Goal: Task Accomplishment & Management: Complete application form

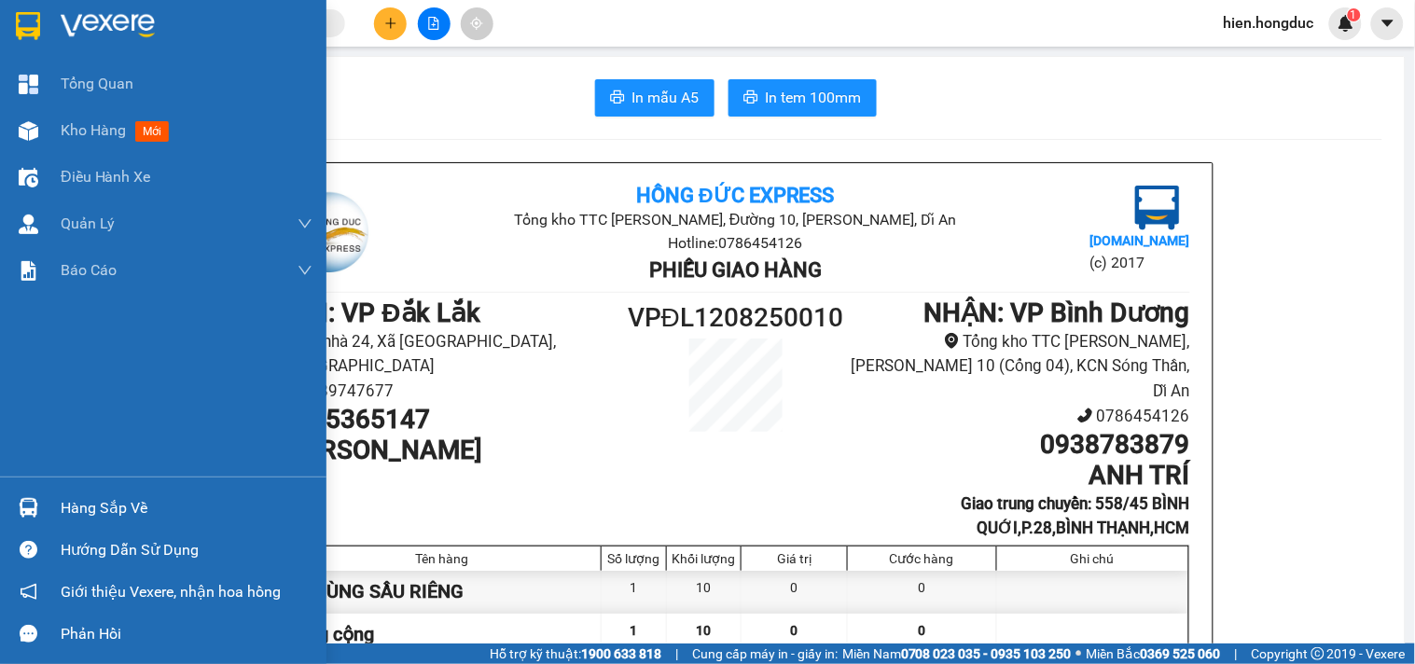
click at [78, 19] on img at bounding box center [108, 26] width 94 height 28
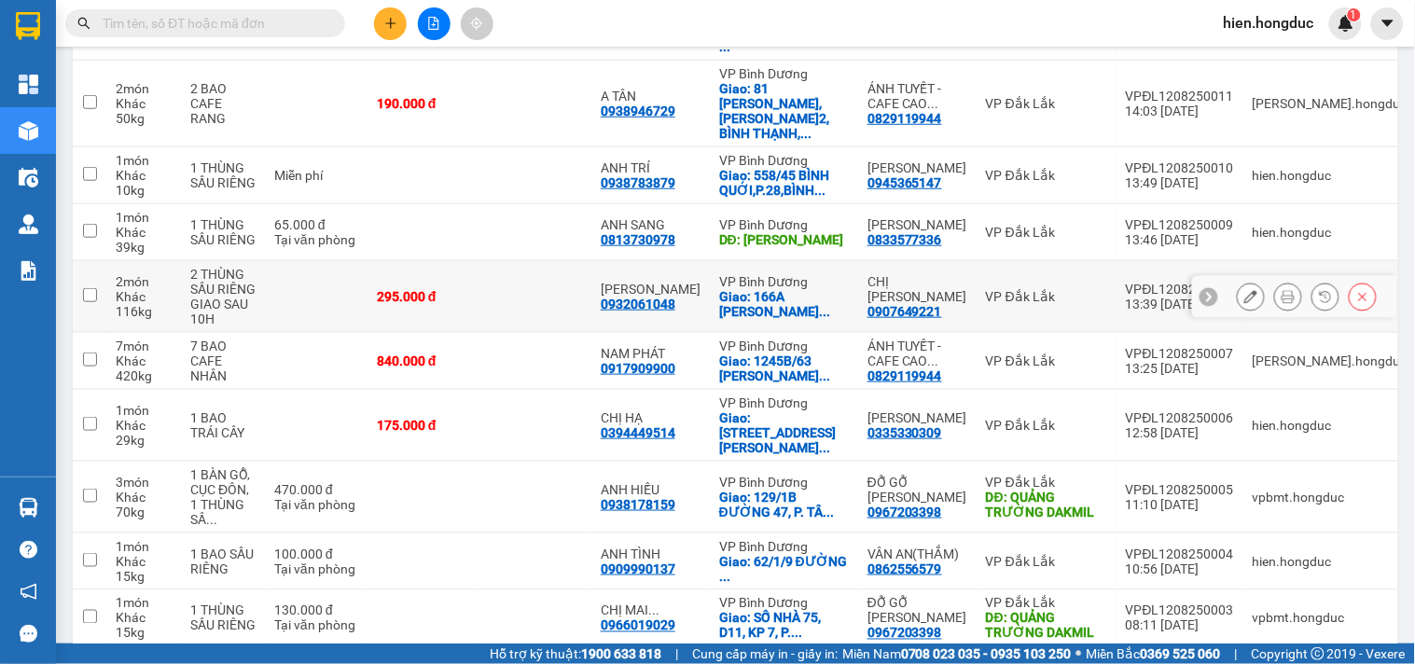
scroll to position [330, 0]
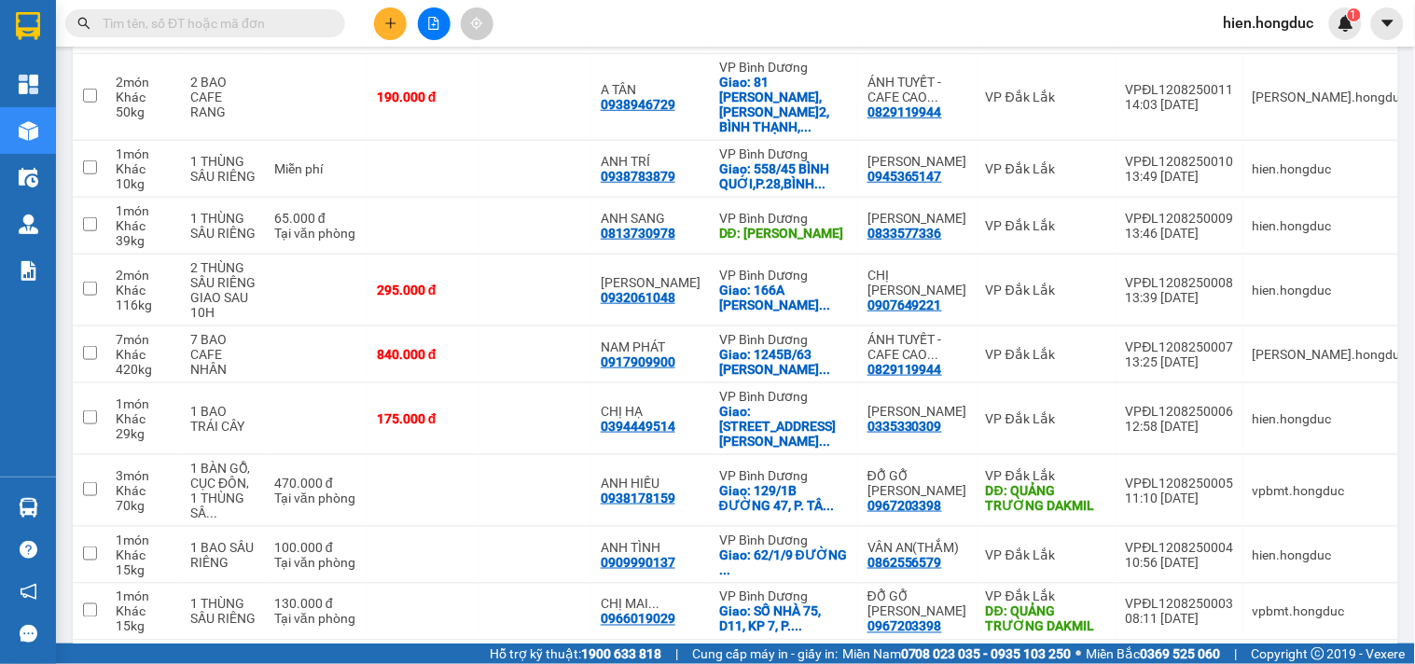
click at [1181, 657] on button "2" at bounding box center [1195, 671] width 28 height 28
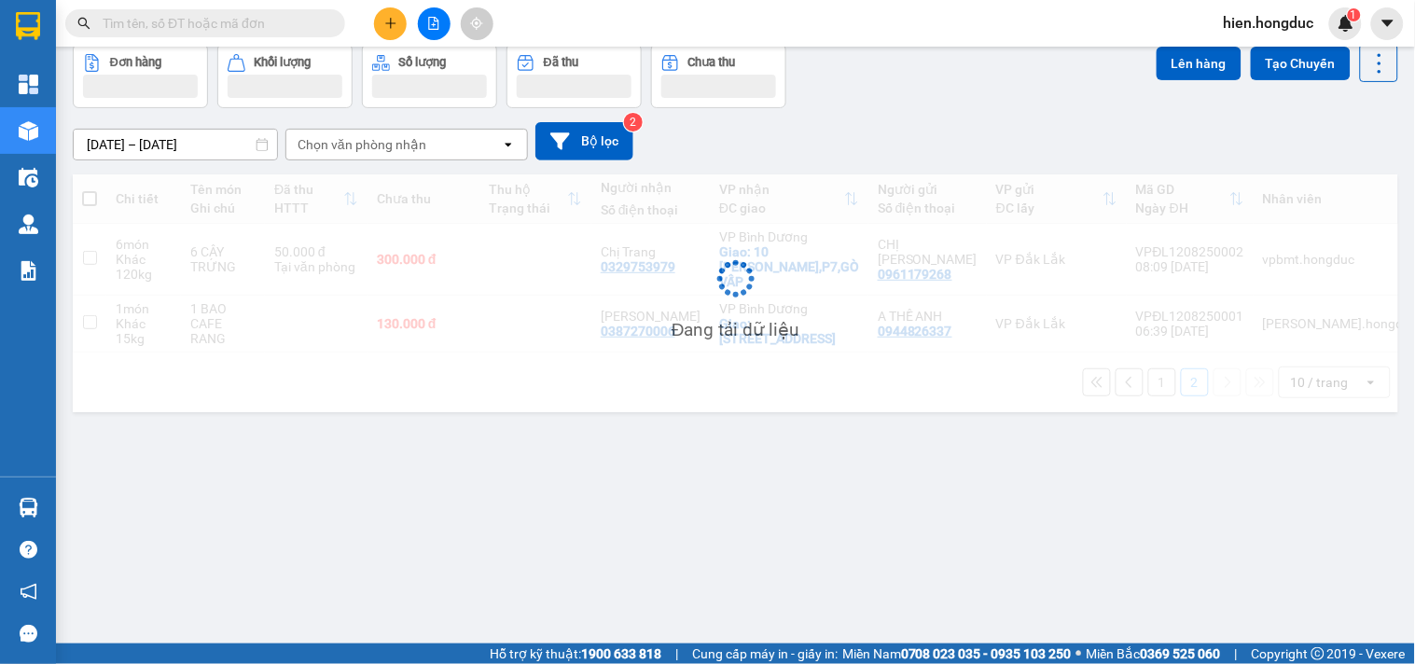
scroll to position [86, 0]
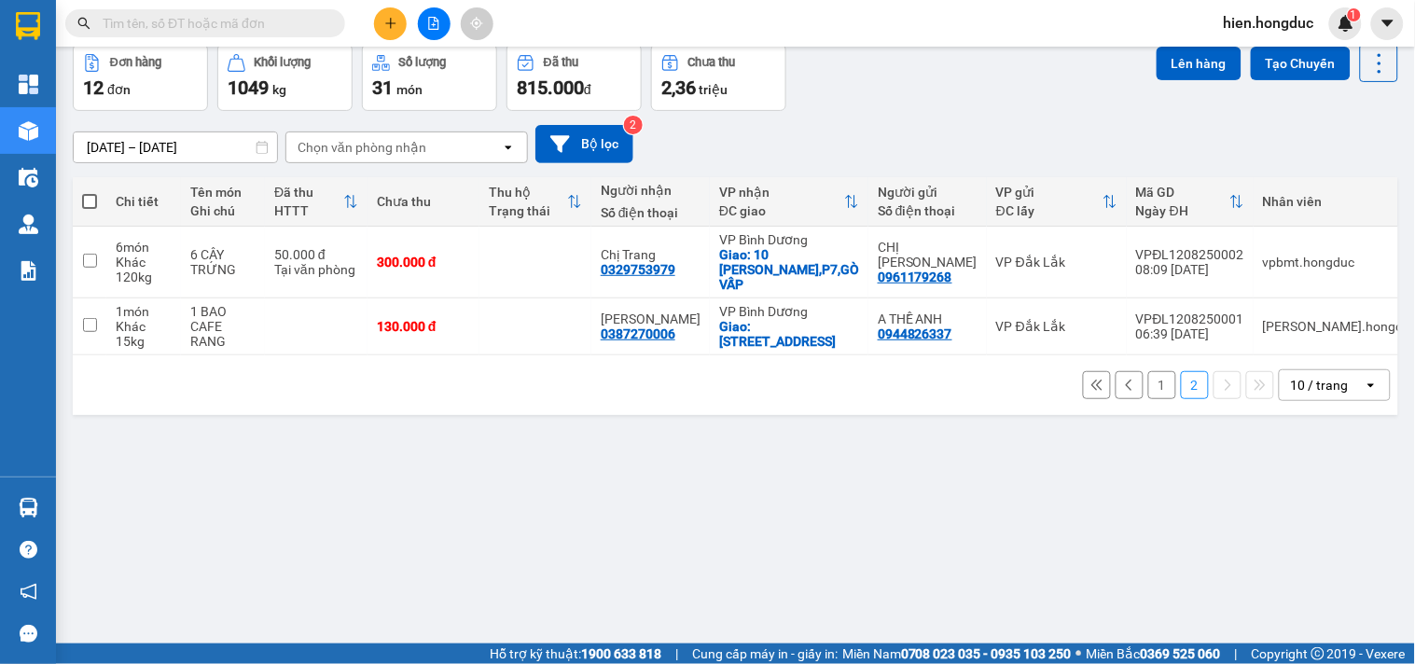
click at [1151, 376] on button "1" at bounding box center [1162, 385] width 28 height 28
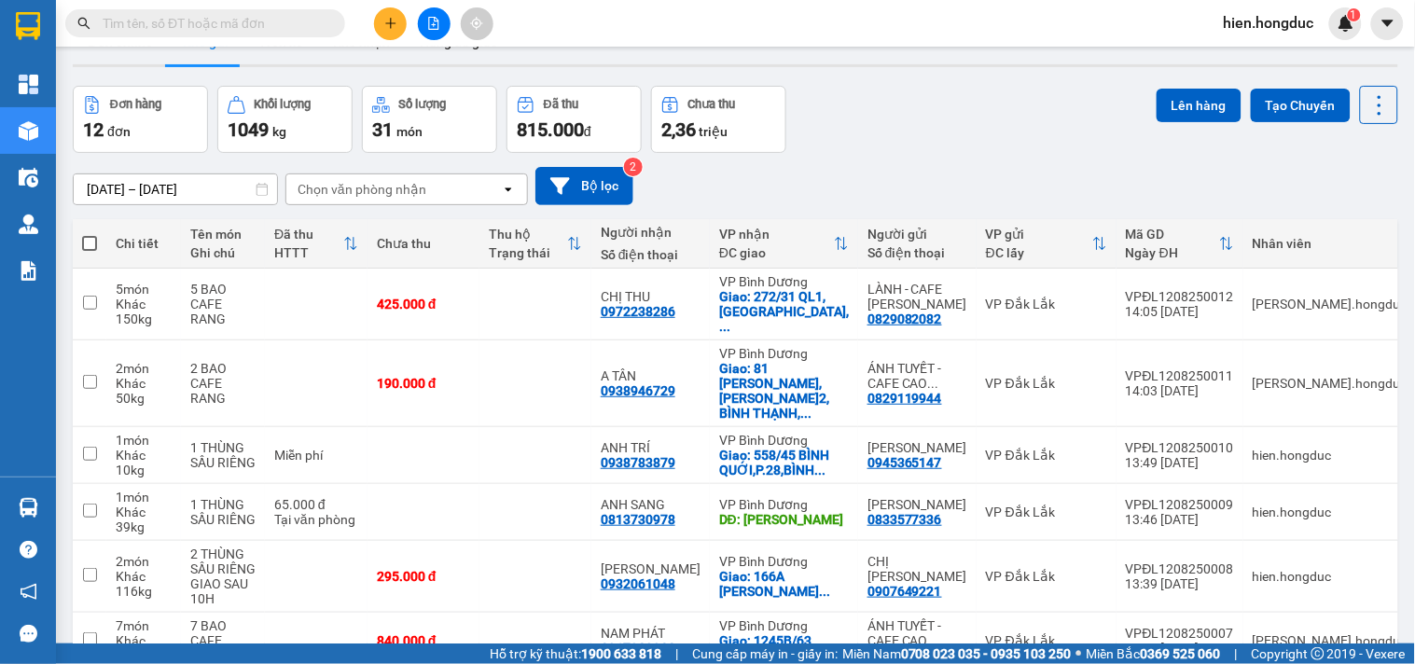
scroll to position [20, 0]
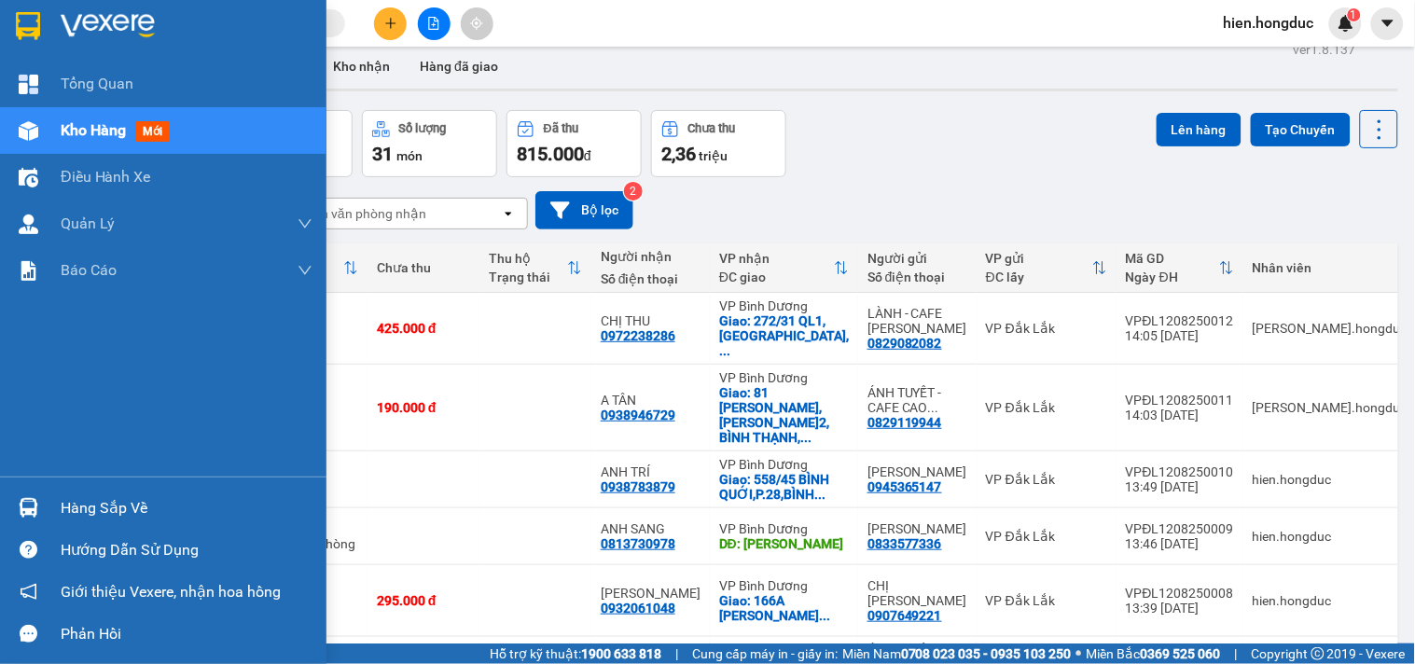
click at [30, 21] on img at bounding box center [28, 26] width 24 height 28
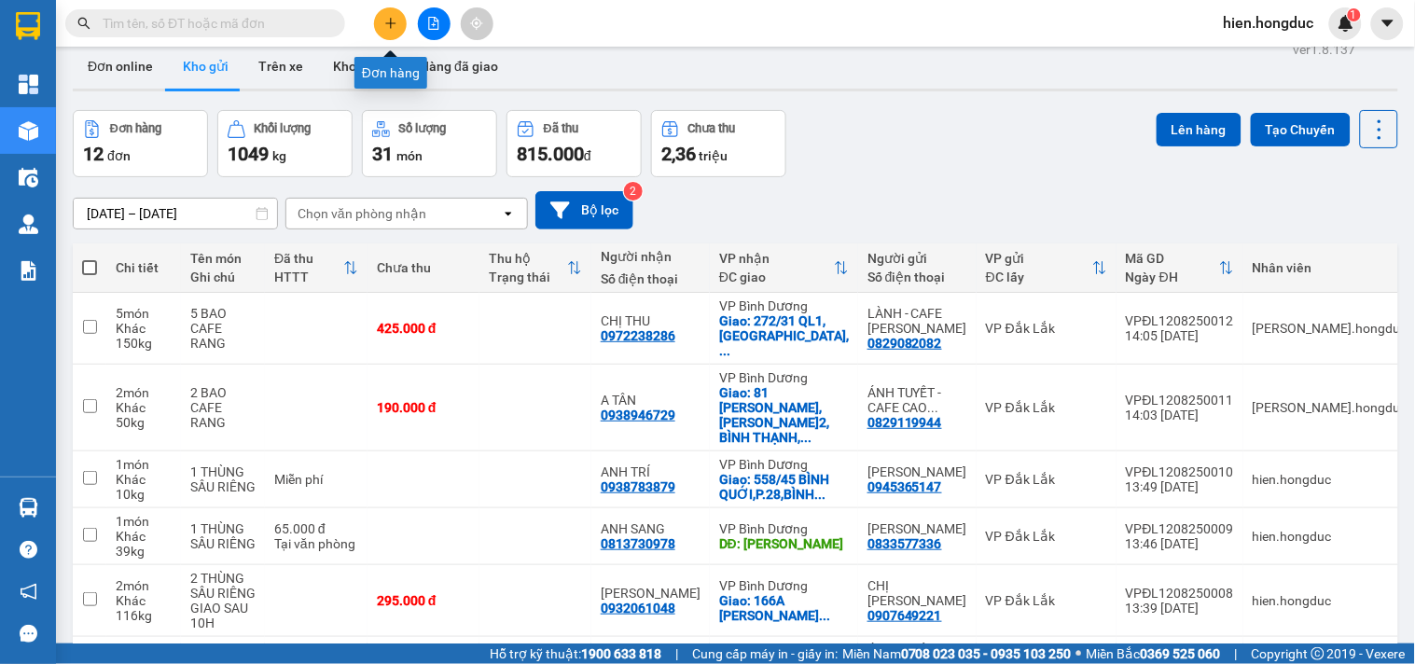
click at [393, 31] on button at bounding box center [390, 23] width 33 height 33
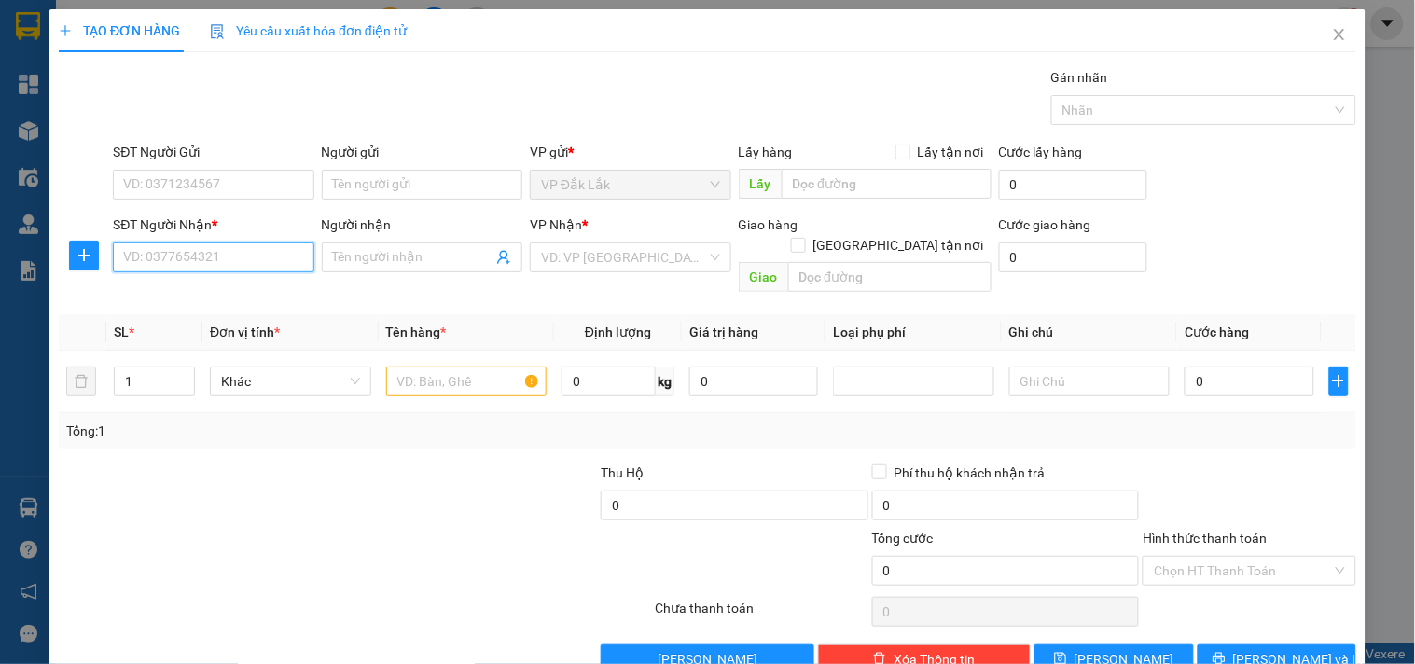
click at [208, 262] on input "SĐT Người Nhận *" at bounding box center [213, 257] width 200 height 30
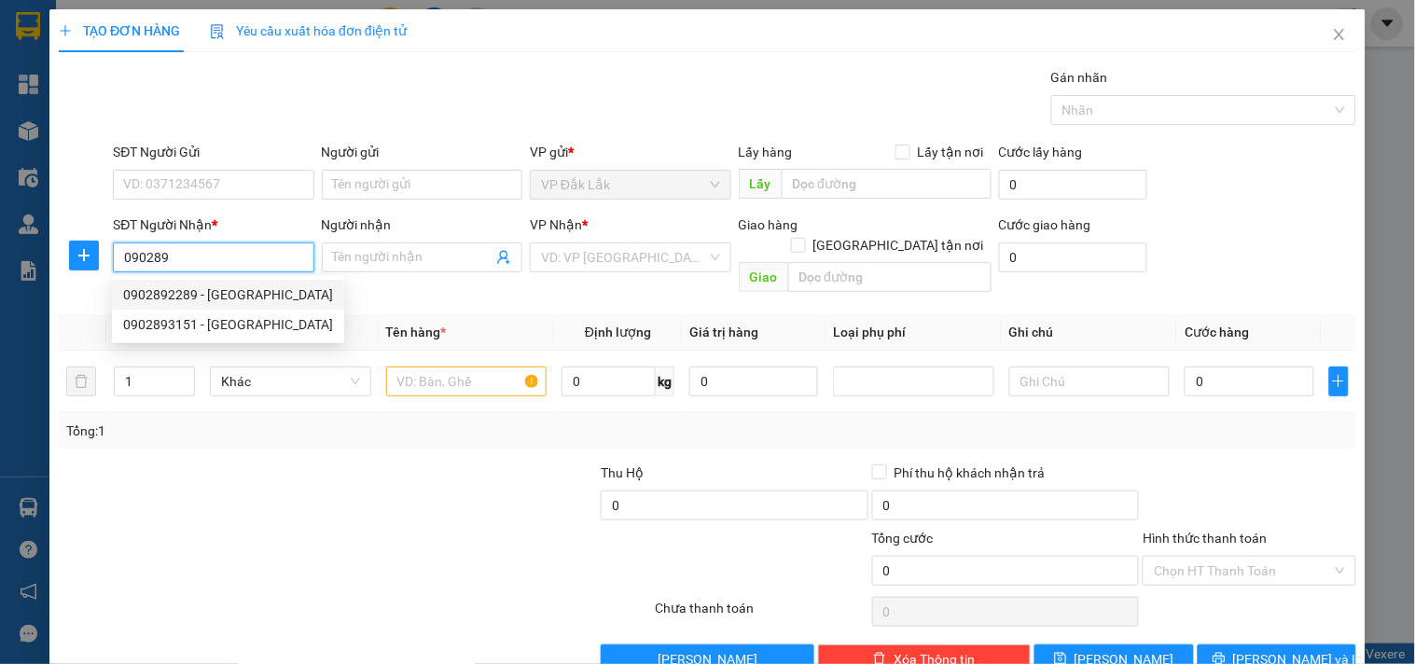
click at [216, 290] on div "0902892289 - [GEOGRAPHIC_DATA]" at bounding box center [228, 294] width 210 height 21
type input "0902892289"
type input "ANH NAM"
checkbox input "true"
type input "439/67 [GEOGRAPHIC_DATA], [GEOGRAPHIC_DATA], [GEOGRAPHIC_DATA]"
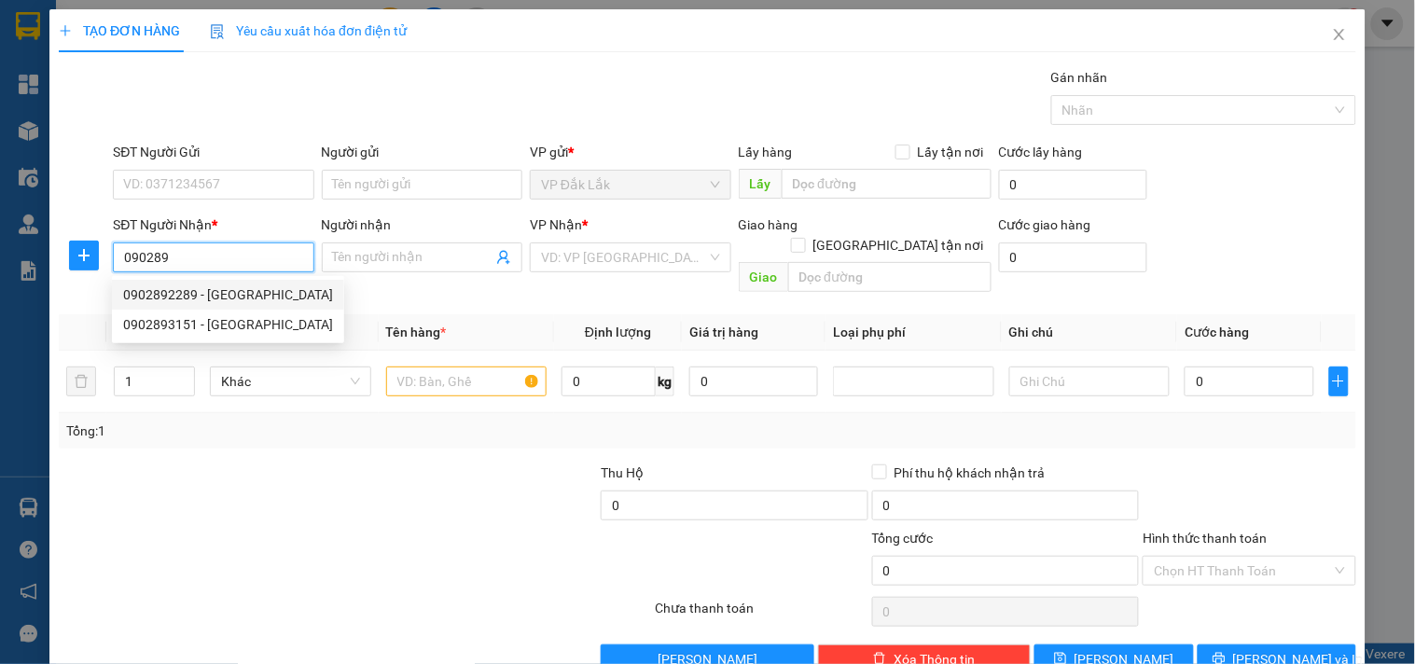
type input "195.000"
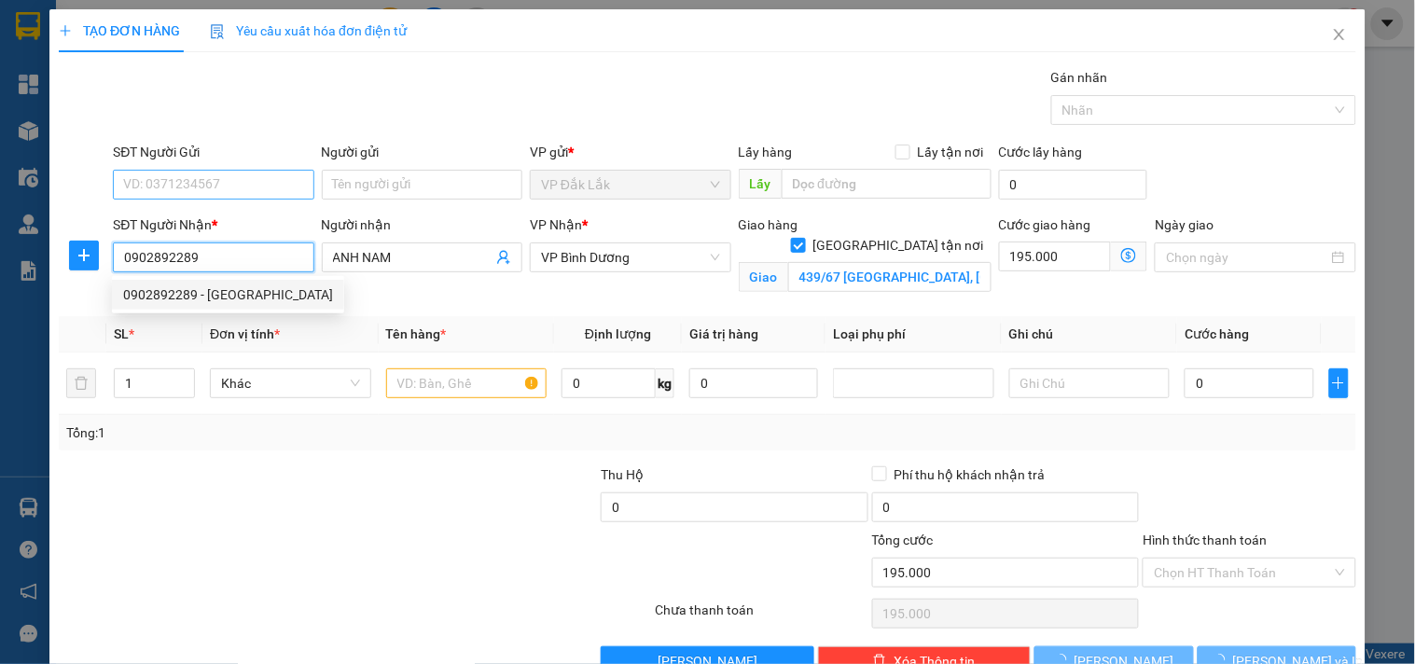
type input "595.000"
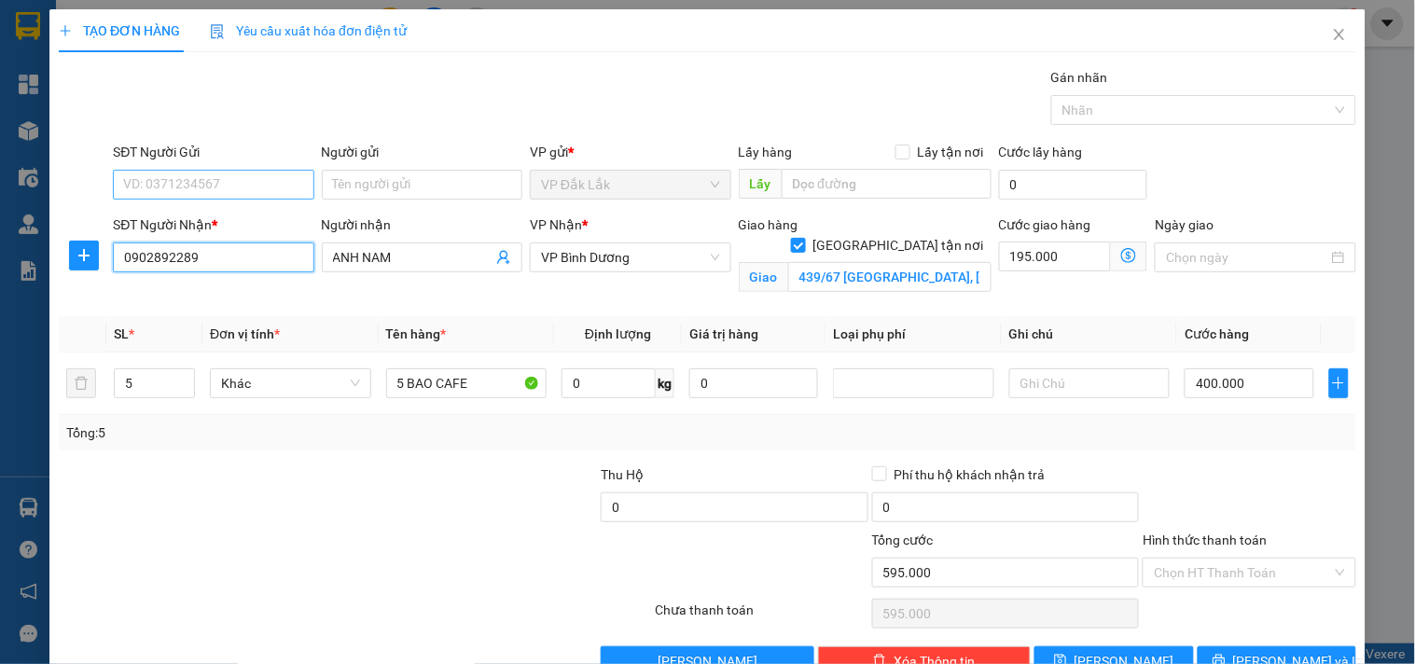
type input "0902892289"
click at [191, 179] on input "SĐT Người Gửi" at bounding box center [213, 185] width 200 height 30
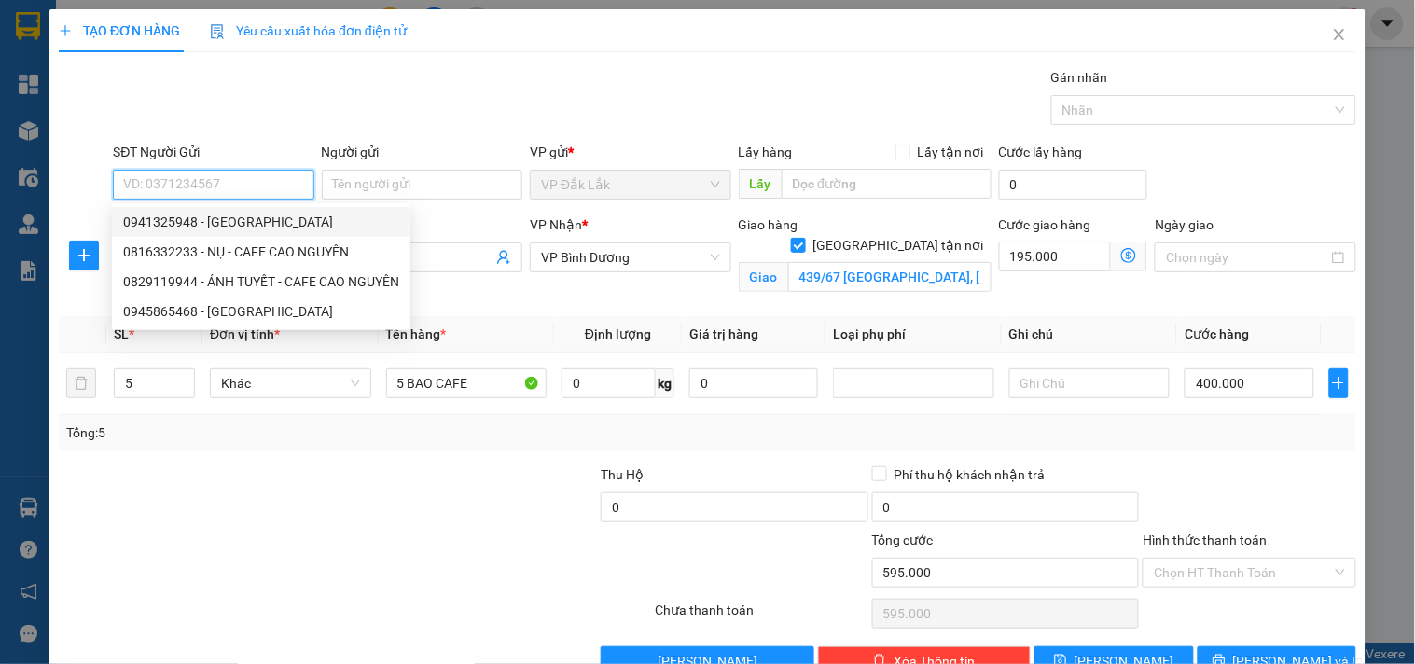
click at [224, 220] on div "0941325948 - [GEOGRAPHIC_DATA]" at bounding box center [261, 222] width 276 height 21
type input "0941325948"
type input "ĐAN"
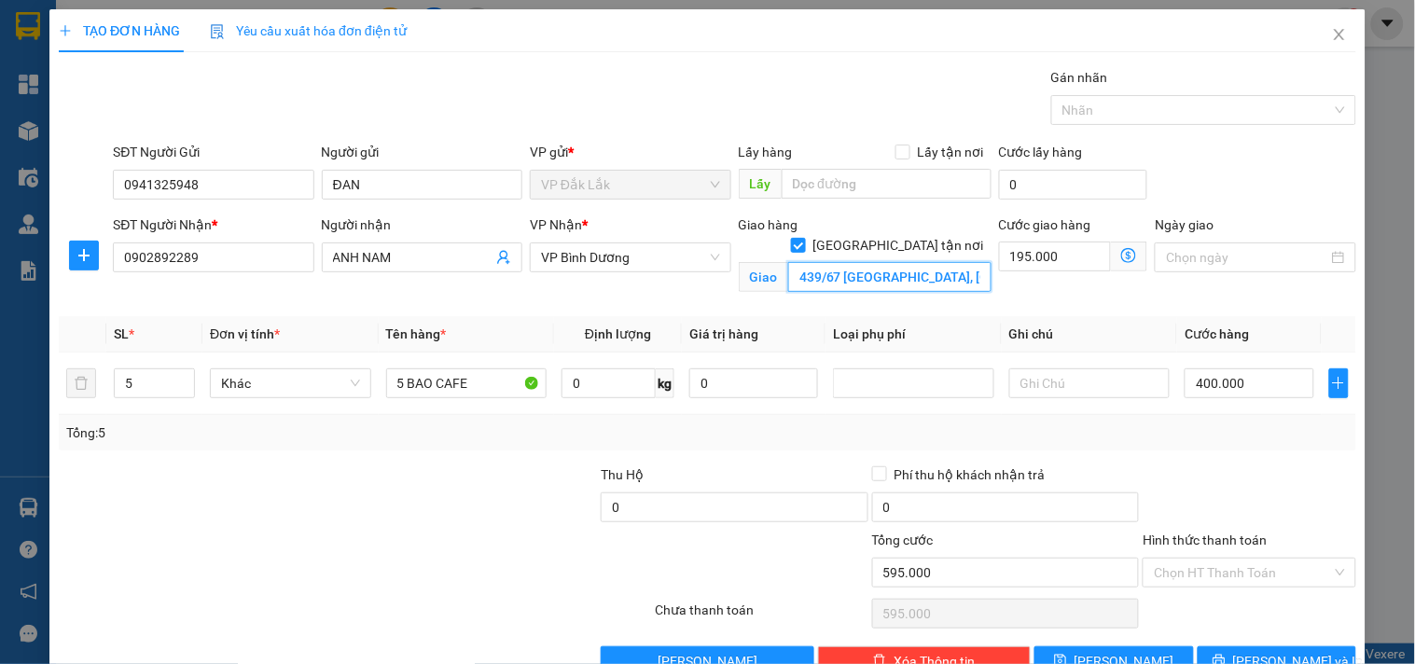
click at [891, 262] on input "439/67 [GEOGRAPHIC_DATA], [GEOGRAPHIC_DATA], [GEOGRAPHIC_DATA]" at bounding box center [889, 277] width 203 height 30
click at [889, 262] on input "439/67 [GEOGRAPHIC_DATA], [GEOGRAPHIC_DATA], [GEOGRAPHIC_DATA]" at bounding box center [889, 277] width 203 height 30
click at [594, 387] on input "0" at bounding box center [608, 383] width 94 height 30
type input "300"
click at [1265, 449] on div "Tổng: 5" at bounding box center [707, 432] width 1297 height 35
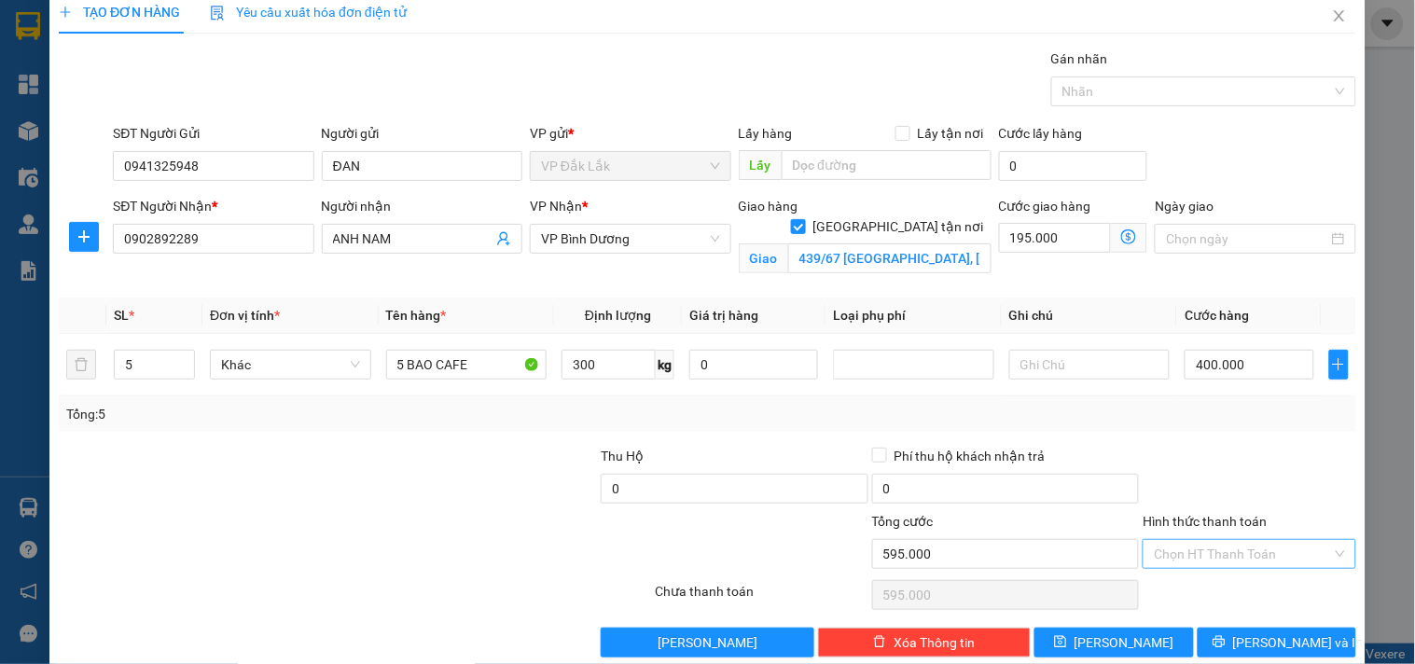
scroll to position [48, 0]
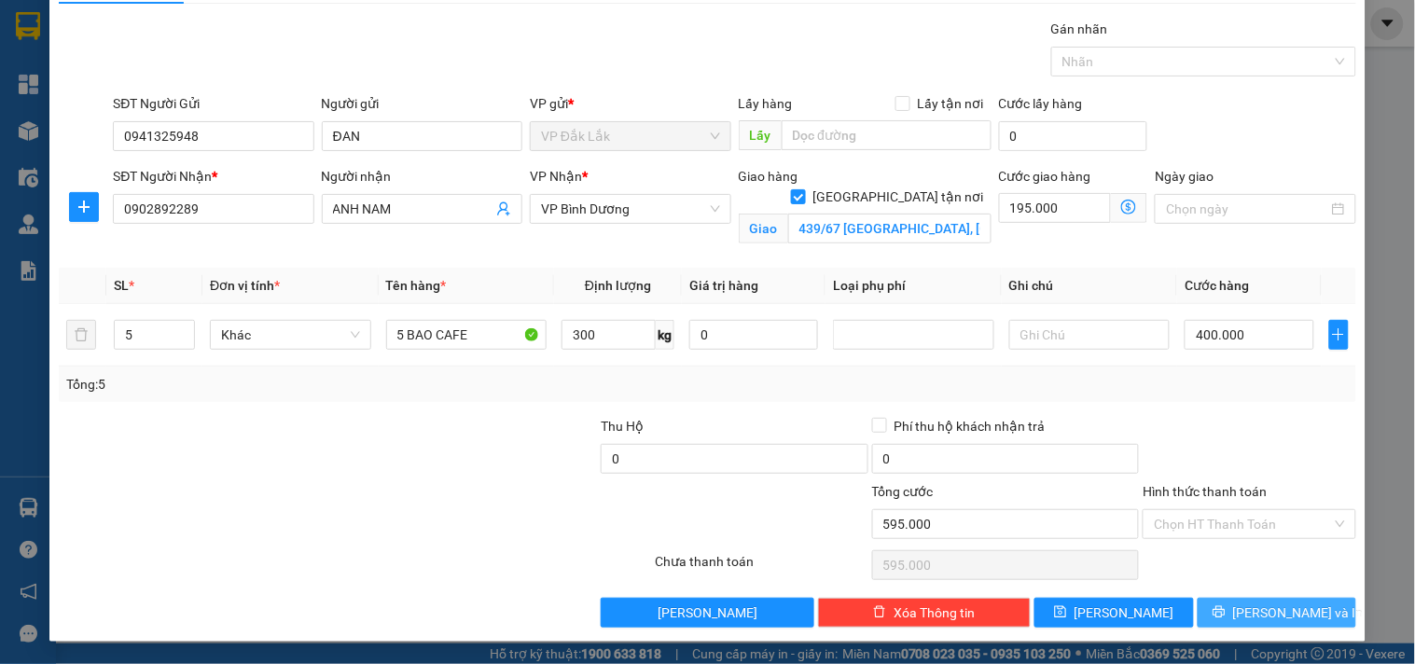
click at [1269, 601] on button "[PERSON_NAME] và In" at bounding box center [1276, 613] width 159 height 30
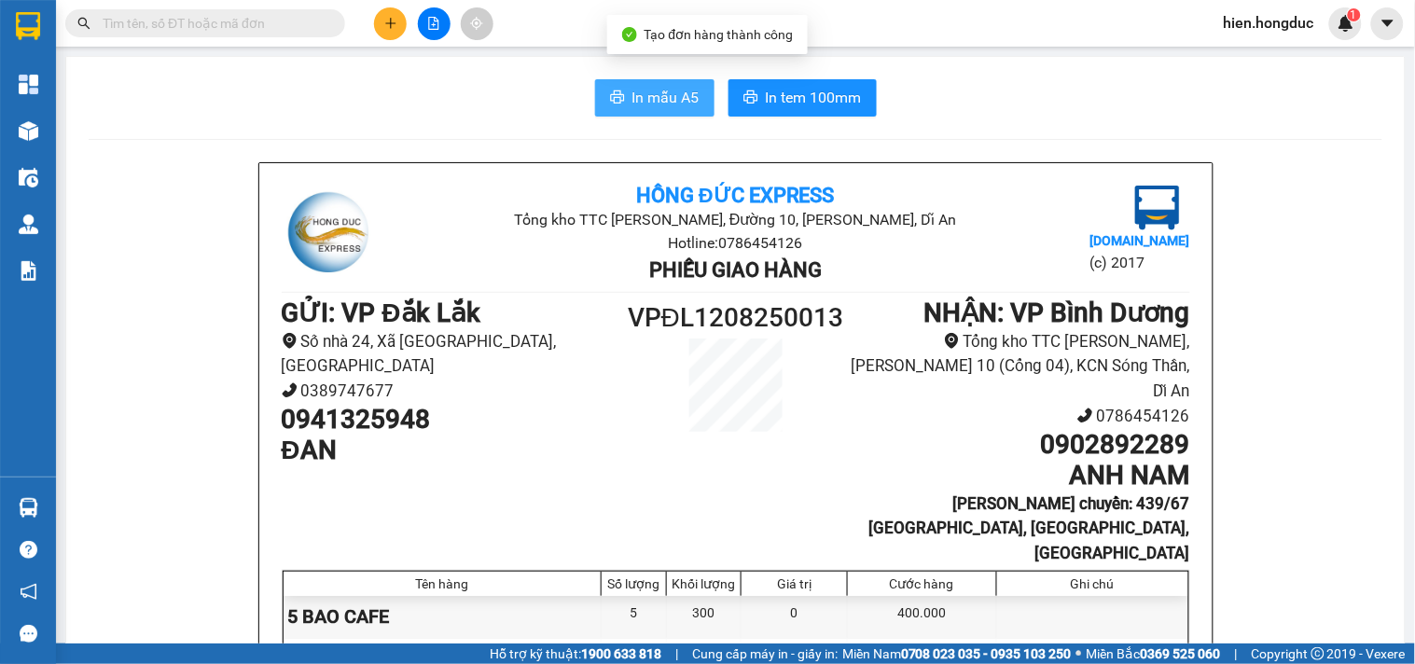
click at [644, 94] on span "In mẫu A5" at bounding box center [665, 97] width 67 height 23
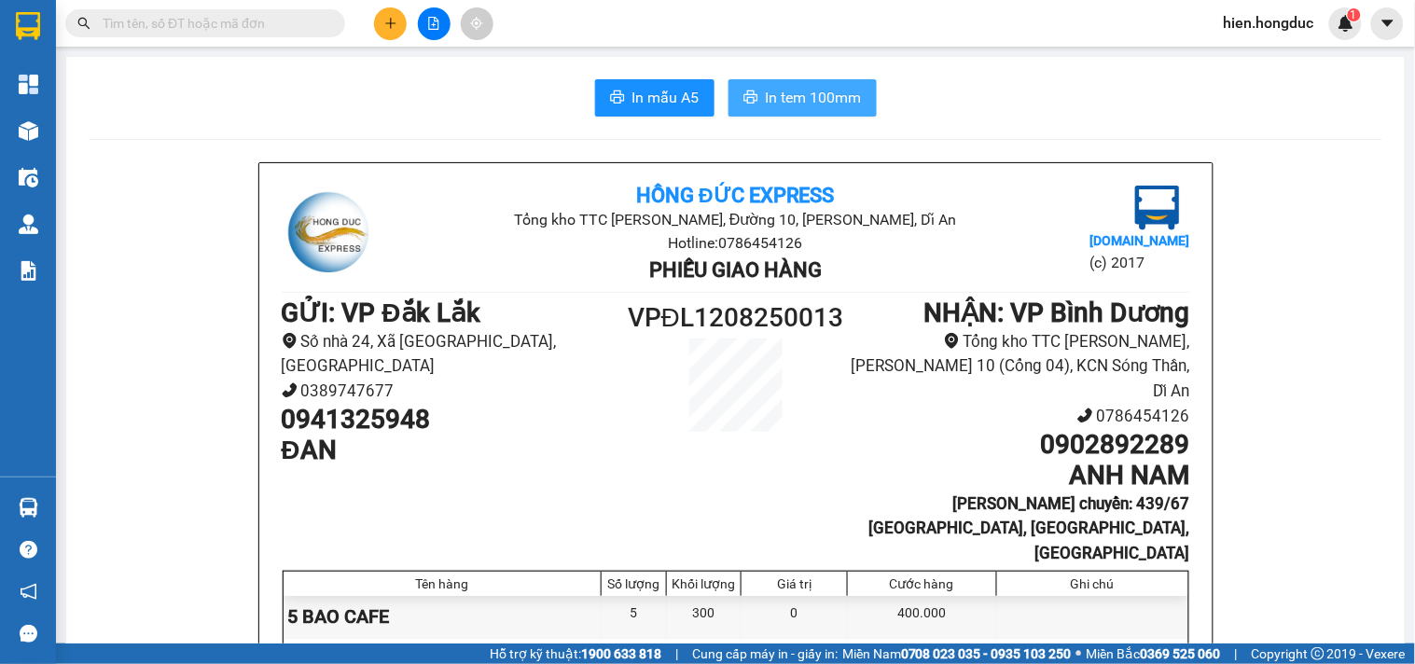
click at [795, 88] on span "In tem 100mm" at bounding box center [814, 97] width 96 height 23
click at [385, 29] on icon "plus" at bounding box center [390, 23] width 13 height 13
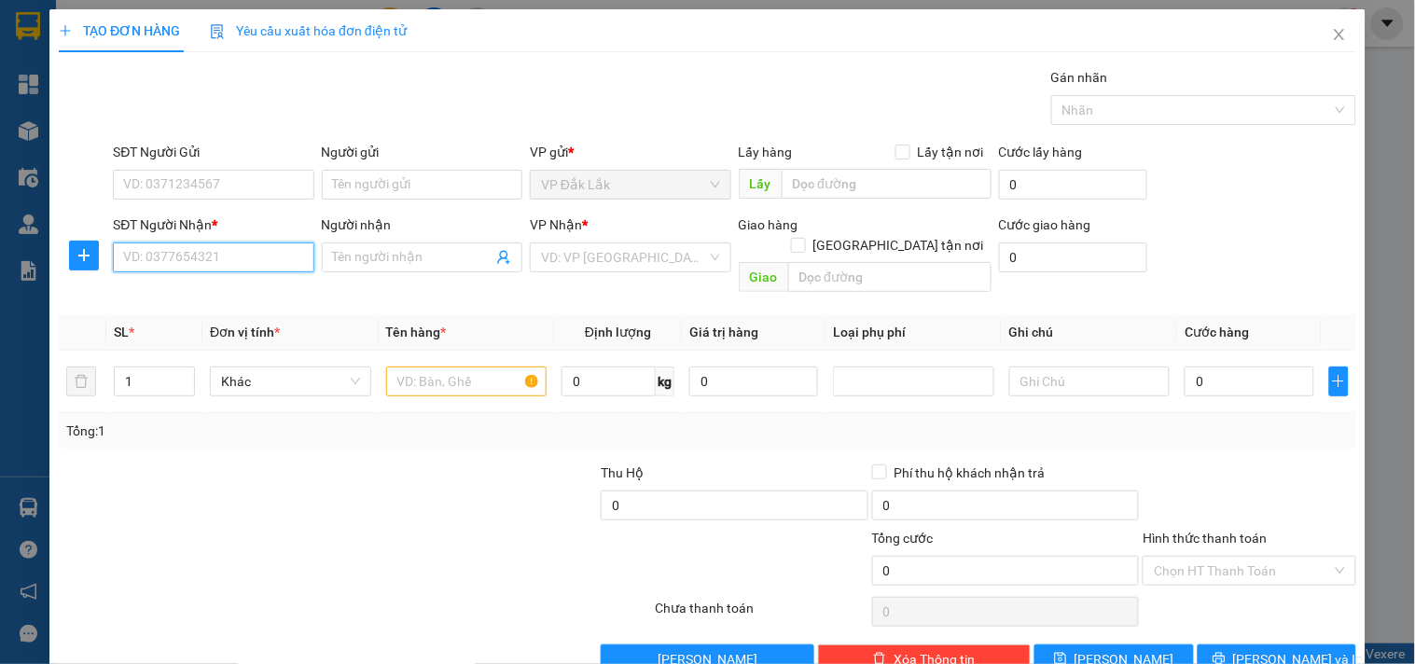
click at [191, 259] on input "SĐT Người Nhận *" at bounding box center [213, 257] width 200 height 30
click at [228, 292] on div "0932118447 - [PERSON_NAME]" at bounding box center [215, 294] width 184 height 21
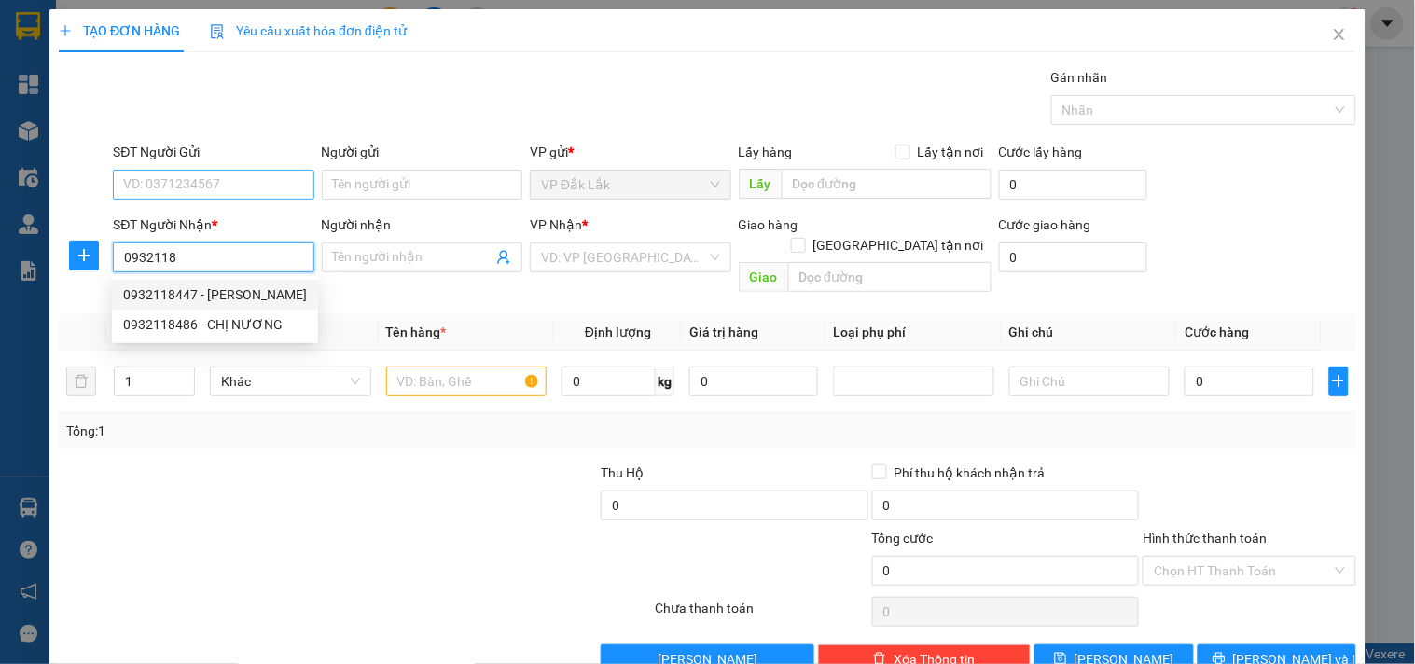
type input "0932118447"
type input "[PERSON_NAME]"
checkbox input "true"
type input "[STREET_ADDRESS]. Thủ Đức"
type input "700.000"
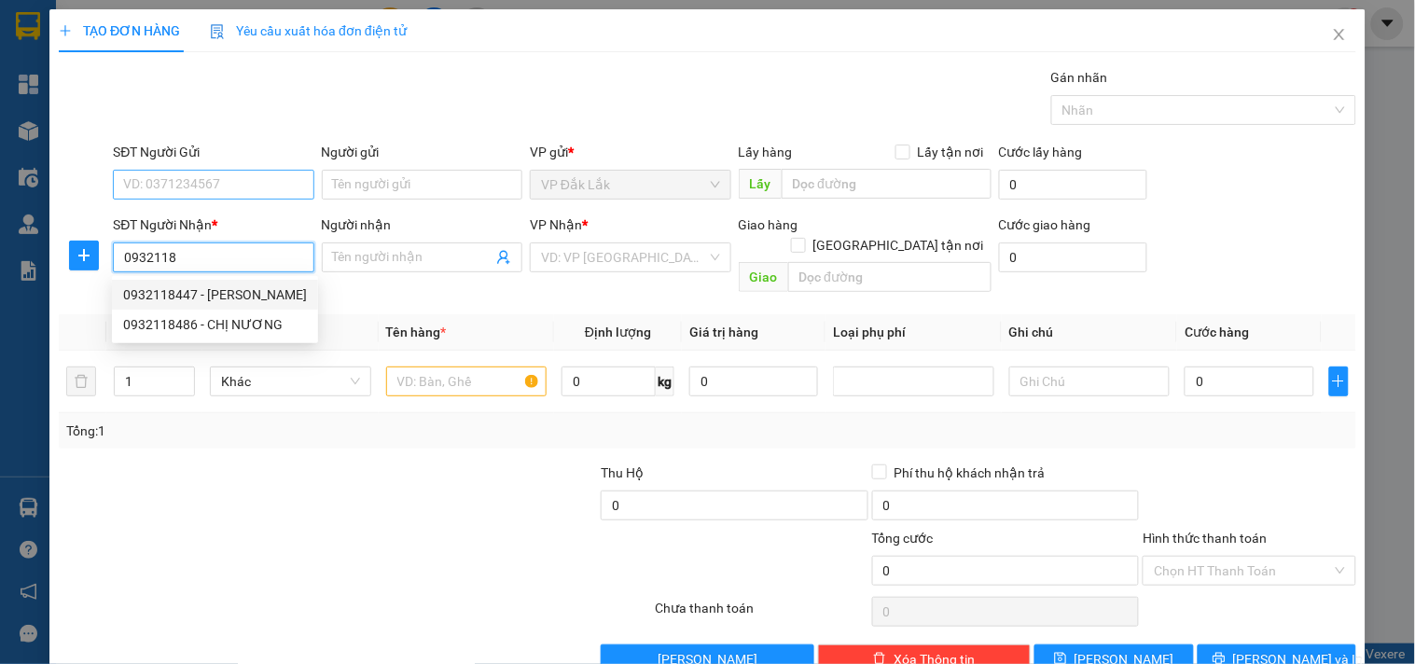
type input "700.000"
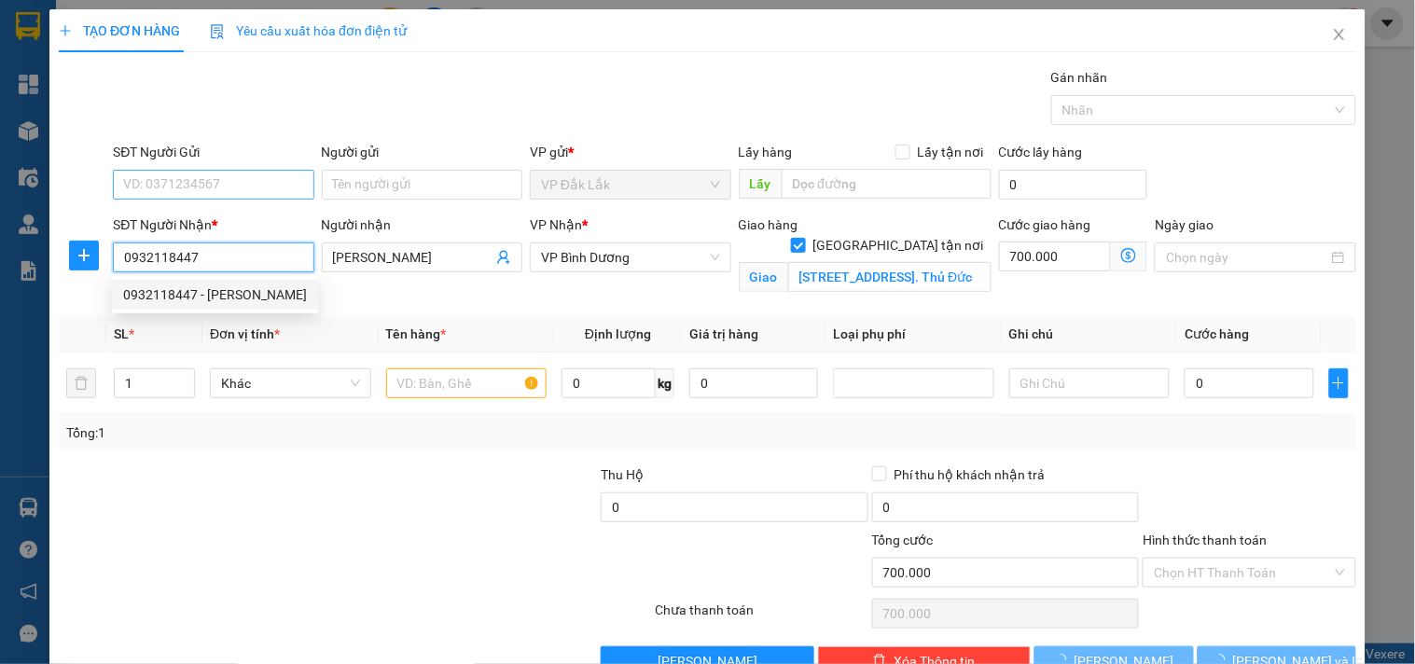
type input "2.300.000"
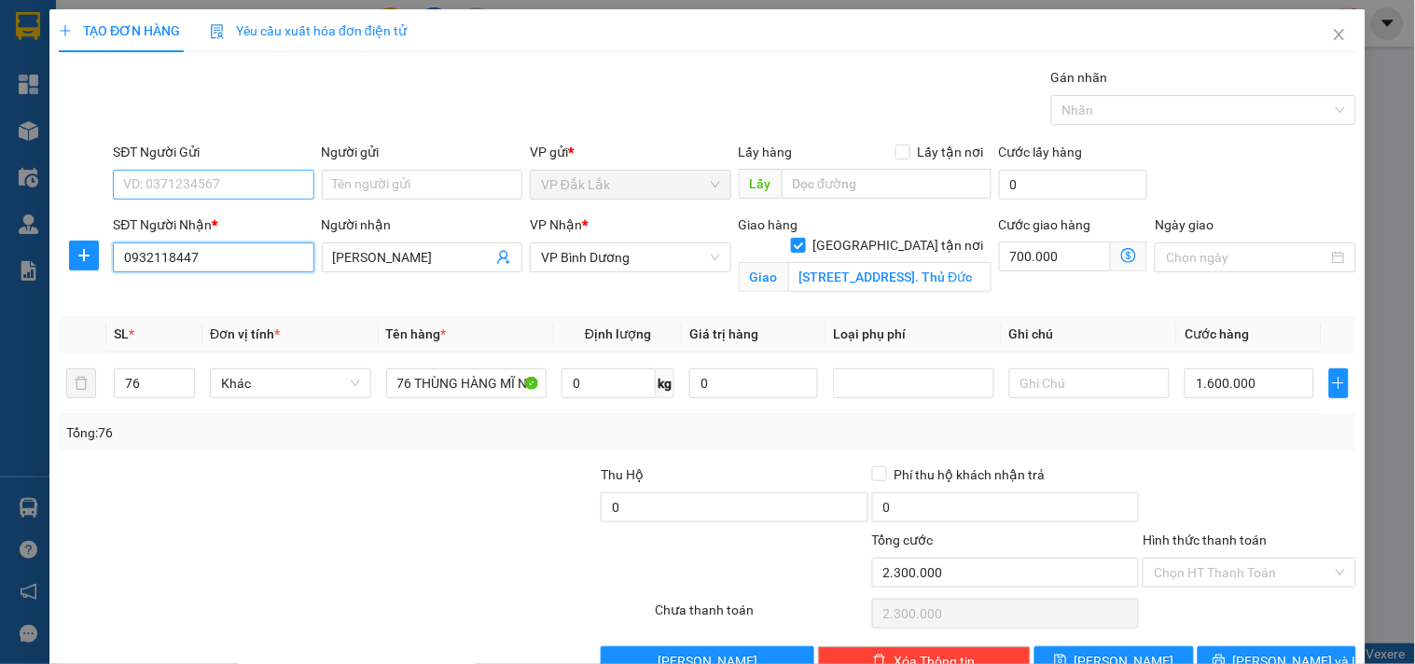
type input "0932118447"
click at [212, 177] on input "SĐT Người Gửi" at bounding box center [213, 185] width 200 height 30
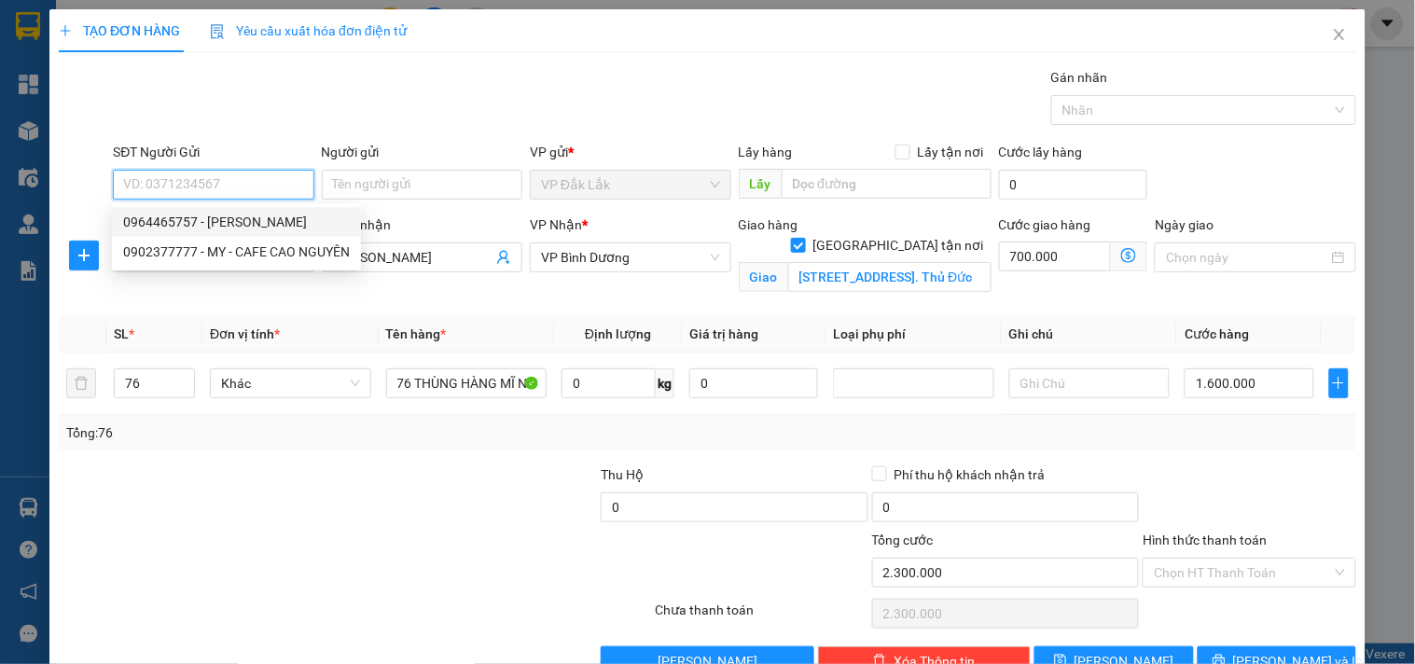
click at [241, 225] on div "0964465757 - [PERSON_NAME]" at bounding box center [236, 222] width 227 height 21
type input "0964465757"
type input "[PERSON_NAME]"
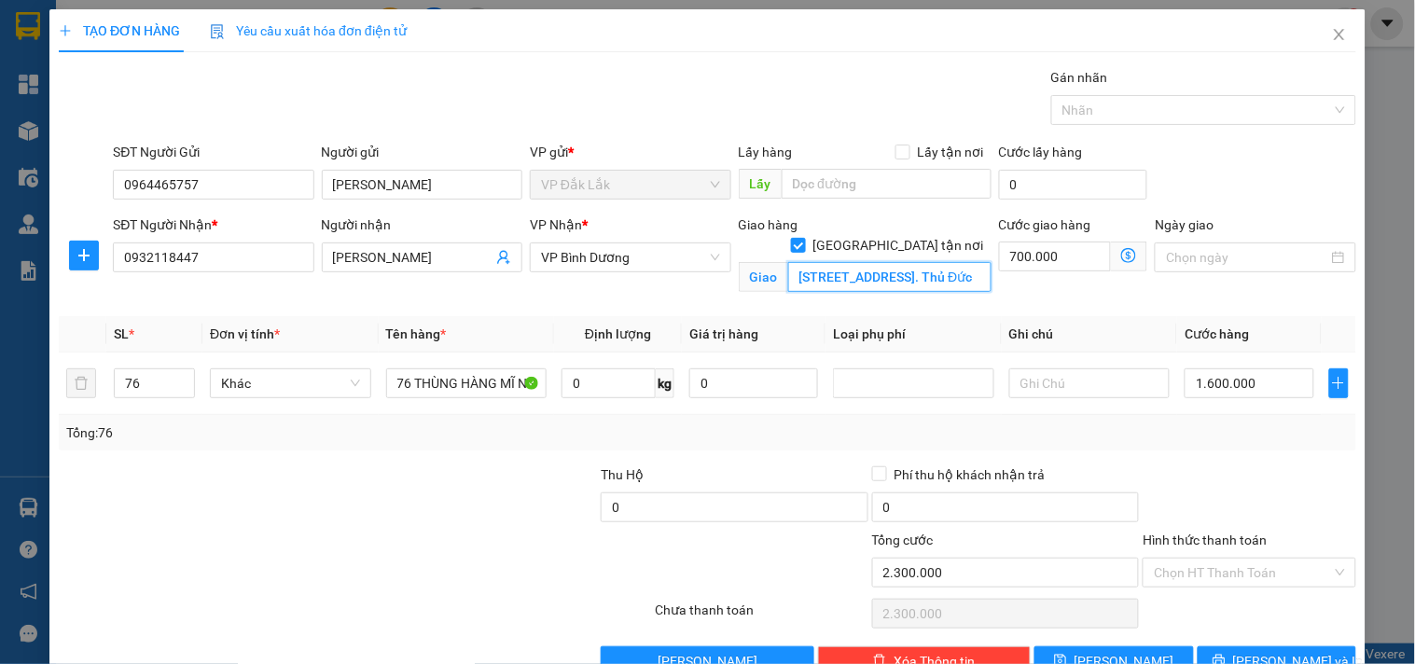
click at [881, 264] on input "[STREET_ADDRESS]. Thủ Đức" at bounding box center [889, 277] width 203 height 30
click at [901, 262] on input "[STREET_ADDRESS]. Thủ Đức" at bounding box center [889, 277] width 203 height 30
drag, startPoint x: 145, startPoint y: 377, endPoint x: 121, endPoint y: 389, distance: 26.3
click at [121, 389] on input "76" at bounding box center [154, 383] width 79 height 28
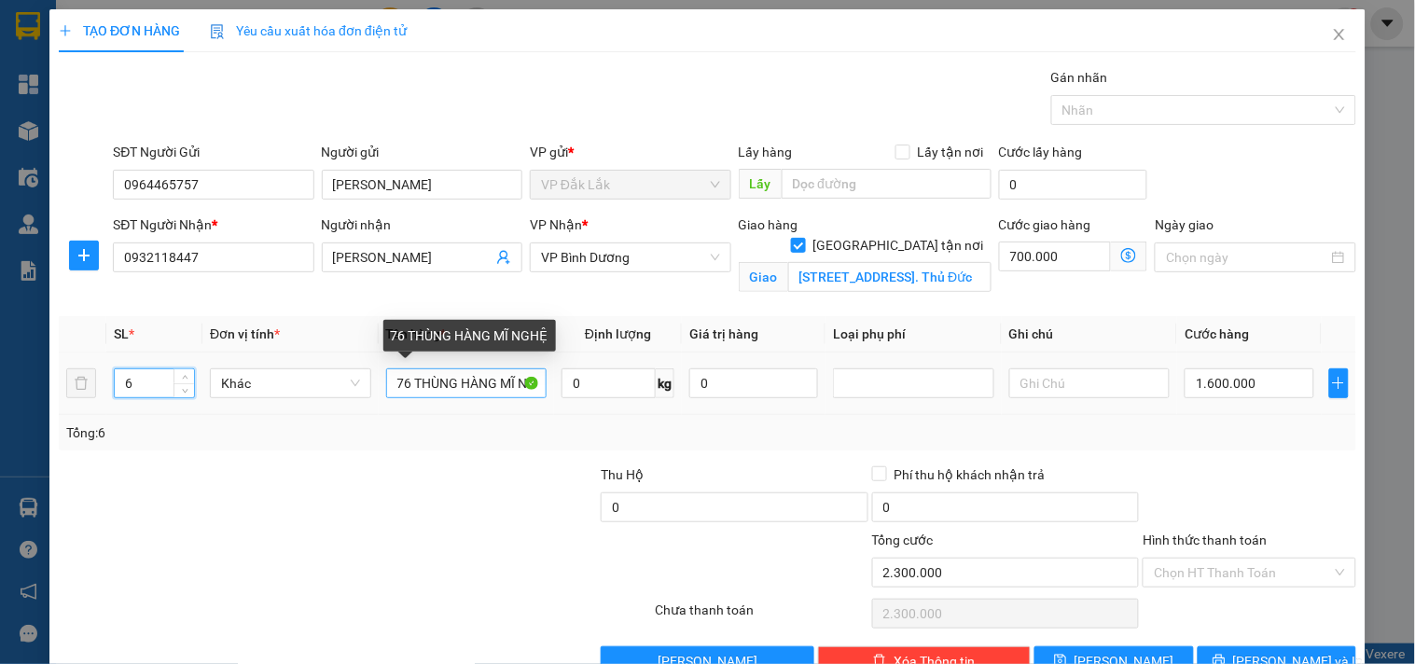
type input "6"
click at [407, 382] on input "76 THÙNG HÀNG MĨ NGHỆ" at bounding box center [466, 383] width 161 height 30
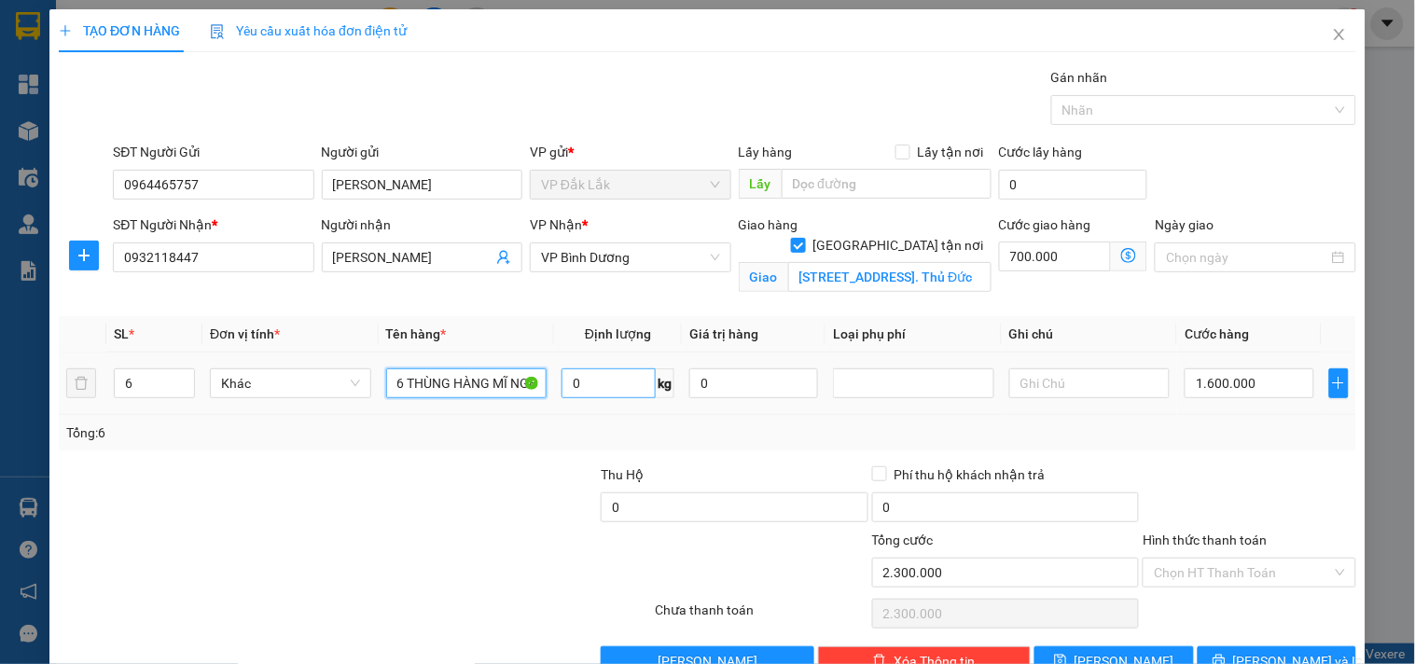
type input "6 THÙNG HÀNG MĨ NGHỆ"
click at [599, 390] on input "0" at bounding box center [608, 383] width 94 height 30
type input "1"
type input "126"
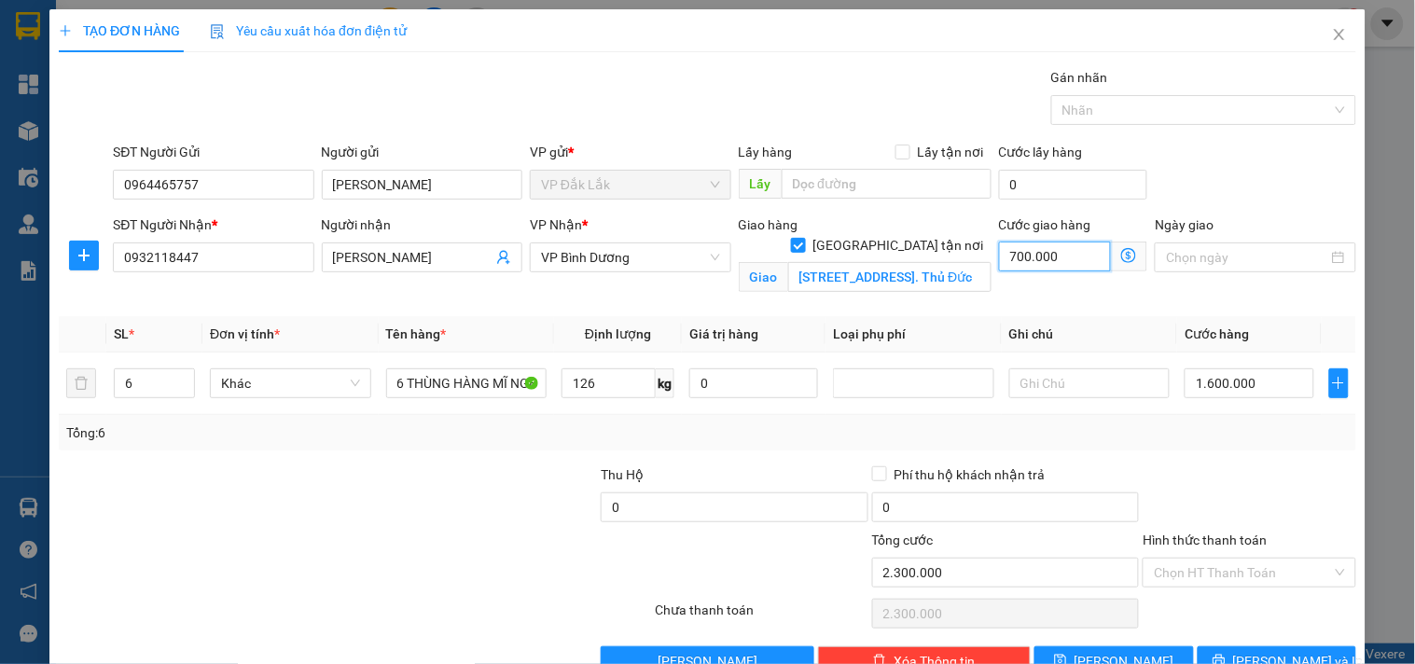
click at [1059, 246] on input "700.000" at bounding box center [1055, 257] width 113 height 30
type input "1.600.001"
type input "17"
type input "1.600.017"
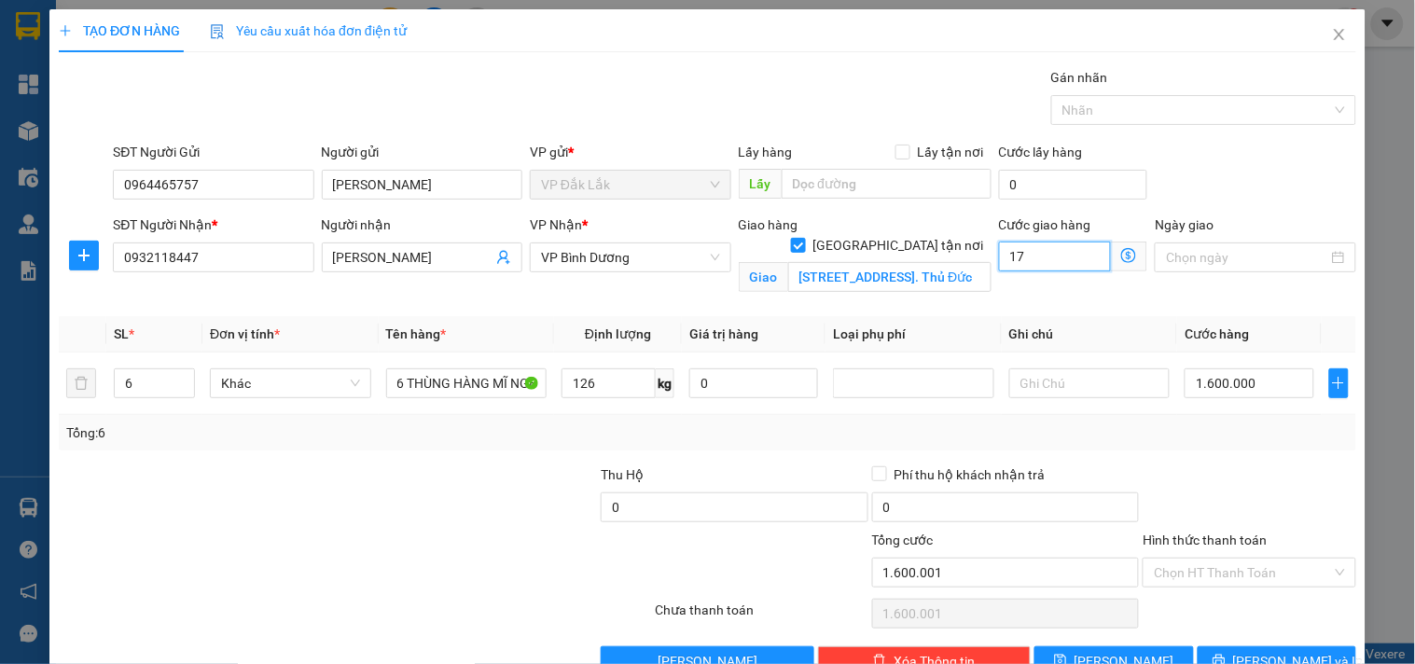
type input "1.600.017"
type input "170"
type input "1.600.170"
type input "1.601.700"
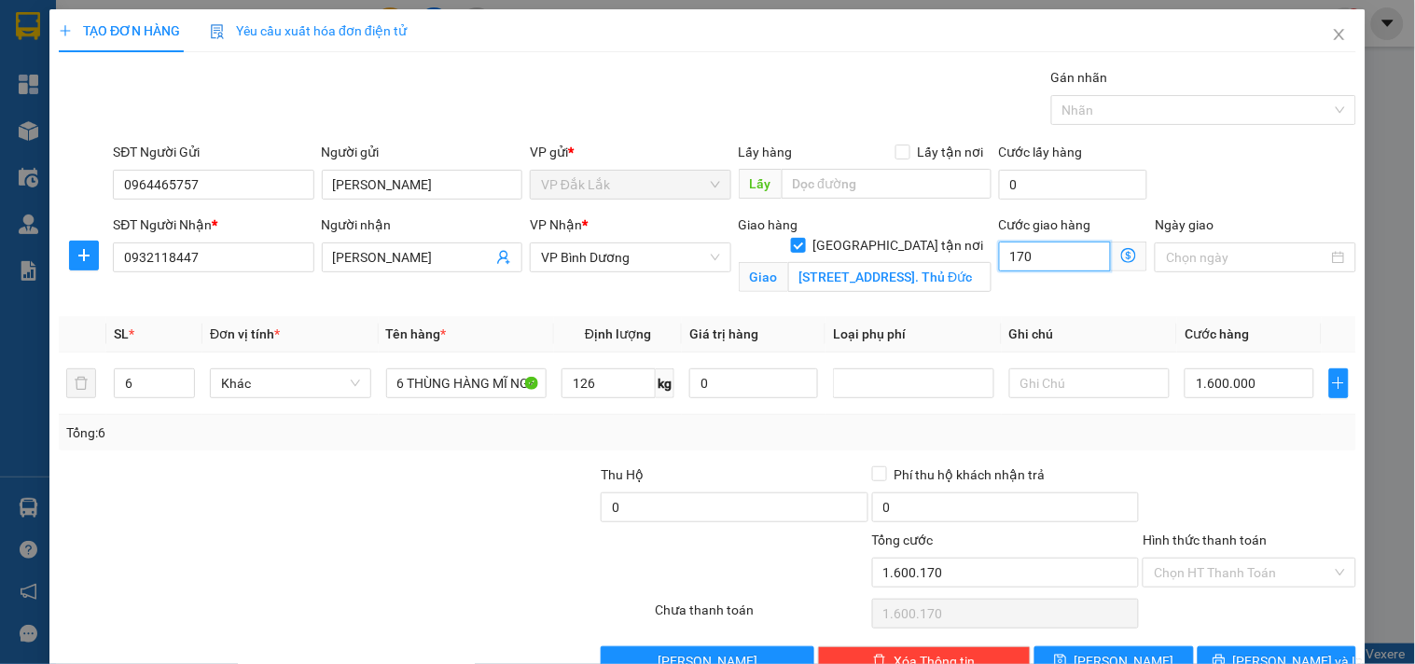
type input "1.601.700"
type input "1.700"
type input "1.617.000"
type input "17.000"
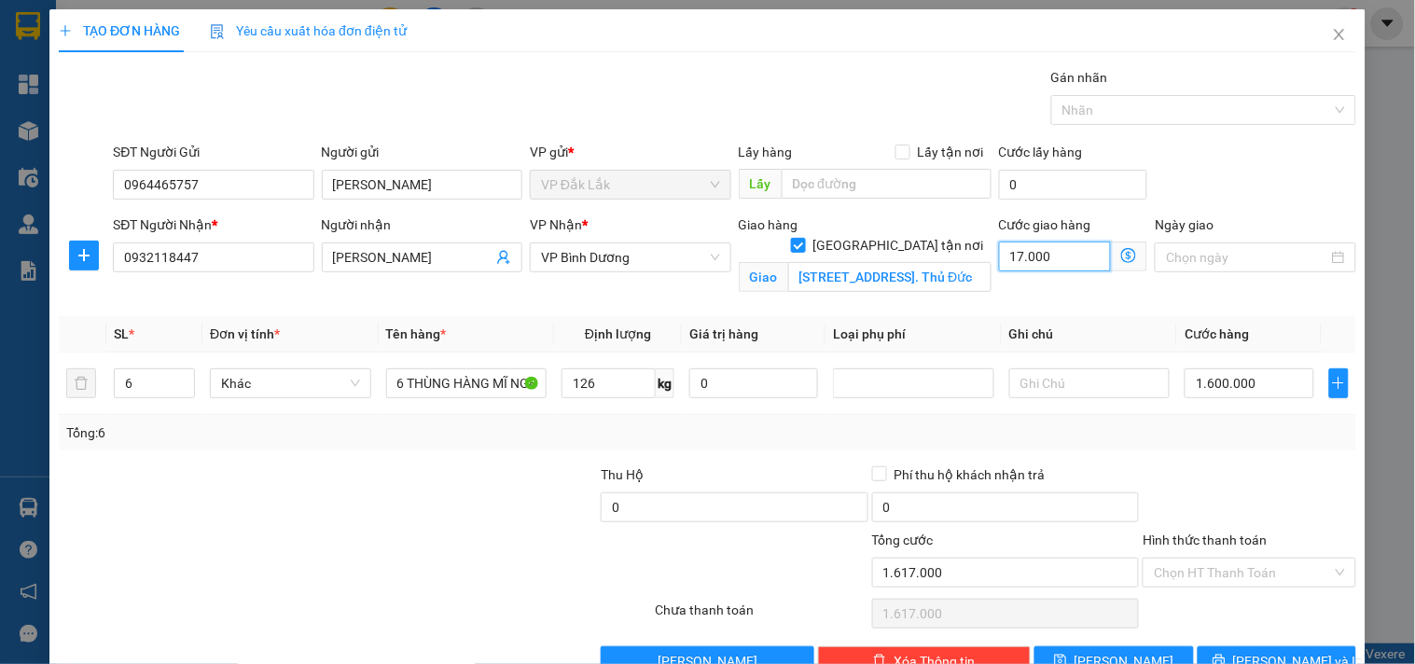
type input "1.770.000"
type input "170.000"
click at [1210, 397] on input "1.600.000" at bounding box center [1248, 383] width 129 height 30
type input "170.002"
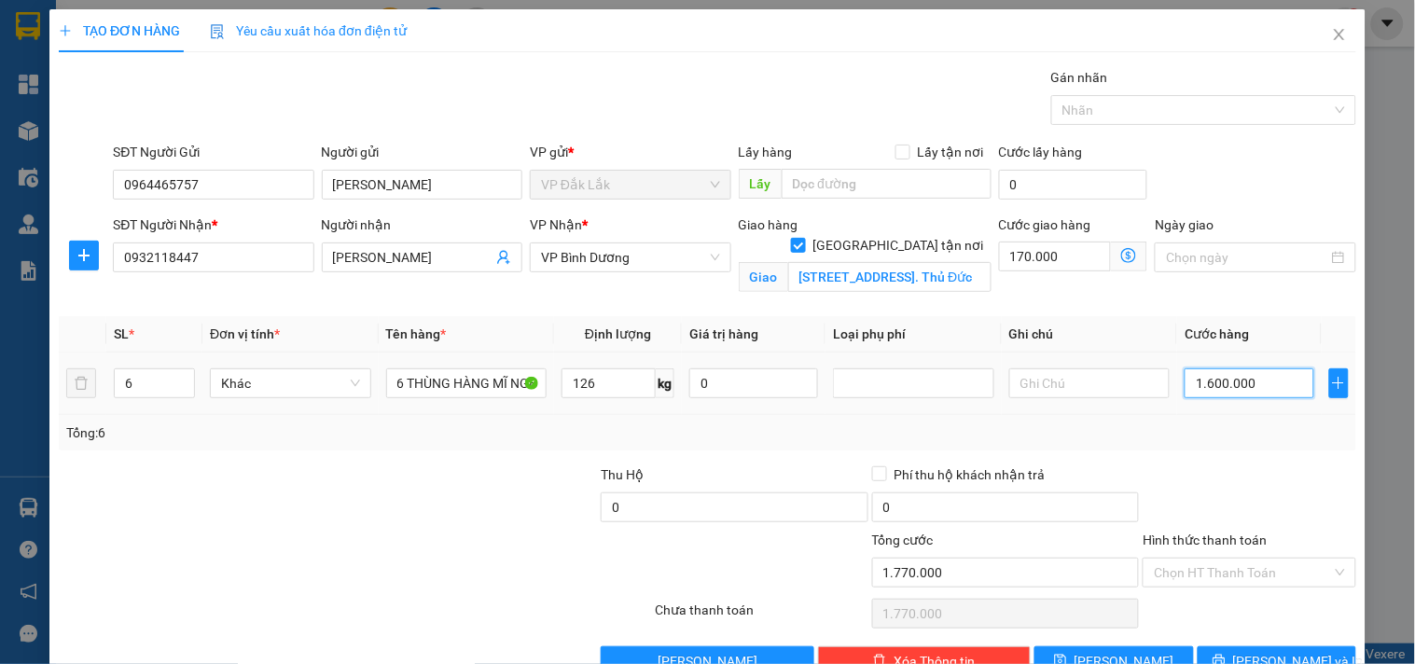
type input "170.002"
type input "2"
type input "170.027"
type input "270"
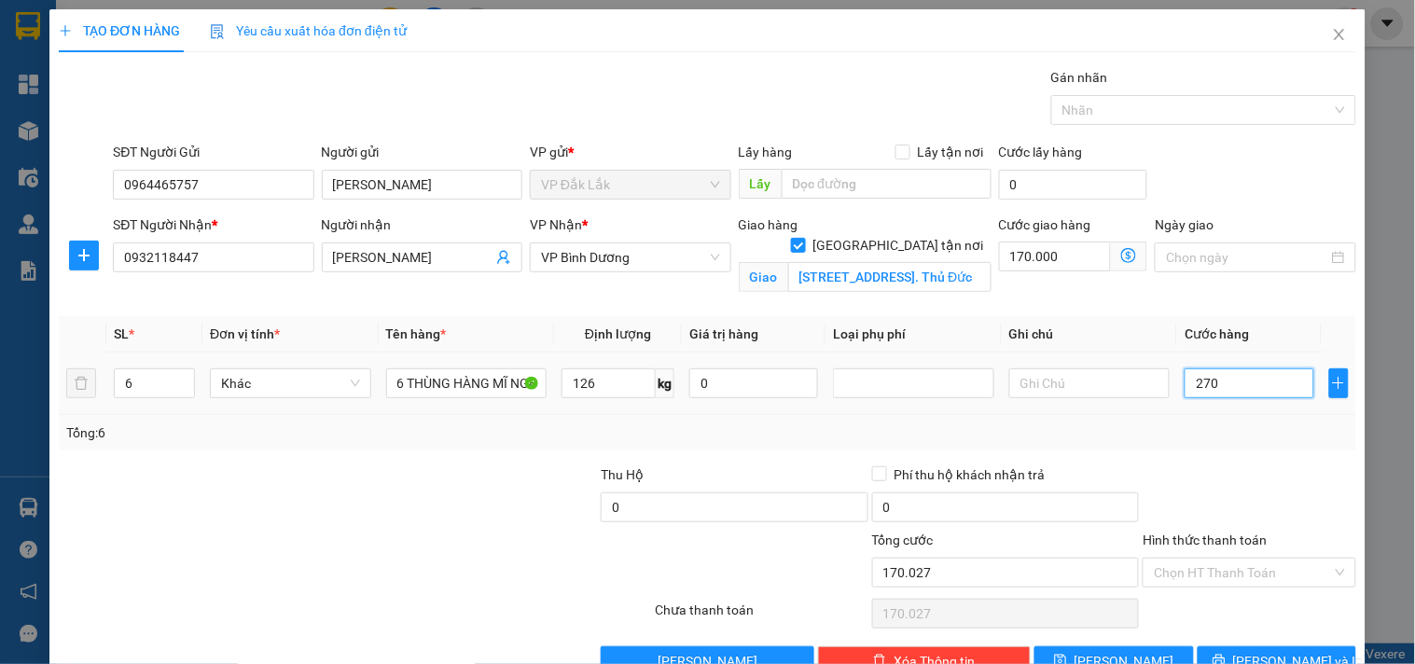
type input "170.270"
type input "172.700"
type input "27.000"
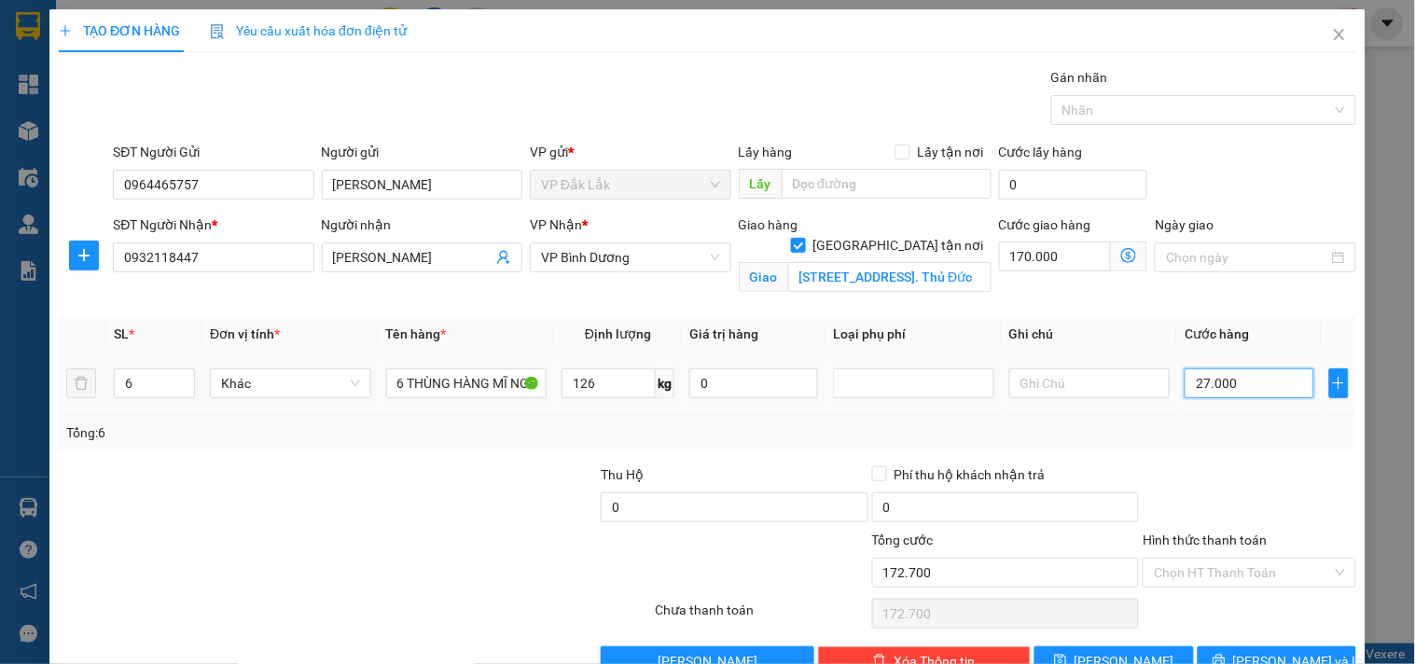
type input "197.000"
type input "440.000"
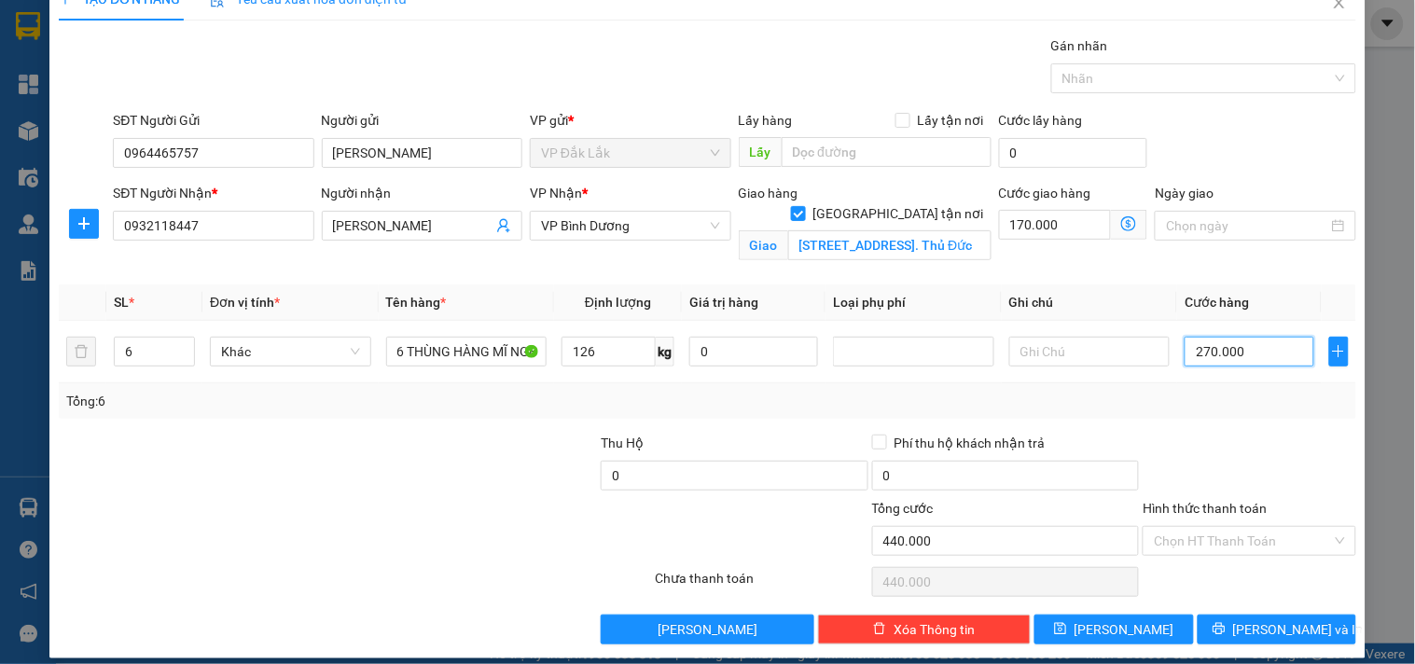
scroll to position [48, 0]
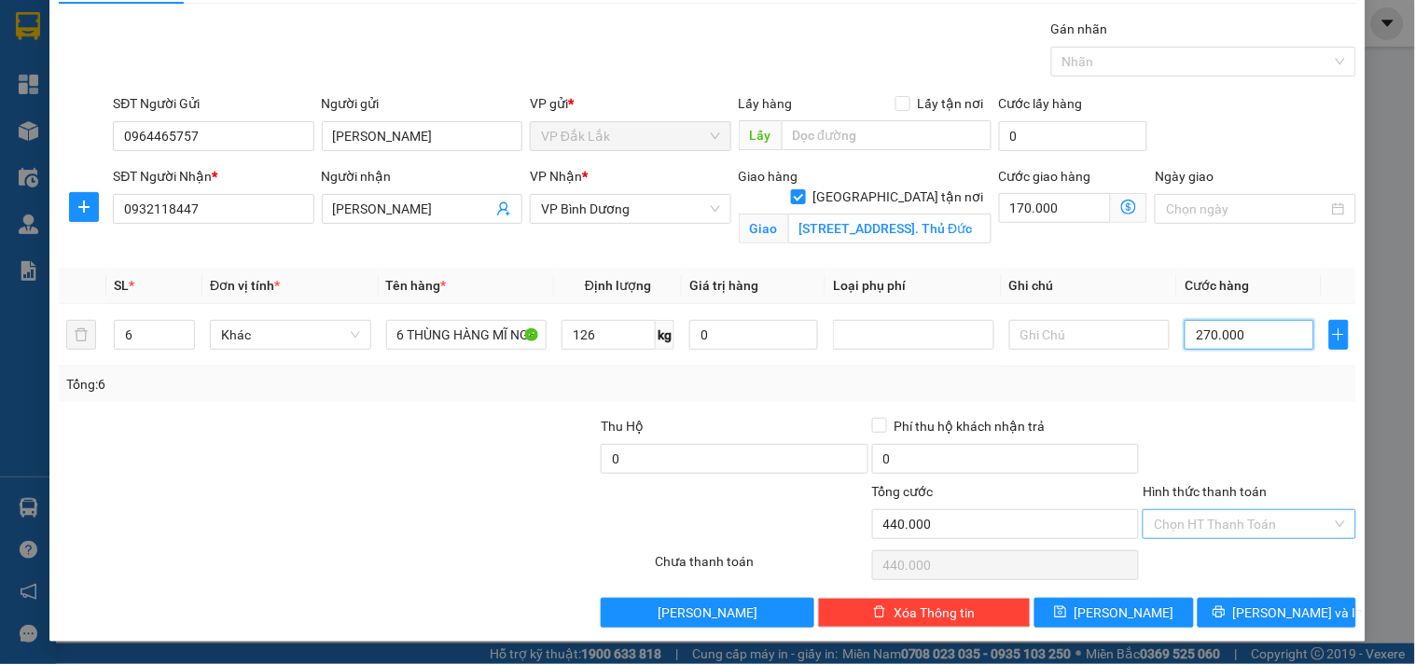
type input "270.000"
click at [1196, 519] on input "Hình thức thanh toán" at bounding box center [1242, 524] width 177 height 28
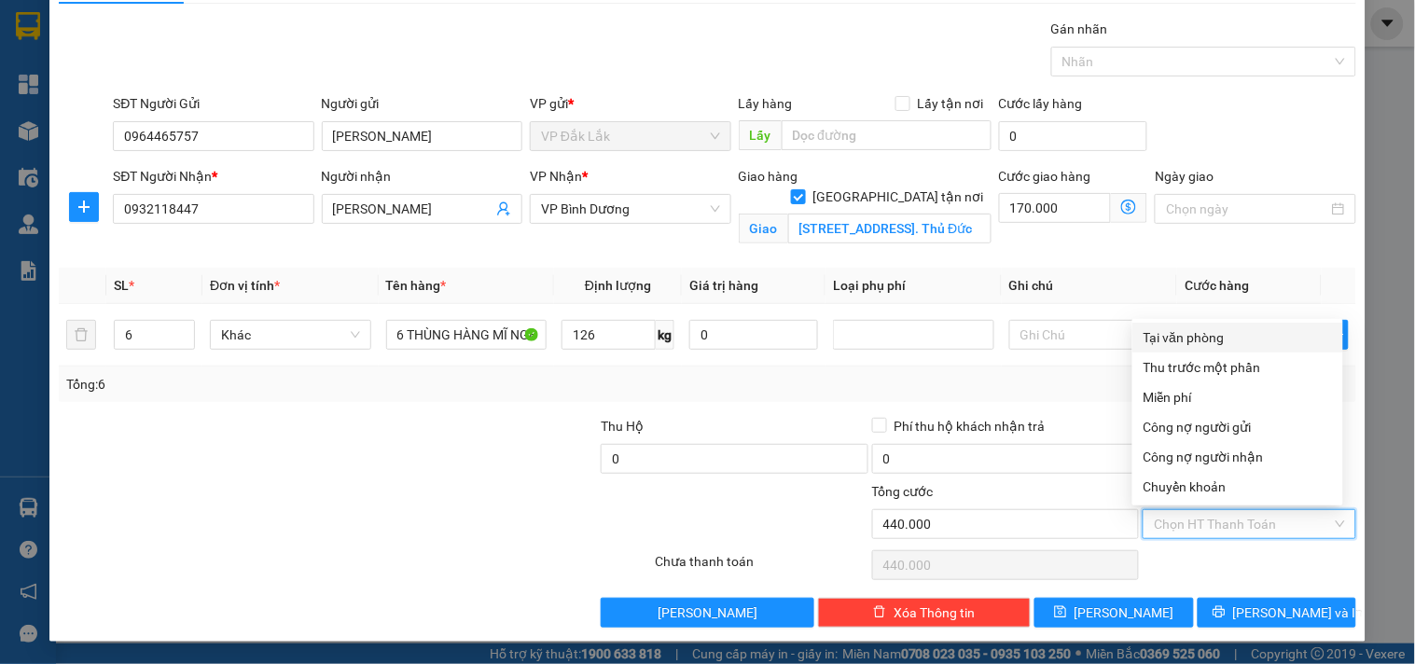
click at [1179, 332] on div "Tại văn phòng" at bounding box center [1237, 337] width 188 height 21
type input "0"
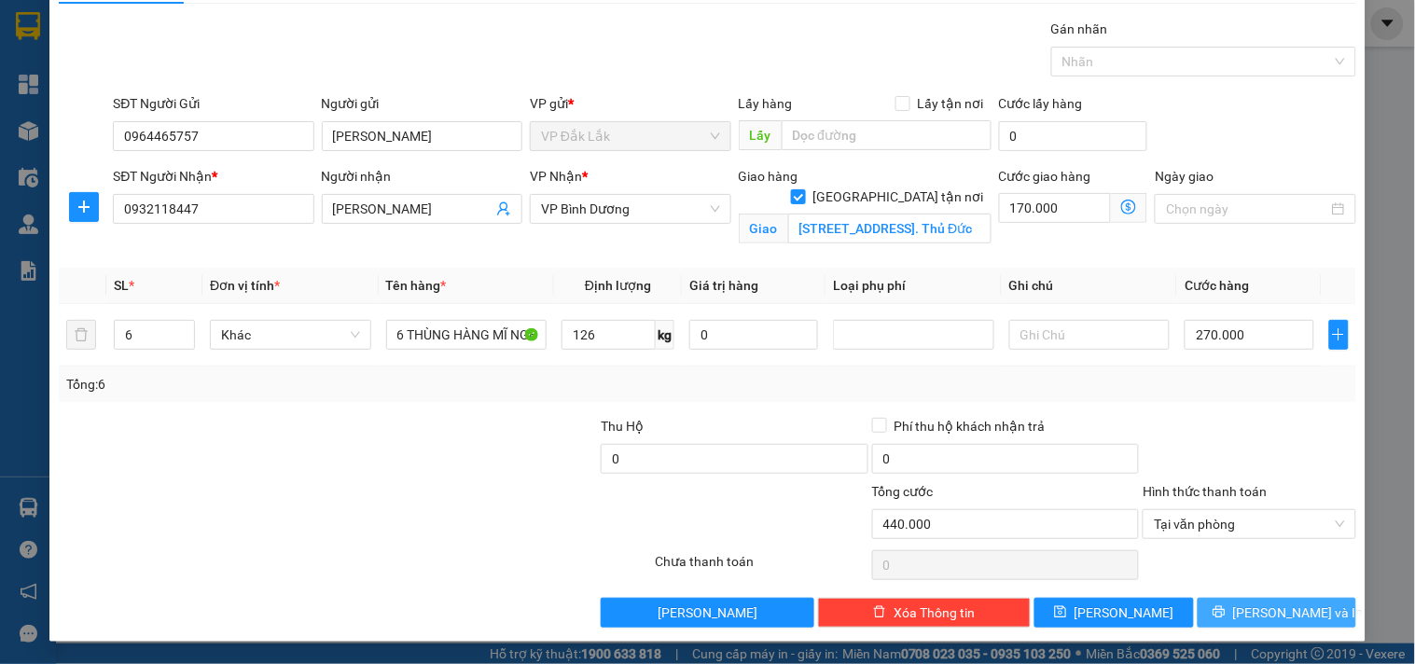
click at [1229, 598] on button "[PERSON_NAME] và In" at bounding box center [1276, 613] width 159 height 30
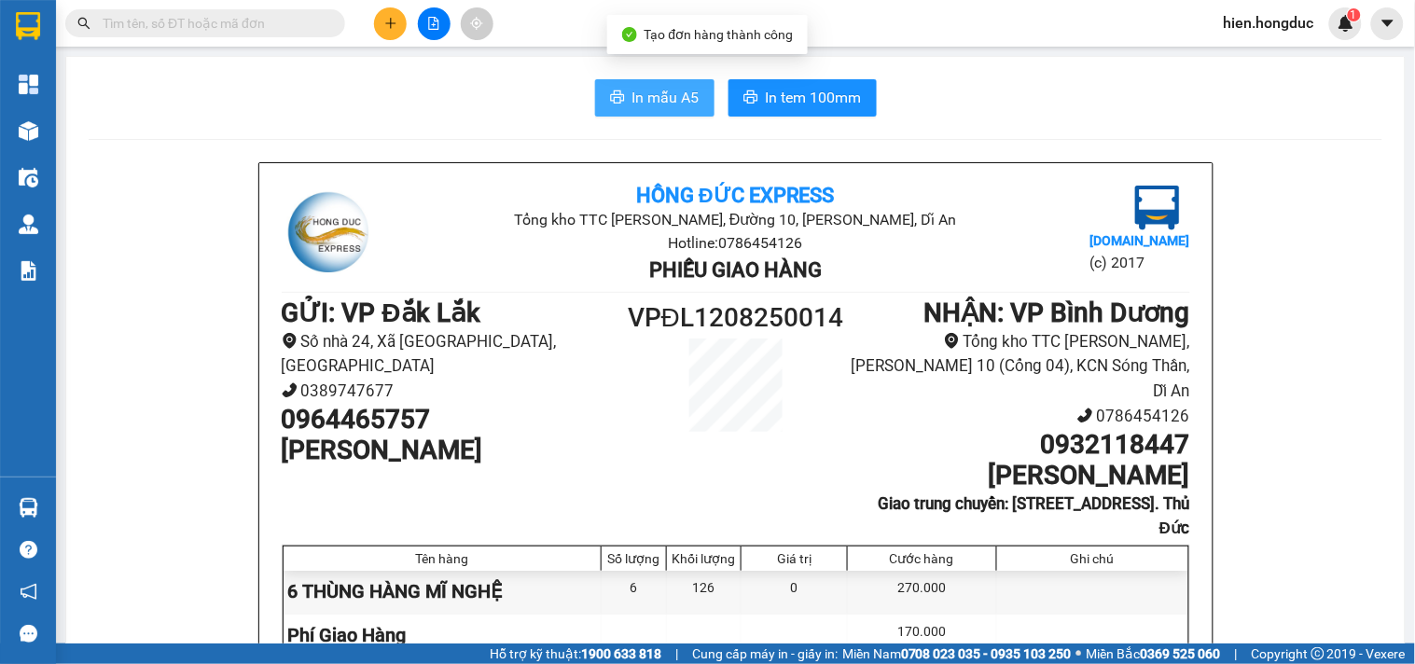
click at [644, 87] on span "In mẫu A5" at bounding box center [665, 97] width 67 height 23
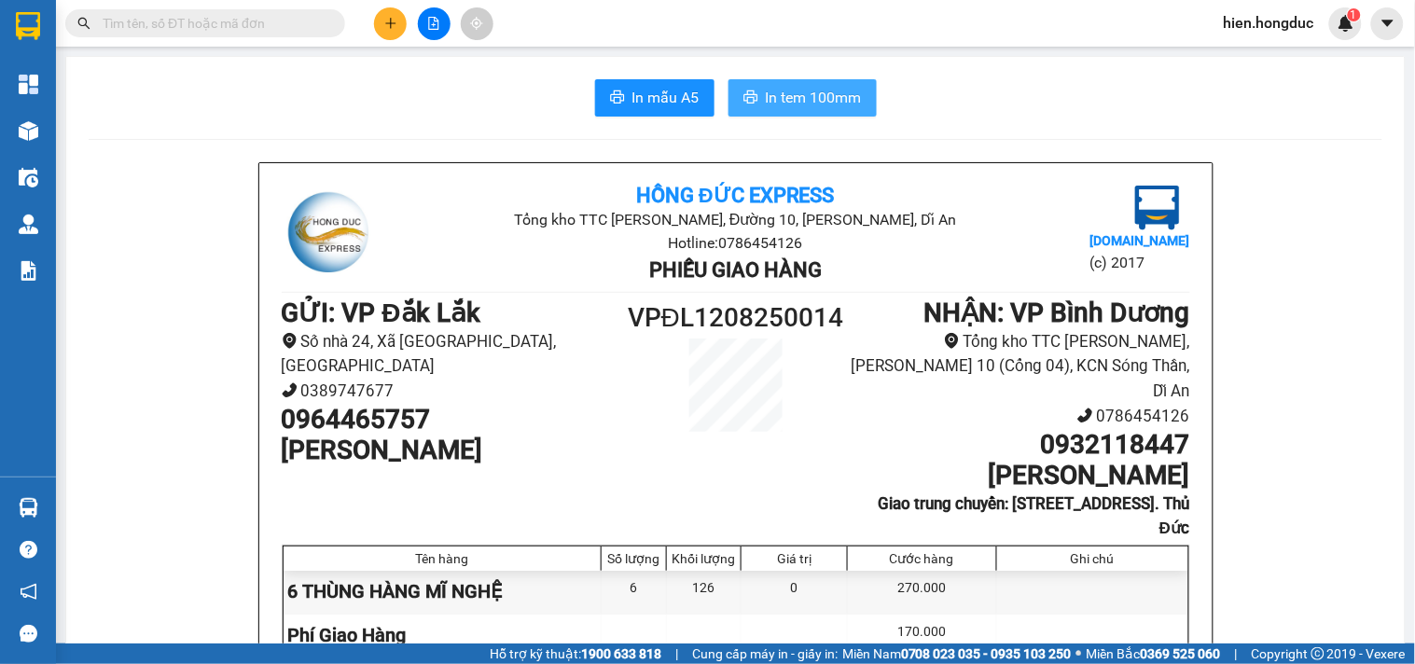
click at [767, 110] on button "In tem 100mm" at bounding box center [802, 97] width 148 height 37
click at [632, 101] on span "In mẫu A5" at bounding box center [665, 97] width 67 height 23
click at [385, 22] on icon "plus" at bounding box center [390, 23] width 13 height 13
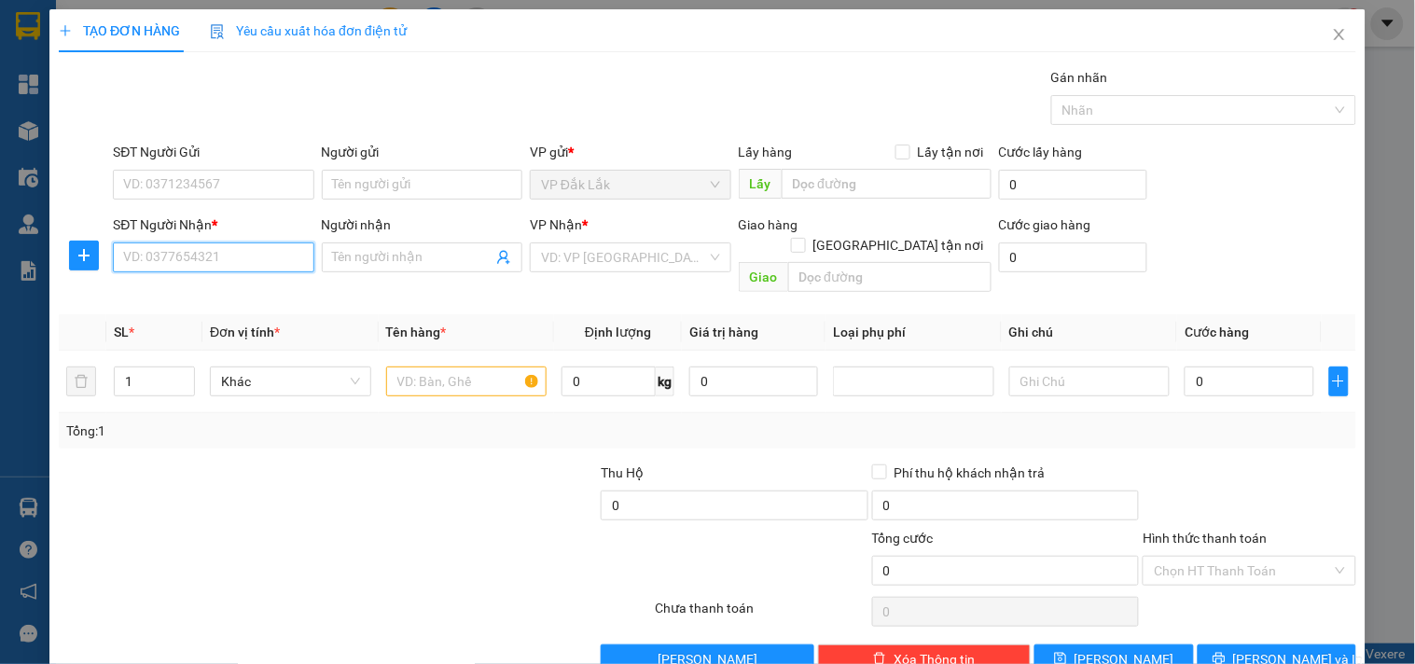
click at [202, 255] on input "SĐT Người Nhận *" at bounding box center [213, 257] width 200 height 30
type input "0934178095"
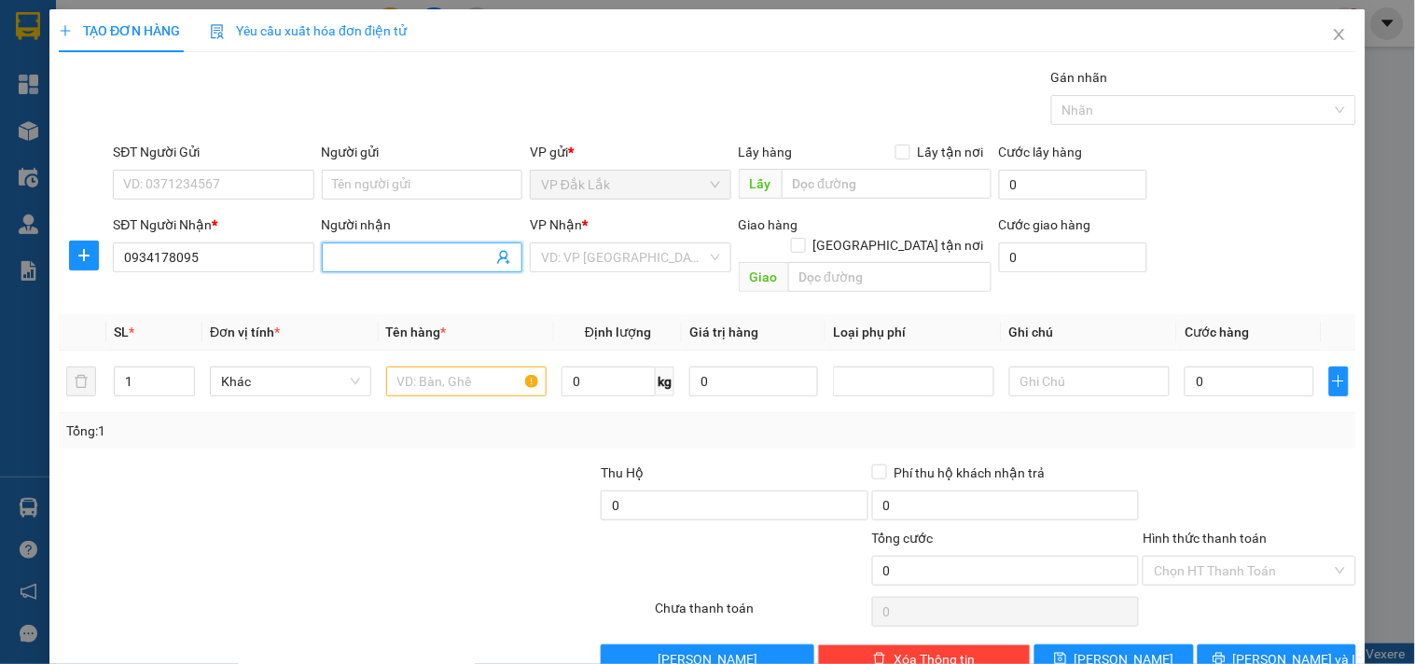
click at [393, 255] on input "Người nhận" at bounding box center [412, 257] width 159 height 21
type input "THỦY TRẦN"
click at [665, 263] on input "search" at bounding box center [623, 257] width 165 height 28
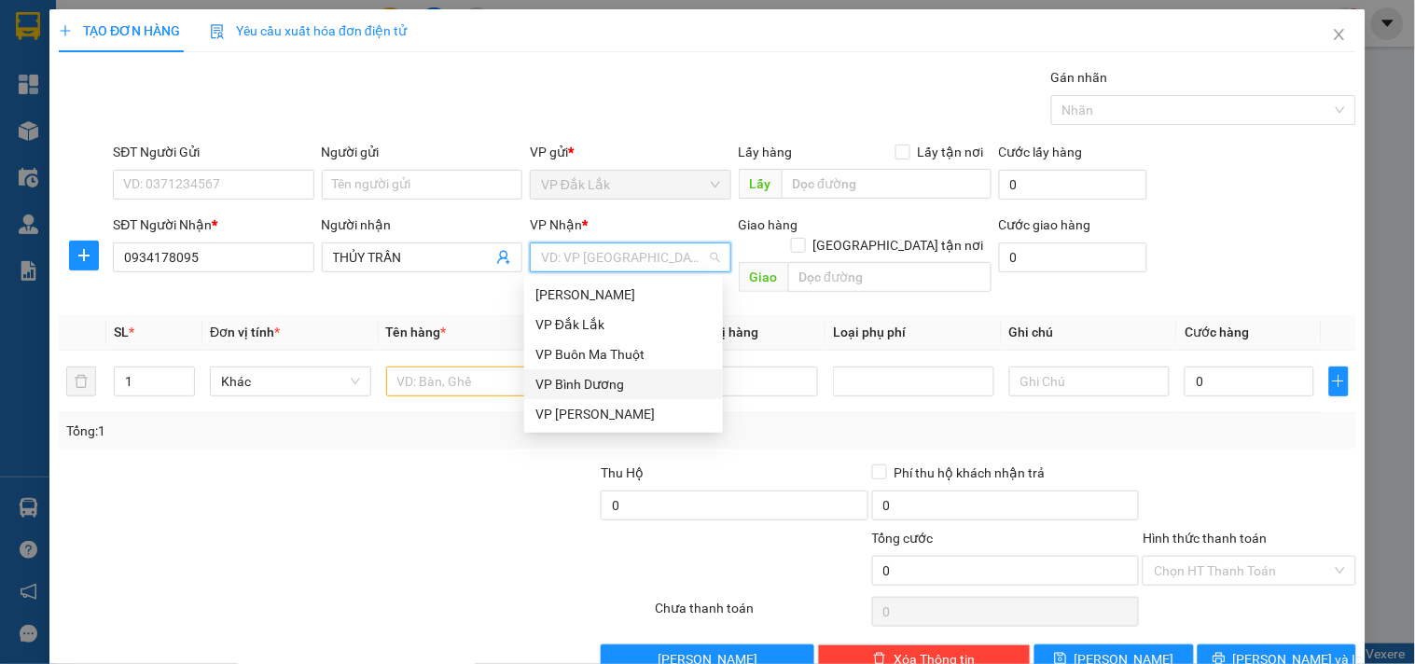
click at [593, 386] on div "VP Bình Dương" at bounding box center [623, 384] width 176 height 21
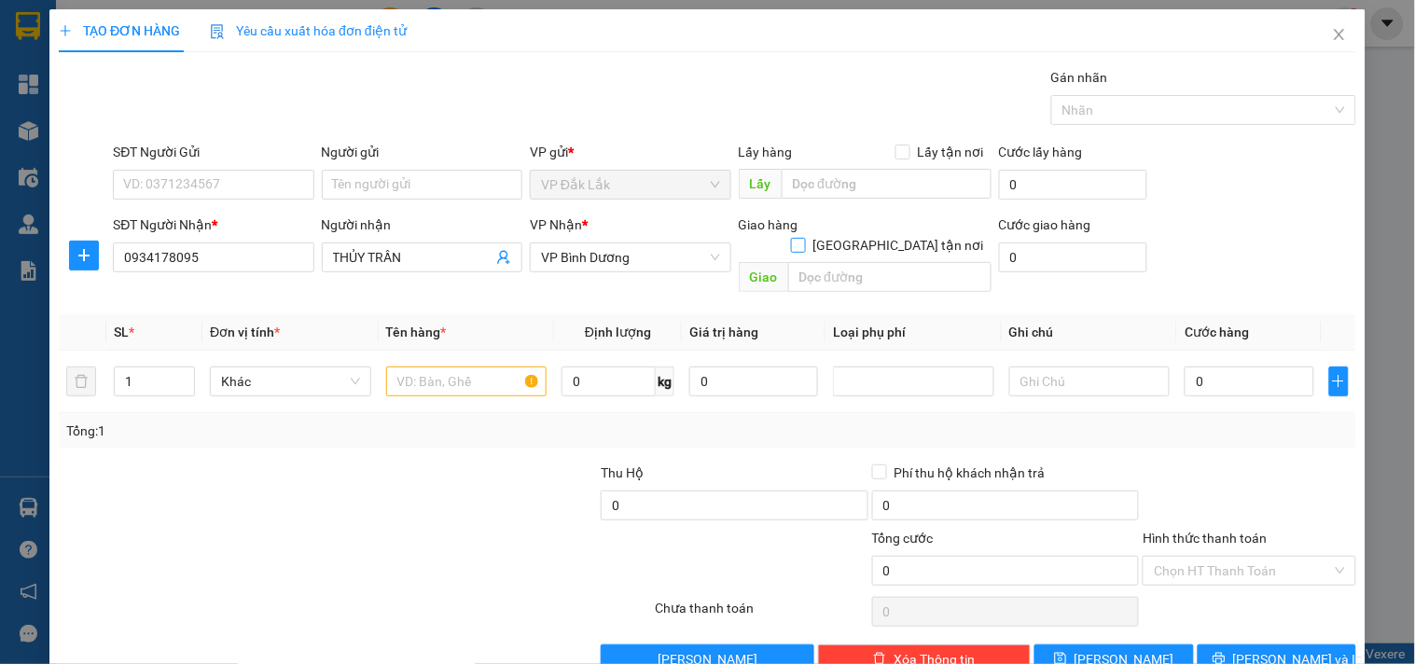
click at [804, 238] on input "[GEOGRAPHIC_DATA] tận nơi" at bounding box center [797, 244] width 13 height 13
checkbox input "true"
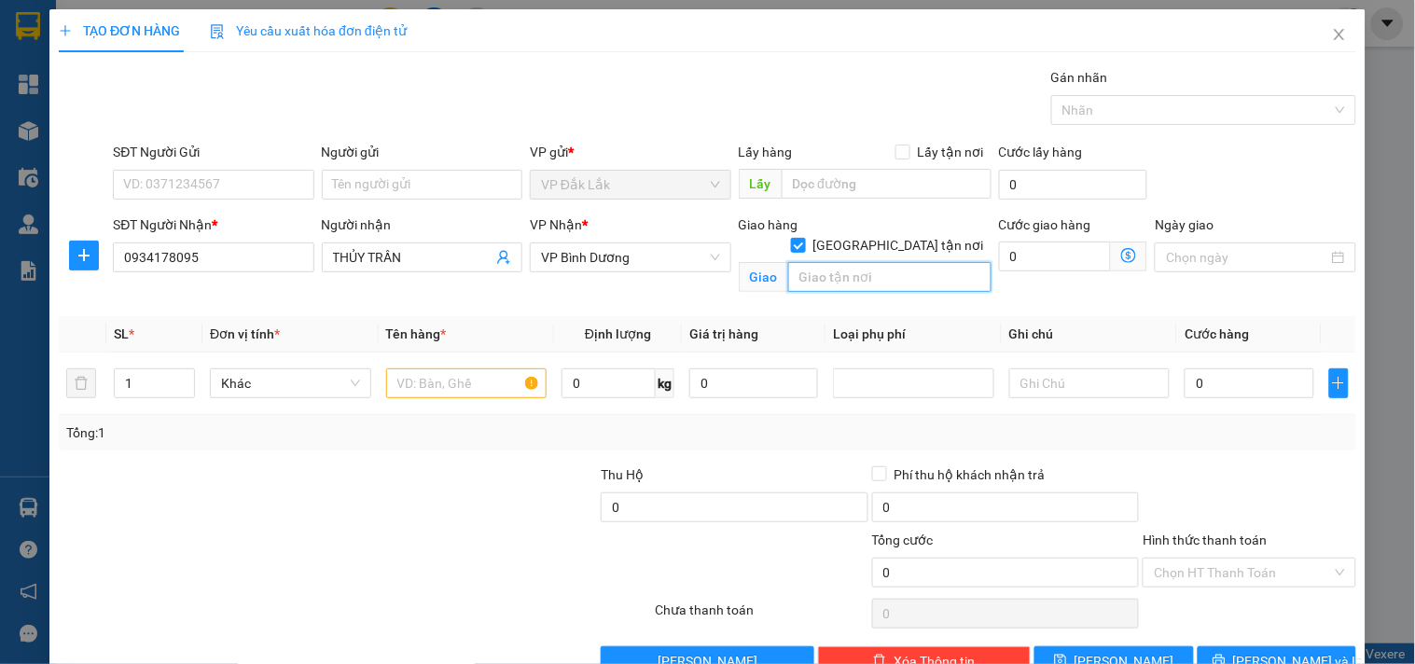
click at [873, 262] on input "text" at bounding box center [889, 277] width 203 height 30
click at [945, 262] on input "A1-12A03 [PERSON_NAME]" at bounding box center [889, 277] width 203 height 30
type input "A1-12A03 CHUNG CƯ SAFFIRA KHOANG ĐIỀN,454 [PERSON_NAME],[GEOGRAPHIC_DATA],[GEOG…"
click at [1036, 250] on input "0" at bounding box center [1055, 257] width 113 height 30
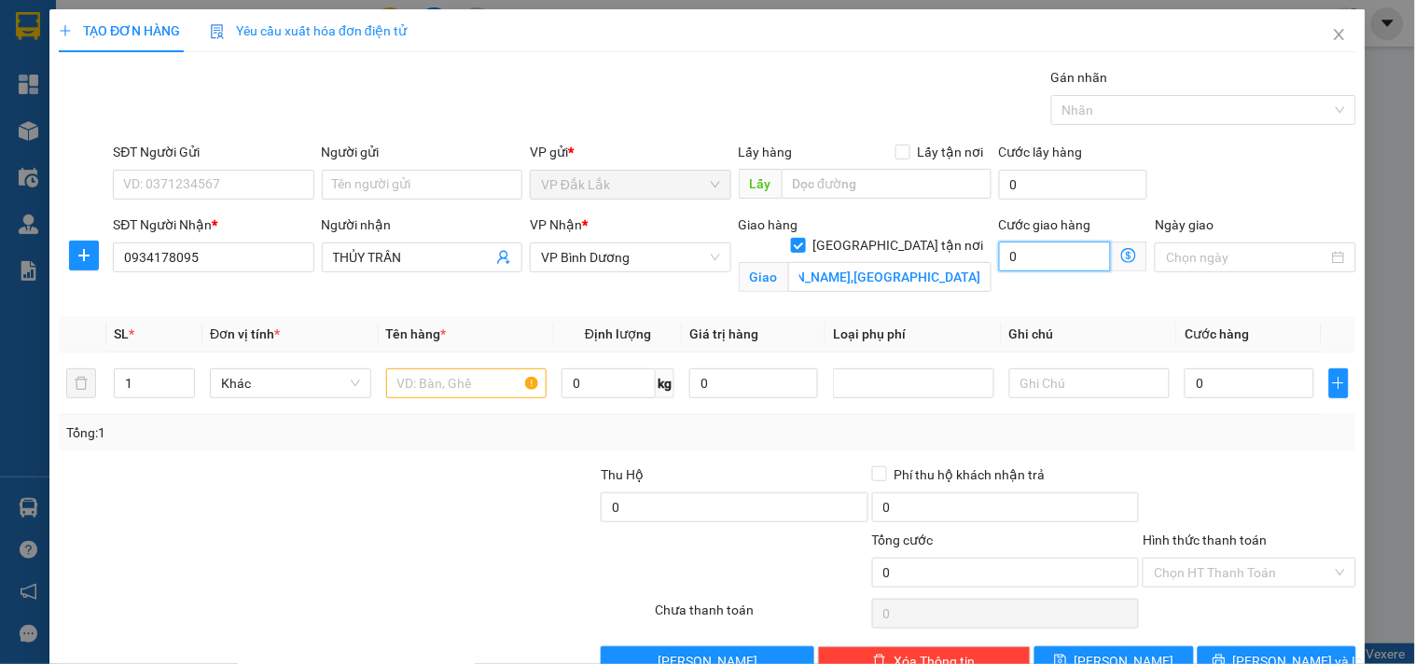
scroll to position [0, 0]
type input "7"
type input "75"
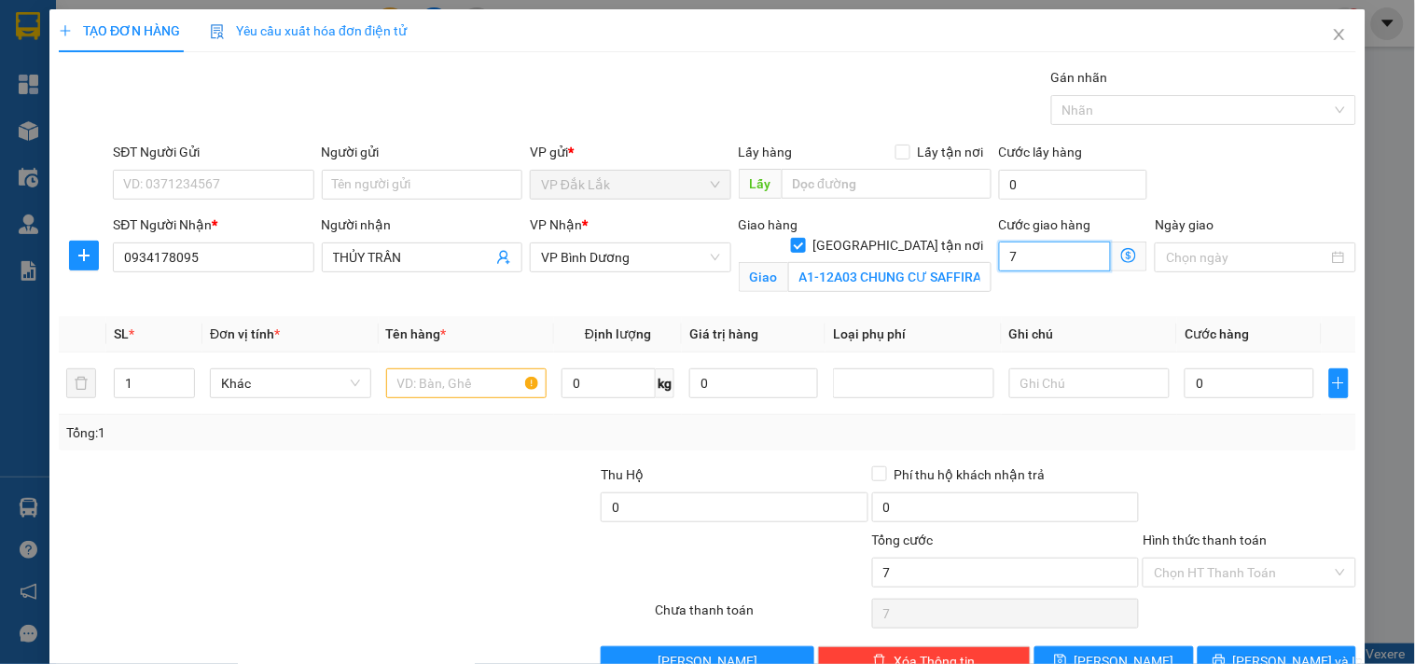
type input "75"
type input "750"
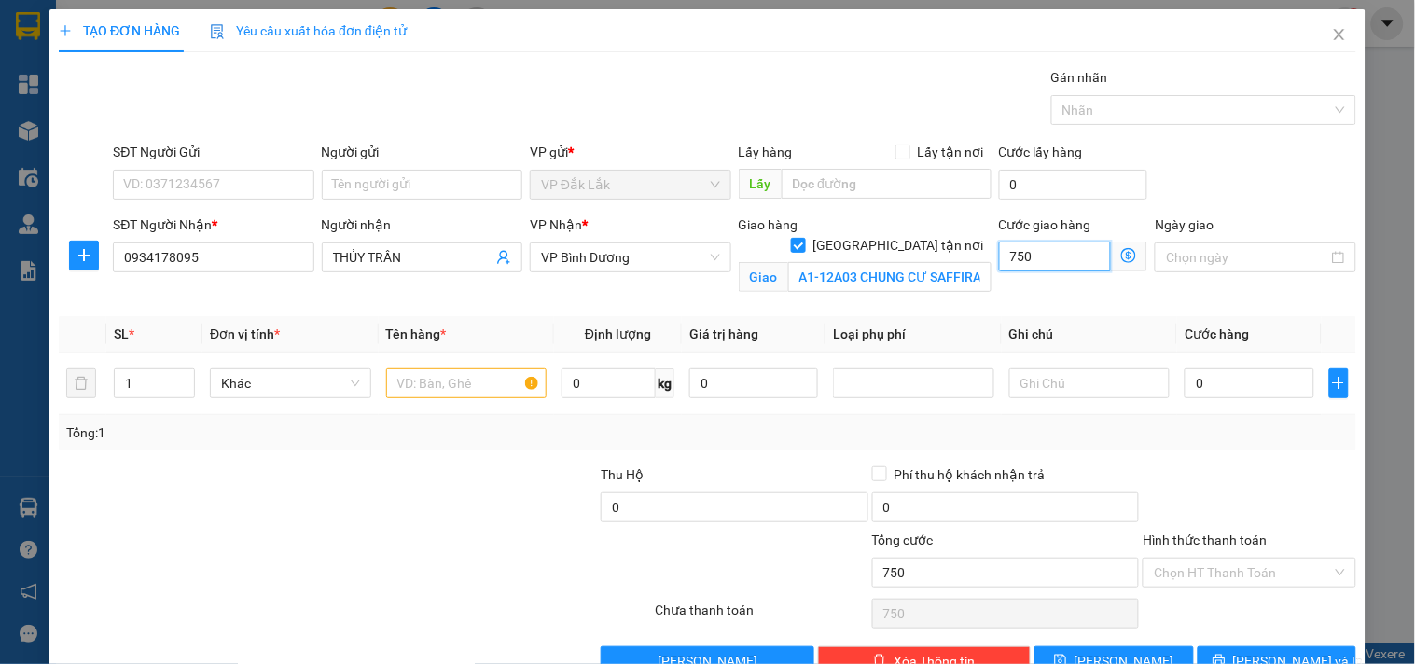
type input "7.500"
type input "75.000"
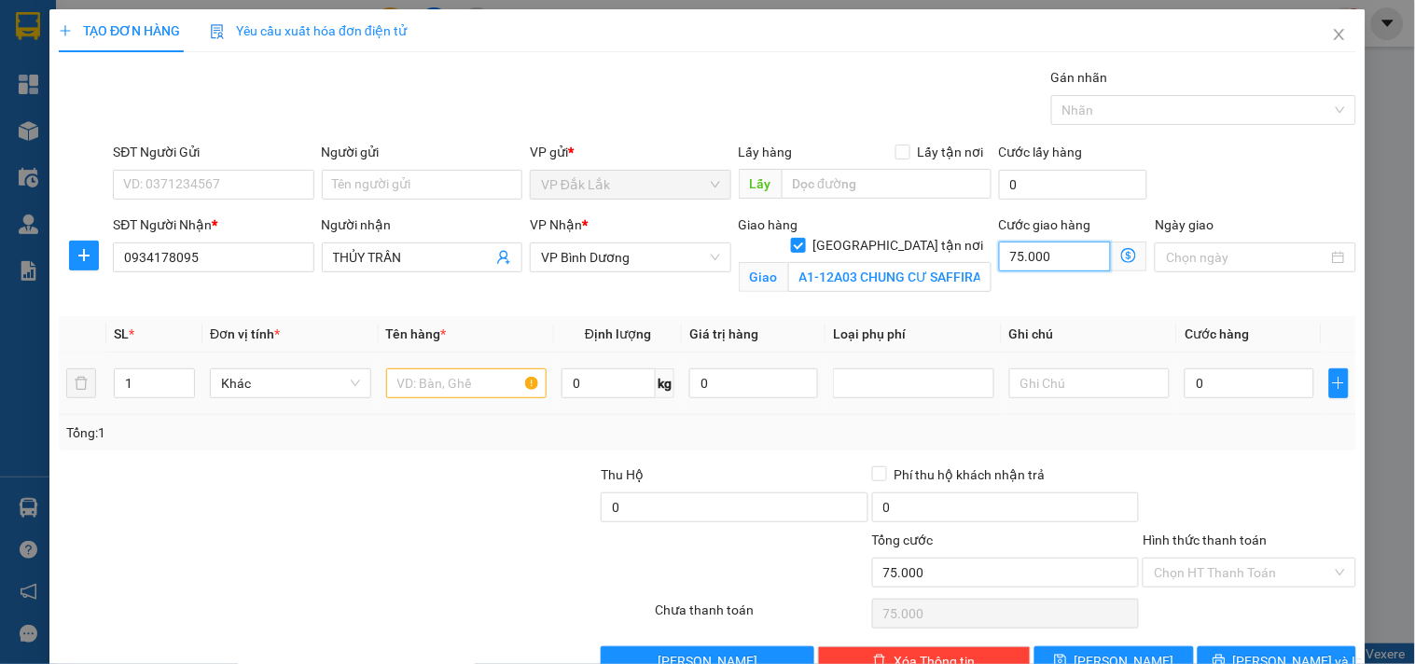
type input "75.000"
click at [414, 389] on input "text" at bounding box center [466, 383] width 161 height 30
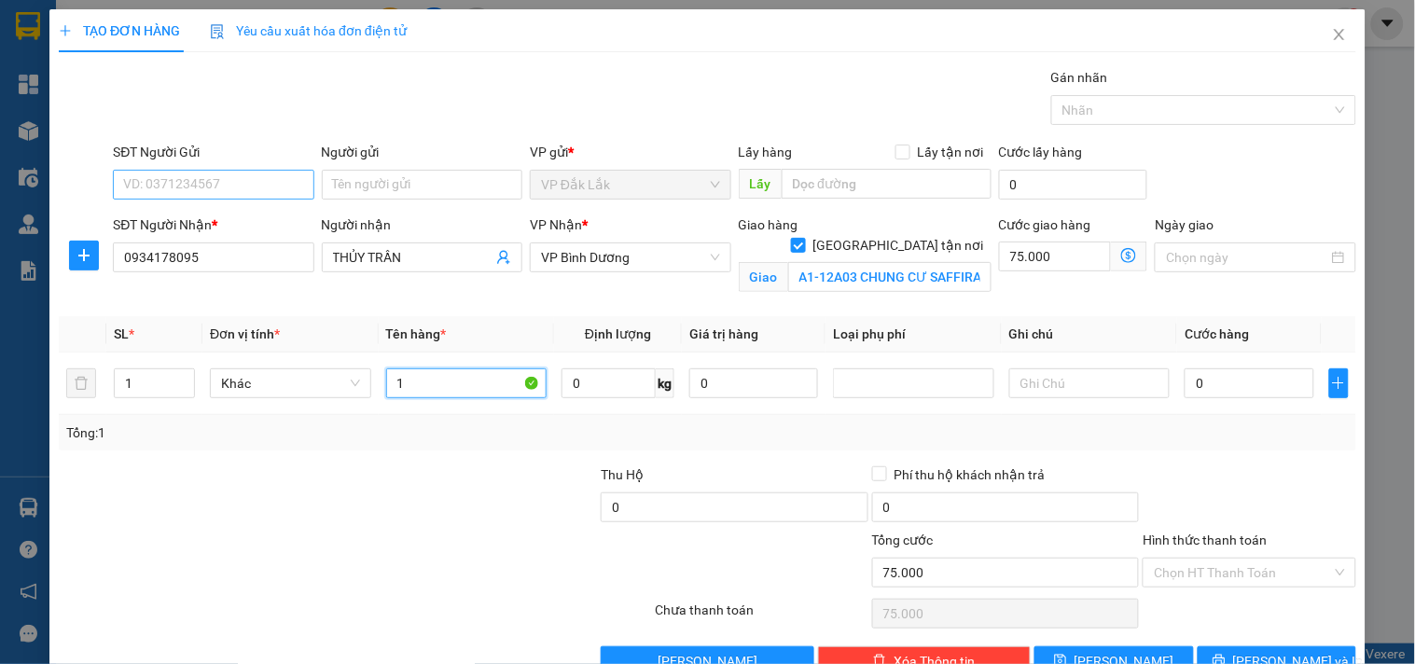
type input "1"
click at [207, 173] on input "SĐT Người Gửi" at bounding box center [213, 185] width 200 height 30
type input "0931621424"
click at [238, 208] on div "0931621424 - CHÚ LÂM" at bounding box center [211, 222] width 199 height 30
type input "CHÚ LÂM"
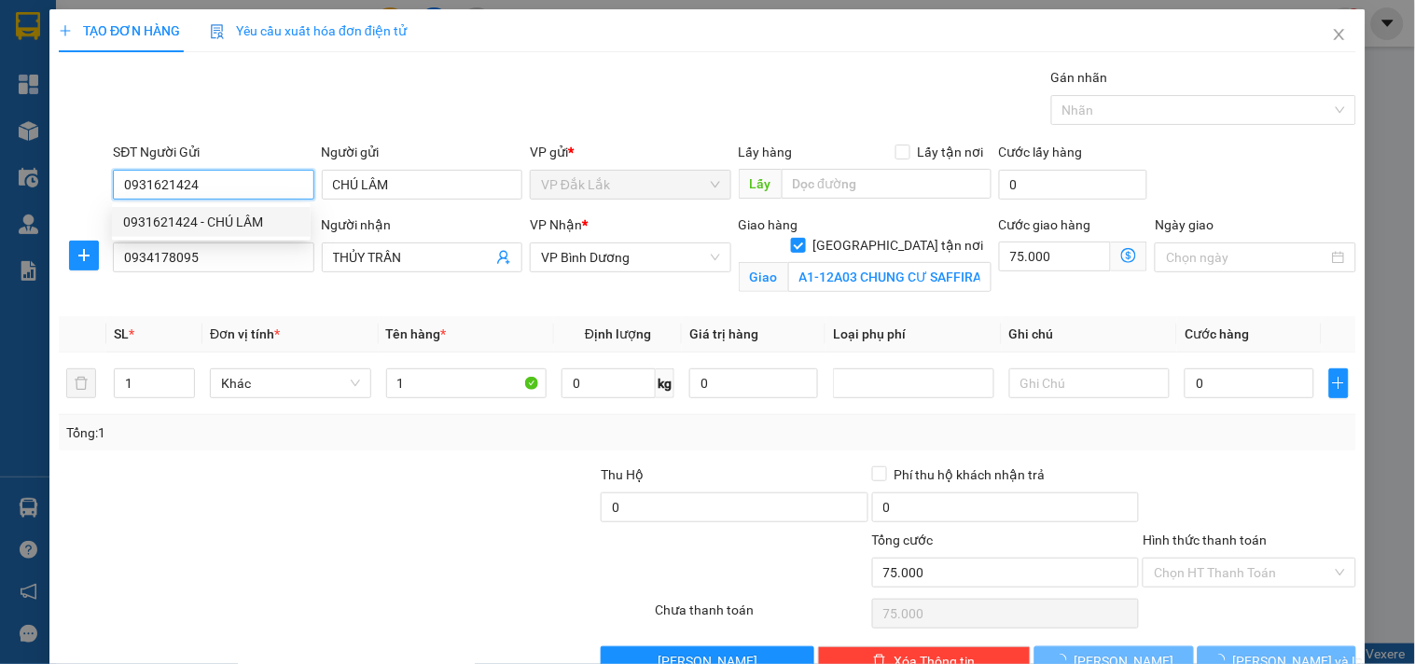
type input "120.000"
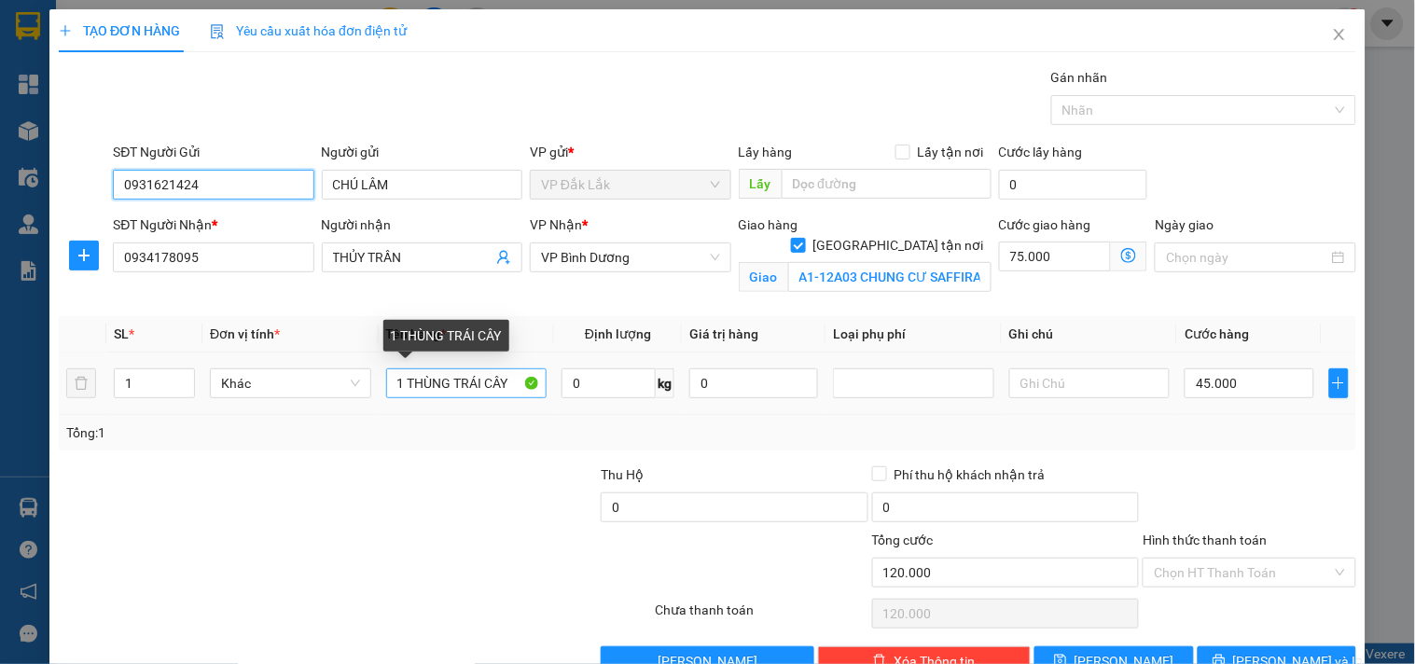
type input "0931621424"
click at [444, 386] on input "1 THÙNG TRÁI CÂY" at bounding box center [466, 383] width 161 height 30
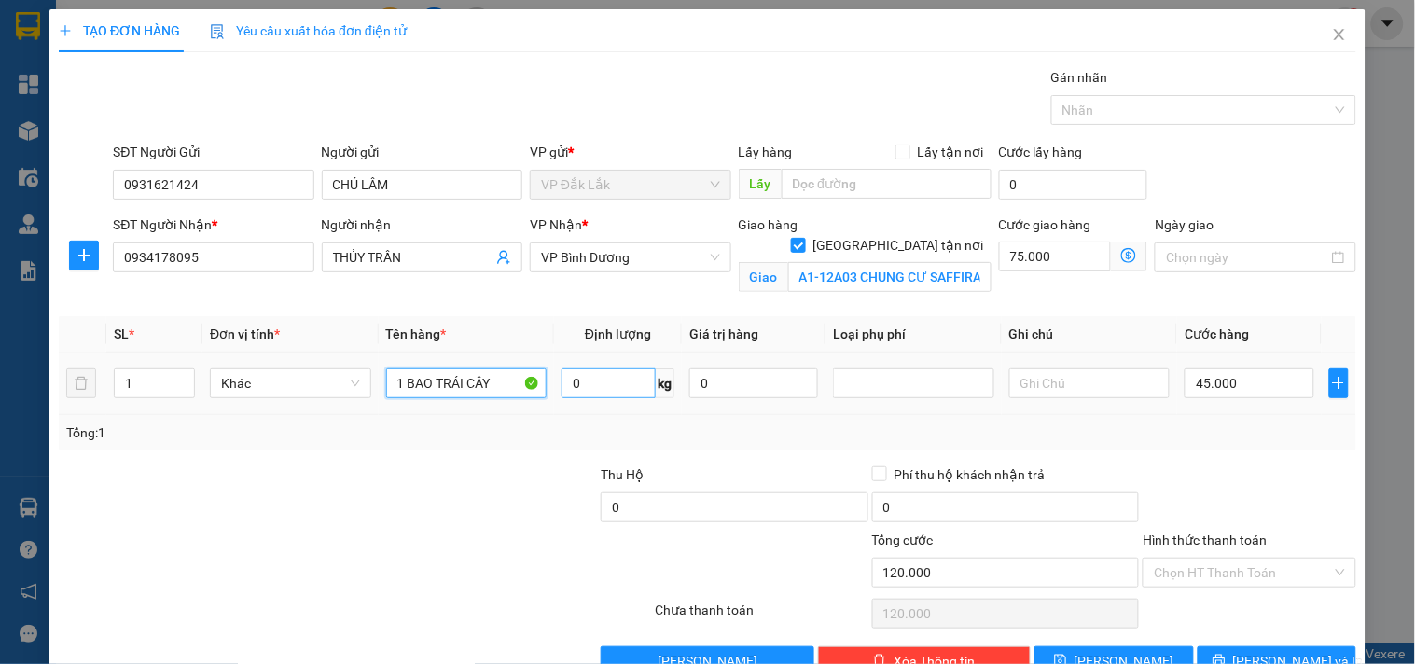
type input "1 BAO TRÁI CÂY"
click at [572, 383] on input "0" at bounding box center [608, 383] width 94 height 30
type input "24"
click at [1231, 375] on input "45.000" at bounding box center [1248, 383] width 129 height 30
type input "75.005"
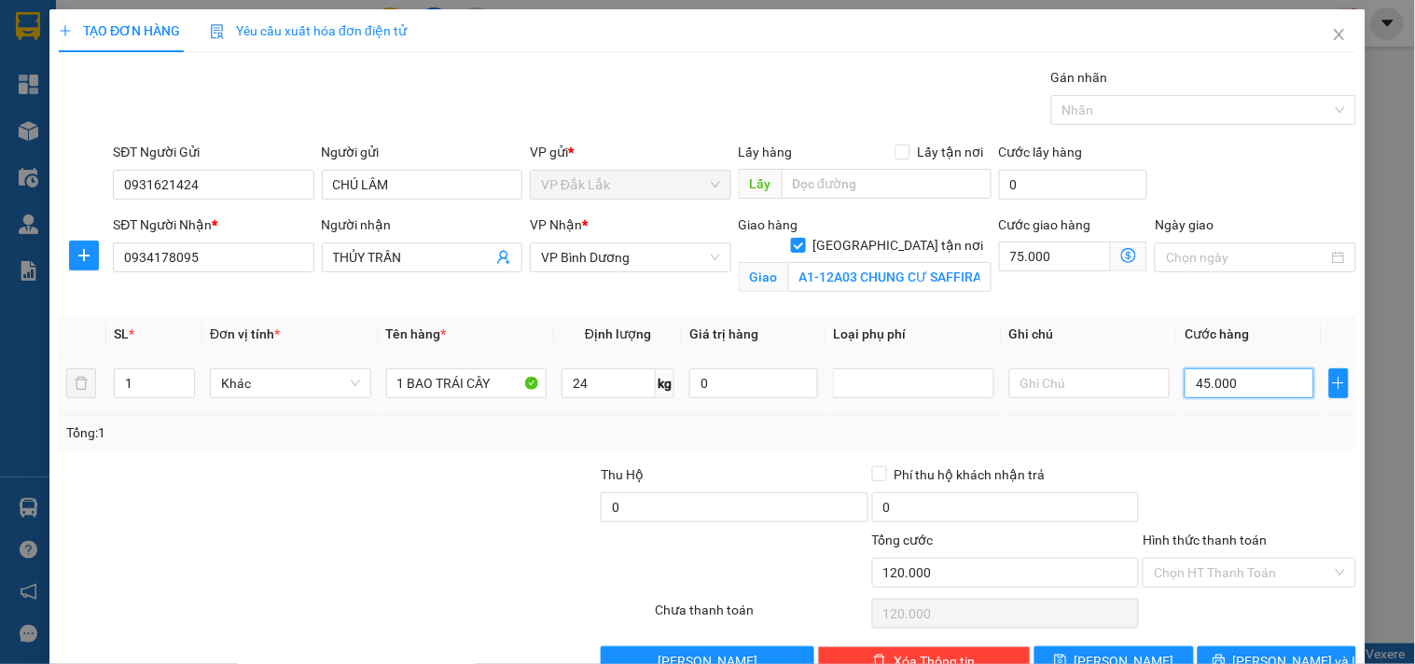
type input "75.005"
type input "50"
type input "75.050"
type input "75.500"
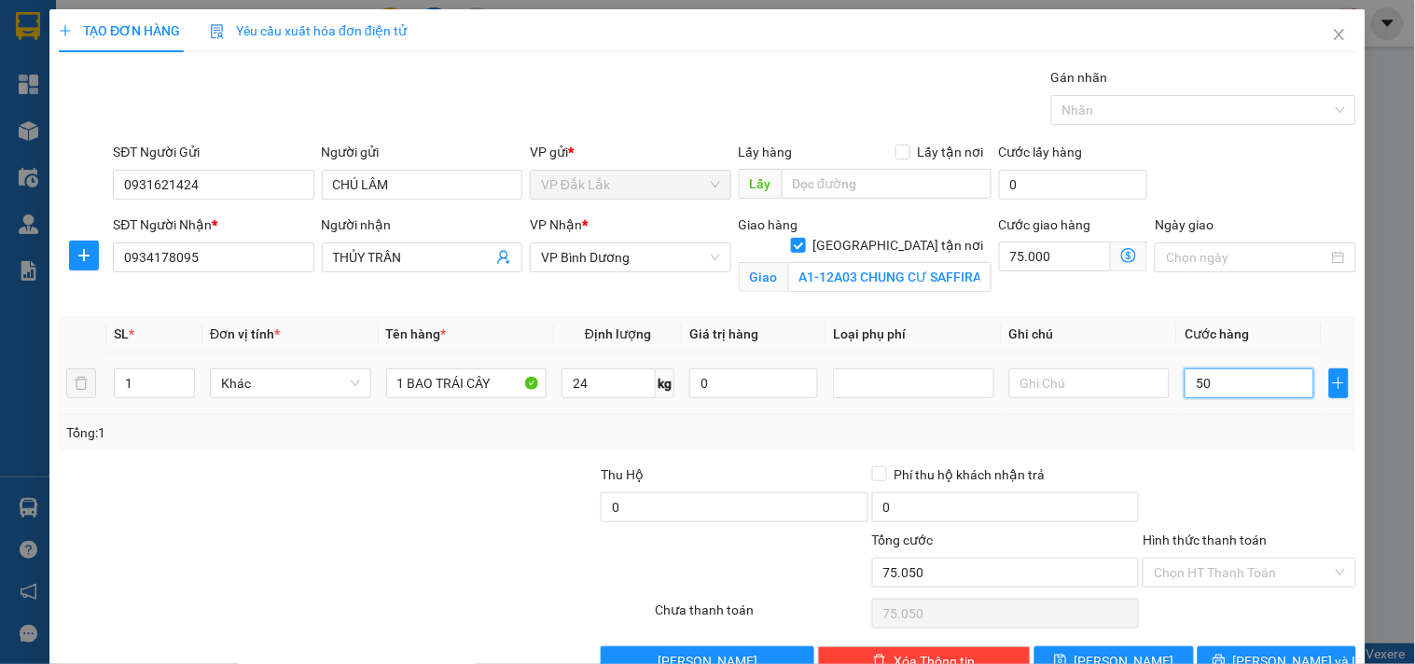
type input "75.500"
type input "500"
type input "80.000"
type input "5.000"
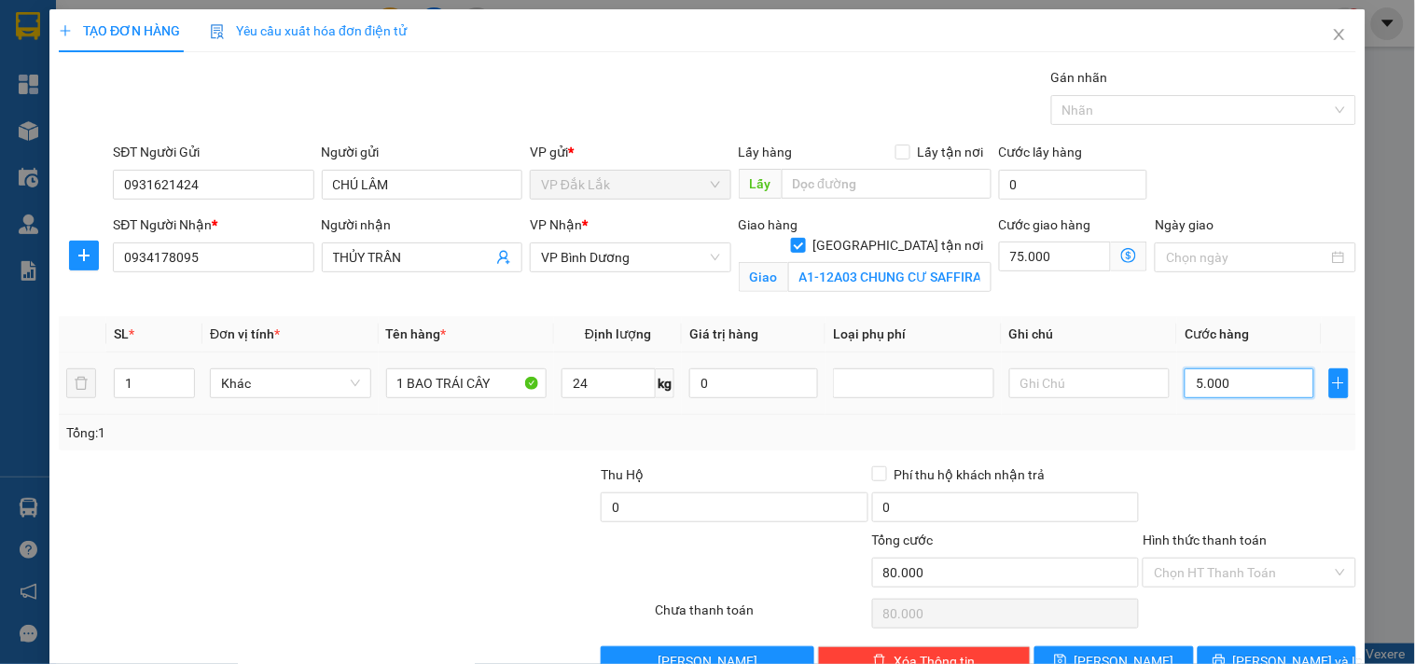
type input "125.000"
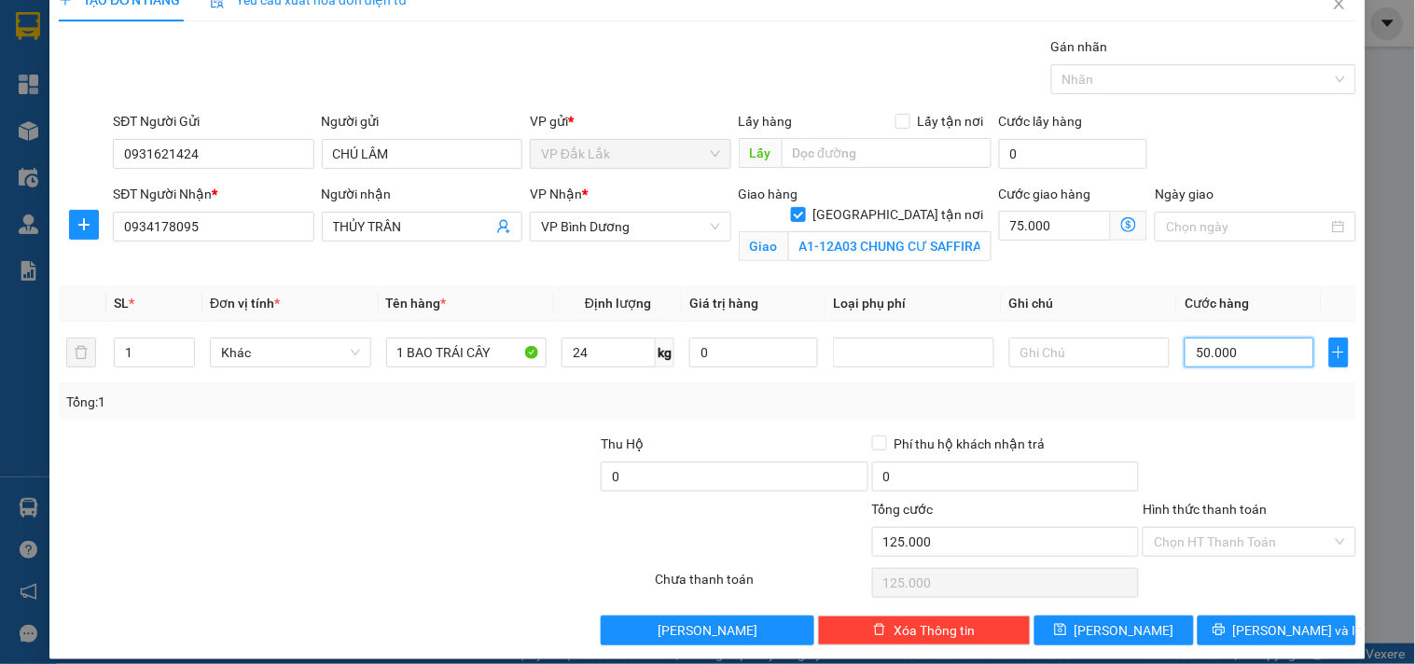
scroll to position [48, 0]
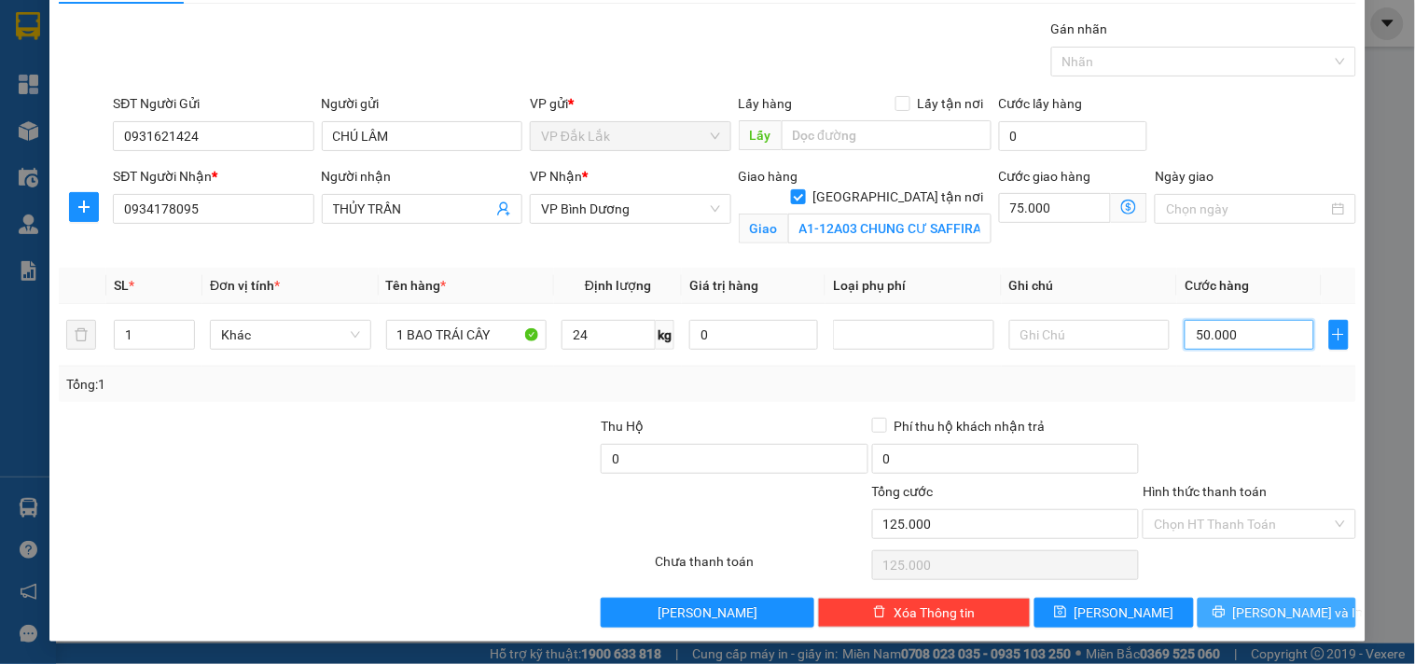
type input "50.000"
click at [1218, 622] on button "[PERSON_NAME] và In" at bounding box center [1276, 613] width 159 height 30
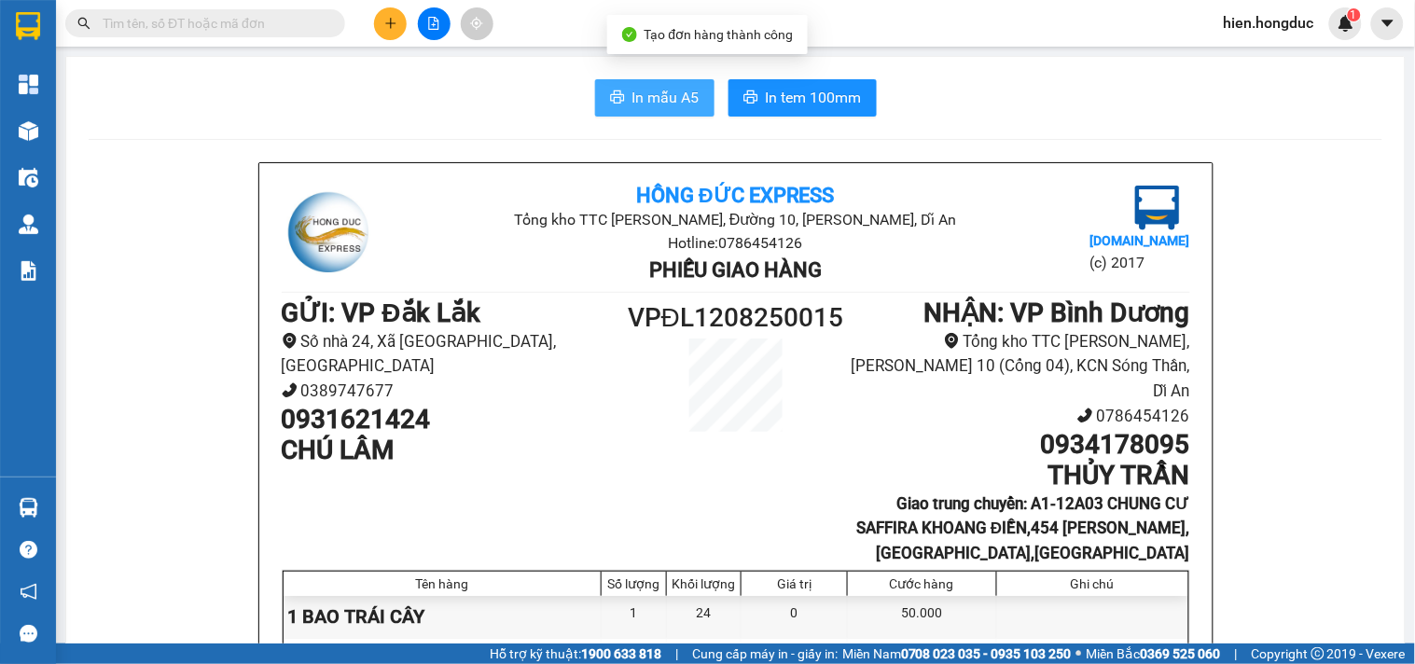
click at [684, 104] on span "In mẫu A5" at bounding box center [665, 97] width 67 height 23
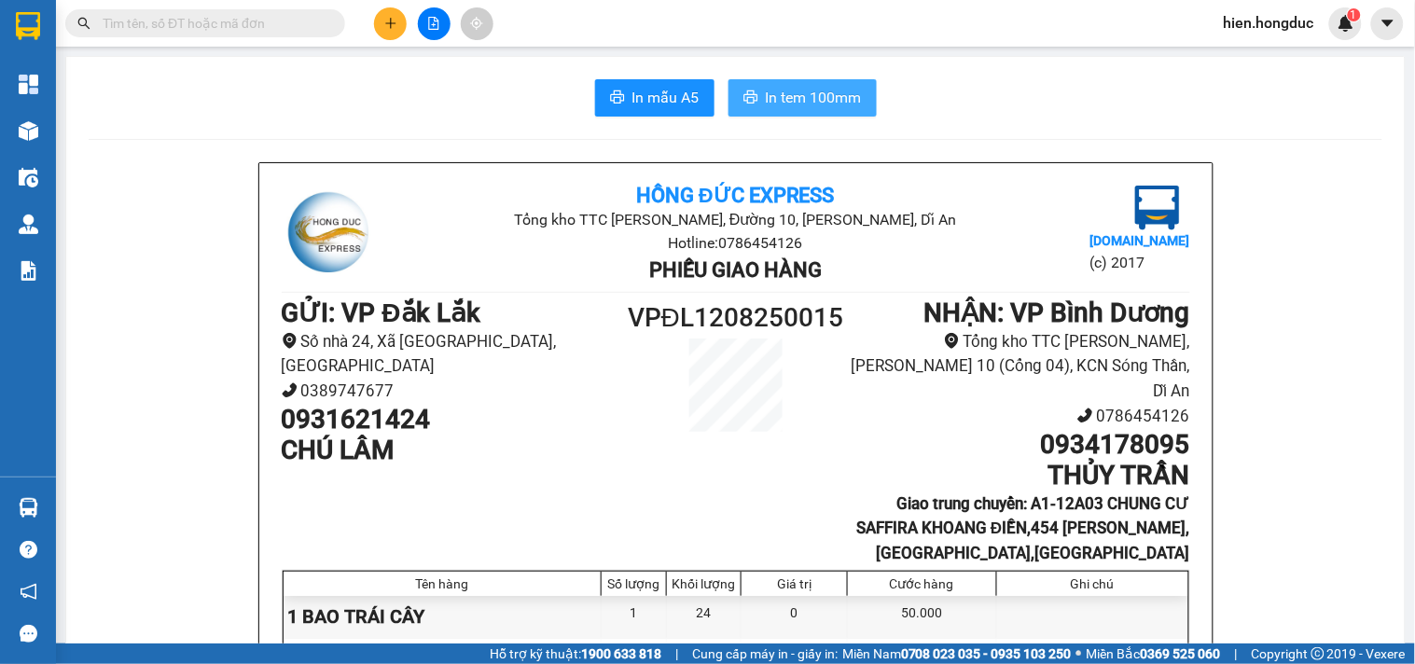
click at [772, 90] on span "In tem 100mm" at bounding box center [814, 97] width 96 height 23
click at [397, 24] on button at bounding box center [390, 23] width 33 height 33
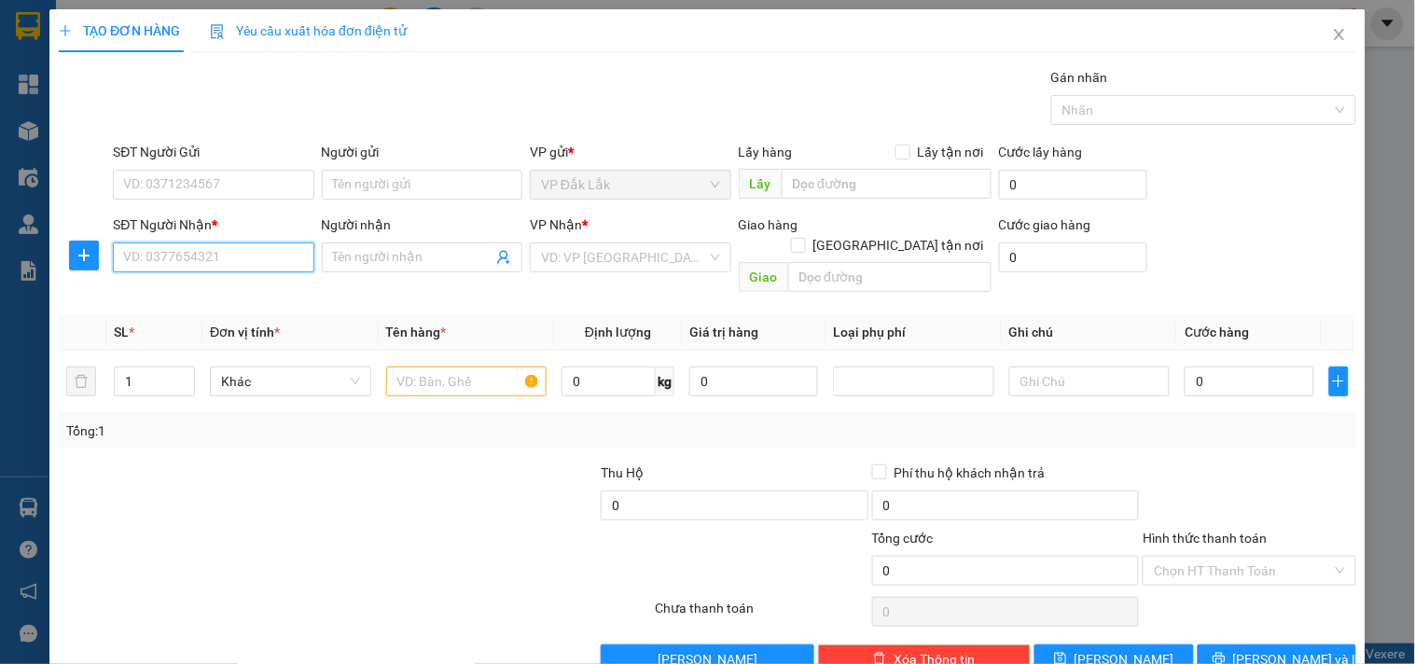
click at [214, 257] on input "SĐT Người Nhận *" at bounding box center [213, 257] width 200 height 30
type input "0918424436"
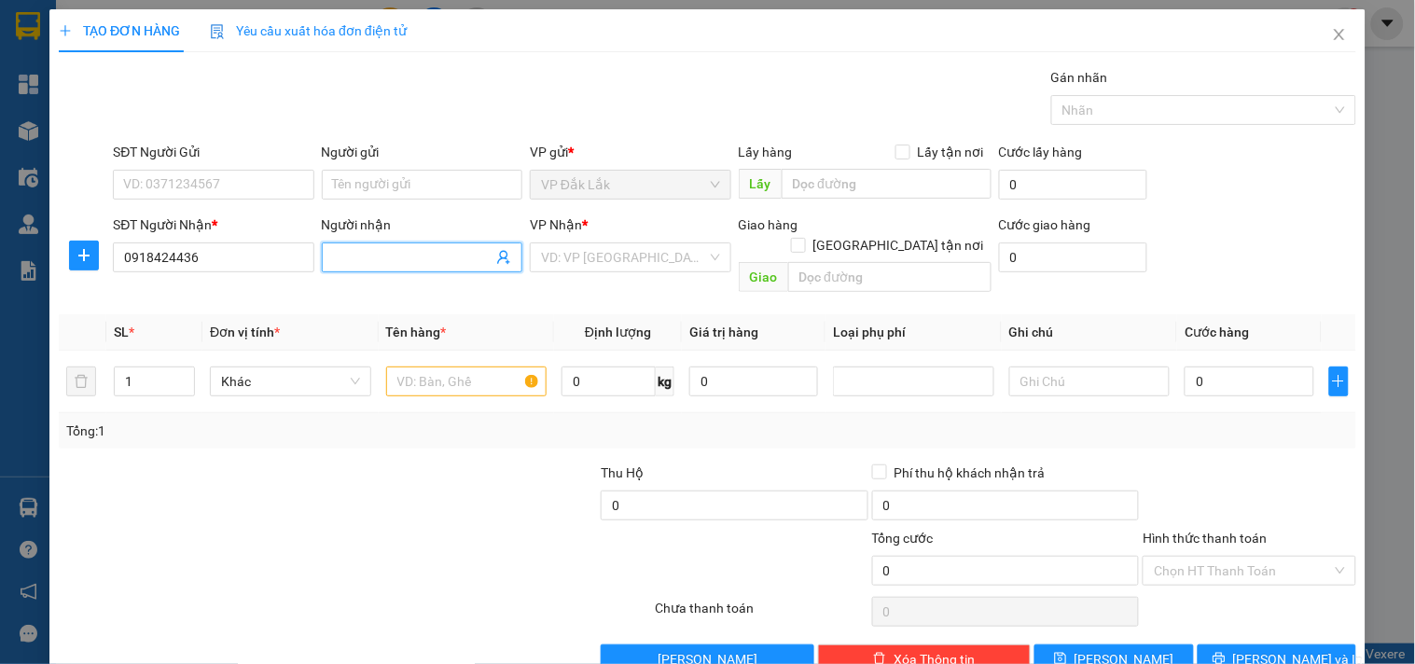
click at [427, 256] on input "Người nhận" at bounding box center [412, 257] width 159 height 21
type input "[PERSON_NAME]"
click at [617, 261] on input "search" at bounding box center [623, 257] width 165 height 28
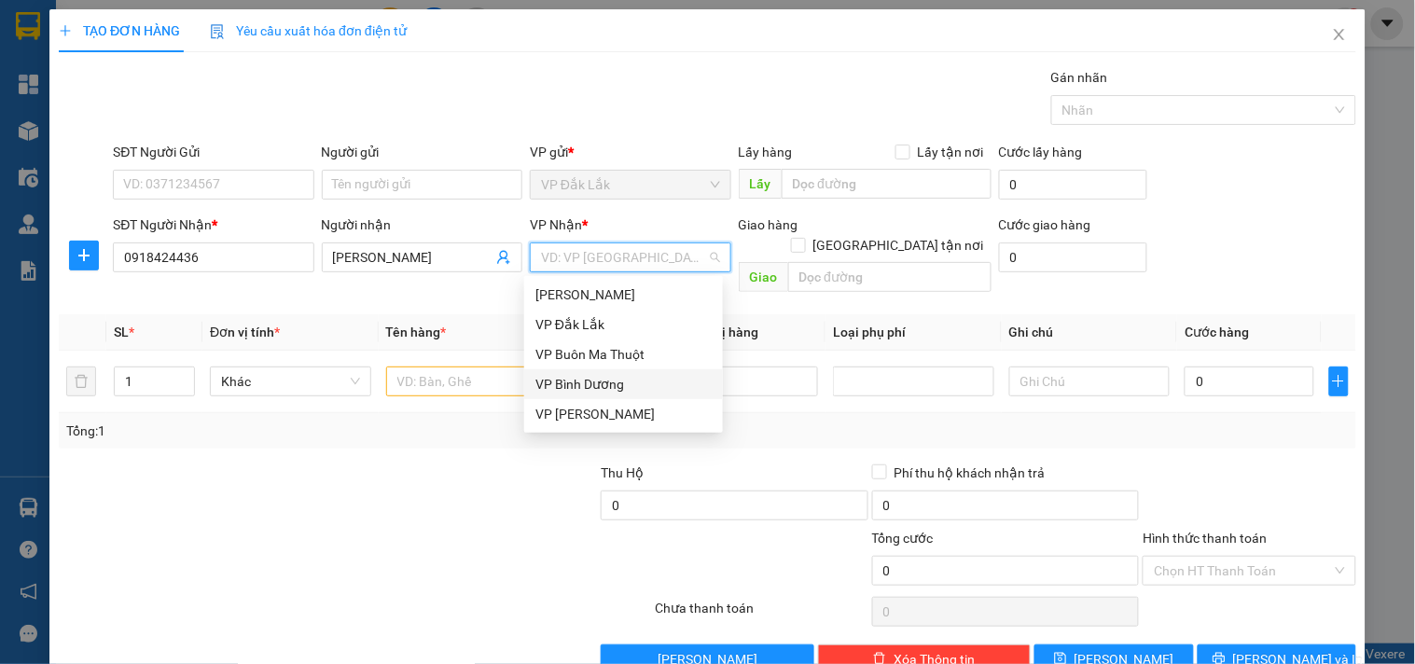
click at [597, 390] on div "VP Bình Dương" at bounding box center [623, 384] width 176 height 21
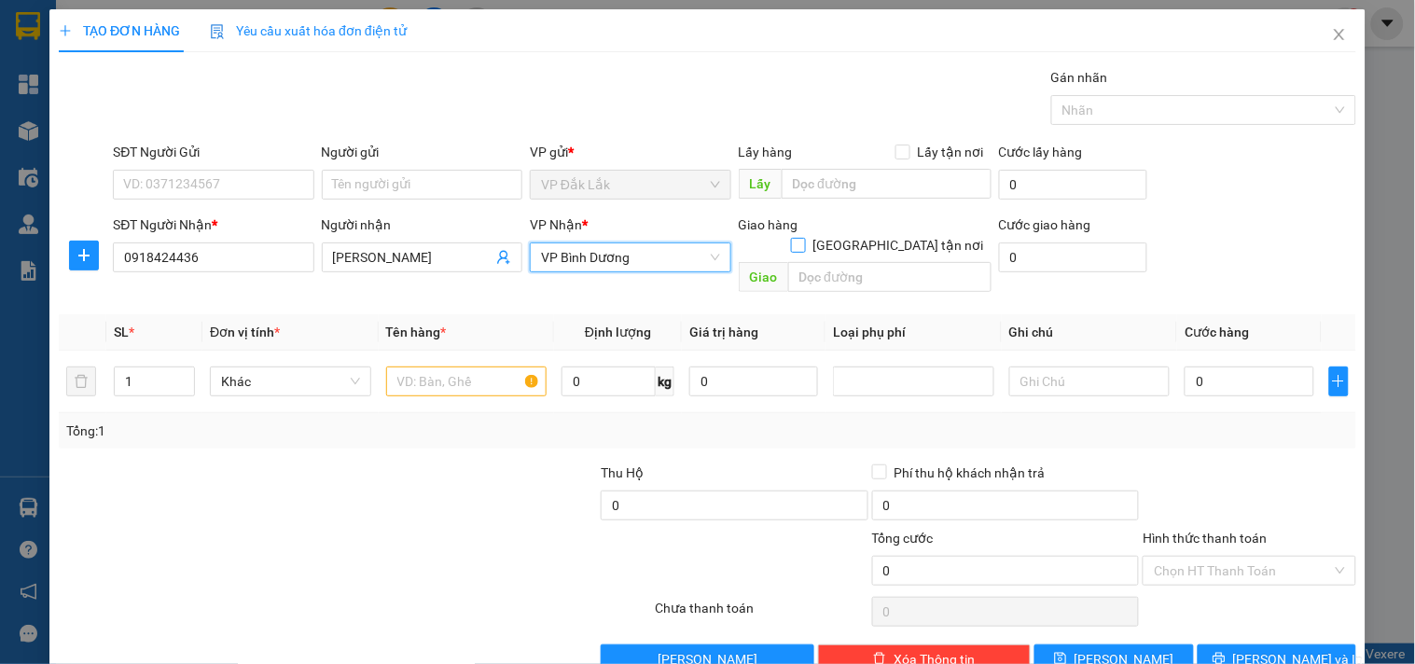
click at [804, 238] on input "[GEOGRAPHIC_DATA] tận nơi" at bounding box center [797, 244] width 13 height 13
checkbox input "true"
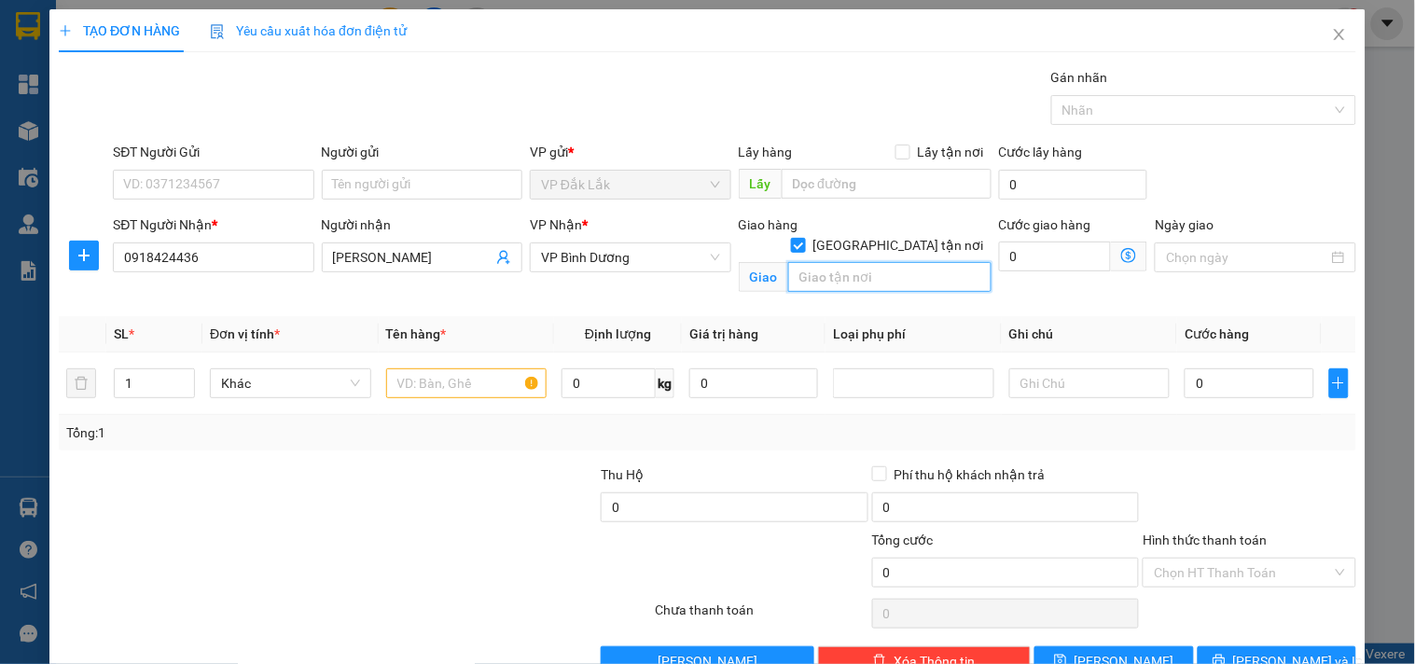
click at [845, 262] on input "text" at bounding box center [889, 277] width 203 height 30
click at [924, 262] on input "NHÀ THỜ [GEOGRAPHIC_DATA]," at bounding box center [889, 277] width 203 height 30
click at [931, 262] on input "NHÀ THỜ [GEOGRAPHIC_DATA]," at bounding box center [889, 277] width 203 height 30
click at [942, 263] on input "NHÀ THỜ [GEOGRAPHIC_DATA]," at bounding box center [889, 277] width 203 height 30
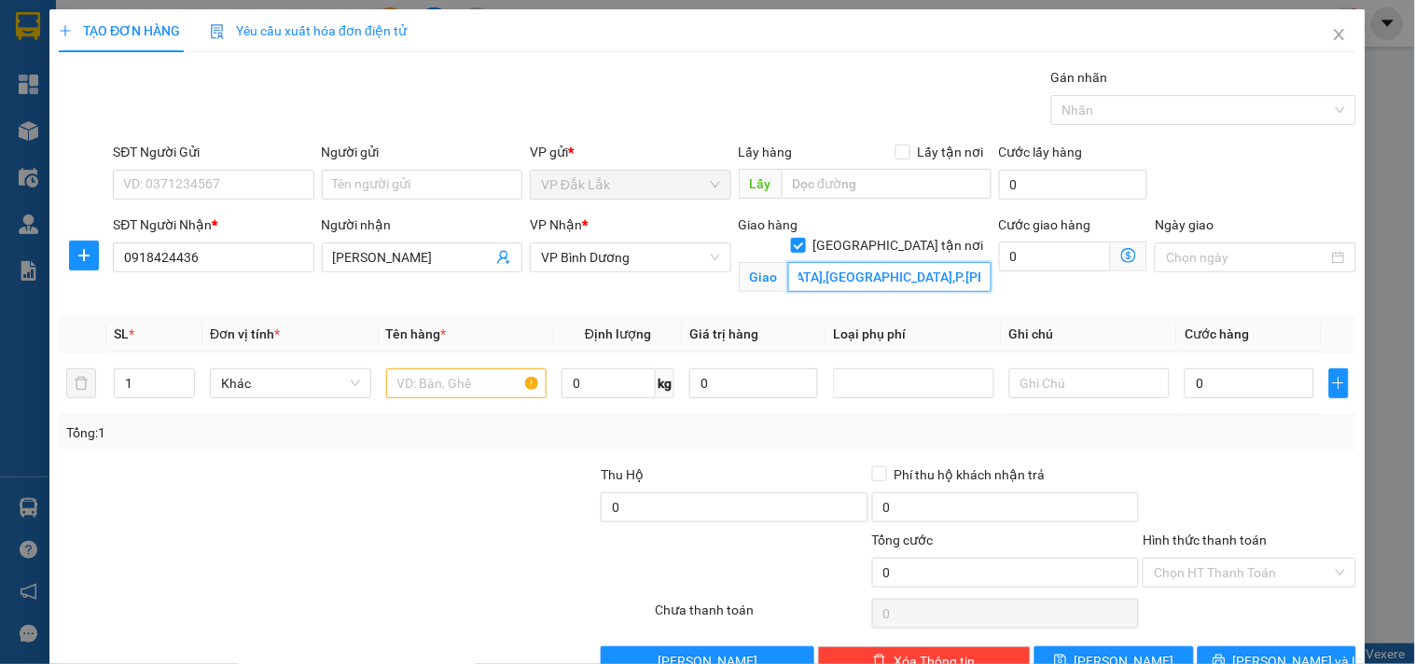
type input "NHÀ THỜ [GEOGRAPHIC_DATA],[GEOGRAPHIC_DATA],P.[PERSON_NAME],Q3"
click at [1042, 262] on input "0" at bounding box center [1055, 257] width 113 height 30
click at [426, 394] on input "text" at bounding box center [466, 383] width 161 height 30
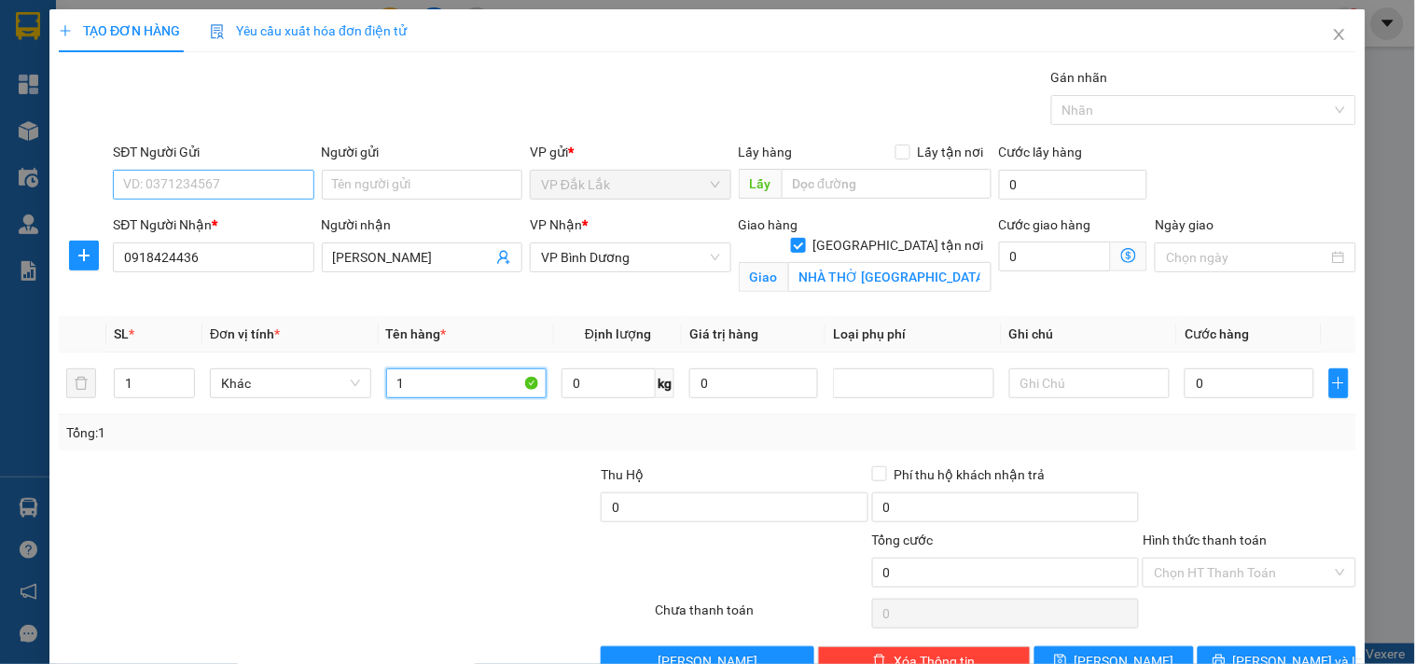
type input "1"
click at [189, 183] on input "SĐT Người Gửi" at bounding box center [213, 185] width 200 height 30
type input "0905004258"
click at [405, 178] on input "Người gửi" at bounding box center [422, 185] width 200 height 30
type input "O"
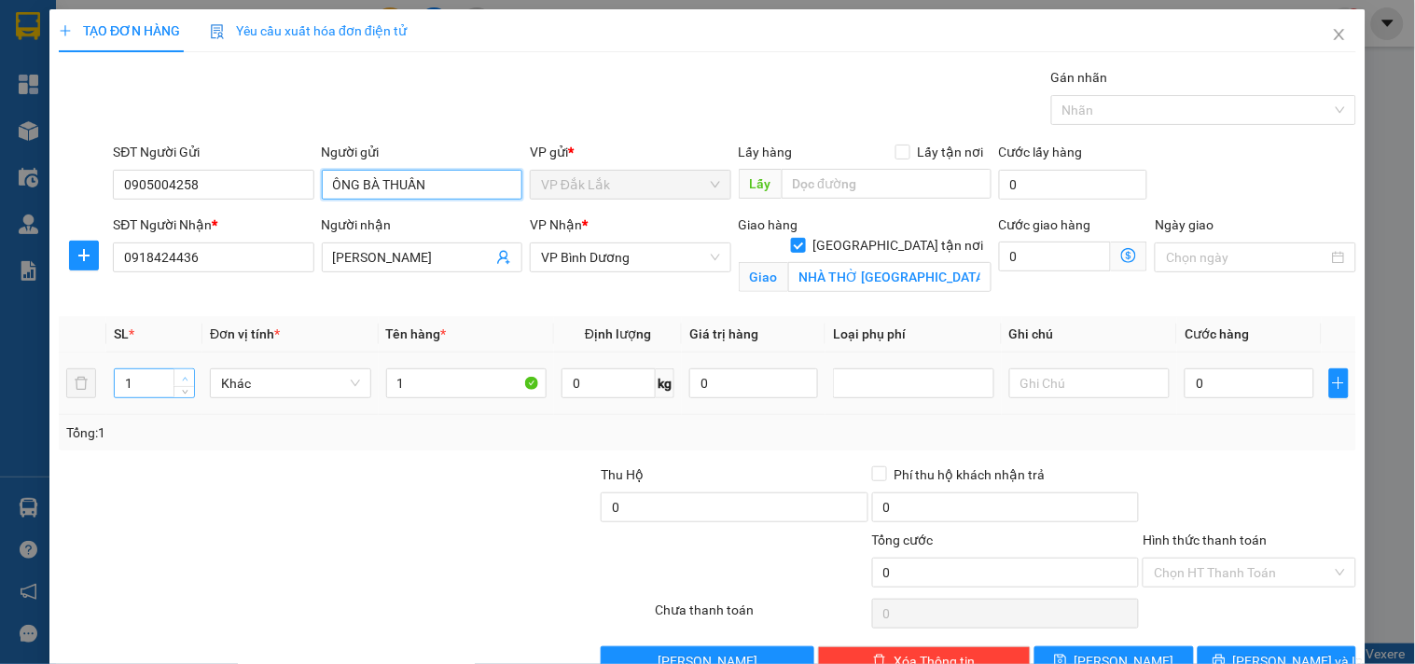
type input "ÔNG BÀ THUẦN"
type input "2"
click at [182, 377] on icon "up" at bounding box center [185, 379] width 7 height 7
click at [435, 389] on input "1" at bounding box center [466, 383] width 161 height 30
type input "1"
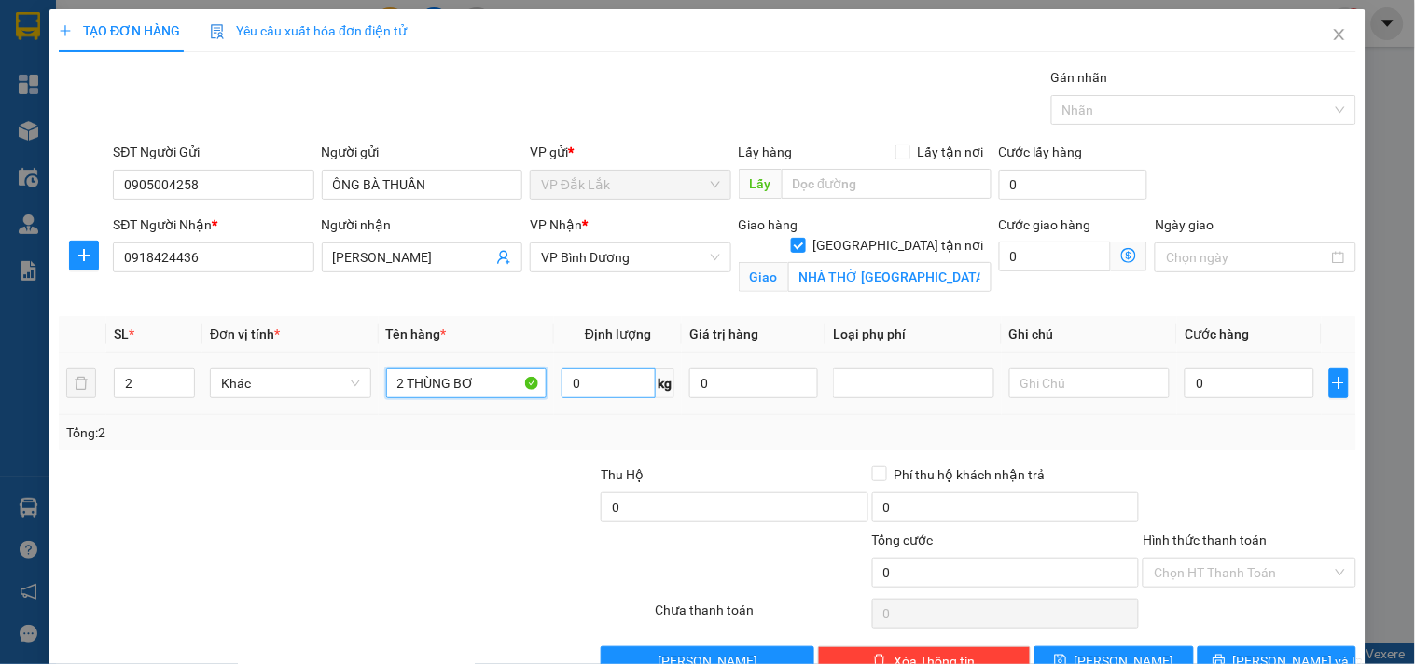
type input "2 THÙNG BƠ"
click at [611, 384] on input "0" at bounding box center [608, 383] width 94 height 30
type input "30"
click at [1214, 378] on input "0" at bounding box center [1248, 383] width 129 height 30
click at [1229, 563] on input "Hình thức thanh toán" at bounding box center [1242, 573] width 177 height 28
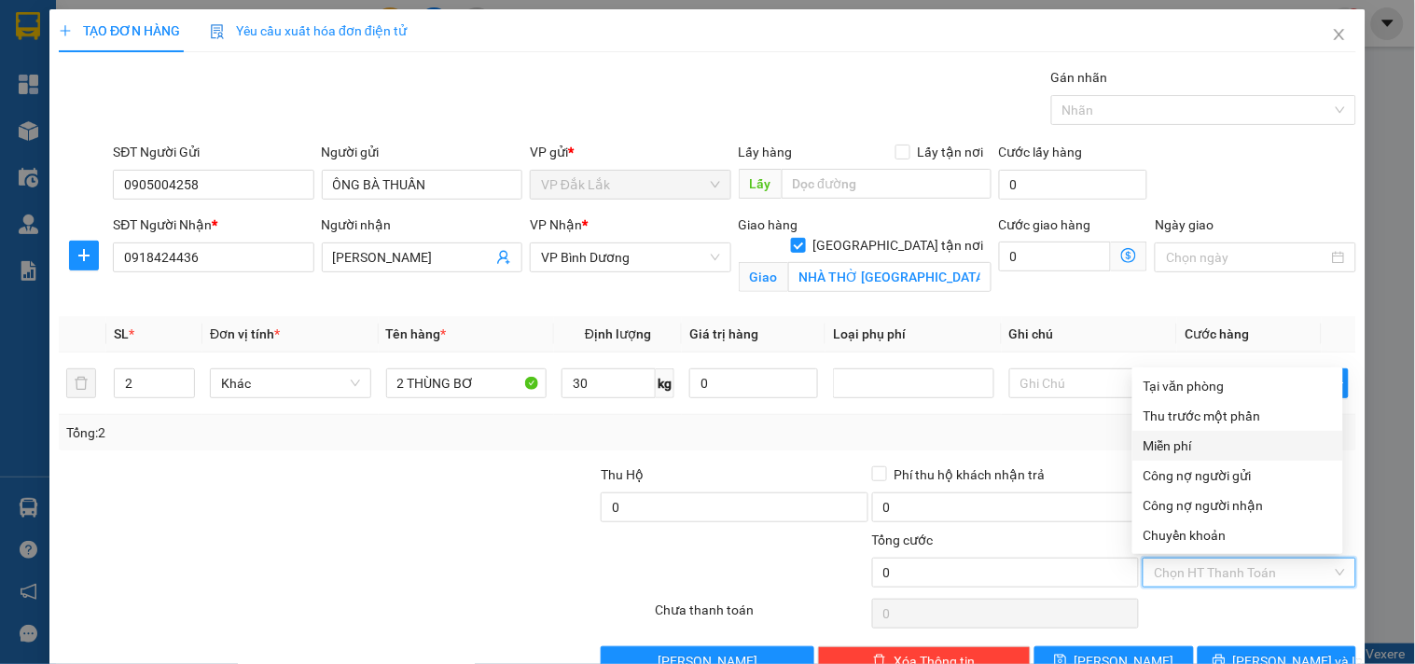
click at [1190, 438] on div "Miễn phí" at bounding box center [1237, 445] width 188 height 21
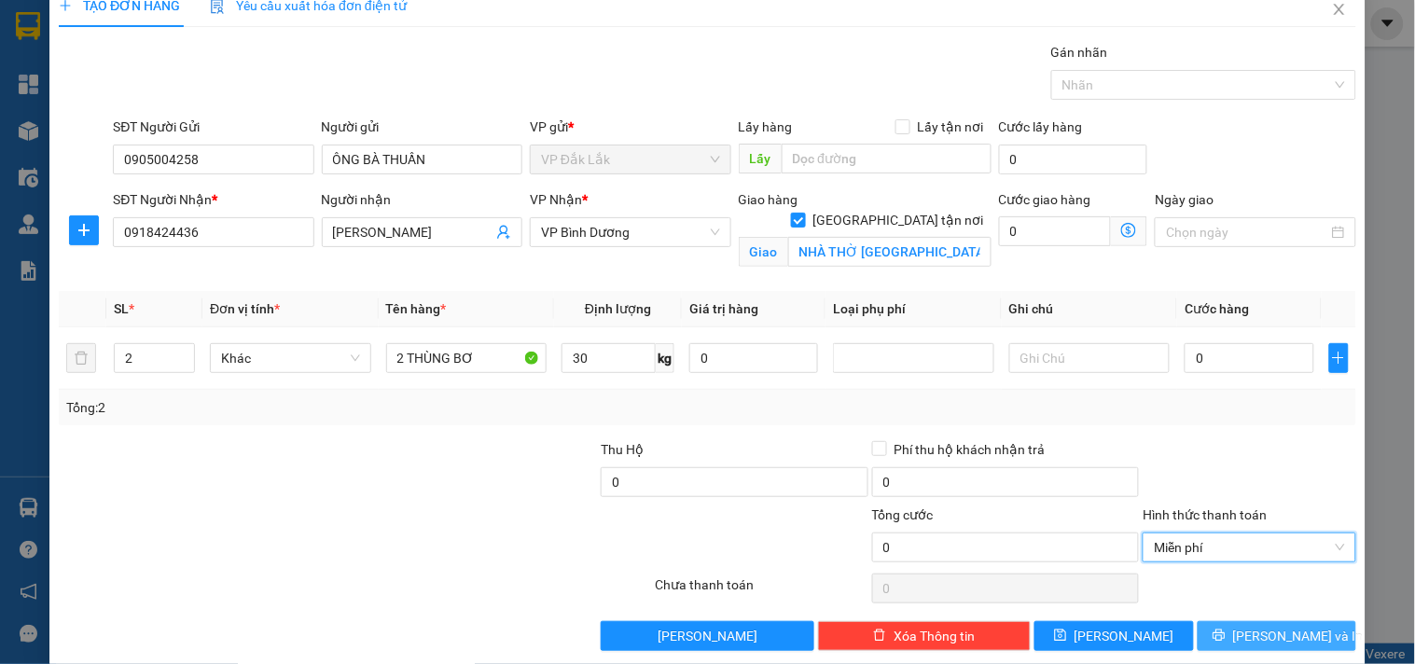
scroll to position [48, 0]
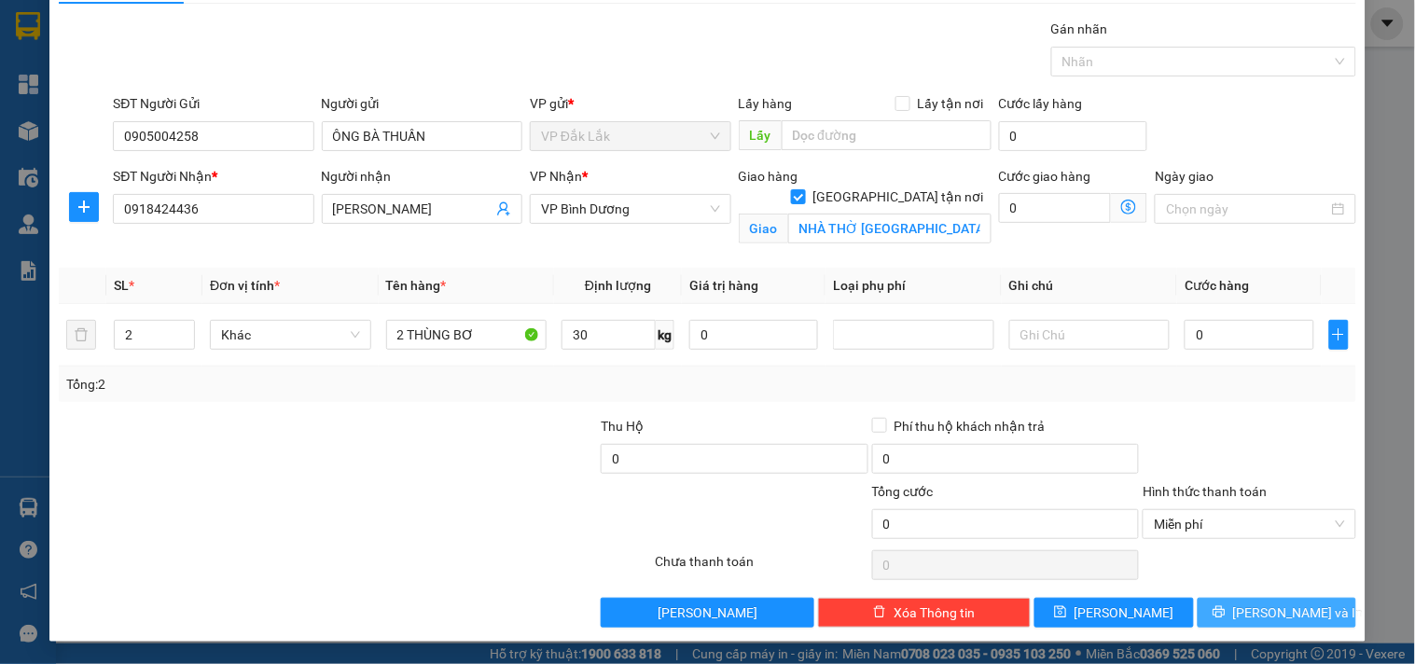
click at [1248, 608] on span "[PERSON_NAME] và In" at bounding box center [1298, 612] width 131 height 21
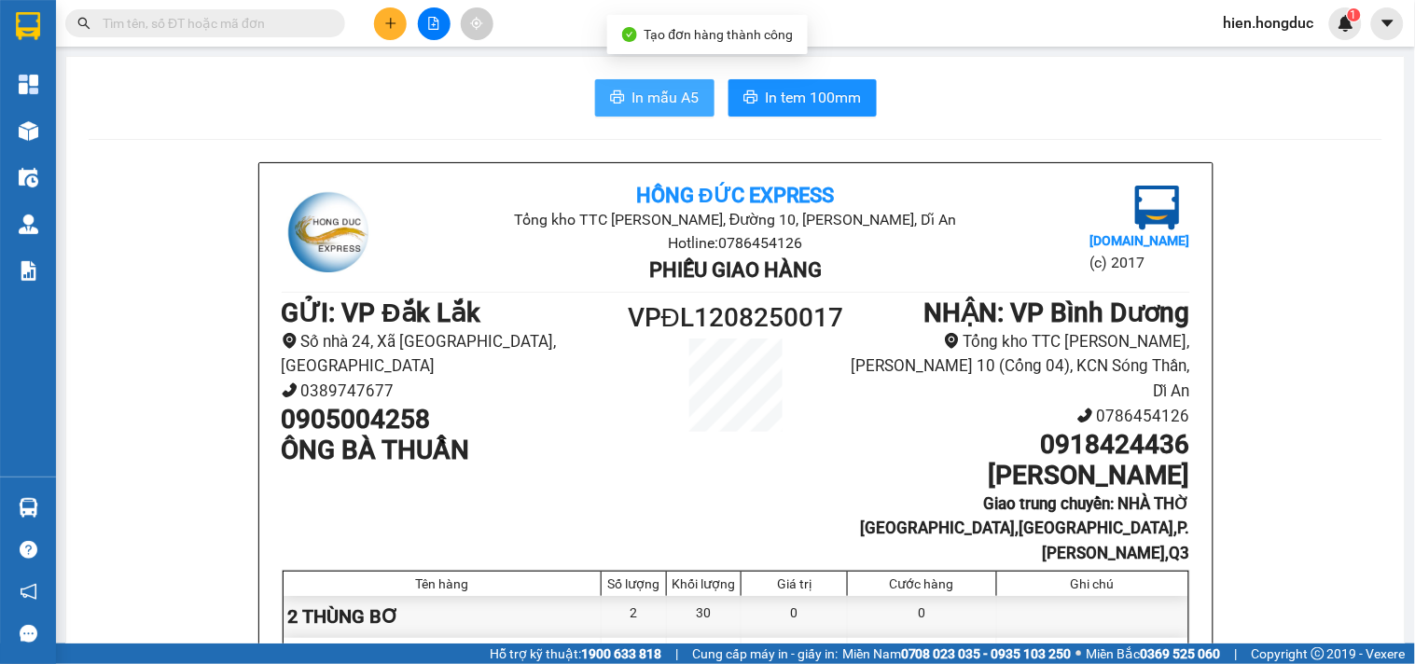
click at [664, 101] on span "In mẫu A5" at bounding box center [665, 97] width 67 height 23
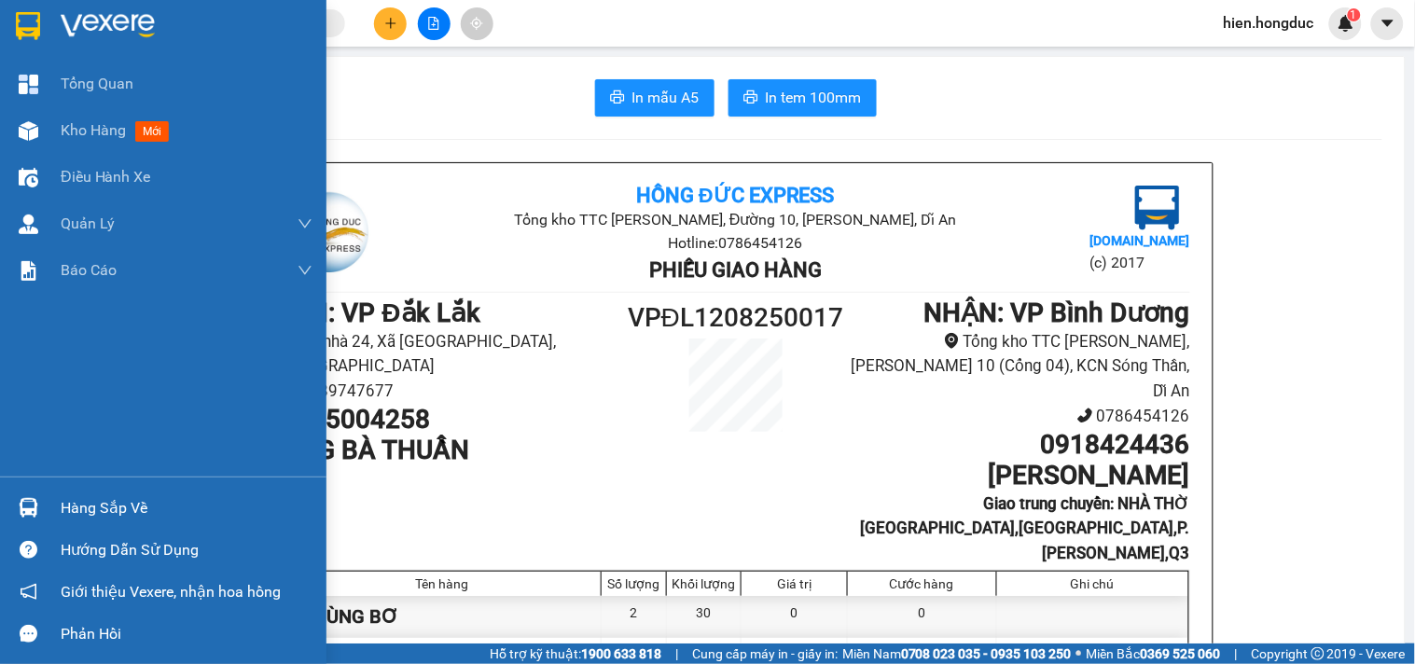
click at [107, 21] on img at bounding box center [108, 26] width 94 height 28
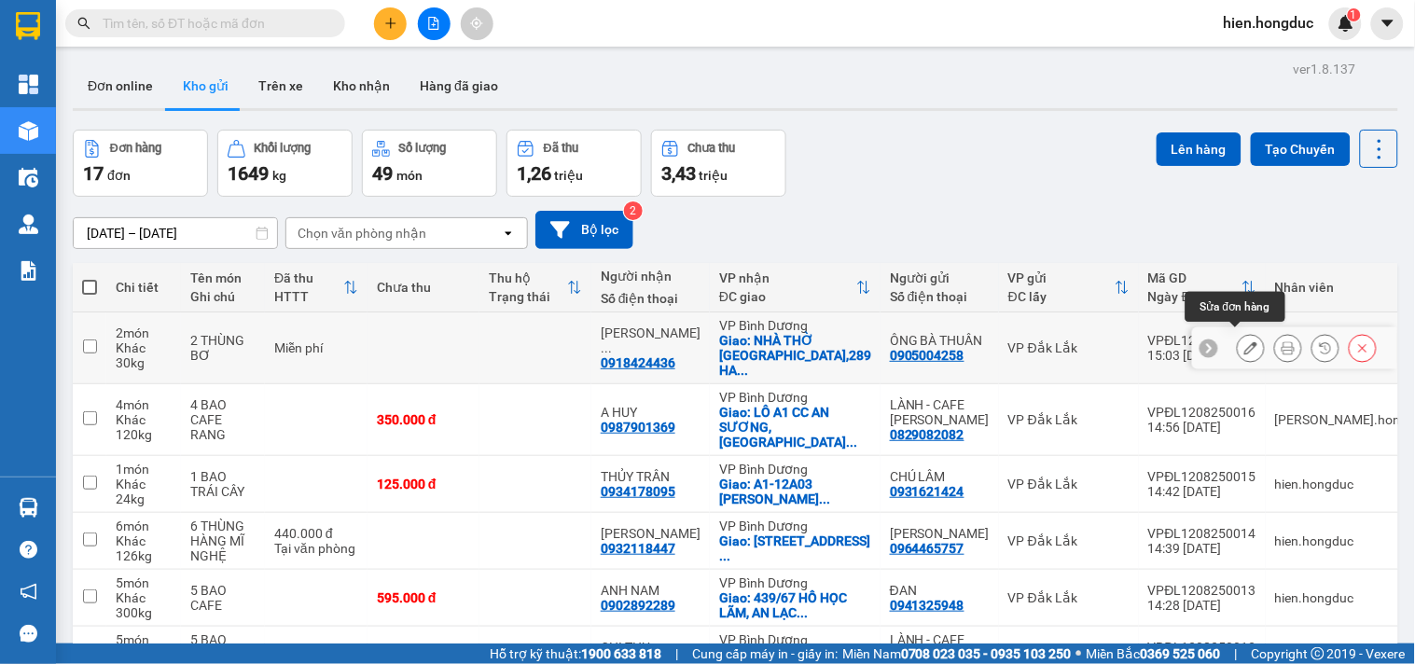
click at [1244, 347] on icon at bounding box center [1250, 347] width 13 height 13
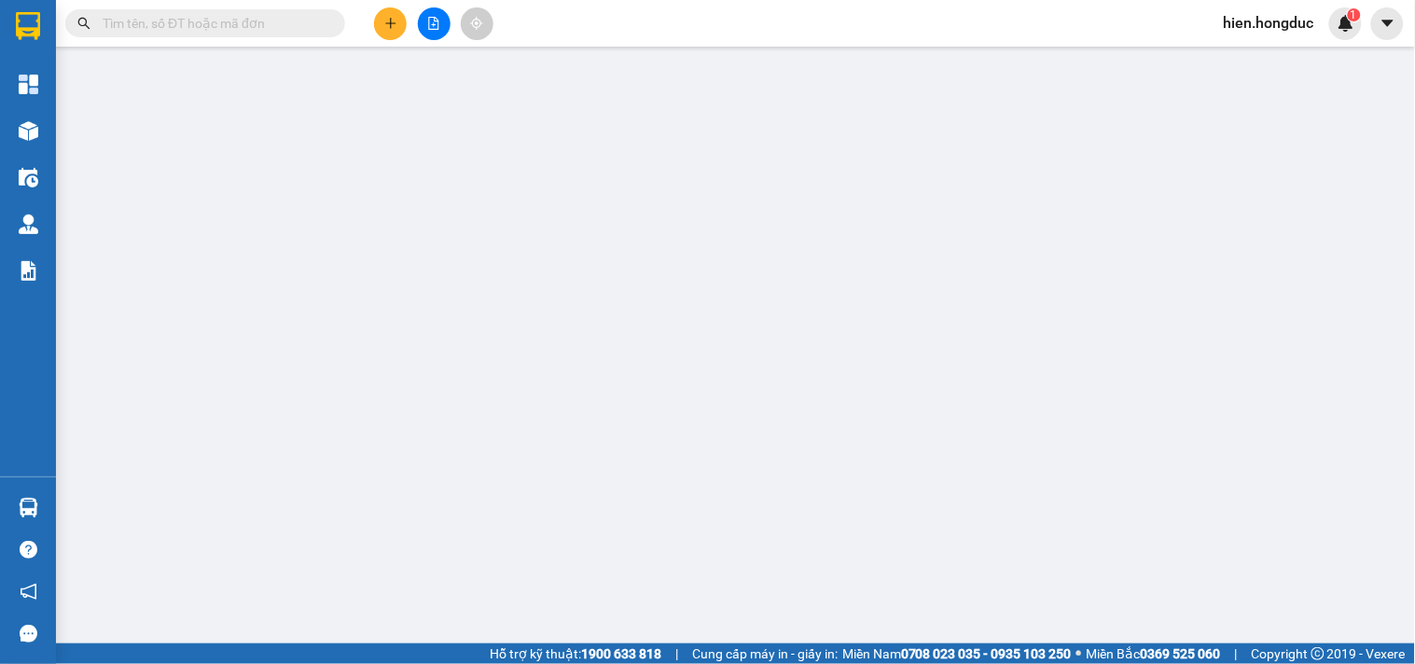
type input "0905004258"
type input "ÔNG BÀ THUẦN"
type input "0918424436"
type input "[PERSON_NAME]"
checkbox input "true"
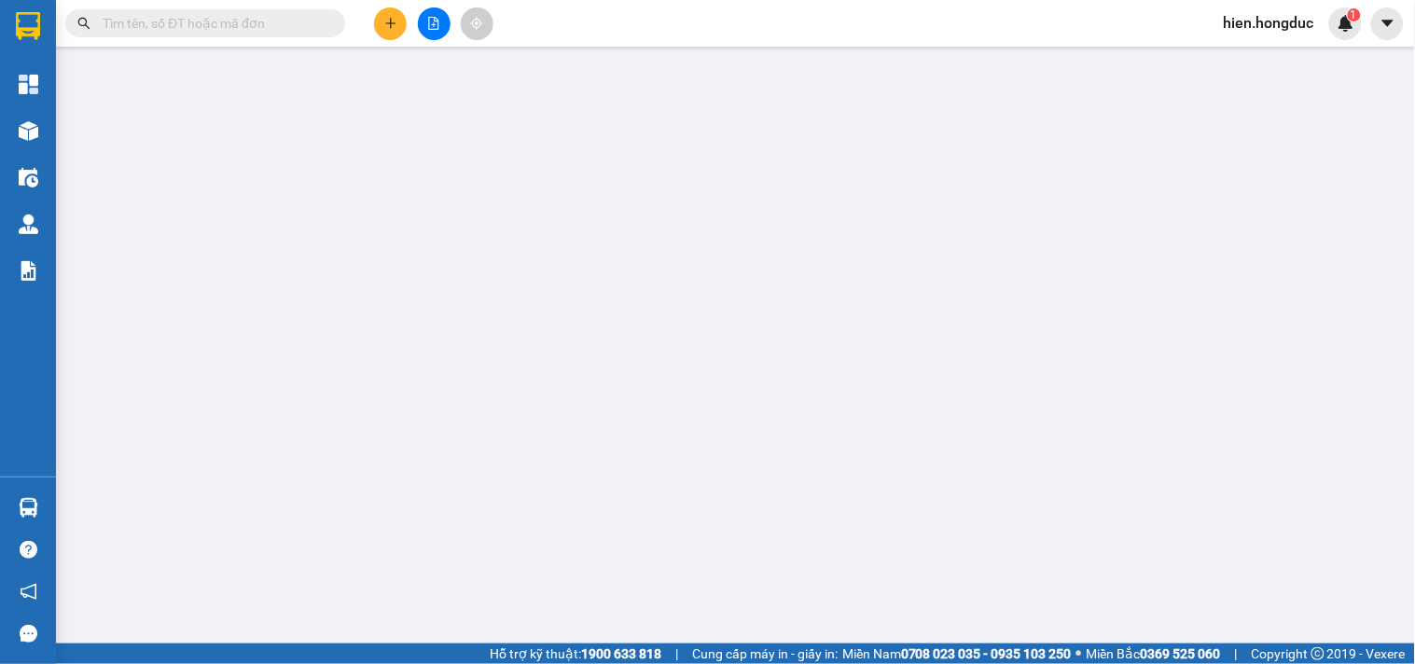
type input "NHÀ THỜ [GEOGRAPHIC_DATA],[GEOGRAPHIC_DATA],P.[PERSON_NAME],Q3"
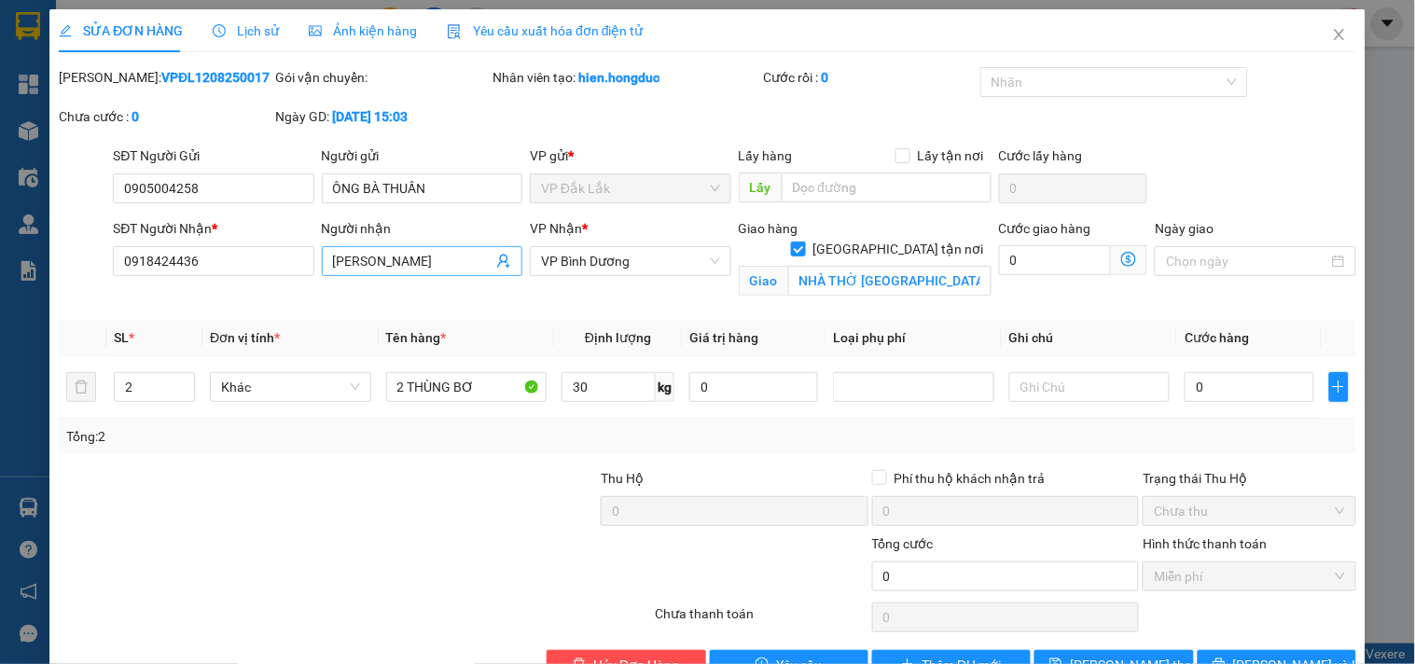
click at [327, 261] on span "[PERSON_NAME]" at bounding box center [422, 261] width 200 height 30
click at [333, 257] on input "[PERSON_NAME]" at bounding box center [412, 261] width 159 height 21
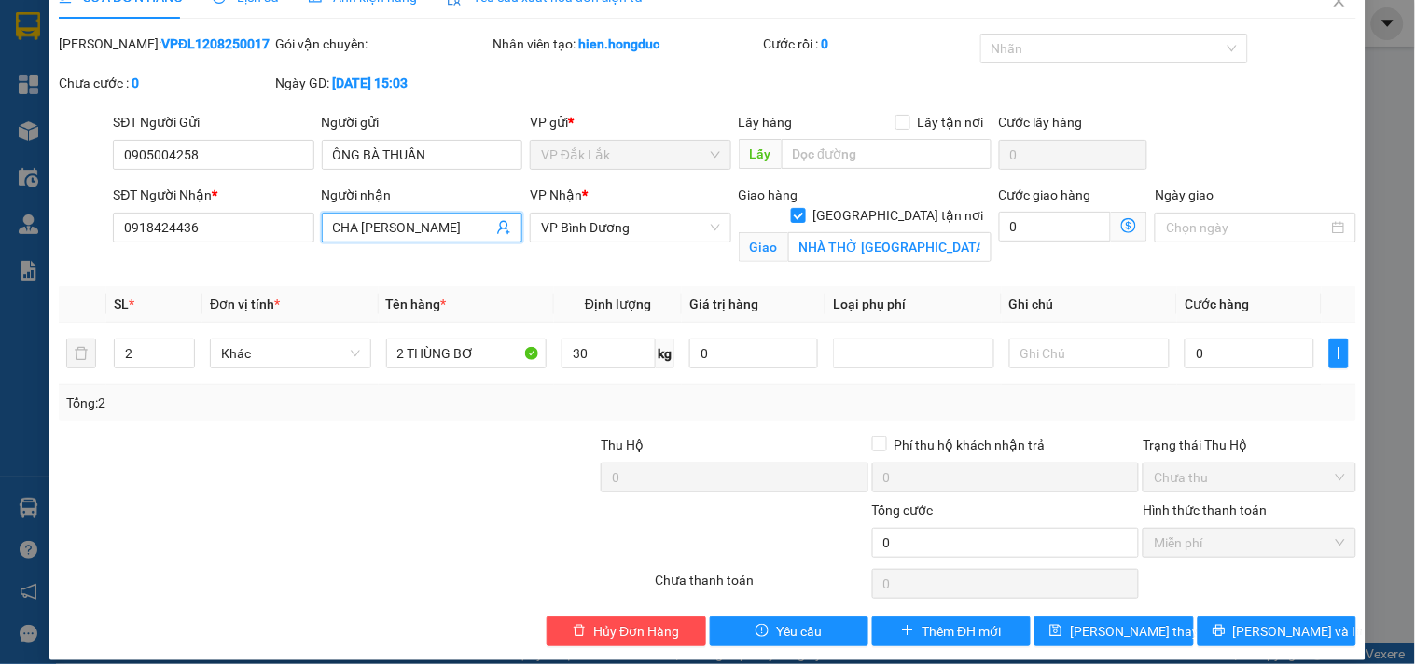
scroll to position [51, 0]
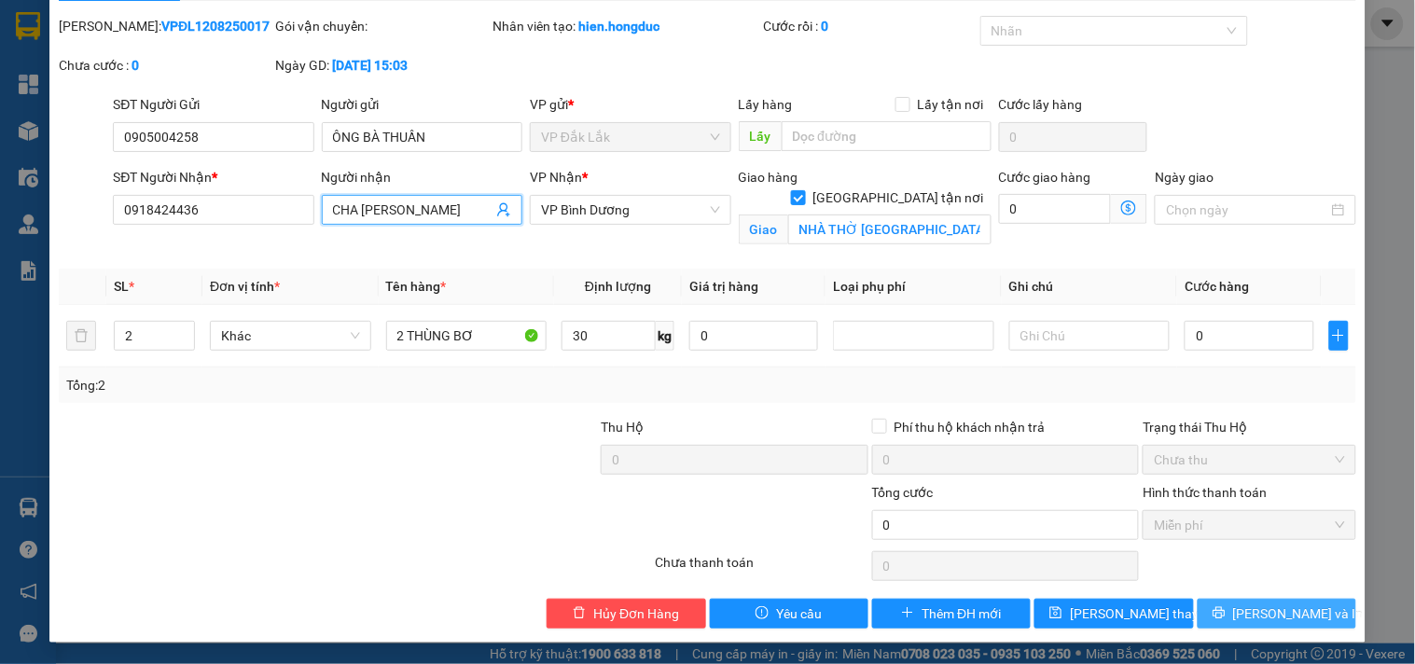
type input "CHA [PERSON_NAME]"
click at [1259, 617] on span "[PERSON_NAME] và In" at bounding box center [1298, 613] width 131 height 21
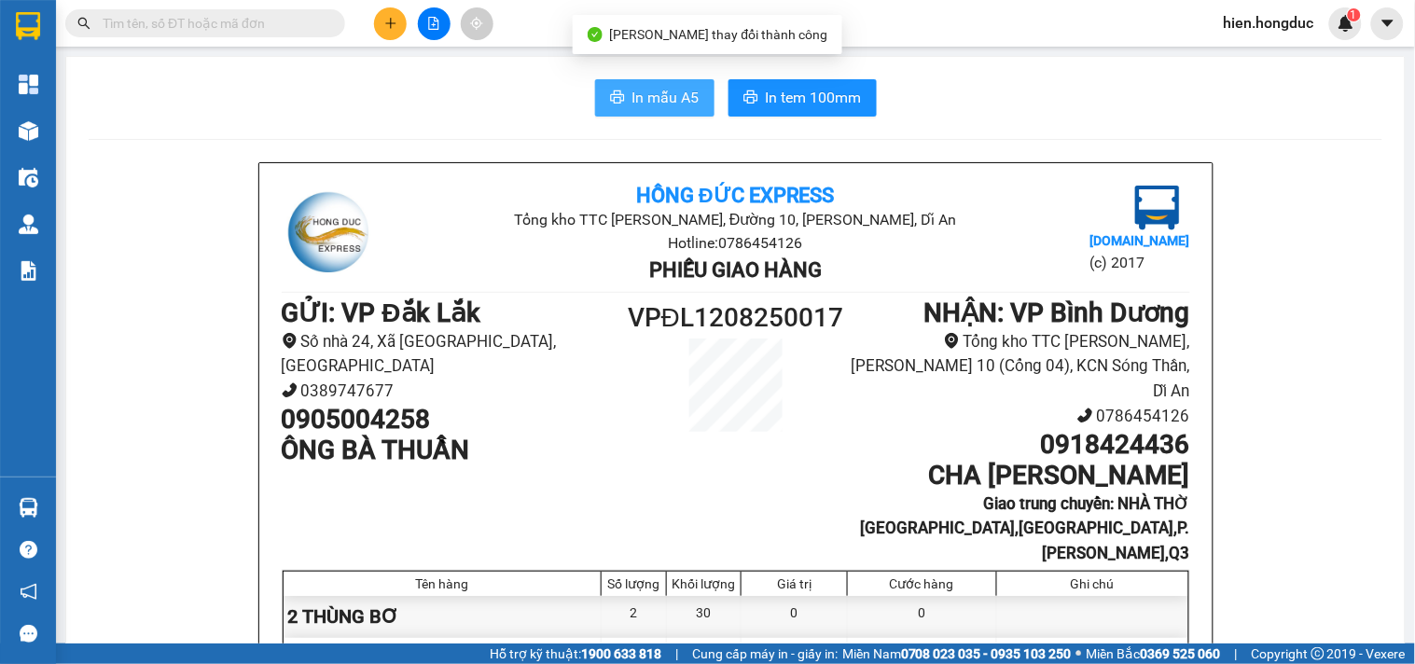
click at [686, 101] on span "In mẫu A5" at bounding box center [665, 97] width 67 height 23
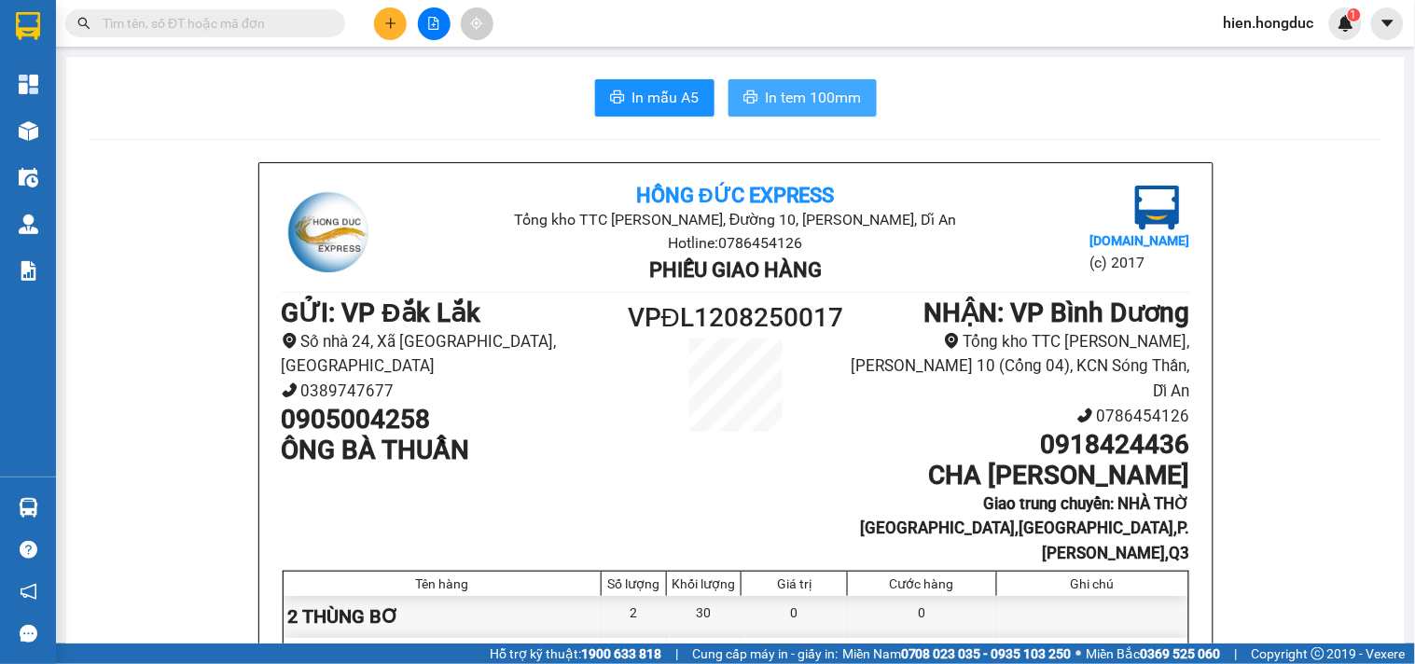
click at [788, 86] on span "In tem 100mm" at bounding box center [814, 97] width 96 height 23
click at [258, 32] on input "text" at bounding box center [213, 23] width 220 height 21
click at [227, 29] on input "text" at bounding box center [213, 23] width 220 height 21
click at [185, 21] on input "text" at bounding box center [213, 23] width 220 height 21
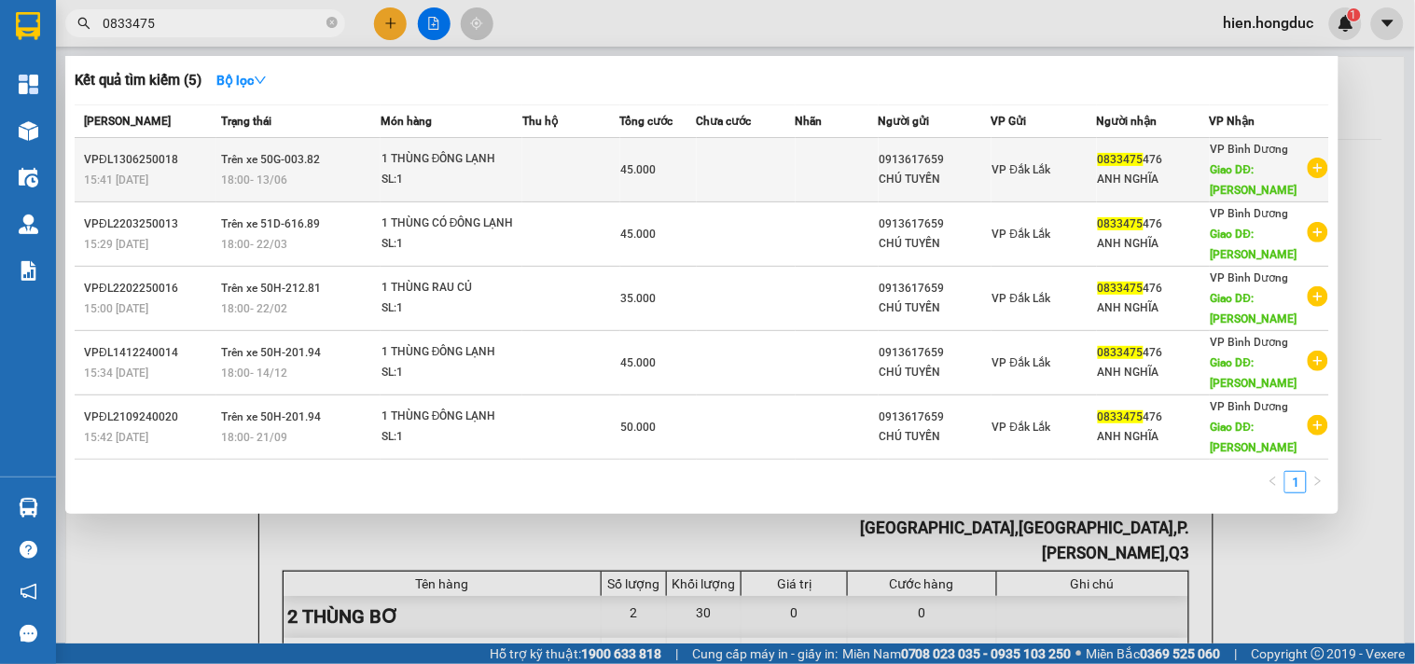
type input "0833475"
click at [1313, 166] on icon "plus-circle" at bounding box center [1317, 168] width 21 height 21
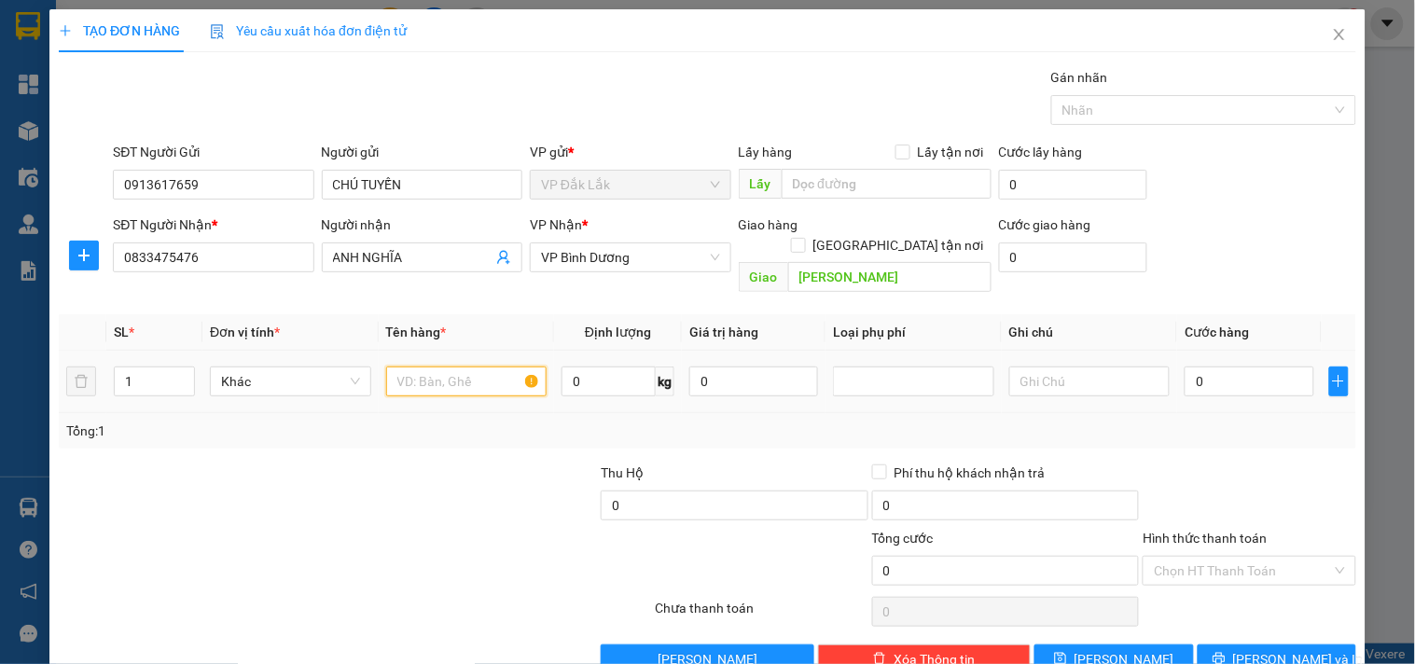
click at [422, 367] on input "text" at bounding box center [466, 381] width 161 height 30
type input "1 BAO TRÁI CÂY"
click at [588, 366] on input "0" at bounding box center [608, 381] width 94 height 30
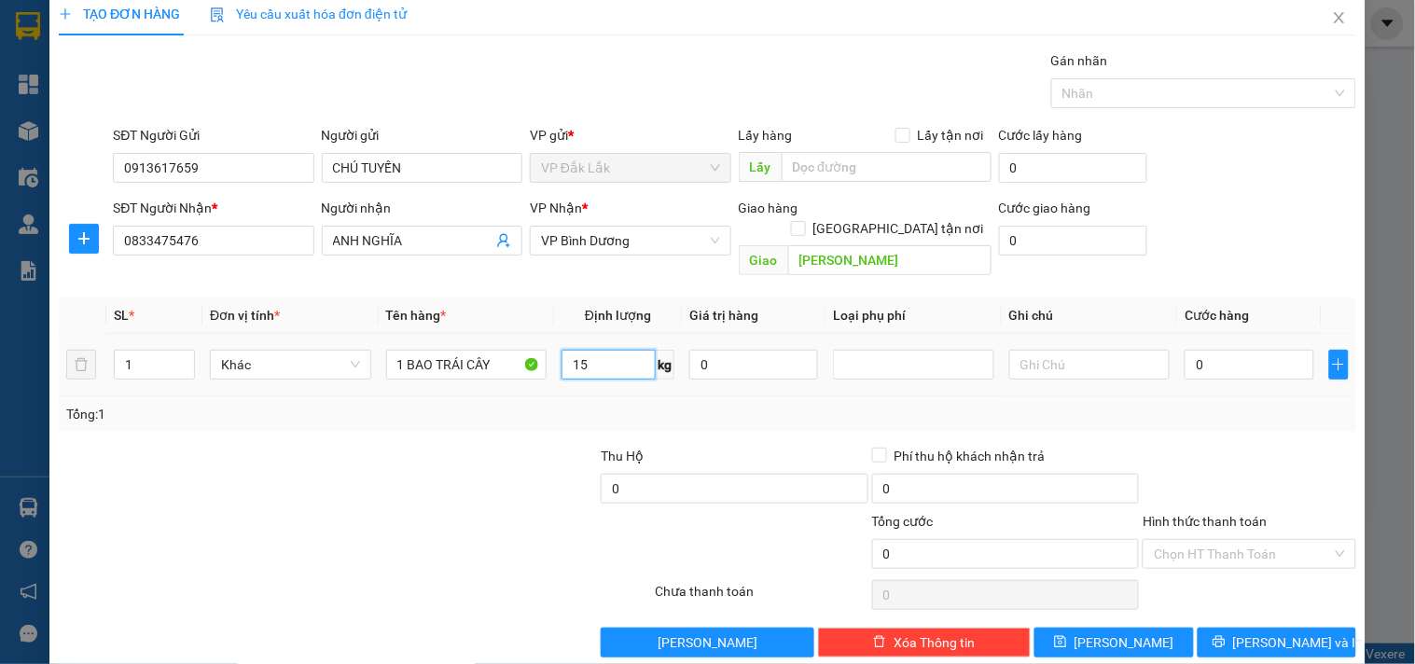
scroll to position [25, 0]
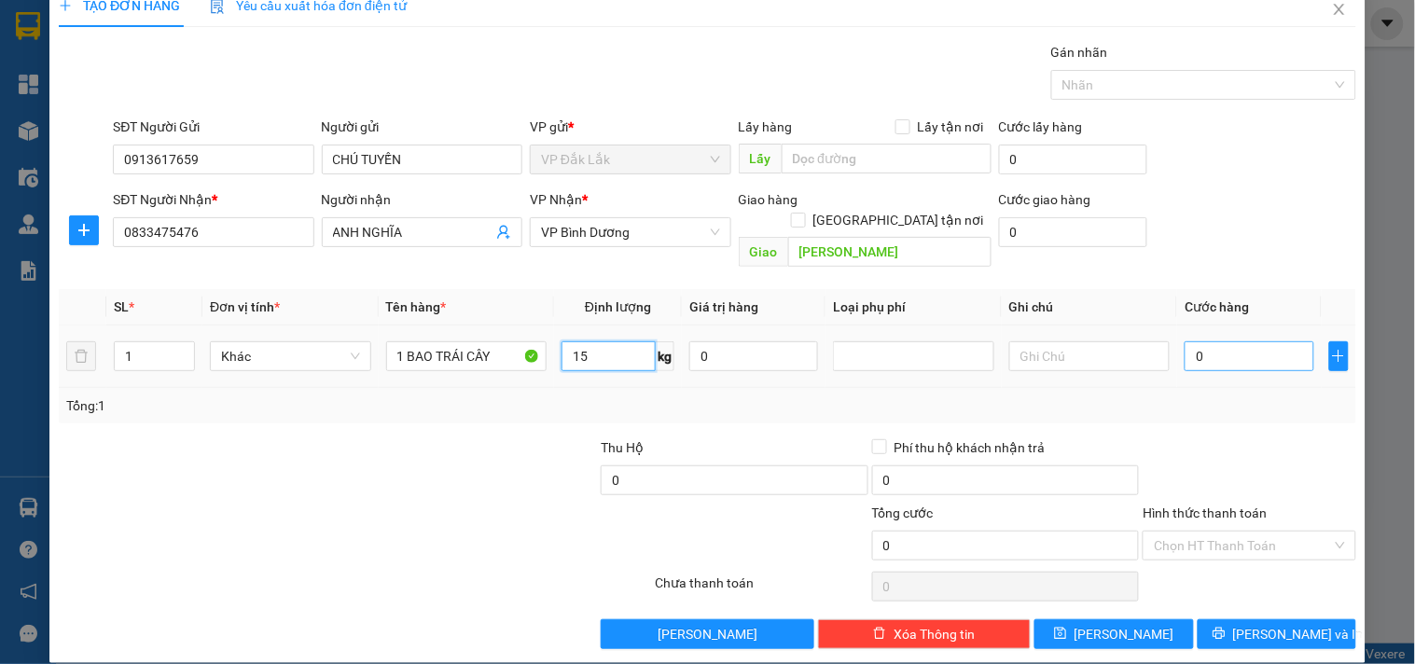
type input "15"
click at [1222, 341] on input "0" at bounding box center [1248, 356] width 129 height 30
type input "4"
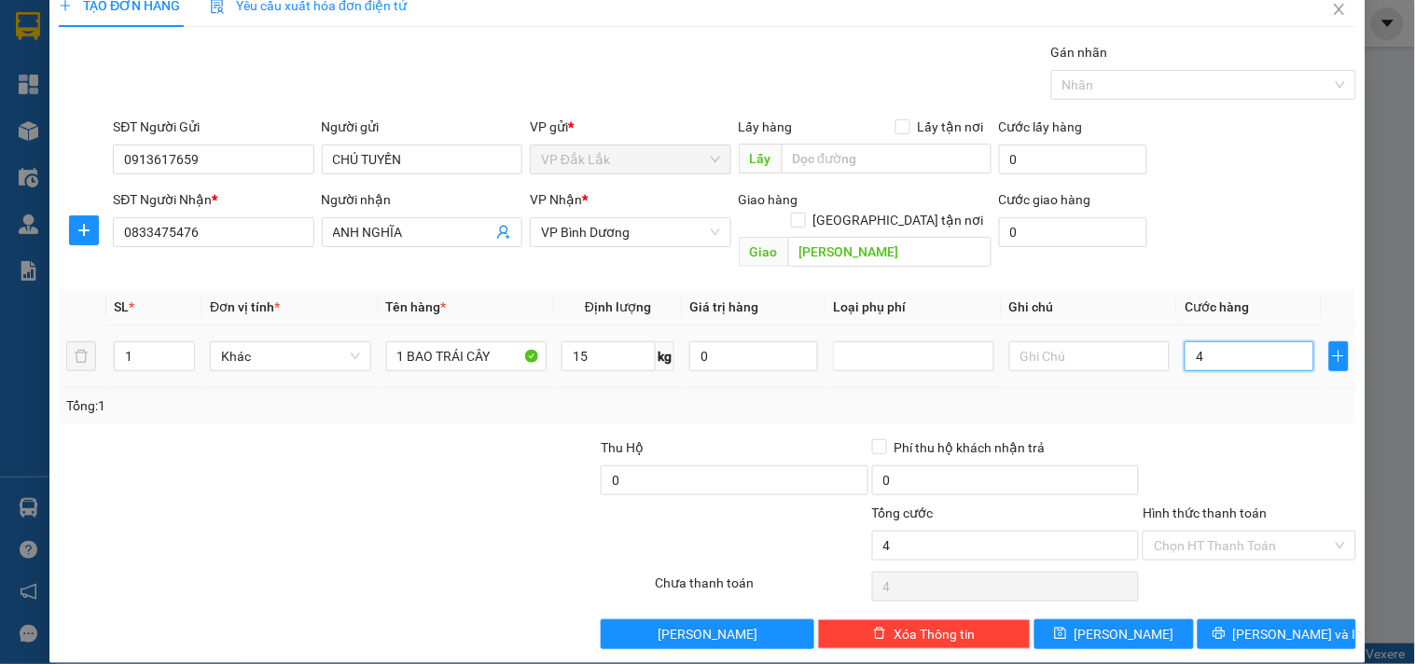
type input "40"
type input "400"
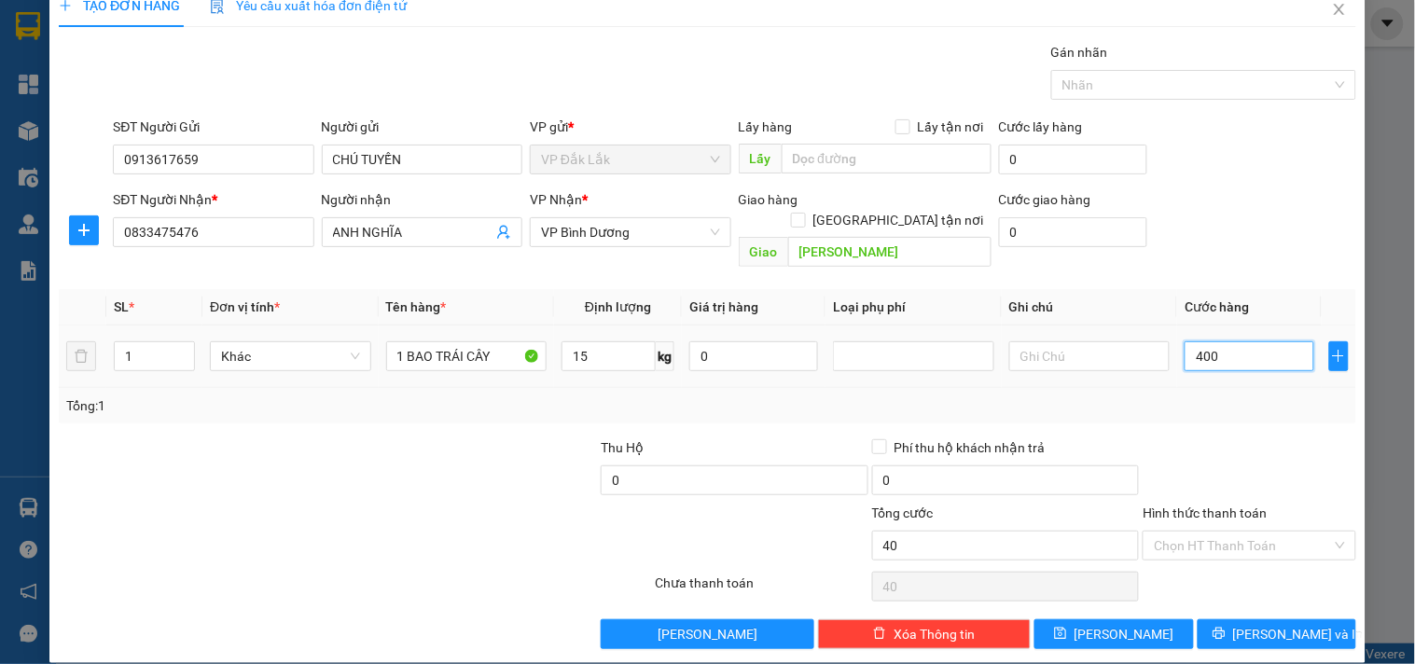
type input "400"
type input "4.000"
type input "40.000"
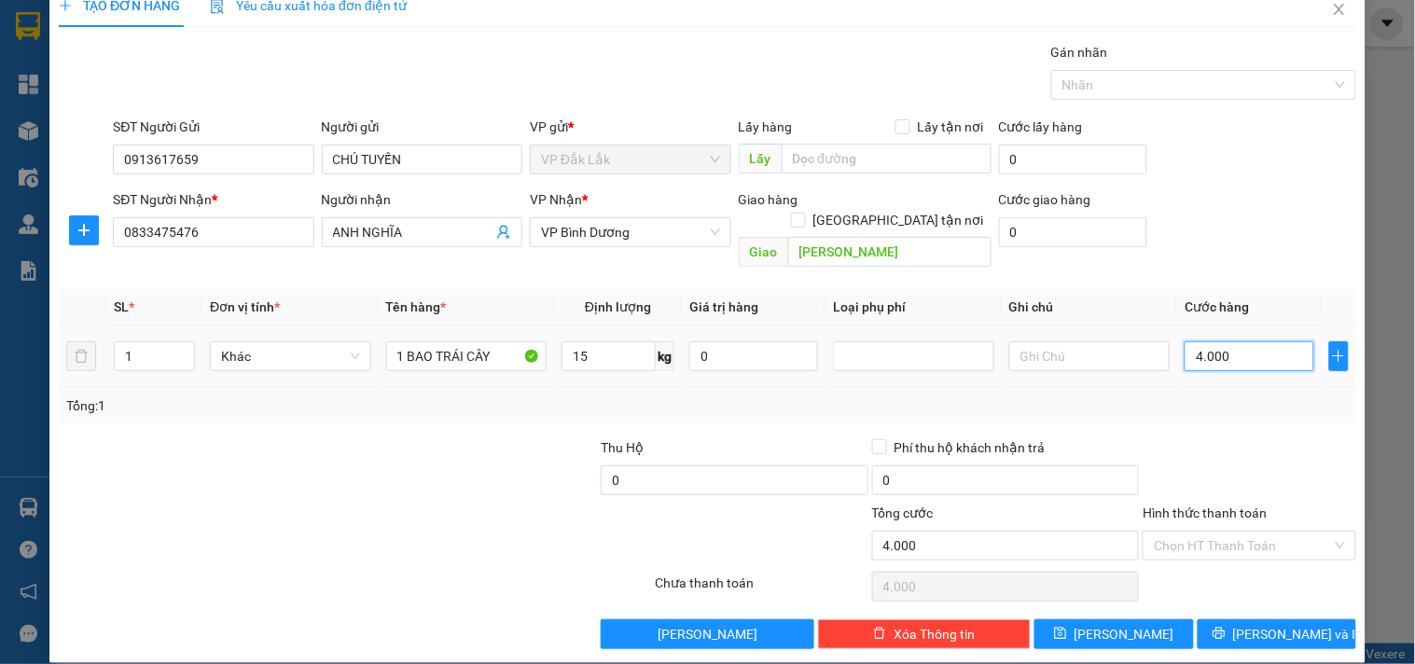
type input "40.000"
click at [1179, 532] on input "Hình thức thanh toán" at bounding box center [1242, 546] width 177 height 28
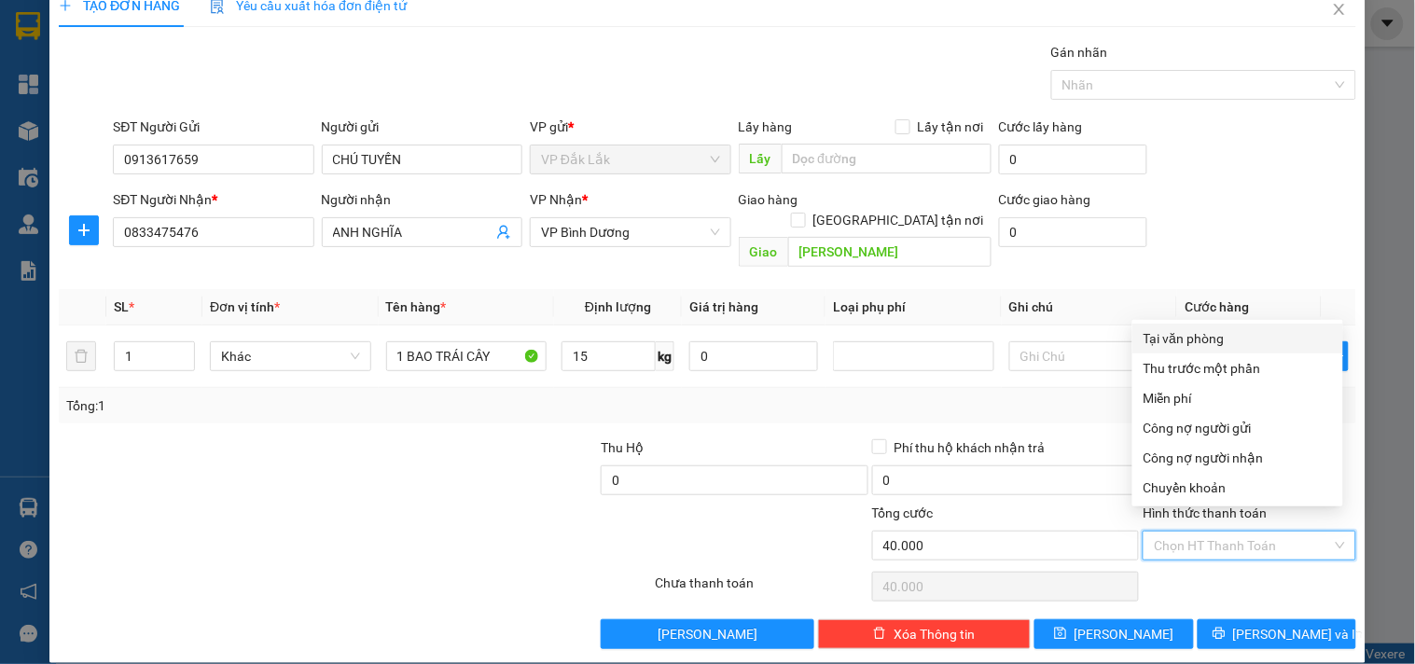
click at [1176, 339] on div "Tại văn phòng" at bounding box center [1237, 338] width 188 height 21
type input "0"
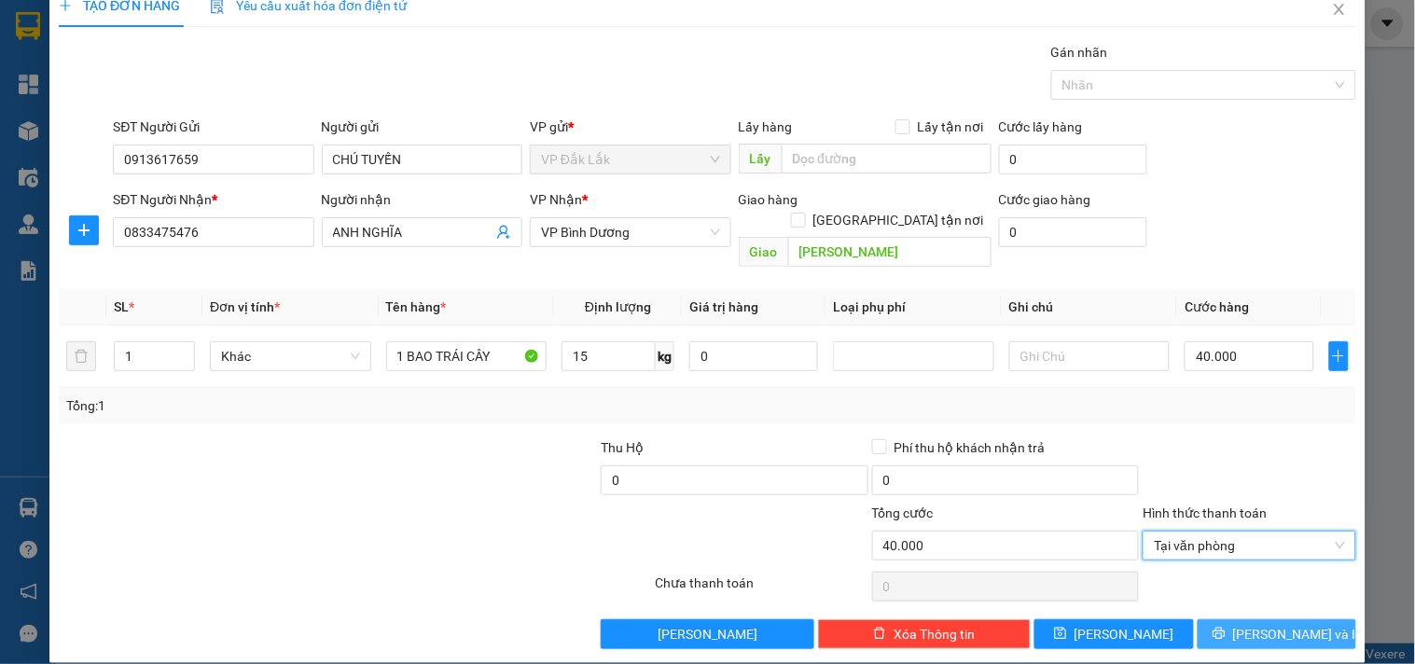
click at [1238, 619] on button "[PERSON_NAME] và In" at bounding box center [1276, 634] width 159 height 30
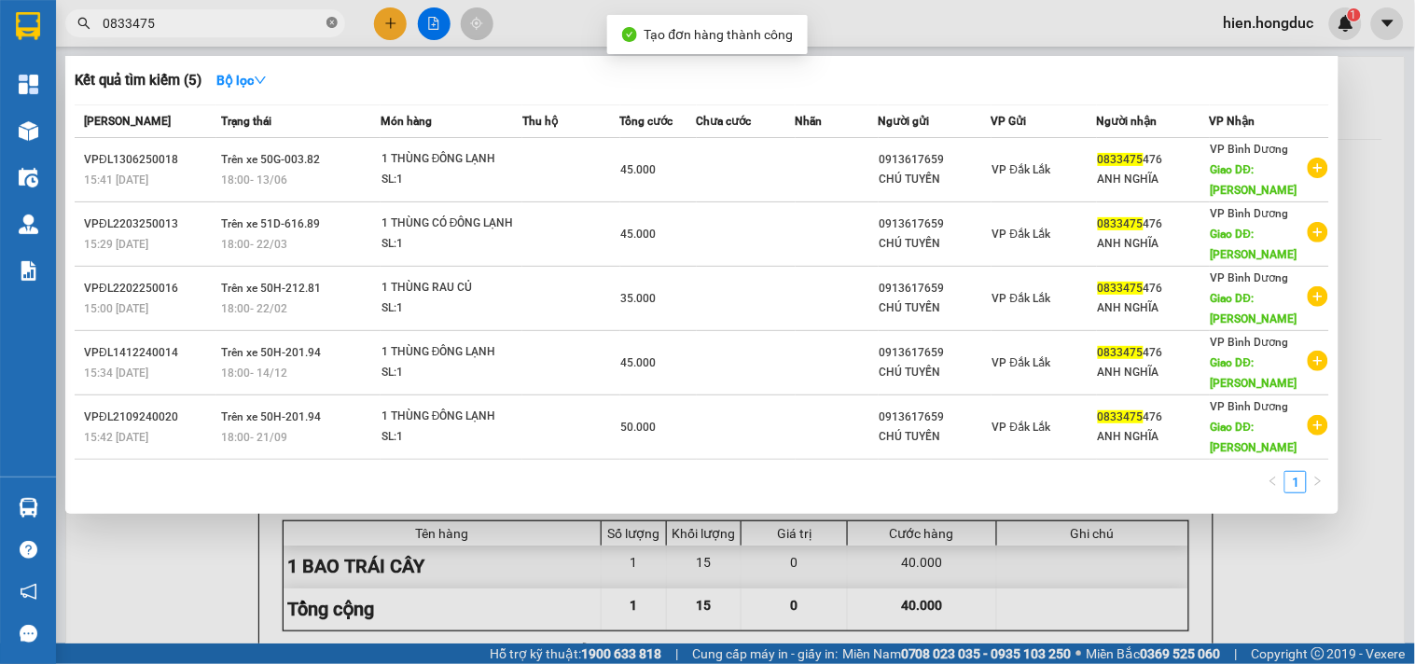
click at [329, 21] on icon "close-circle" at bounding box center [331, 22] width 11 height 11
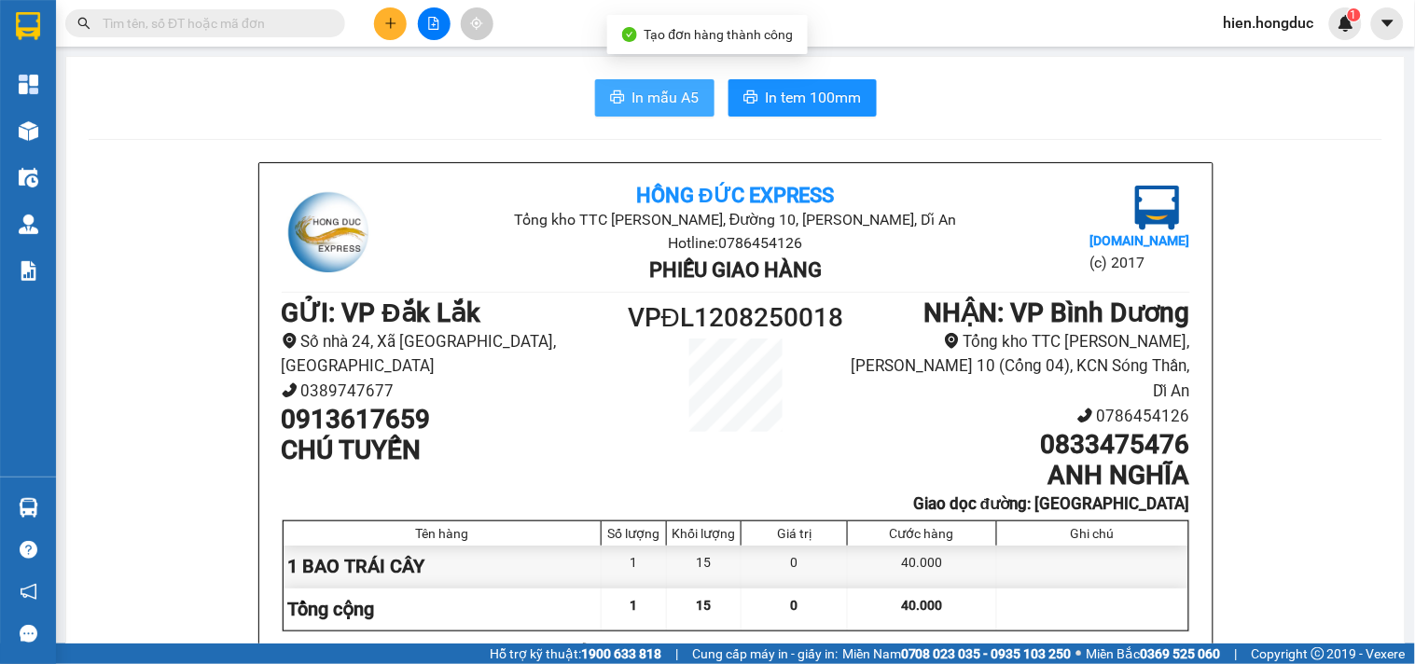
drag, startPoint x: 615, startPoint y: 99, endPoint x: 638, endPoint y: 101, distance: 22.5
click at [622, 99] on button "In mẫu A5" at bounding box center [654, 97] width 119 height 37
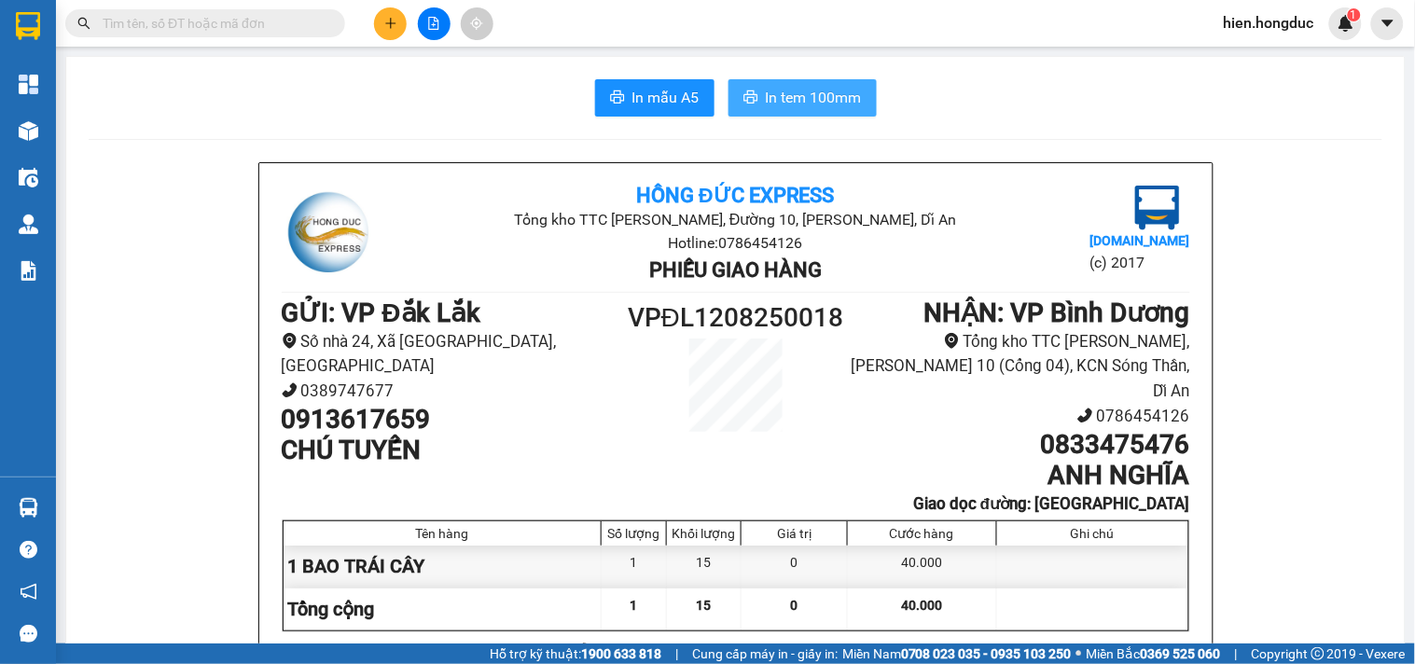
click at [811, 96] on span "In tem 100mm" at bounding box center [814, 97] width 96 height 23
click at [384, 24] on icon "plus" at bounding box center [390, 23] width 13 height 13
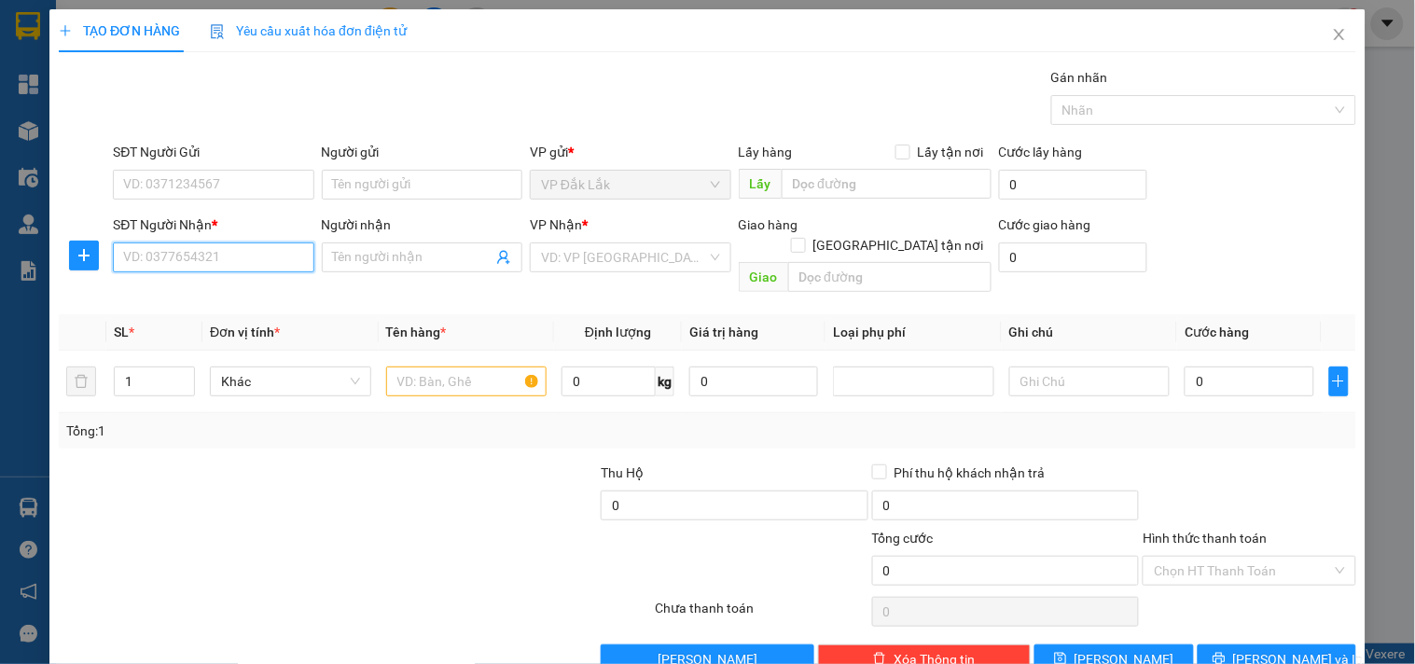
click at [192, 250] on input "SĐT Người Nhận *" at bounding box center [213, 257] width 200 height 30
type input "0946650022"
click at [261, 297] on div "0946650022 - [PERSON_NAME]" at bounding box center [215, 294] width 184 height 21
type input "[PERSON_NAME]"
checkbox input "true"
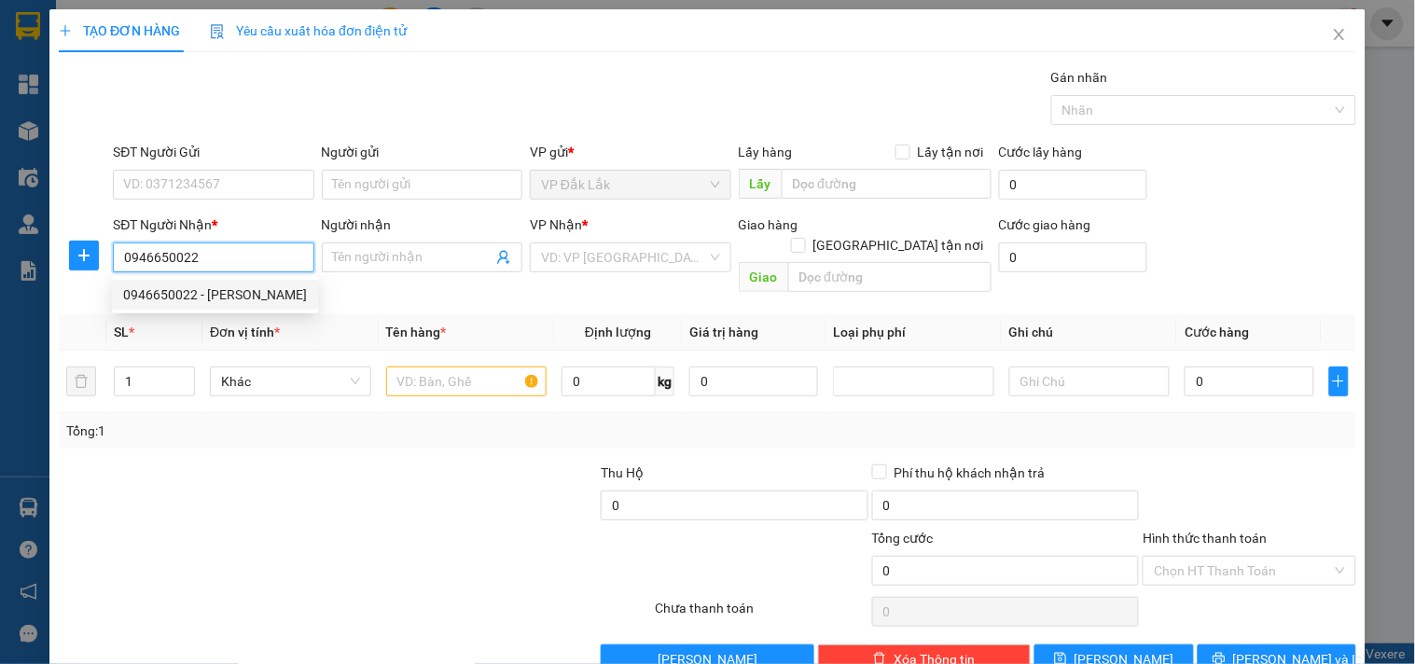
type input "35 Hồ Học Lãm, [GEOGRAPHIC_DATA], [GEOGRAPHIC_DATA], [GEOGRAPHIC_DATA]."
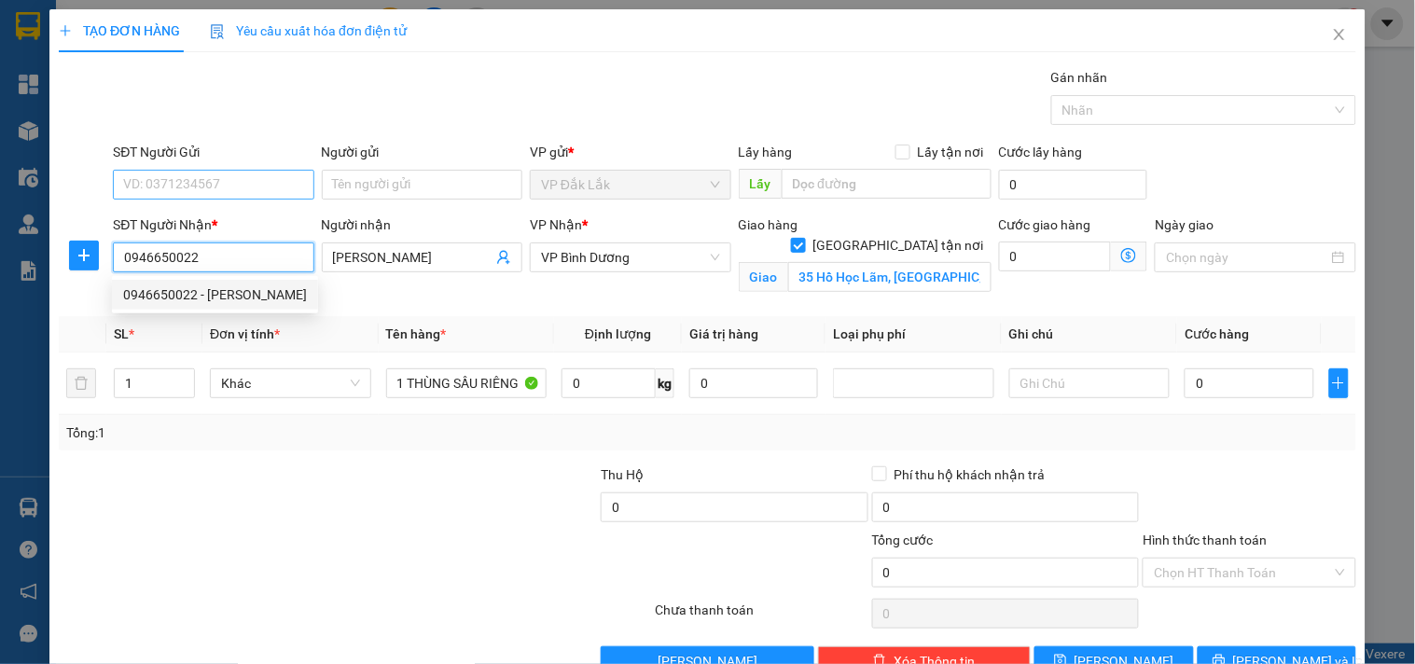
type input "0946650022"
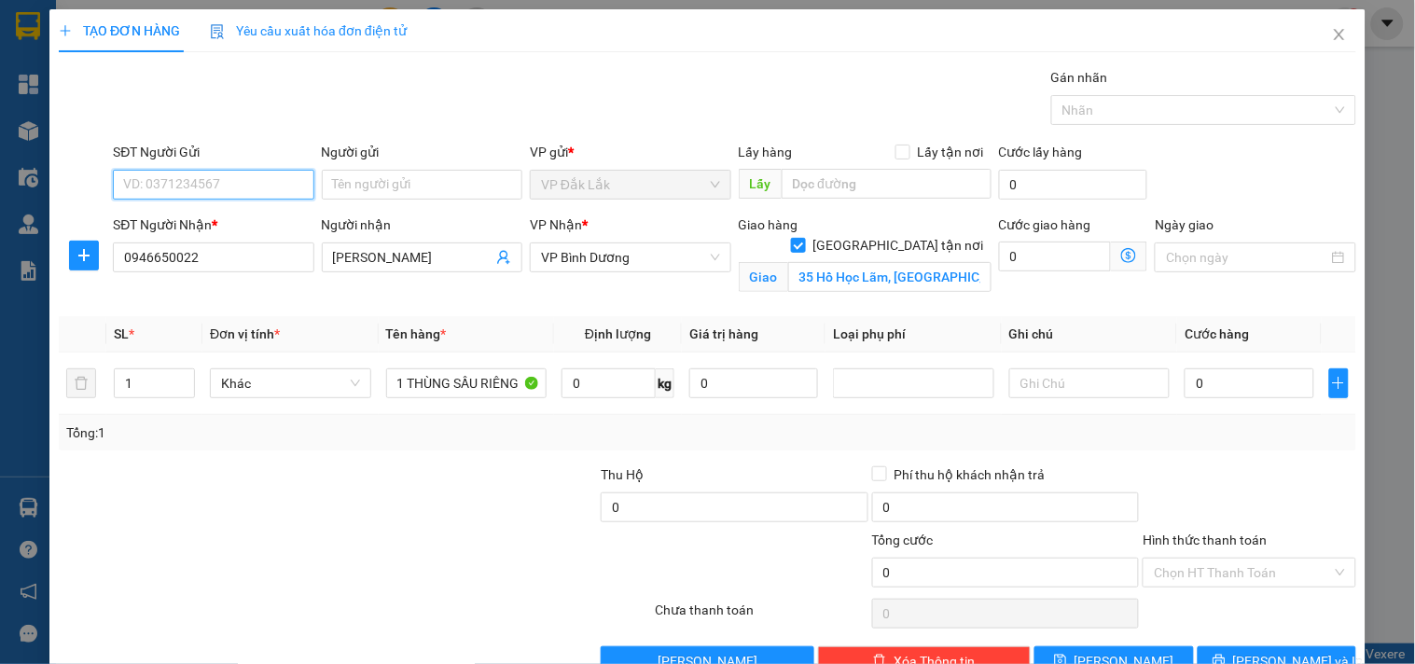
click at [235, 180] on input "SĐT Người Gửi" at bounding box center [213, 185] width 200 height 30
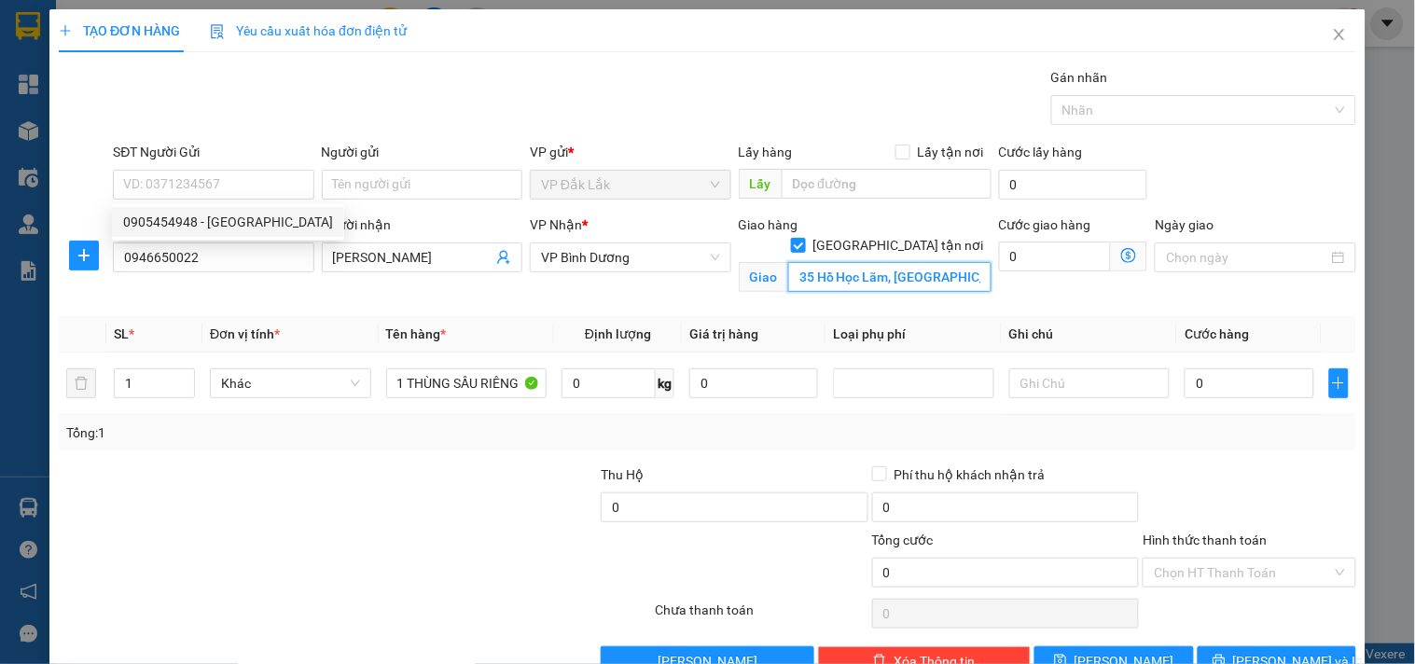
click at [919, 264] on input "35 Hồ Học Lãm, [GEOGRAPHIC_DATA], [GEOGRAPHIC_DATA], [GEOGRAPHIC_DATA]." at bounding box center [889, 277] width 203 height 30
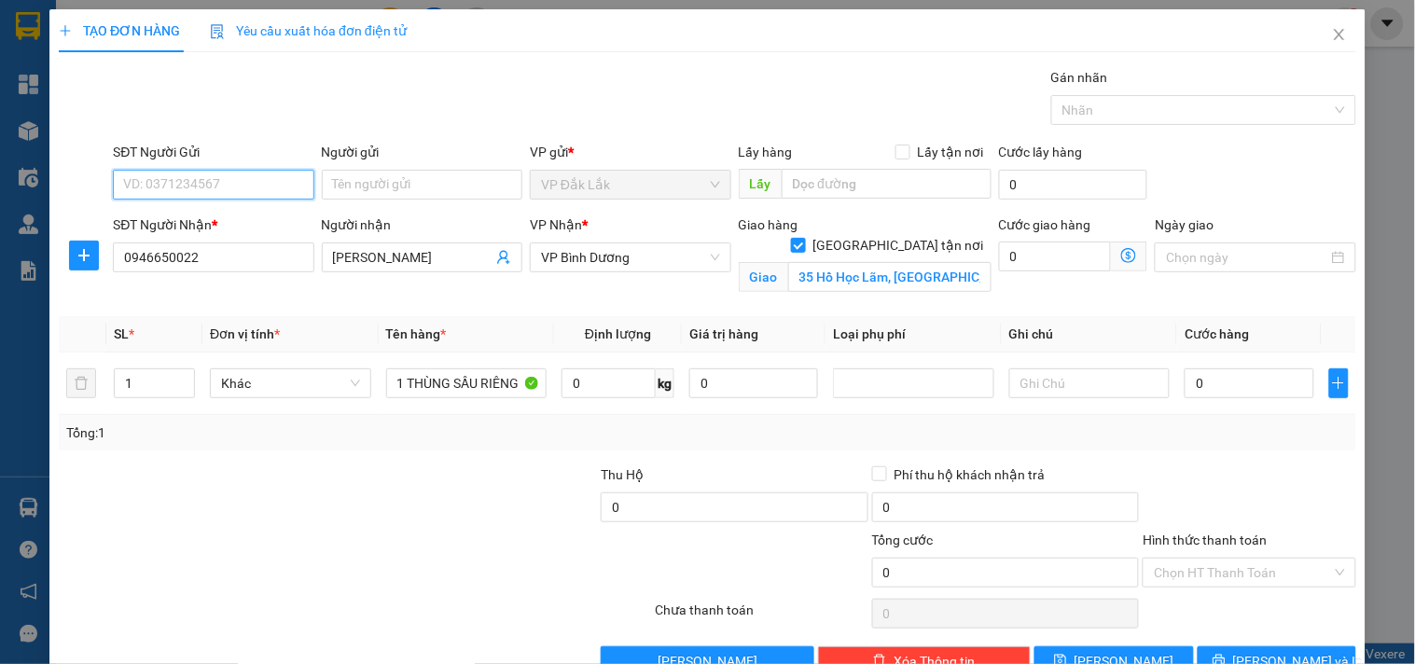
click at [221, 187] on input "SĐT Người Gửi" at bounding box center [213, 185] width 200 height 30
type input "09"
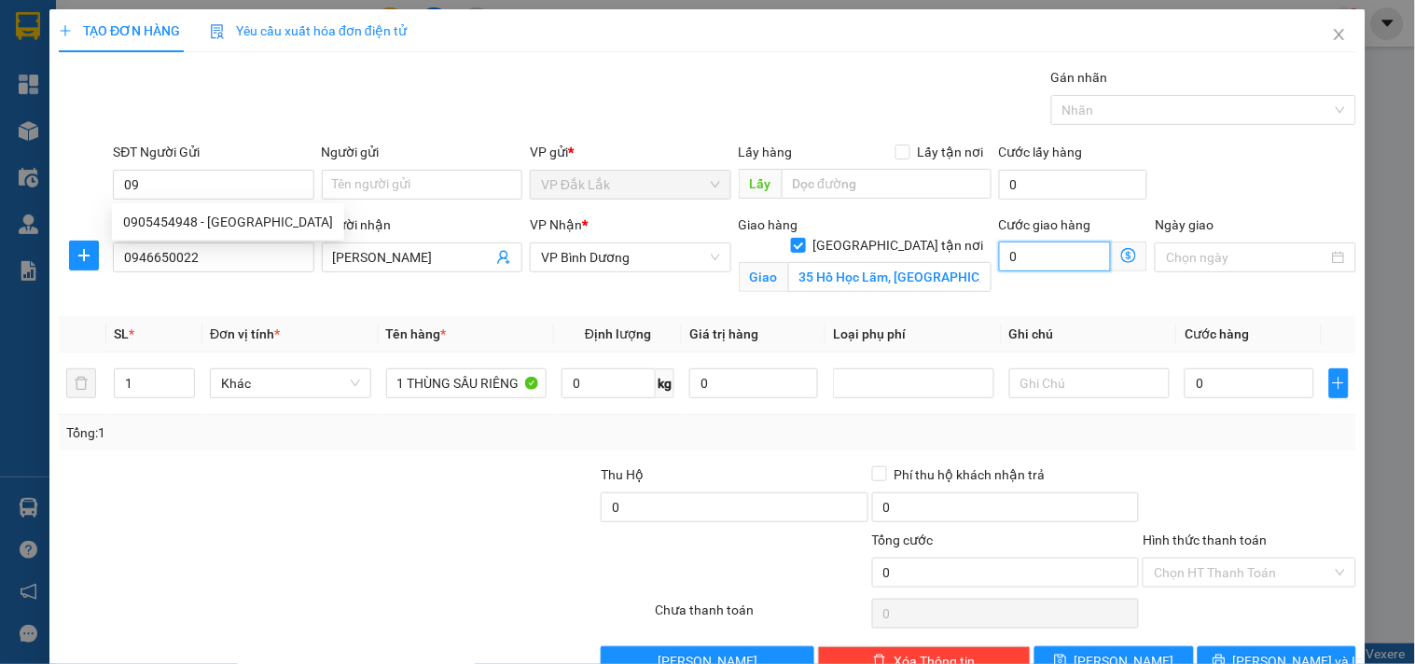
click at [1050, 253] on input "0" at bounding box center [1055, 257] width 113 height 30
type input "9"
type input "90"
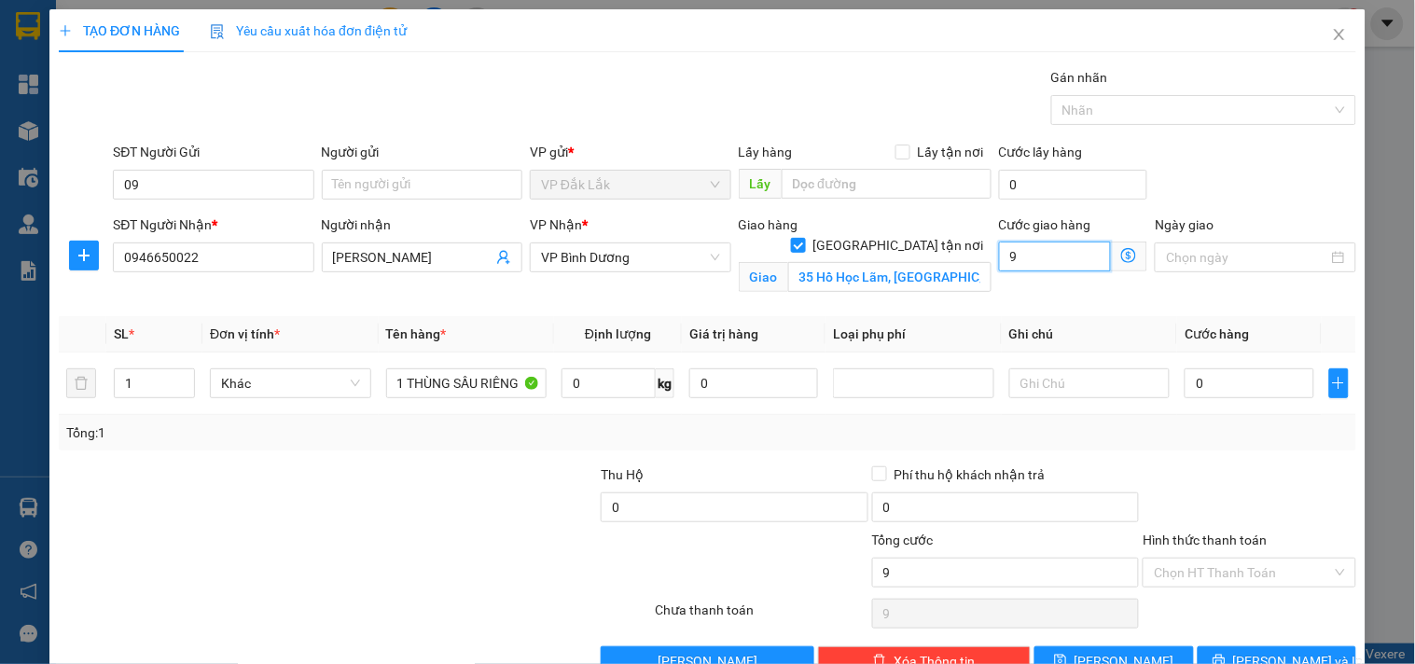
type input "90"
type input "900"
type input "9.000"
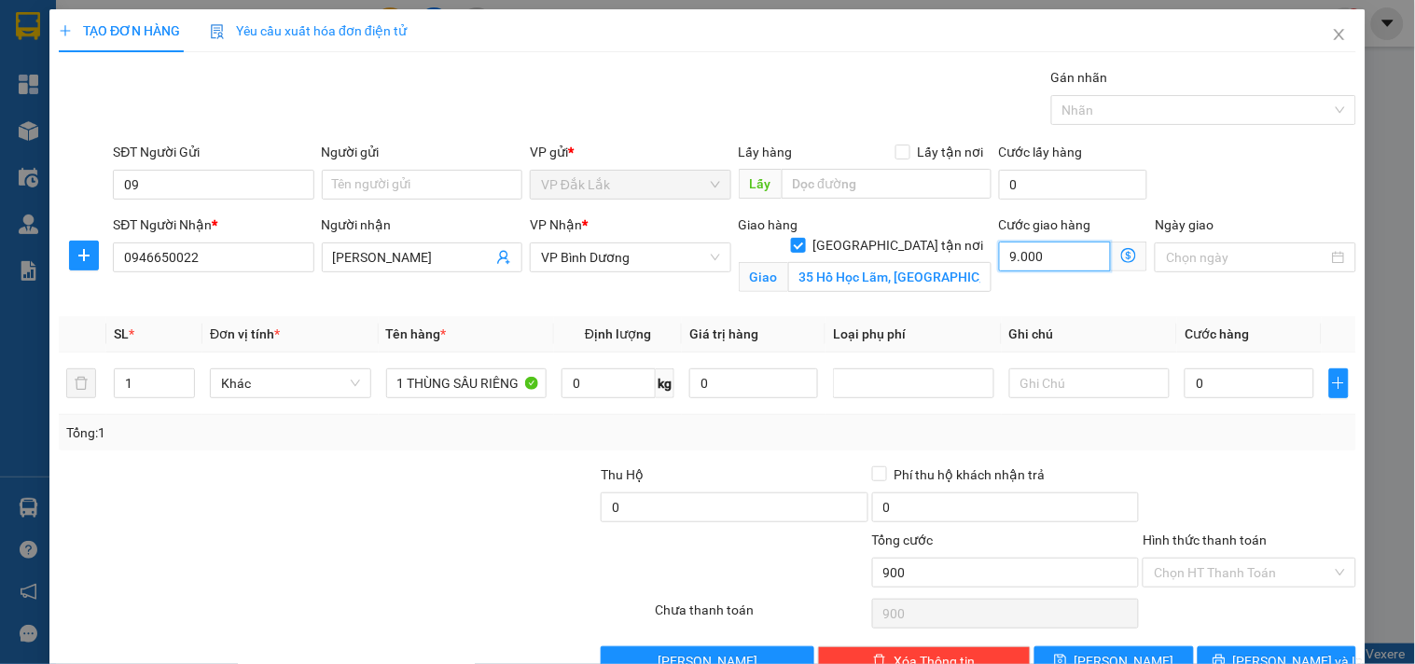
type input "9.000"
type input "90.000"
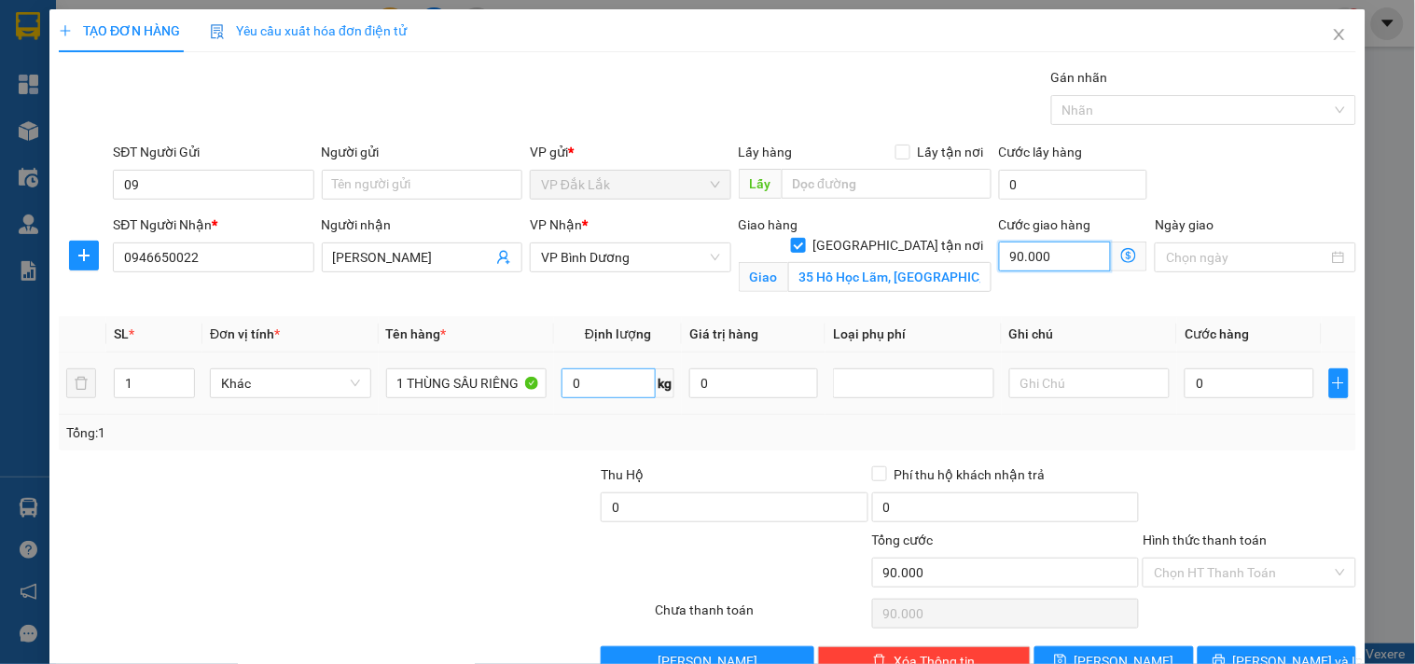
type input "90.000"
click at [594, 385] on input "0" at bounding box center [608, 383] width 94 height 30
type input "15"
click at [163, 171] on input "09" at bounding box center [213, 185] width 200 height 30
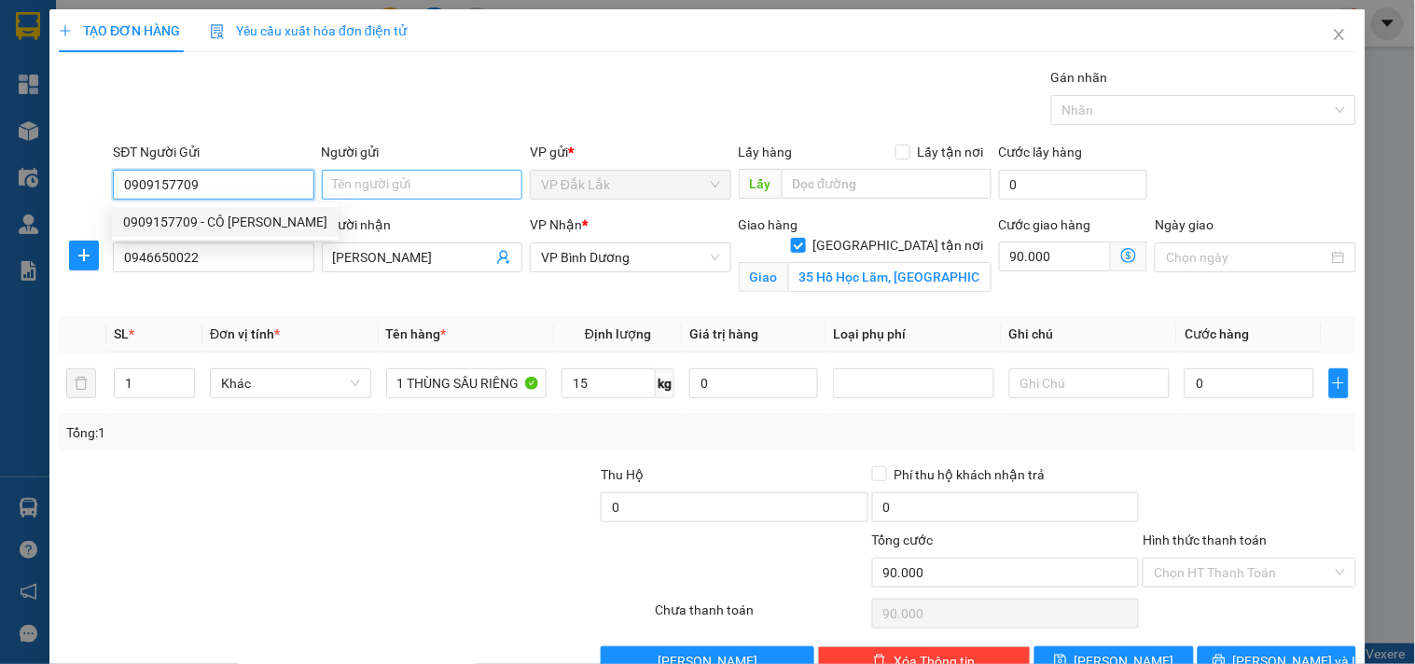
type input "0909157709"
click at [436, 187] on input "Người gửi" at bounding box center [422, 185] width 200 height 30
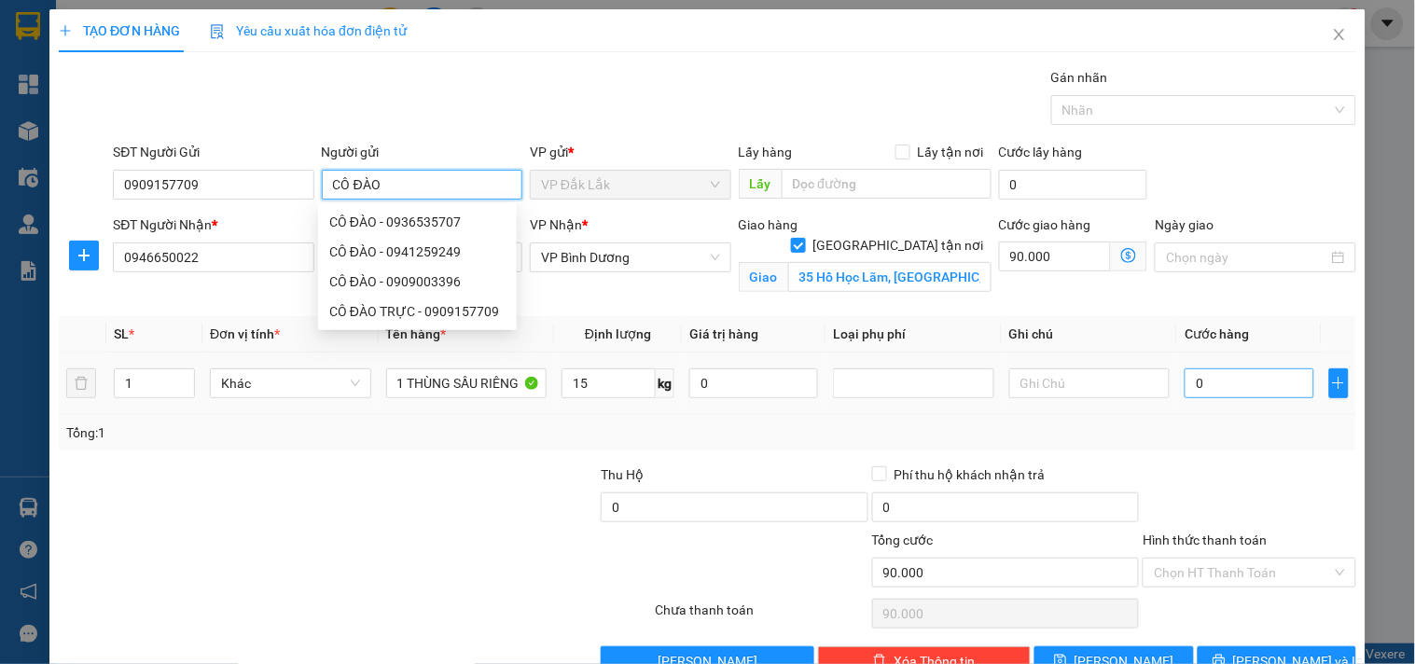
type input "CÔ ĐÀO"
click at [1225, 380] on input "0" at bounding box center [1248, 383] width 129 height 30
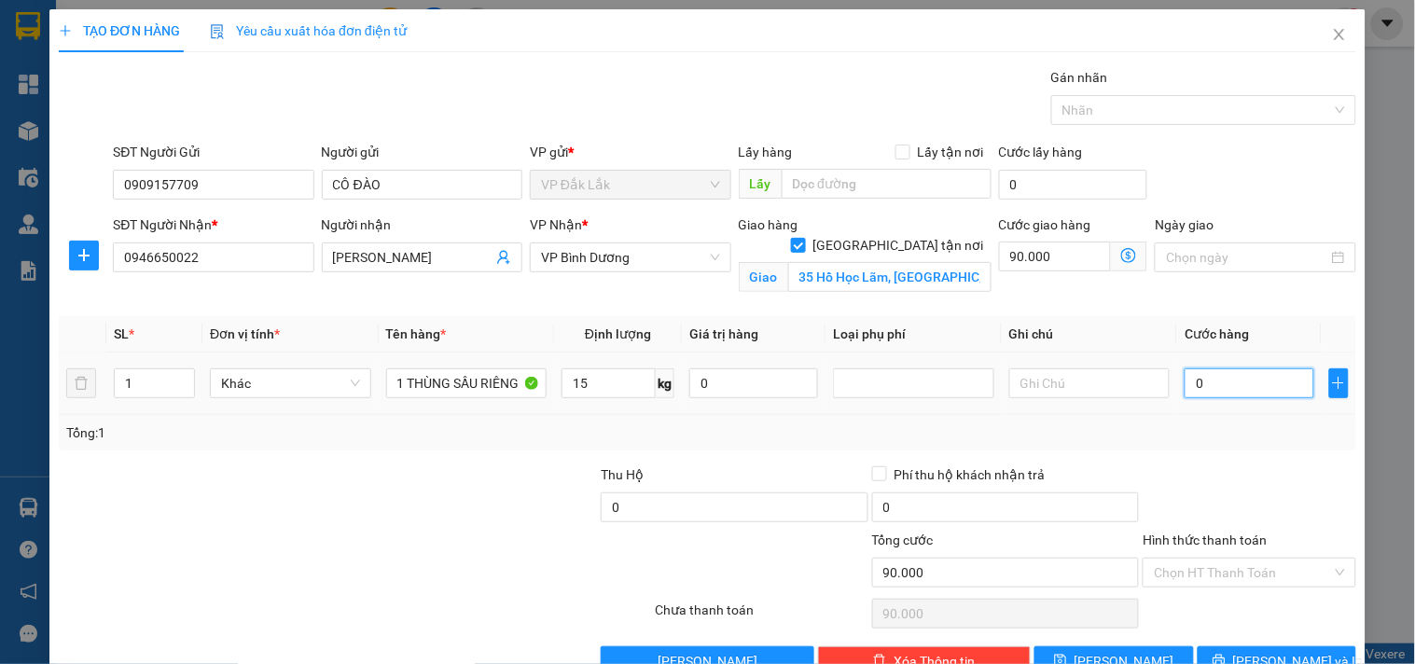
type input "90.004"
type input "40"
type input "90.040"
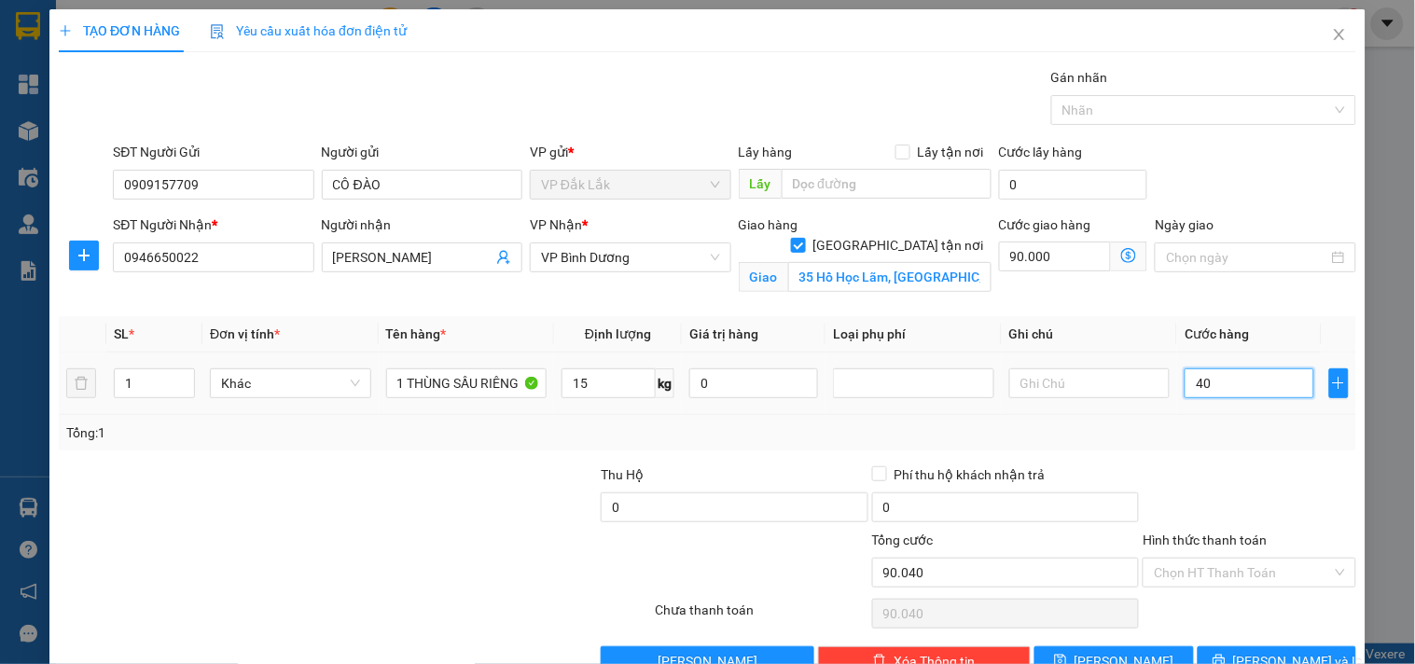
type input "90.400"
type input "400"
type input "94.000"
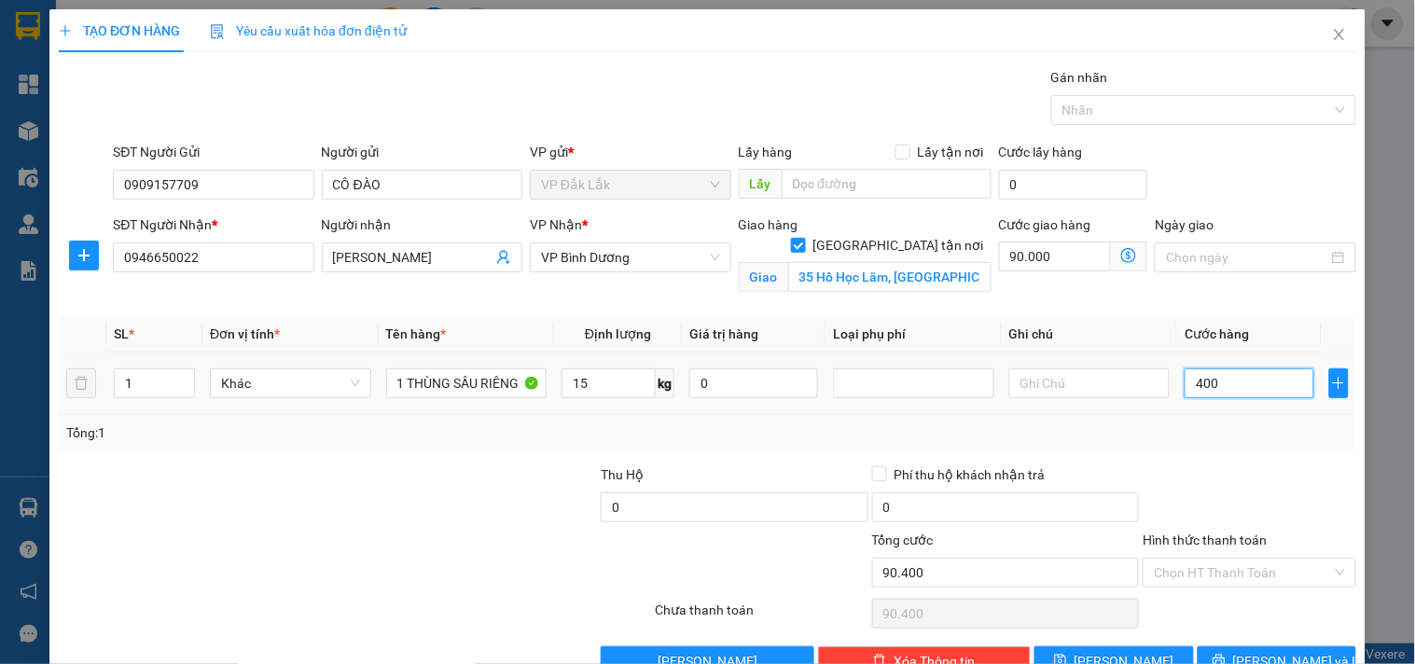
type input "4.000"
type input "130.000"
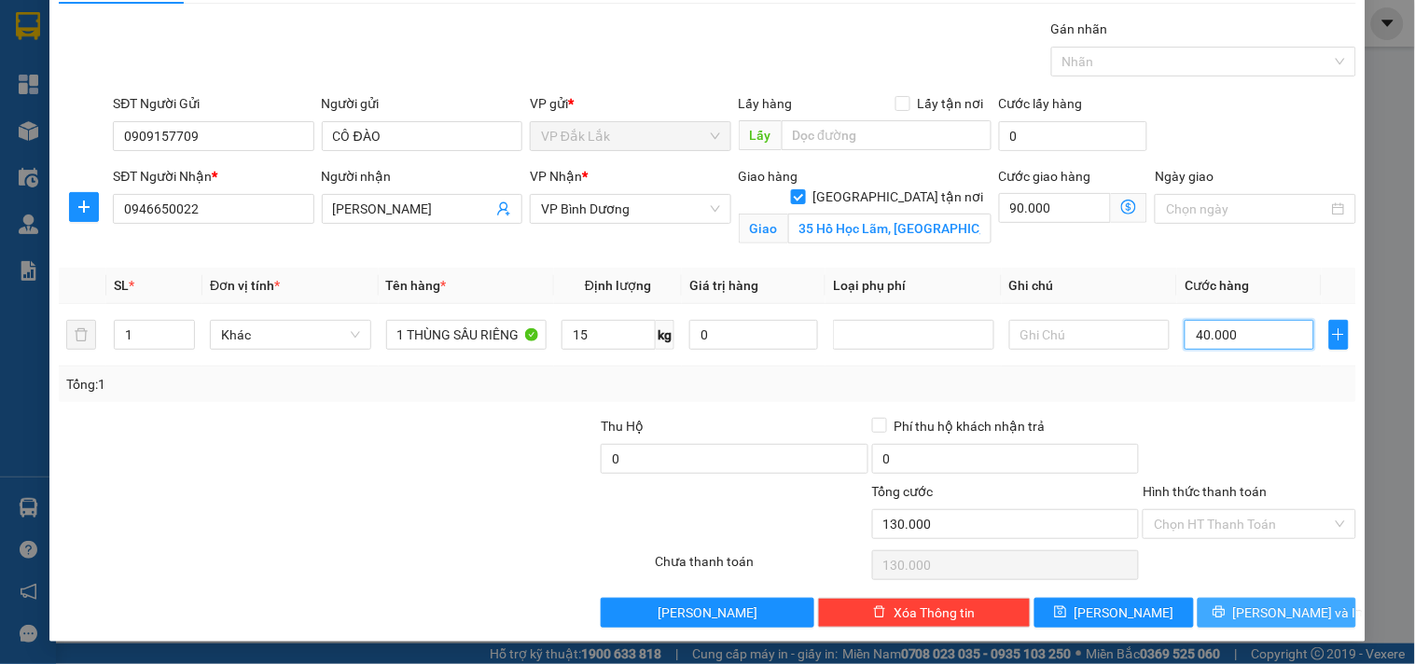
type input "40.000"
click at [1265, 617] on span "[PERSON_NAME] và In" at bounding box center [1298, 612] width 131 height 21
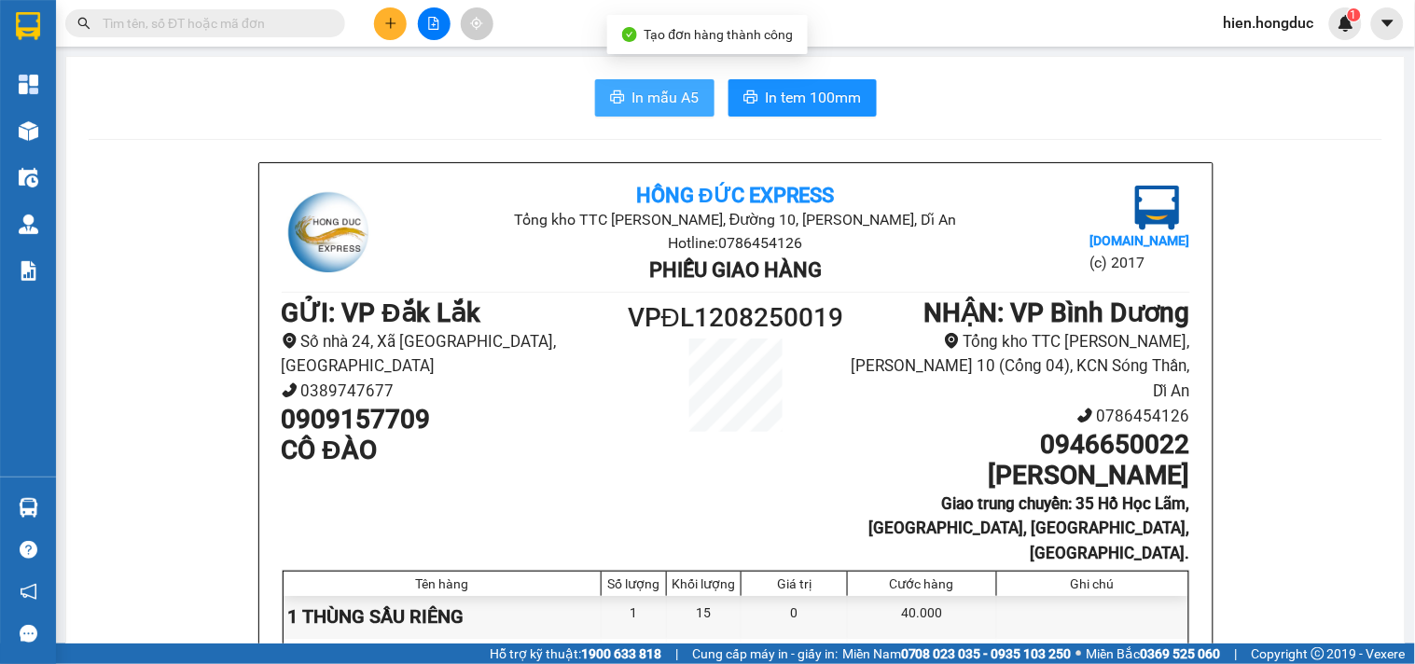
click at [650, 89] on span "In mẫu A5" at bounding box center [665, 97] width 67 height 23
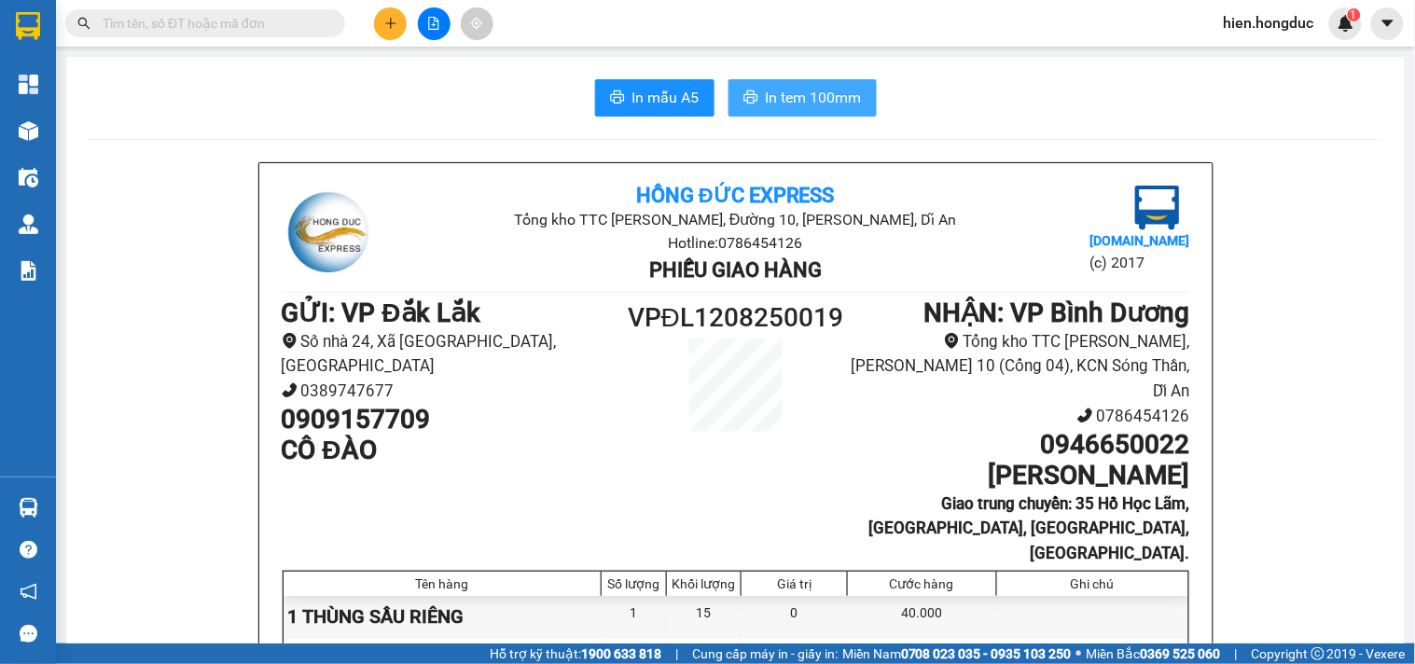
click at [781, 99] on span "In tem 100mm" at bounding box center [814, 97] width 96 height 23
click at [169, 26] on input "text" at bounding box center [213, 23] width 220 height 21
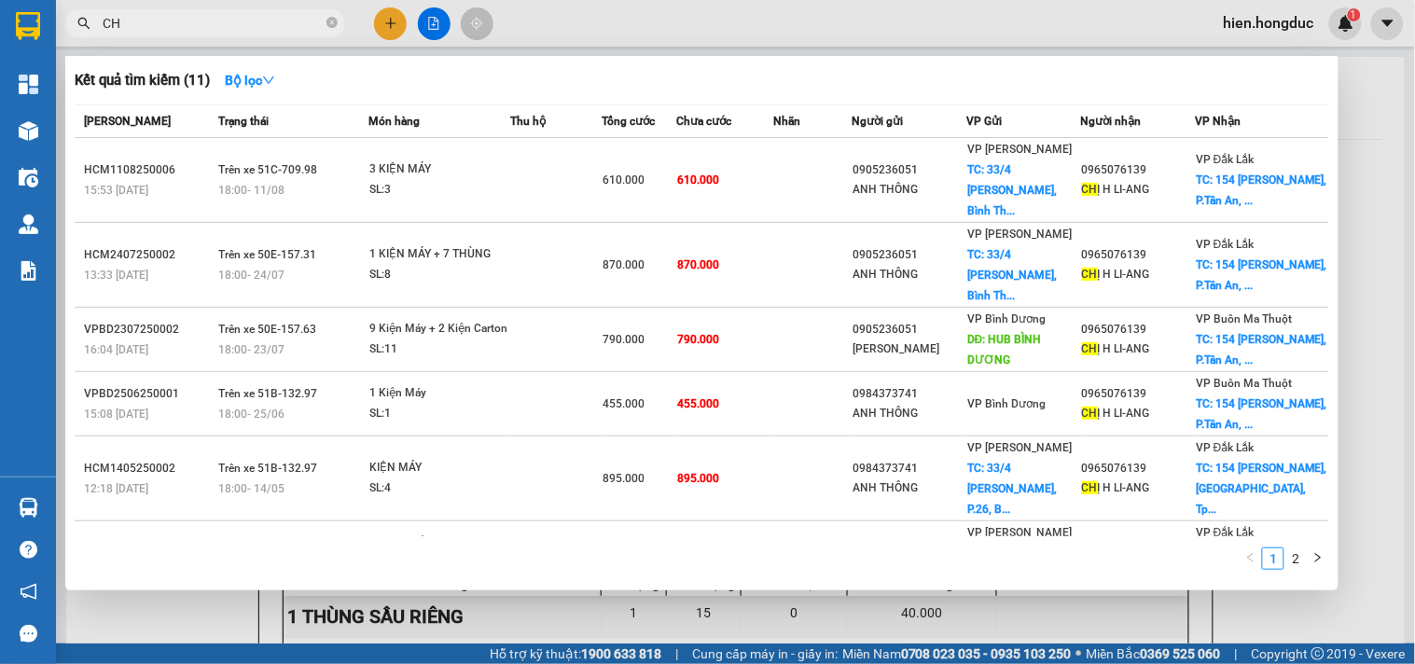
type input "C"
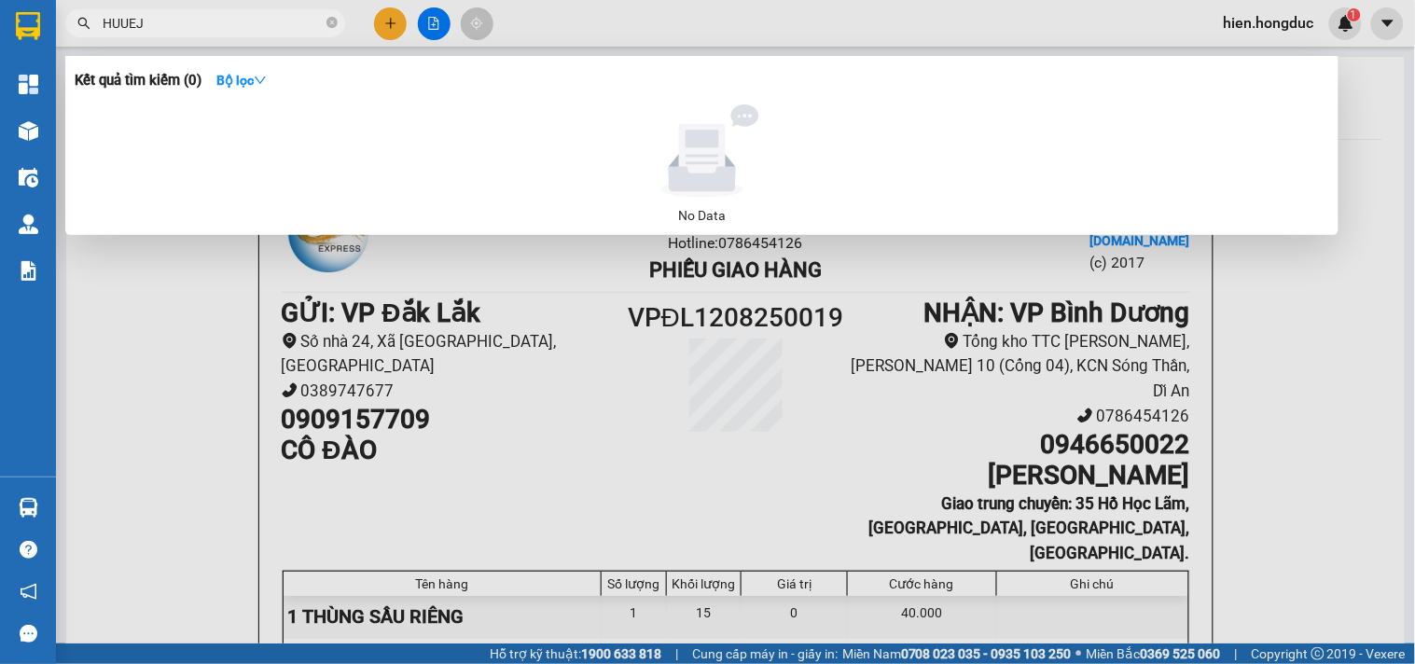
click at [205, 16] on input "HUUEJ" at bounding box center [213, 23] width 220 height 21
type input "HUỆ"
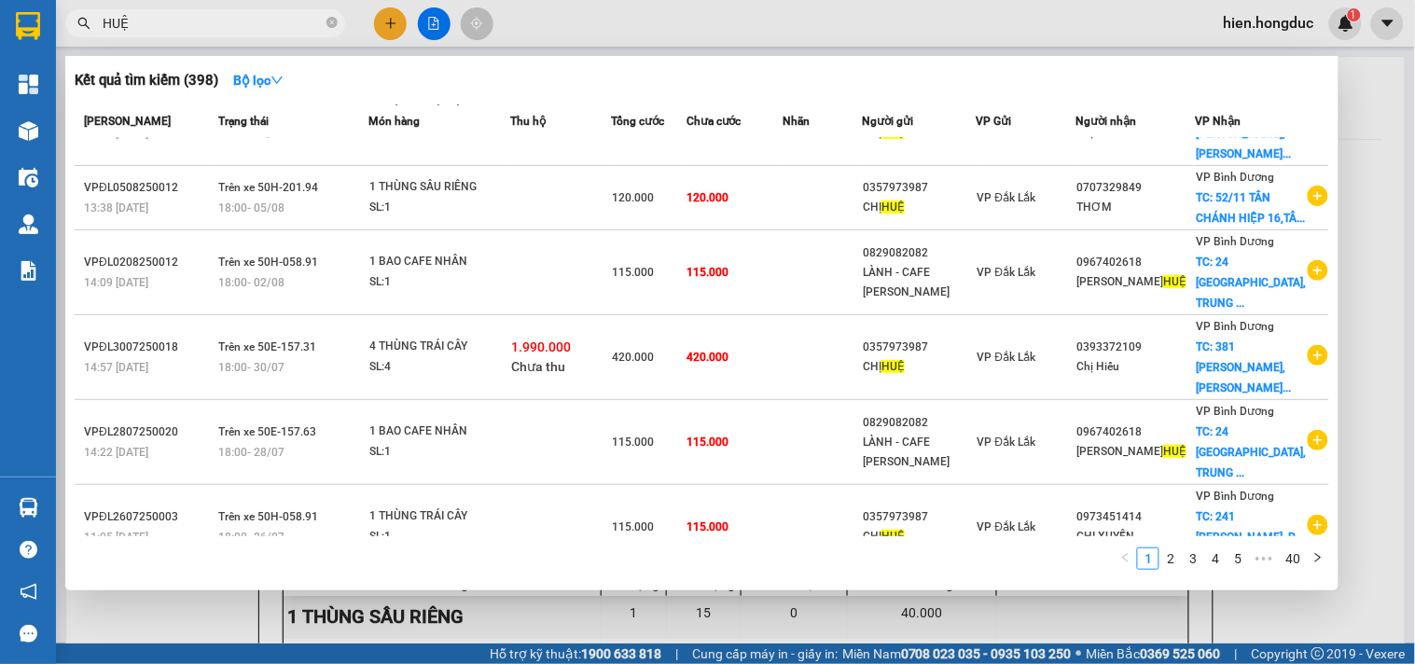
scroll to position [373, 0]
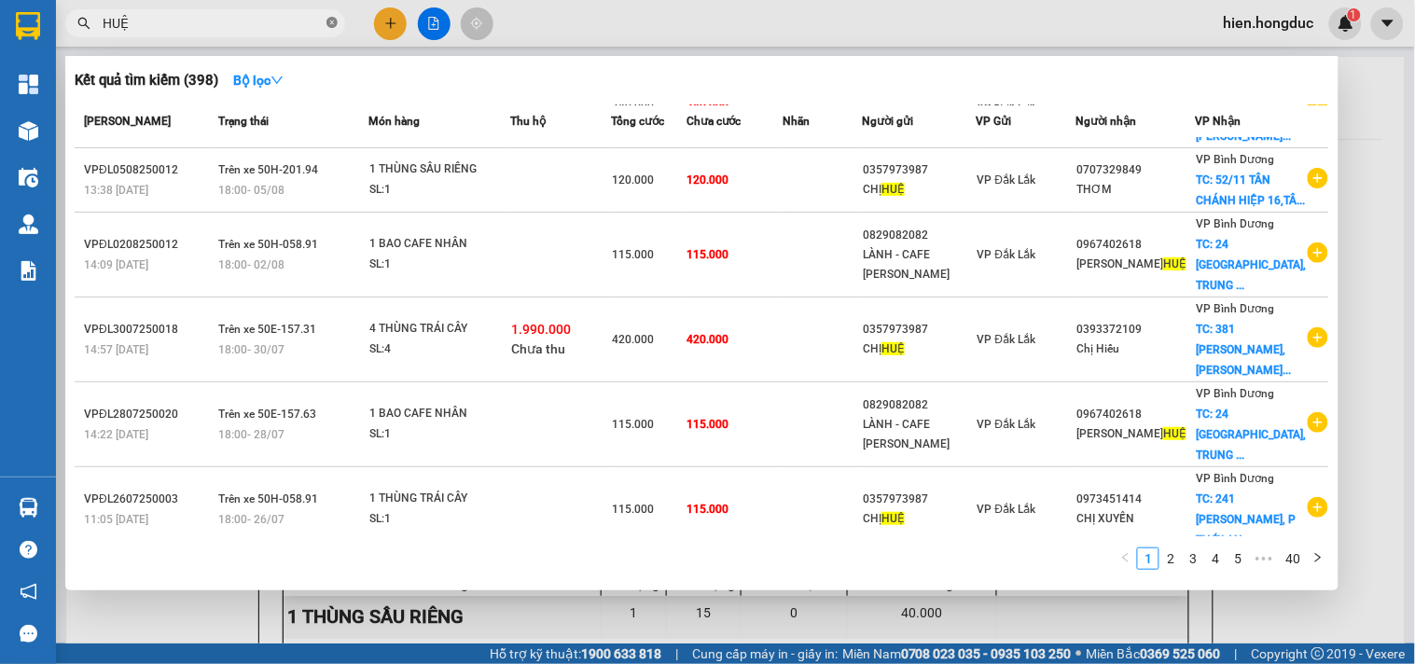
click at [331, 23] on icon "close-circle" at bounding box center [331, 22] width 11 height 11
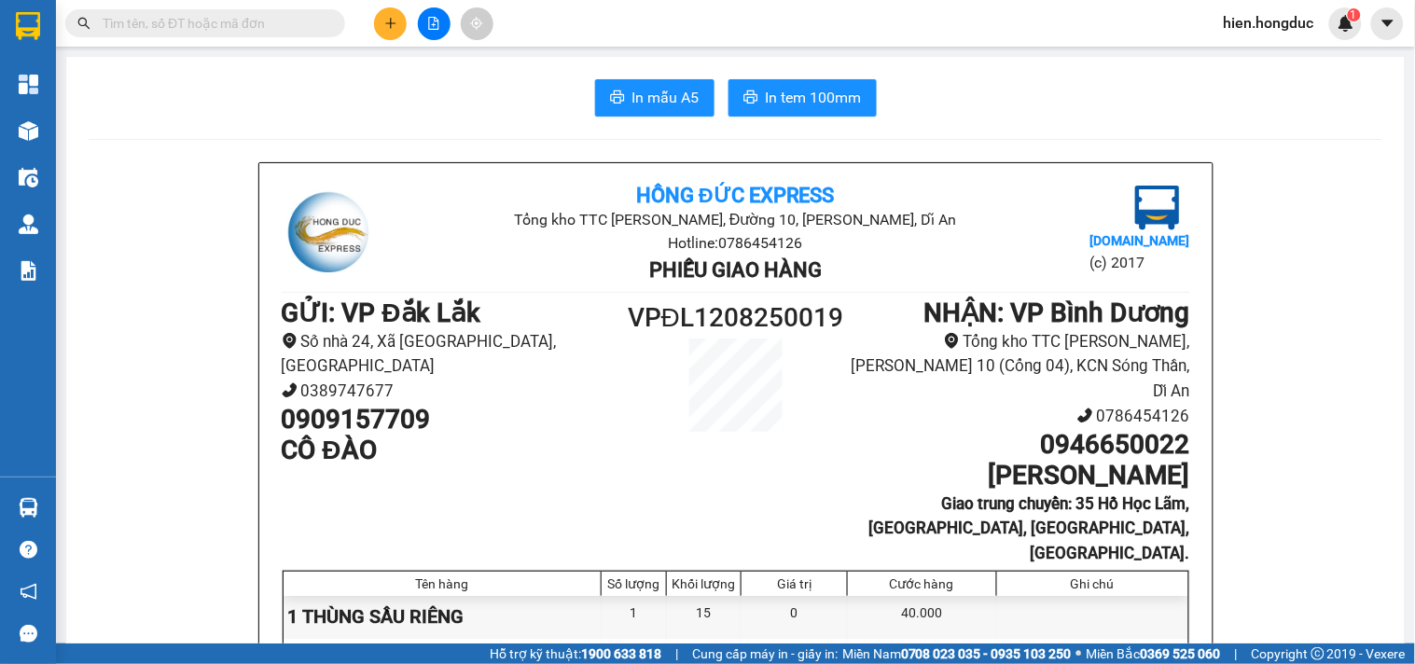
click at [194, 23] on input "text" at bounding box center [213, 23] width 220 height 21
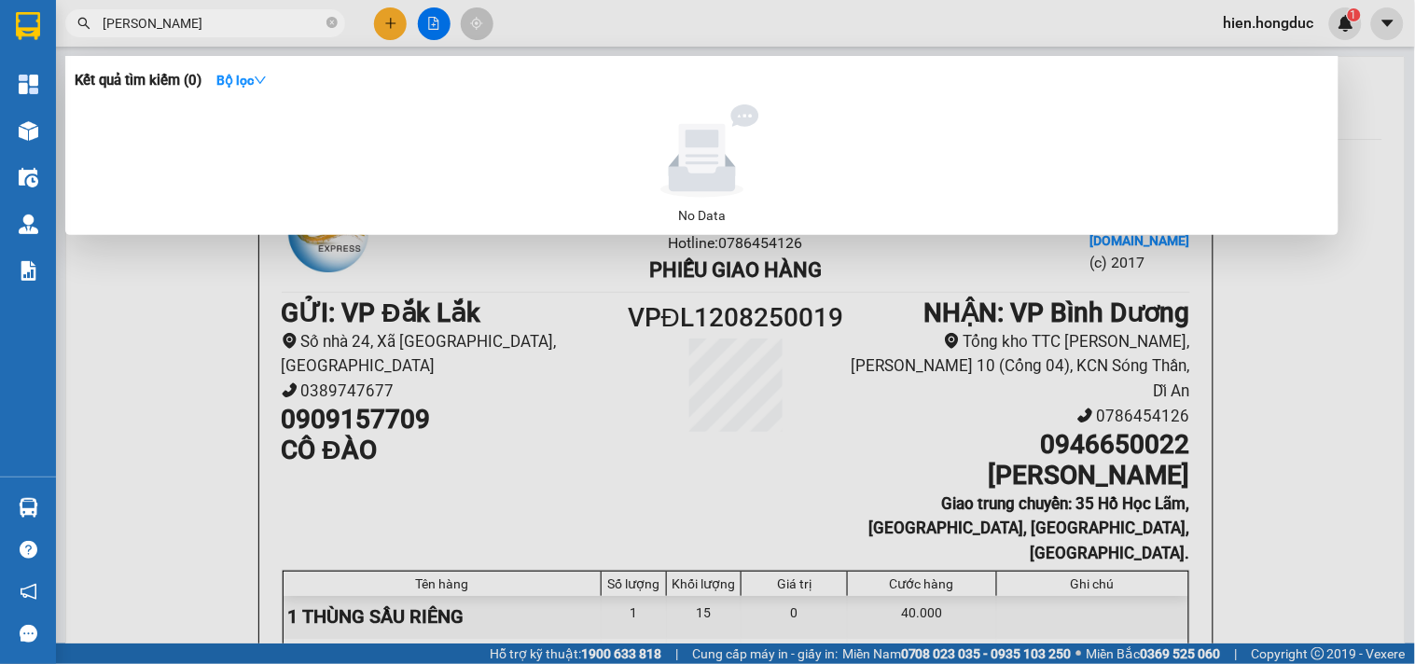
click at [271, 19] on input "[PERSON_NAME]" at bounding box center [213, 23] width 220 height 21
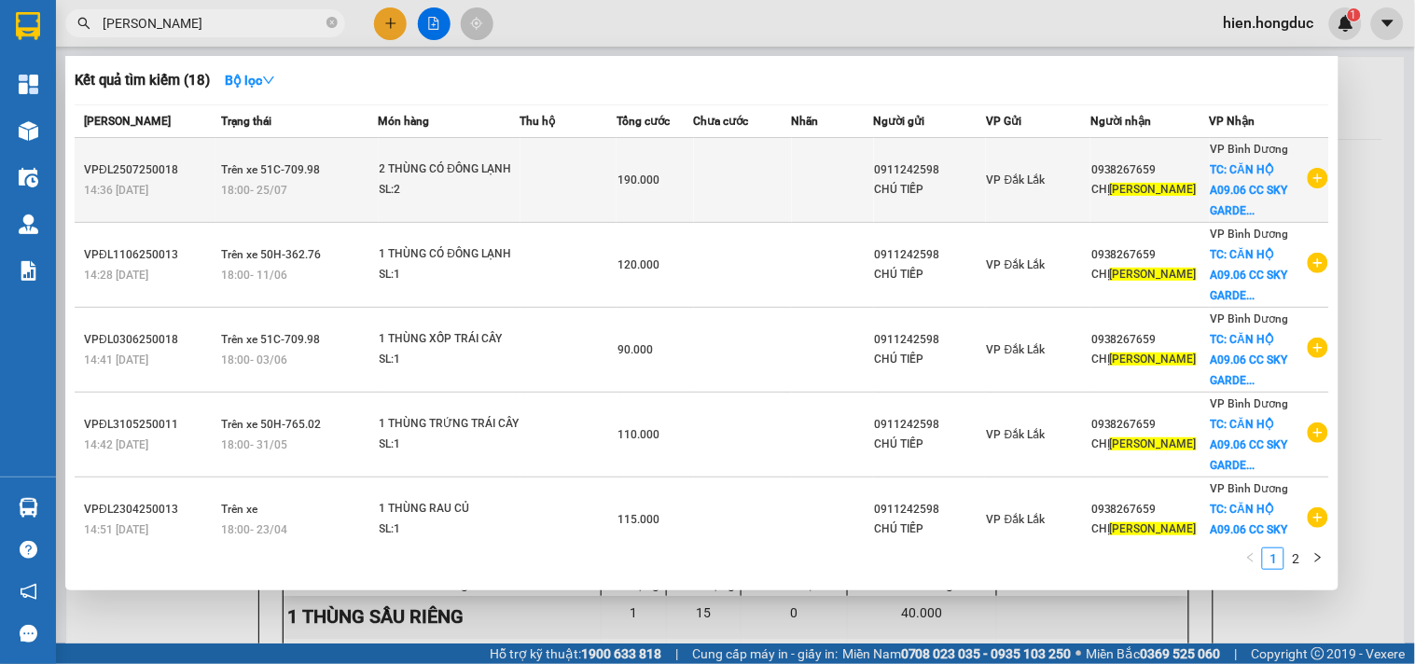
type input "[PERSON_NAME]"
click at [1316, 178] on icon "plus-circle" at bounding box center [1317, 178] width 21 height 21
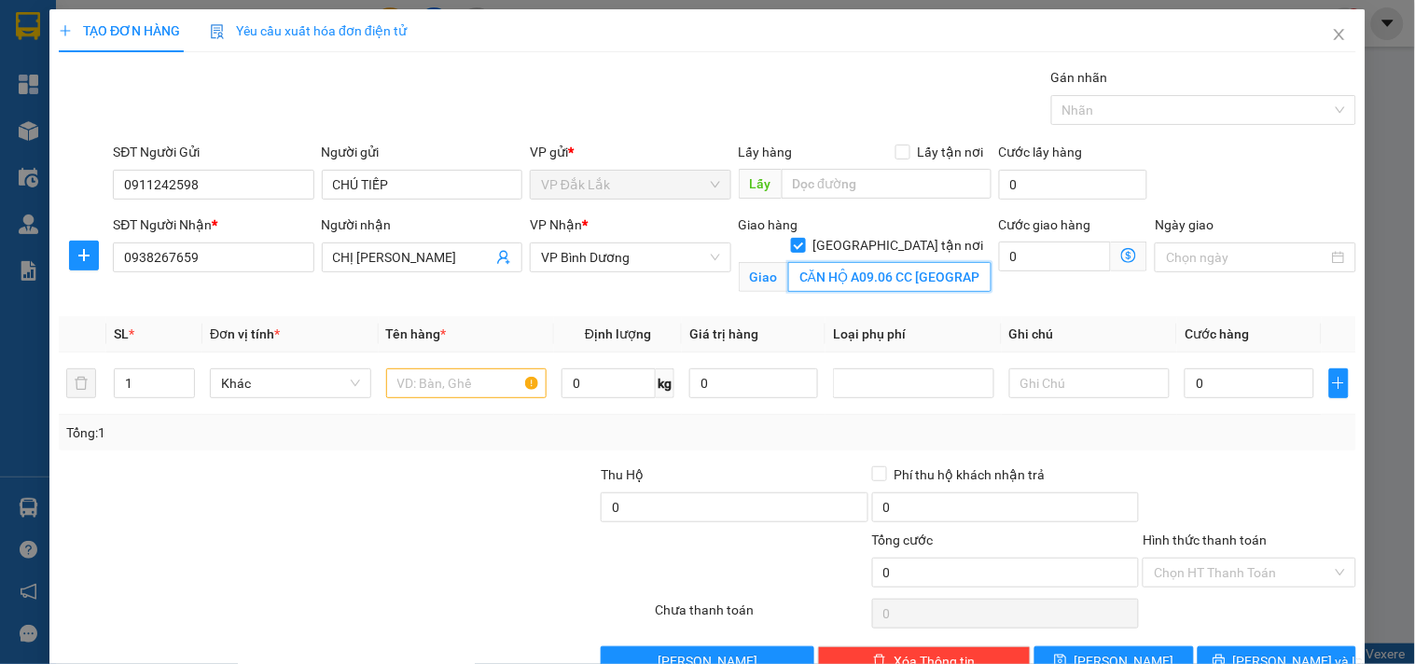
click at [875, 262] on input "CĂN HỘ A09.06 CC [GEOGRAPHIC_DATA],[GEOGRAPHIC_DATA],[GEOGRAPHIC_DATA] AN" at bounding box center [889, 277] width 203 height 30
click at [882, 262] on input "CĂN HỘ A09.06 CC [GEOGRAPHIC_DATA],[GEOGRAPHIC_DATA],[GEOGRAPHIC_DATA] AN" at bounding box center [889, 277] width 203 height 30
click at [1017, 261] on input "0" at bounding box center [1055, 257] width 113 height 30
type input "6"
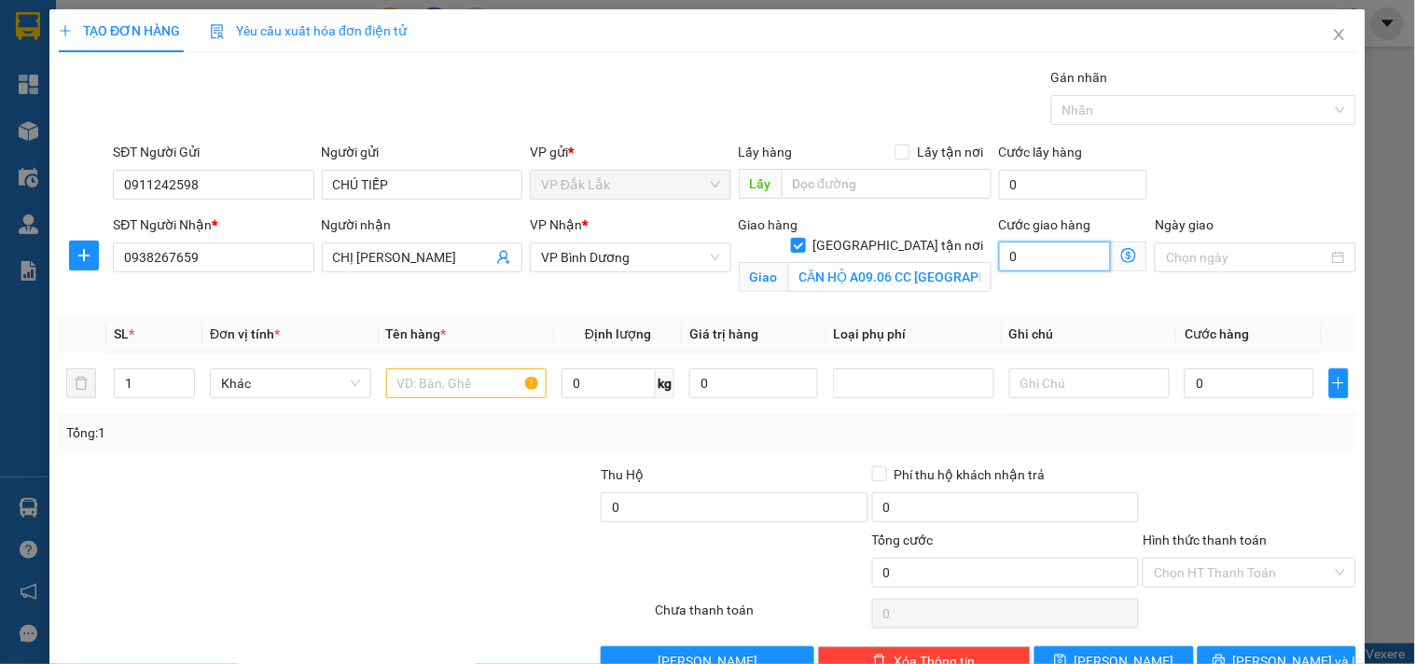
type input "6"
type input "60"
type input "600"
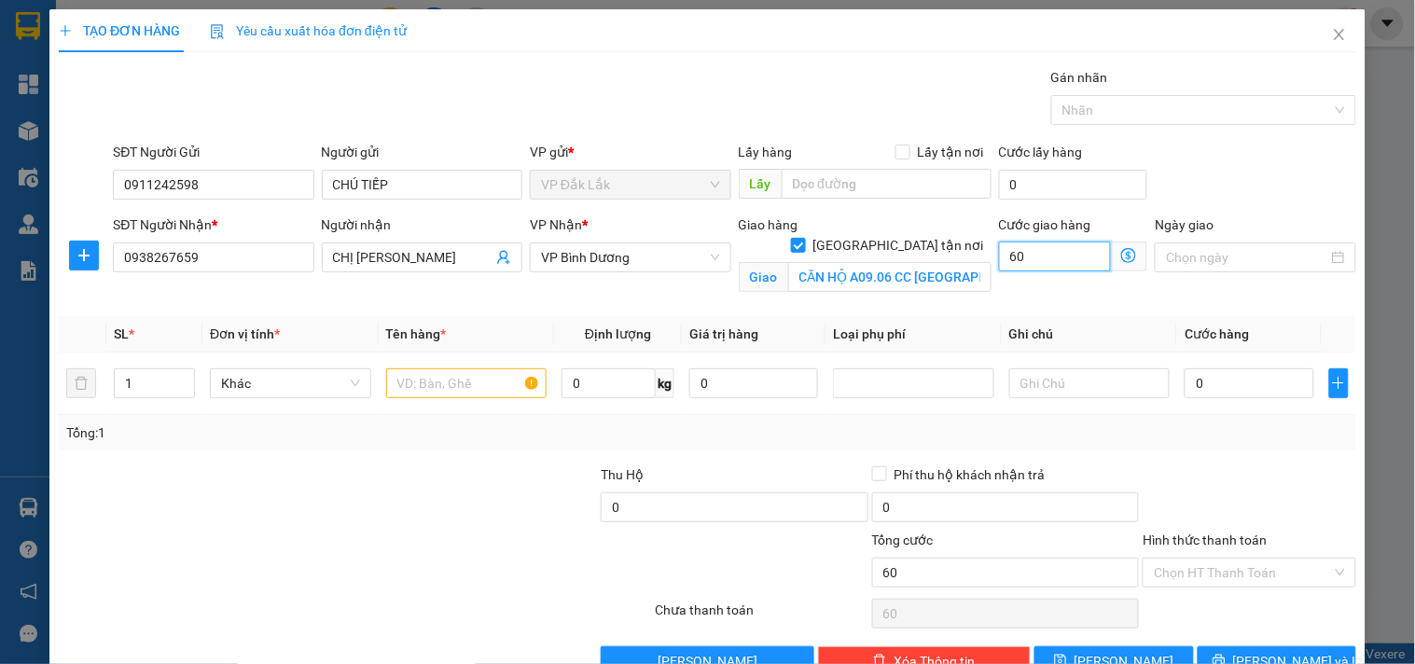
type input "600"
type input "6.000"
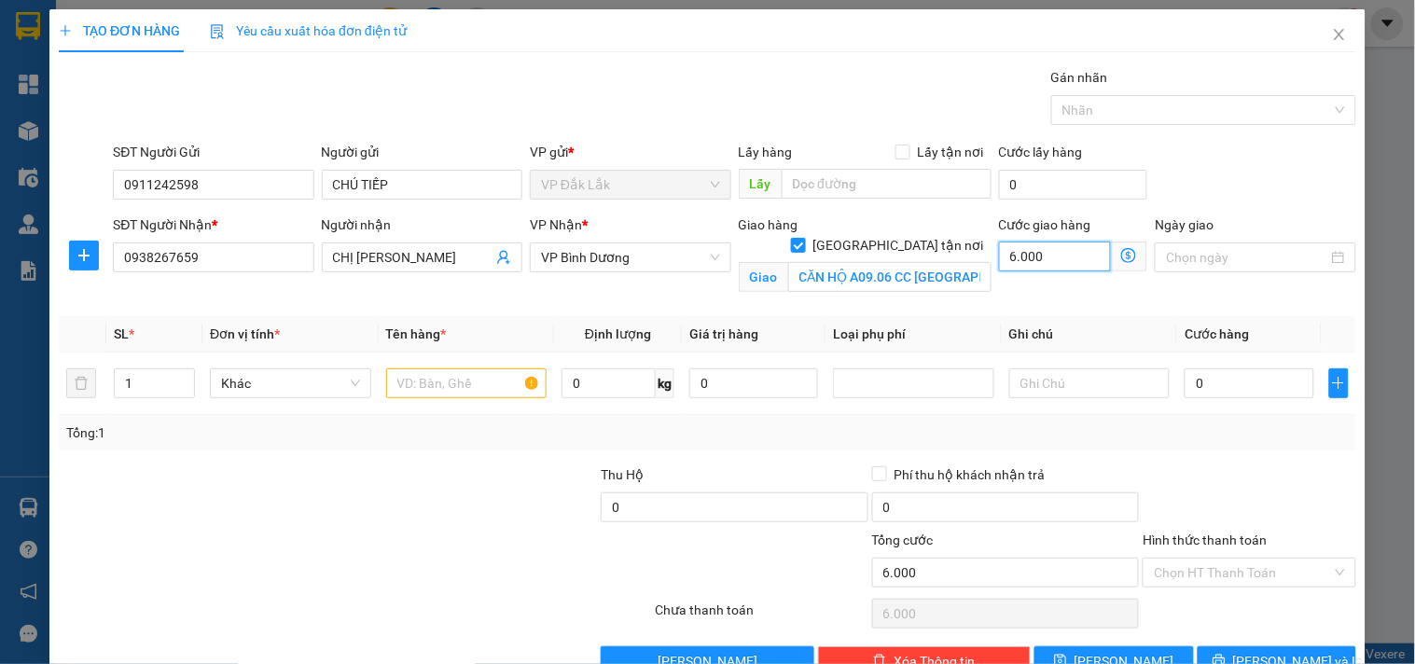
type input "60.000"
click at [415, 380] on input "text" at bounding box center [466, 383] width 161 height 30
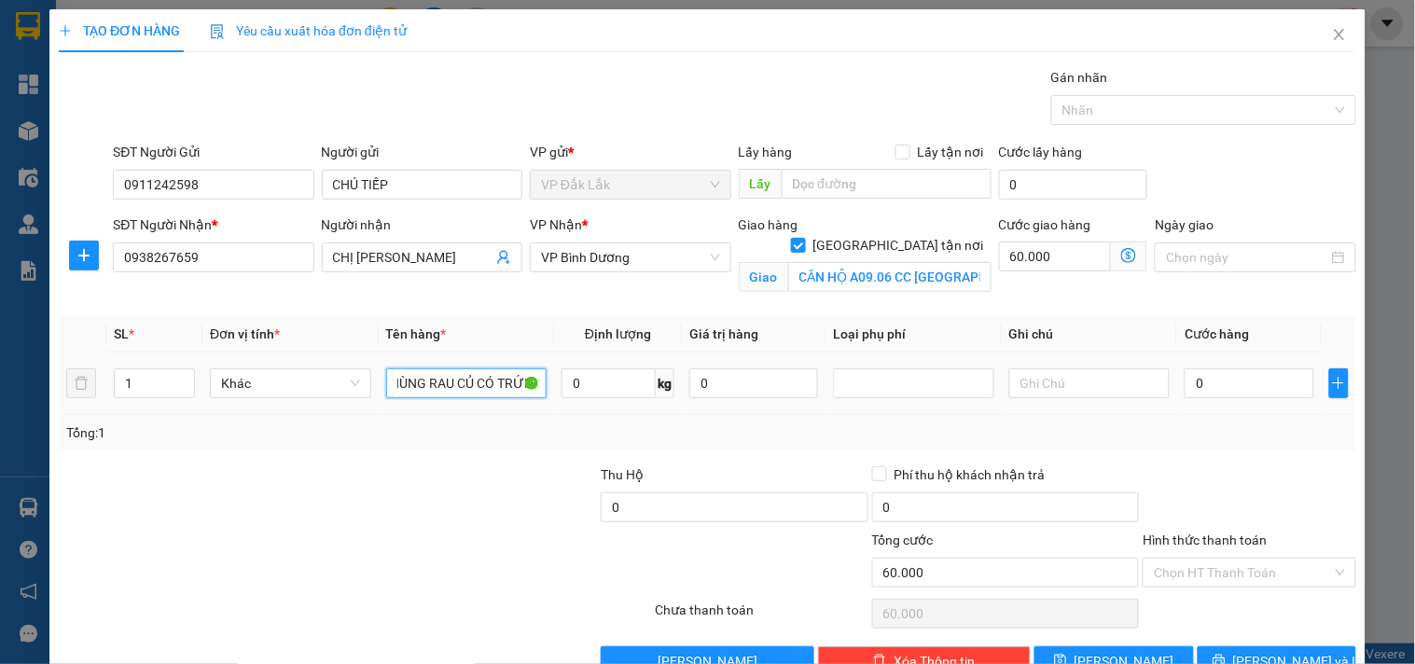
scroll to position [0, 34]
type input "1 THÙNG RAU CỦ CÓ TRỨNG"
click at [588, 387] on input "0" at bounding box center [608, 383] width 94 height 30
click at [1256, 383] on input "0" at bounding box center [1248, 383] width 129 height 30
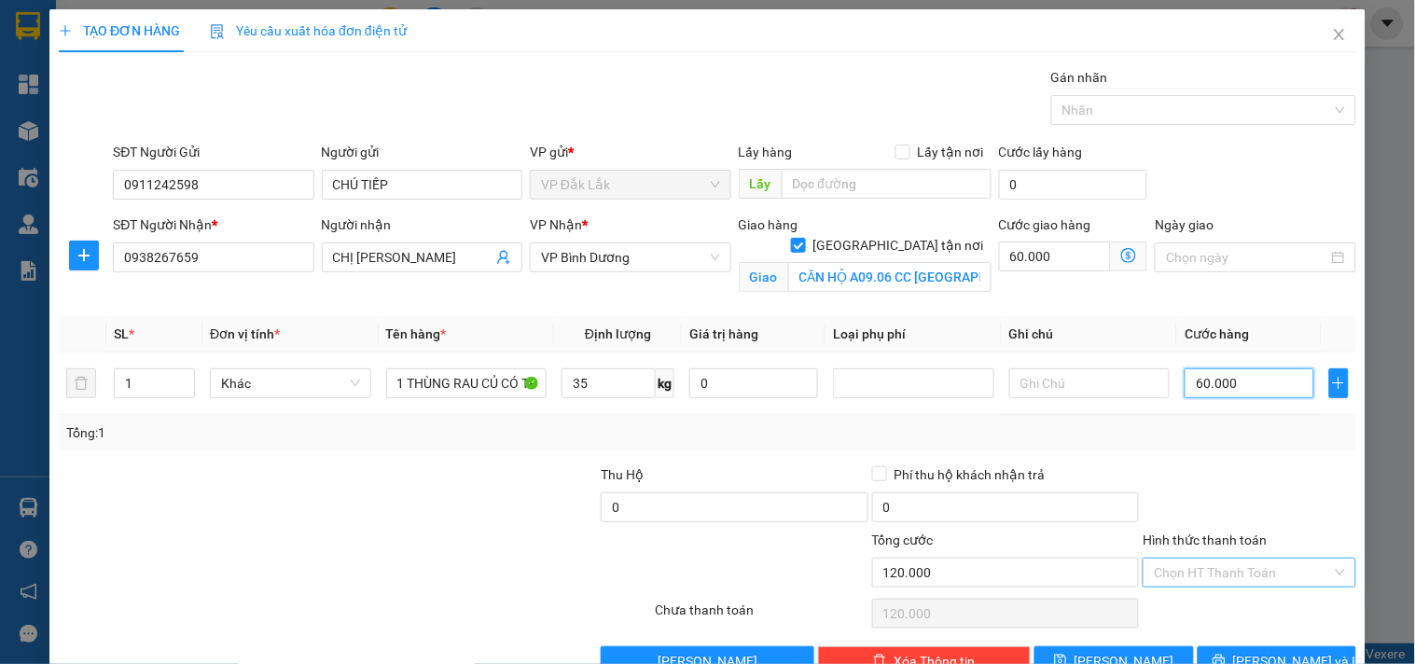
scroll to position [48, 0]
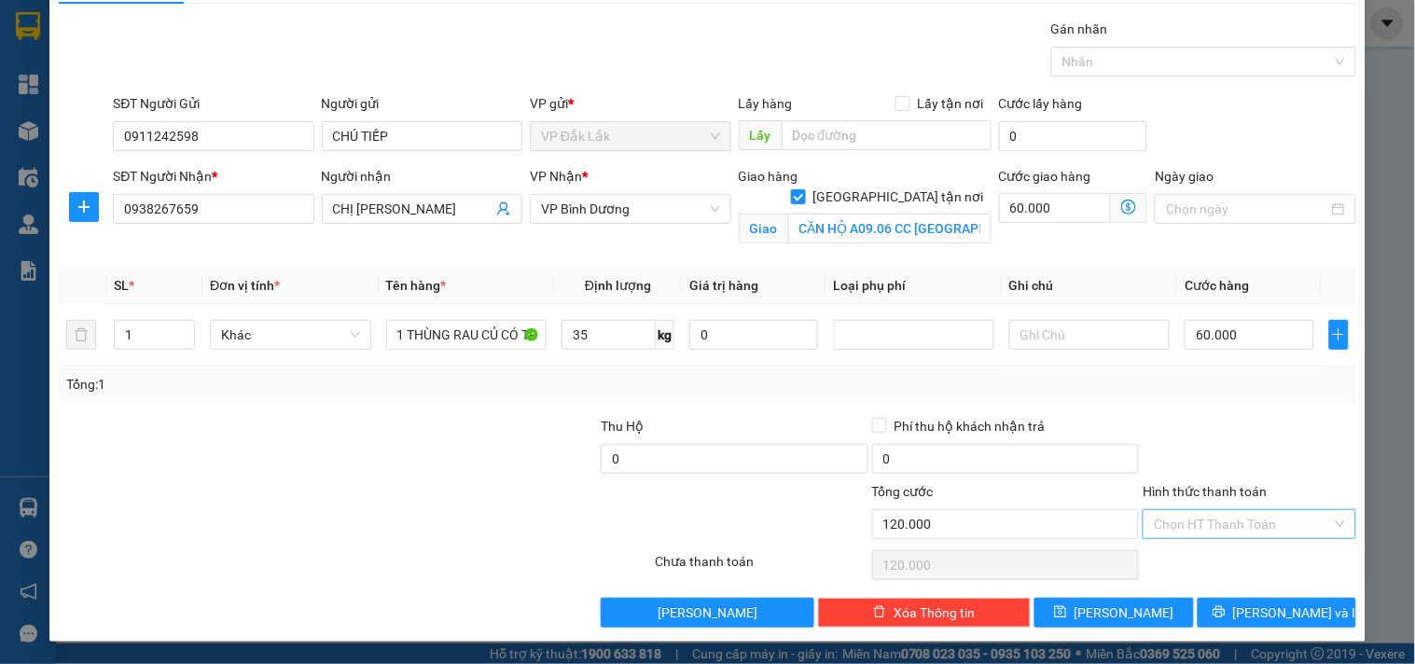
click at [1248, 519] on input "Hình thức thanh toán" at bounding box center [1242, 524] width 177 height 28
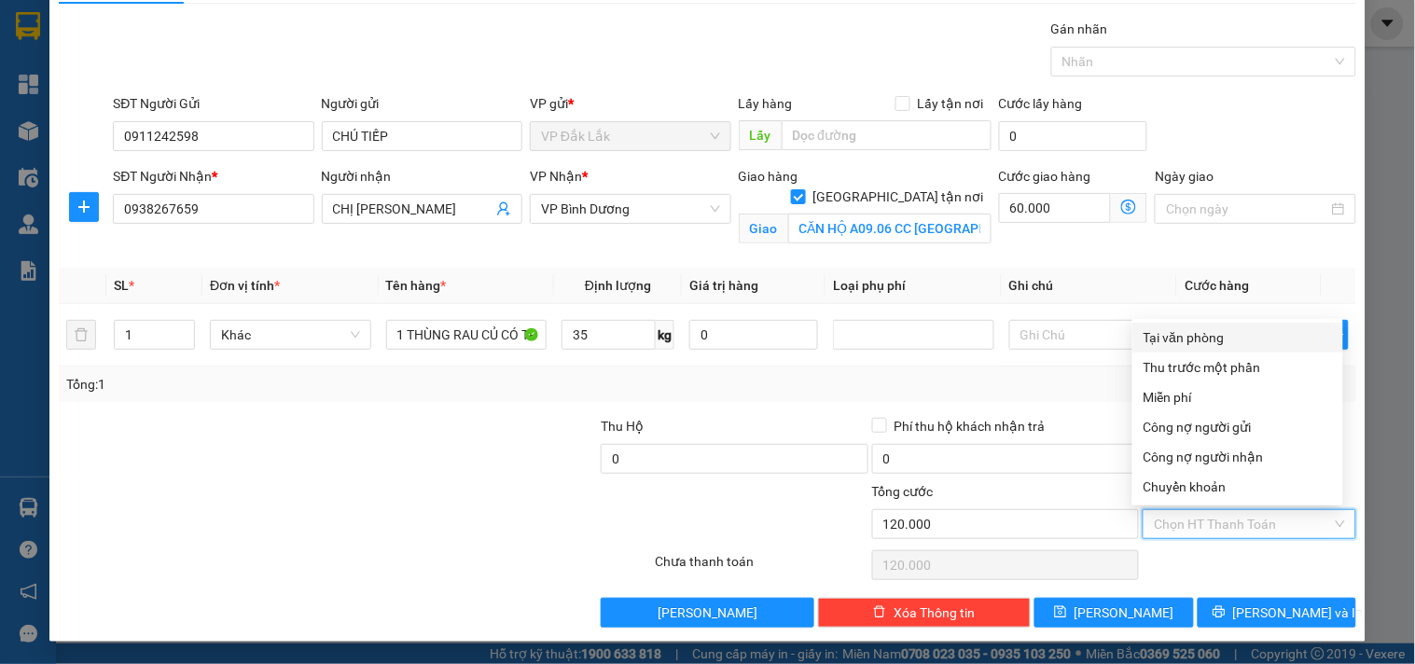
click at [1194, 332] on div "Tại văn phòng" at bounding box center [1237, 337] width 188 height 21
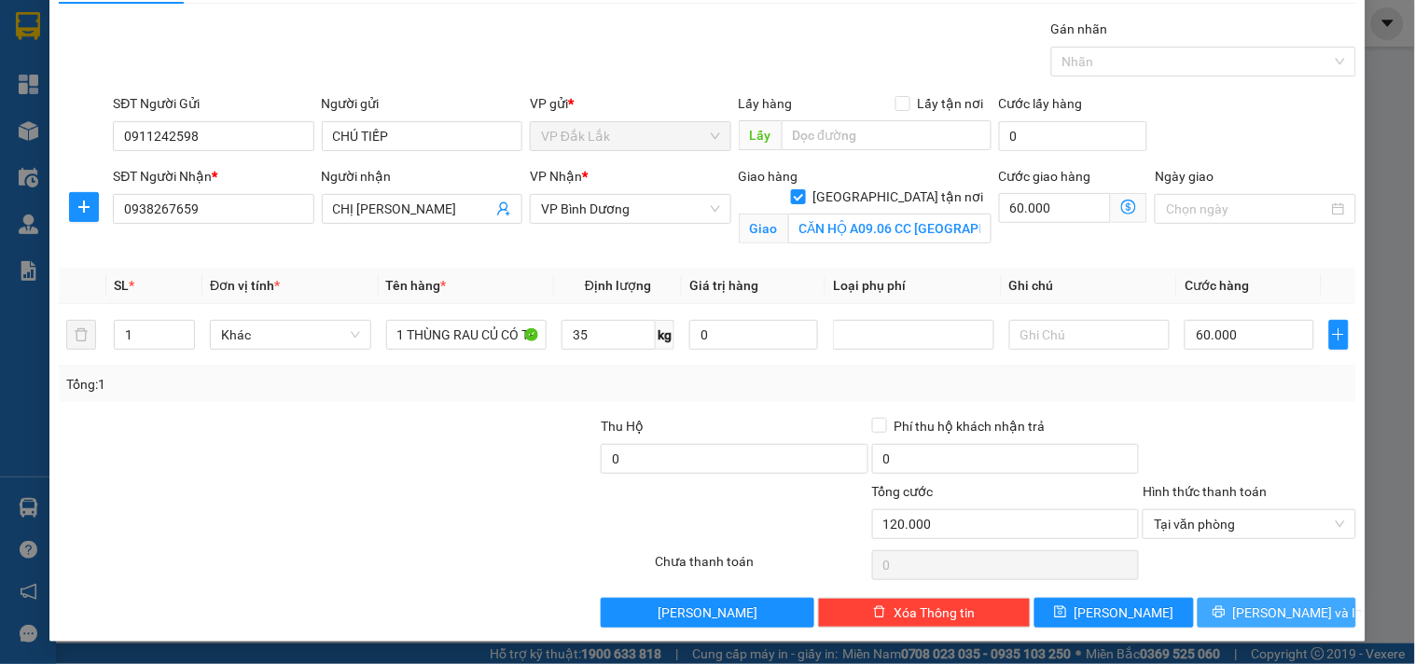
click at [1272, 598] on button "[PERSON_NAME] và In" at bounding box center [1276, 613] width 159 height 30
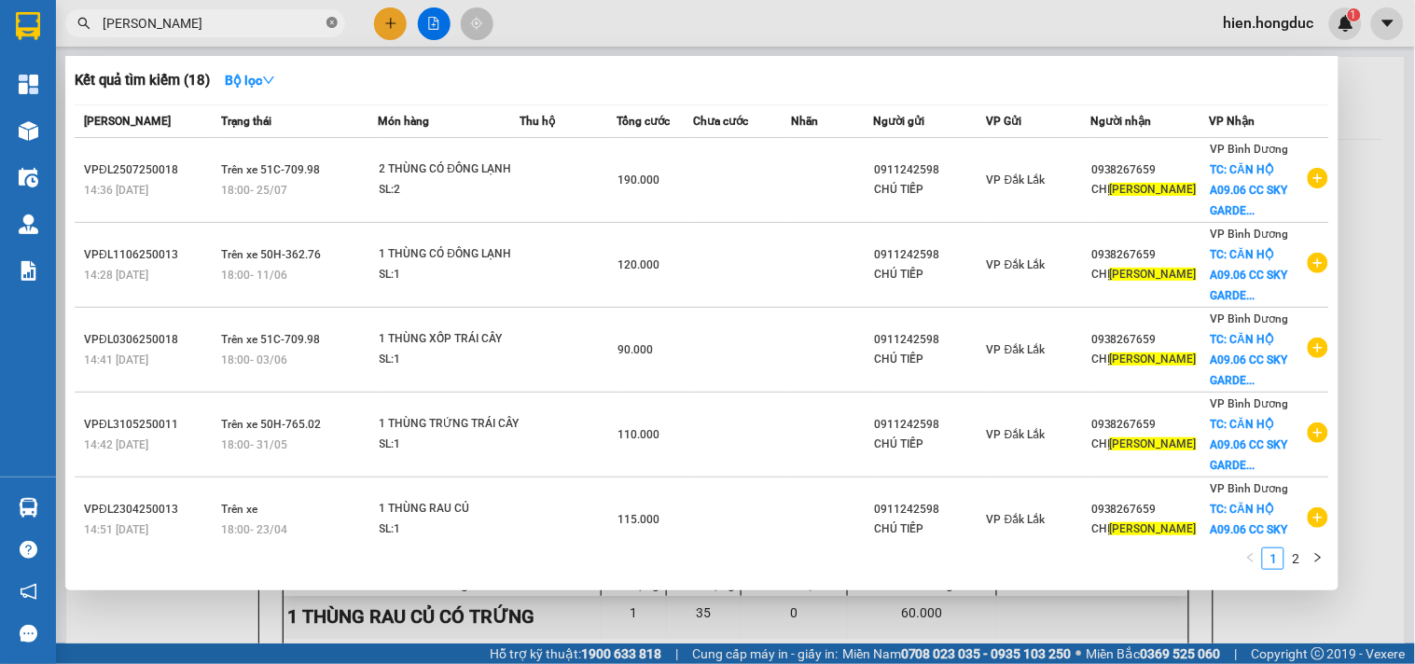
click at [329, 23] on icon "close-circle" at bounding box center [331, 22] width 11 height 11
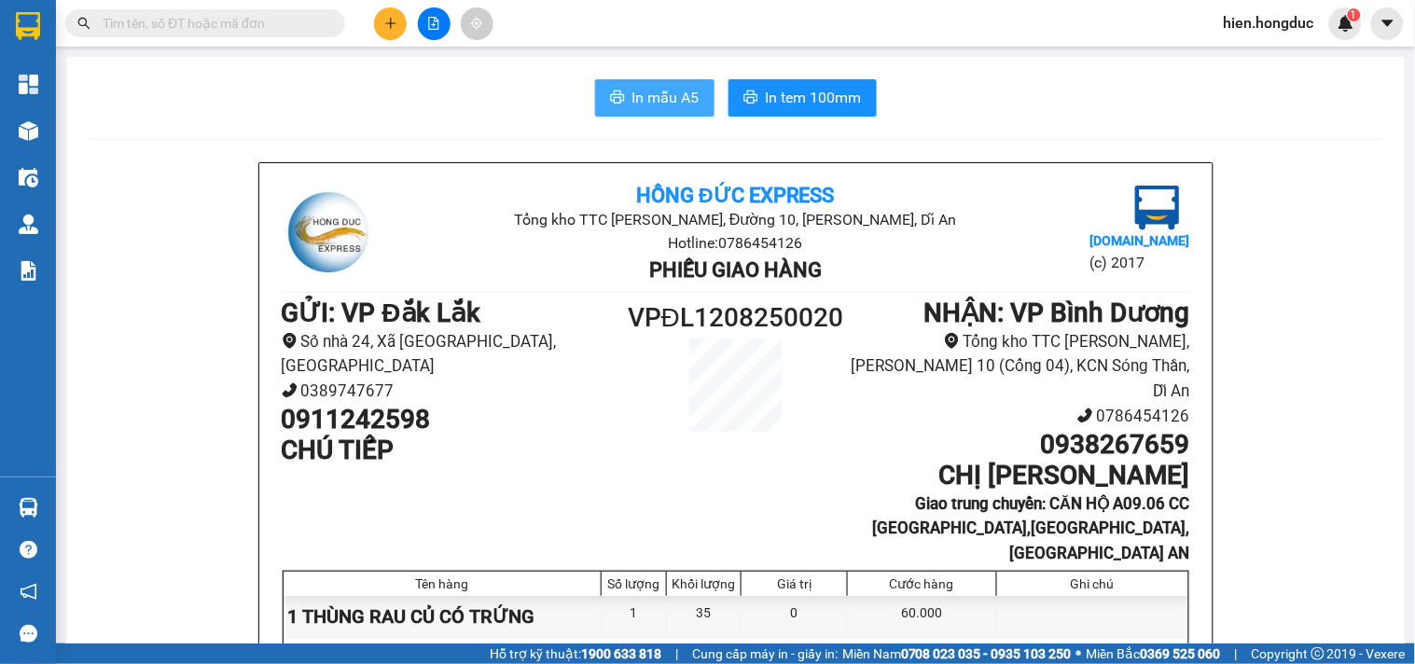
click at [645, 98] on span "In mẫu A5" at bounding box center [665, 97] width 67 height 23
click at [803, 89] on span "In tem 100mm" at bounding box center [814, 97] width 96 height 23
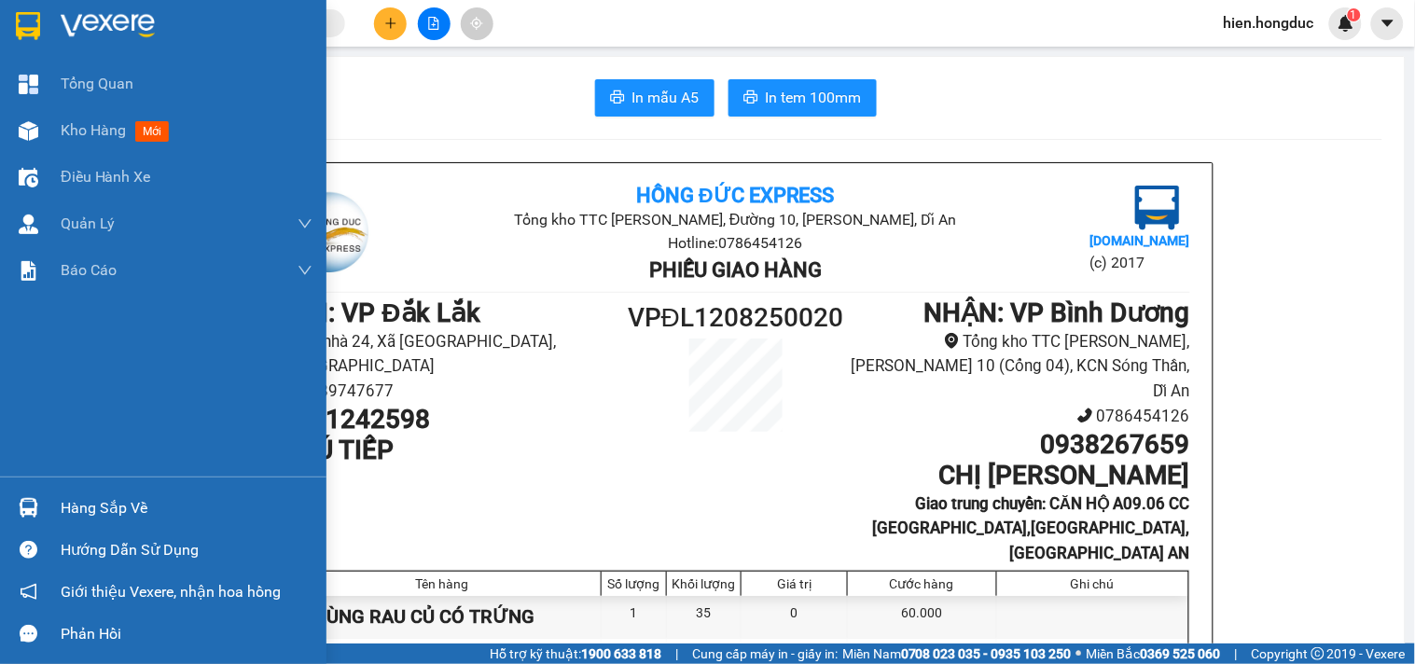
click at [40, 9] on div at bounding box center [28, 25] width 33 height 33
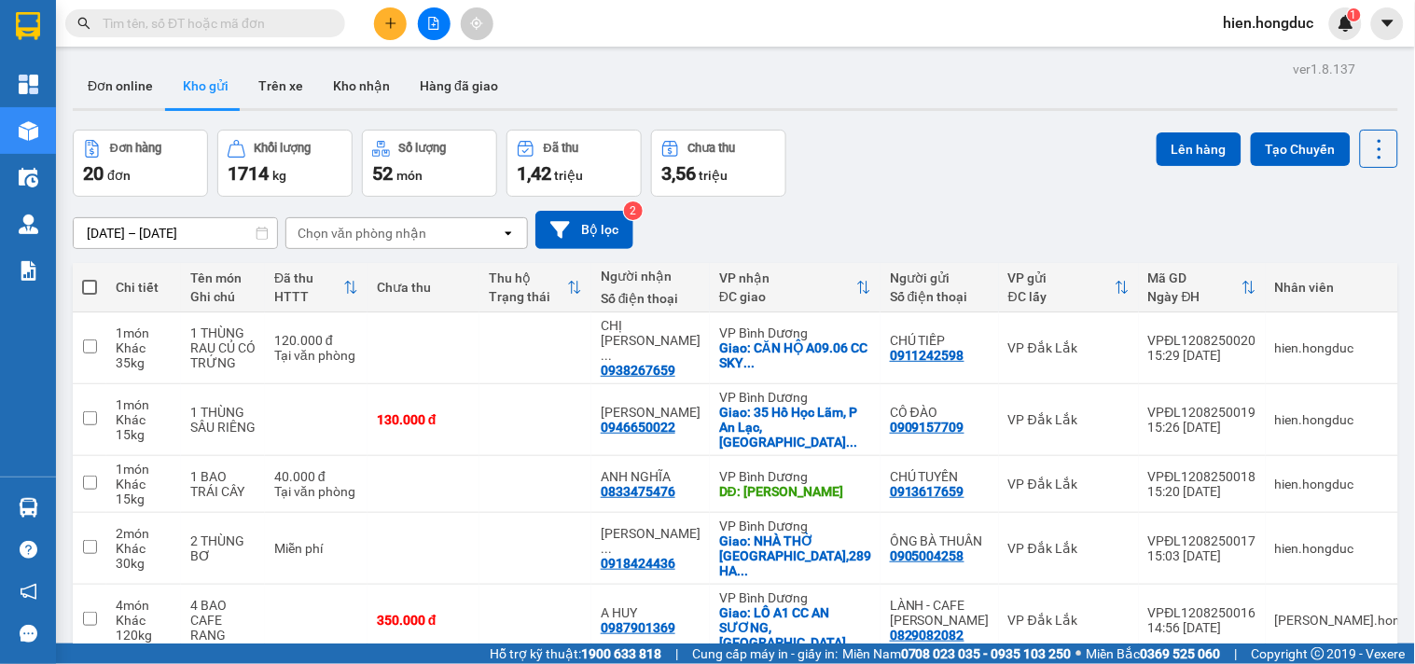
click at [172, 20] on input "text" at bounding box center [213, 23] width 220 height 21
click at [382, 28] on button at bounding box center [390, 23] width 33 height 33
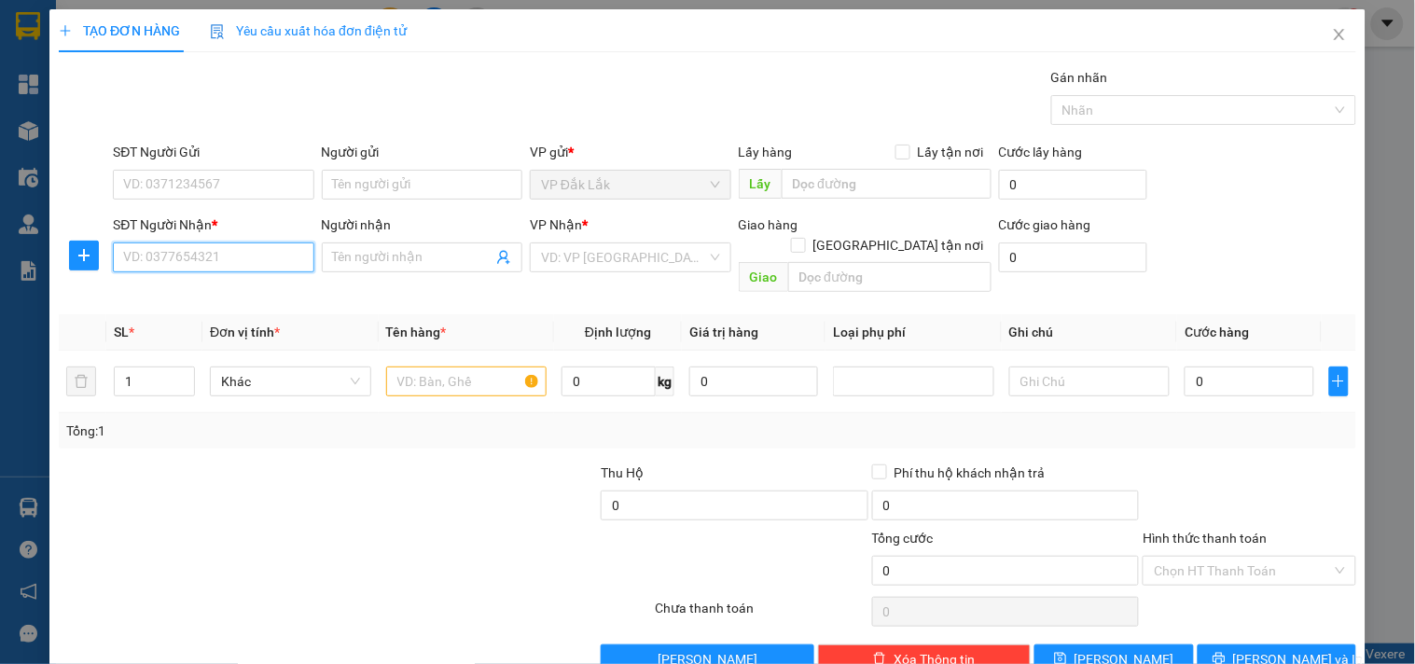
click at [213, 254] on input "SĐT Người Nhận *" at bounding box center [213, 257] width 200 height 30
click at [231, 296] on div "0384425882 - [PERSON_NAME]" at bounding box center [215, 294] width 184 height 21
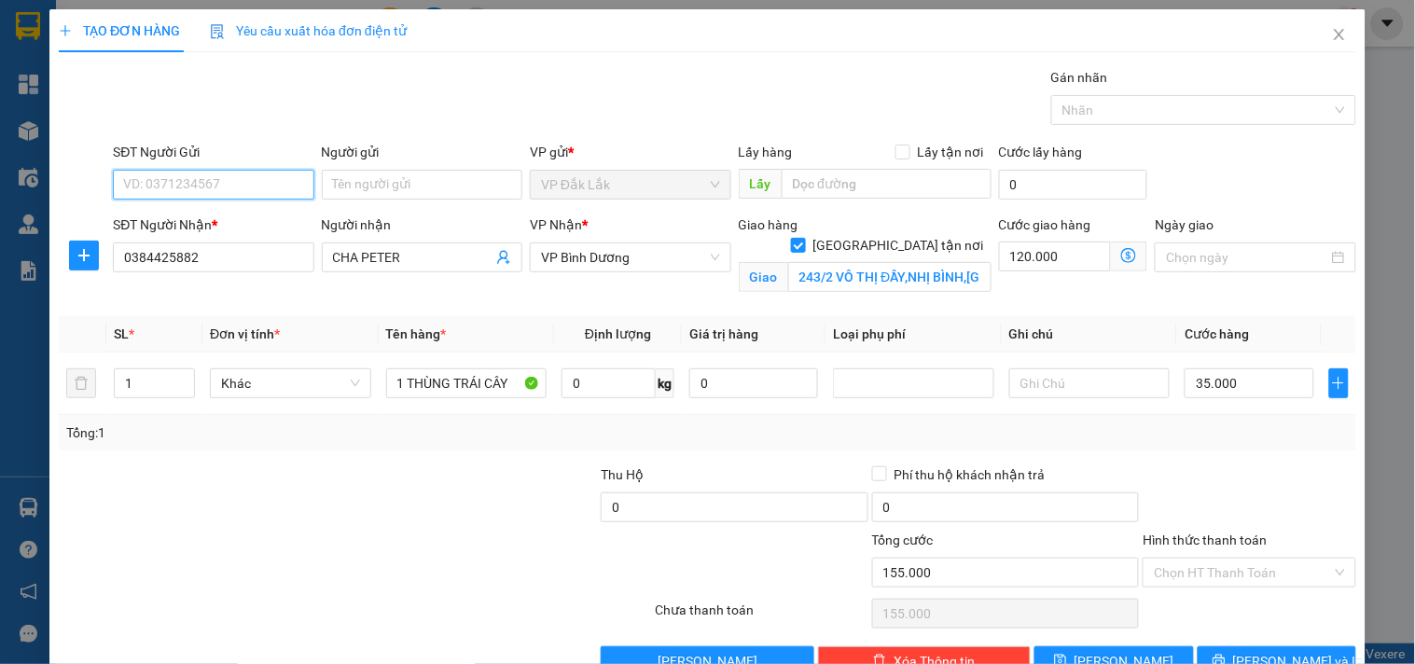
click at [229, 184] on input "SĐT Người Gửi" at bounding box center [213, 185] width 200 height 30
click at [250, 220] on div "0934033678 - CÔ TUYẾT" at bounding box center [211, 222] width 176 height 21
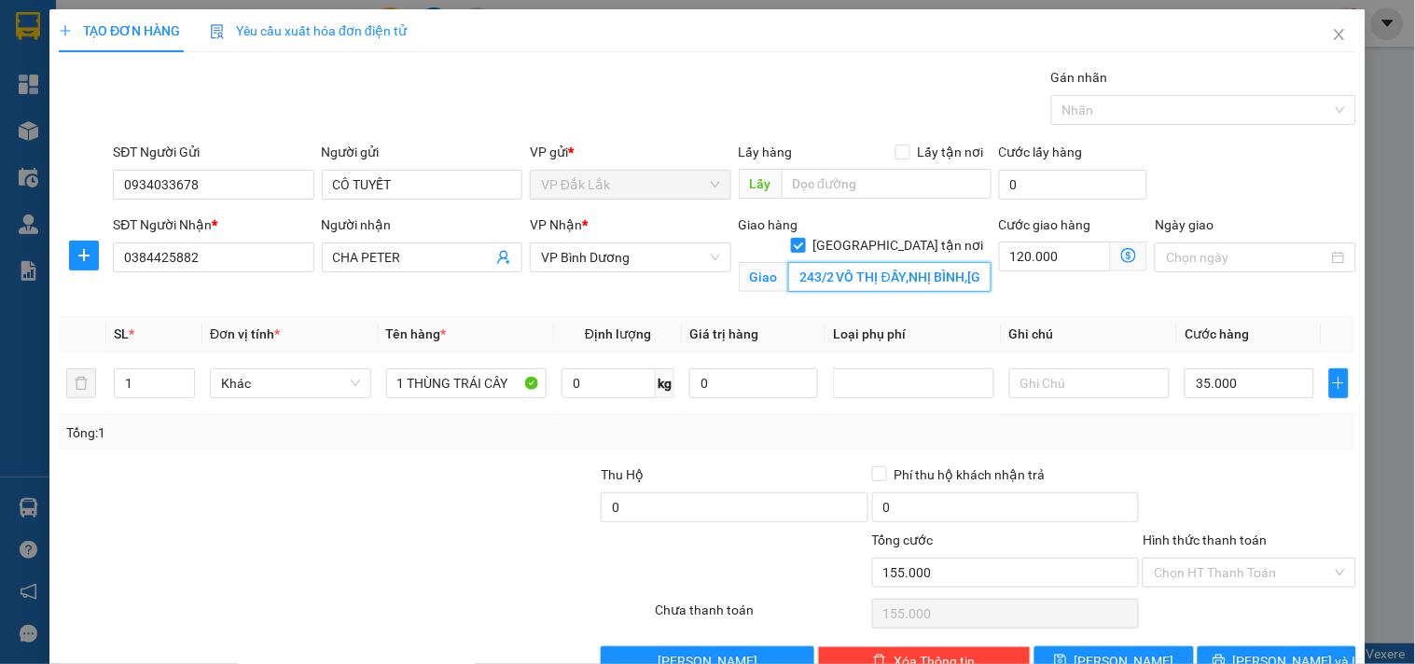
drag, startPoint x: 813, startPoint y: 263, endPoint x: 871, endPoint y: 250, distance: 59.3
click at [814, 263] on input "243/2 VÔ THỊ ĐẦY,NHỊ BÌNH,[GEOGRAPHIC_DATA]" at bounding box center [889, 277] width 203 height 30
click at [808, 262] on input "243/2 VÔ THỊ ĐẦY,NHỊ BÌNH,[GEOGRAPHIC_DATA]" at bounding box center [889, 277] width 203 height 30
click at [812, 262] on input "243/2 VÔ THỊ ĐẦY,NHỊ BÌNH,[GEOGRAPHIC_DATA]" at bounding box center [889, 277] width 203 height 30
click at [843, 262] on input "234/2 VÔ THỊ ĐẦY,NHỊ BÌNH,HÓC MÔN" at bounding box center [889, 277] width 203 height 30
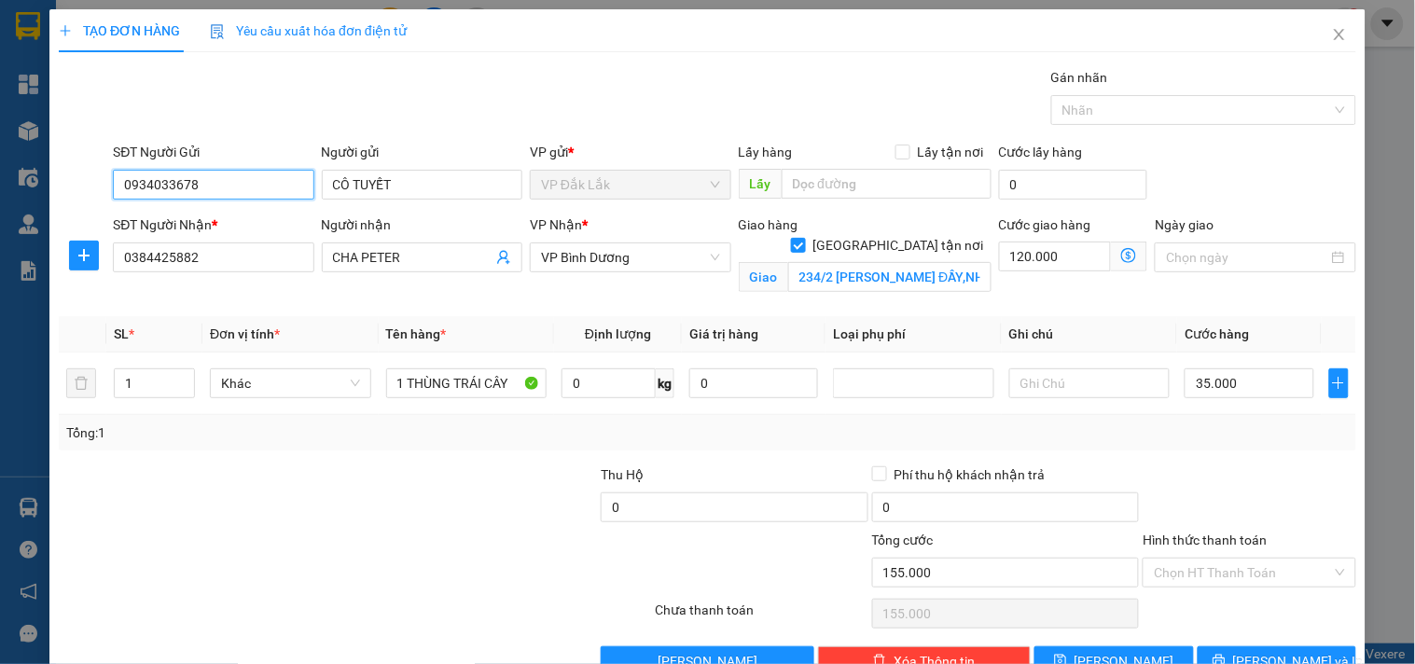
click at [270, 187] on input "0934033678" at bounding box center [213, 185] width 200 height 30
drag, startPoint x: 236, startPoint y: 191, endPoint x: 25, endPoint y: 212, distance: 211.8
click at [25, 212] on div "TẠO ĐƠN HÀNG Yêu cầu xuất hóa đơn điện tử Transit Pickup Surcharge Ids Transit …" at bounding box center [707, 332] width 1415 height 664
click at [236, 216] on div "0903543335 - CÔ TUYẾT" at bounding box center [211, 222] width 176 height 21
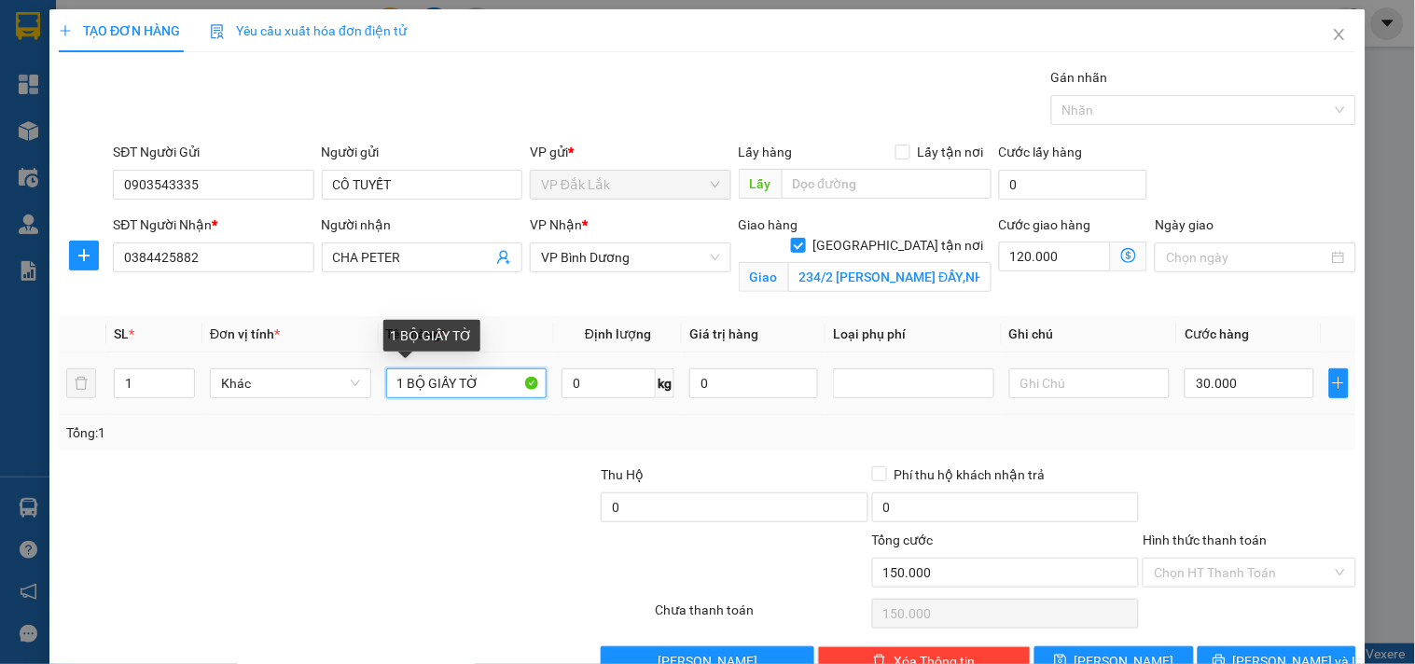
drag, startPoint x: 473, startPoint y: 384, endPoint x: 403, endPoint y: 398, distance: 71.3
click at [403, 398] on div "1 BỘ GIẤY TỜ" at bounding box center [466, 383] width 161 height 37
click at [582, 388] on input "0" at bounding box center [608, 383] width 94 height 30
click at [1229, 394] on input "30.000" at bounding box center [1248, 383] width 129 height 30
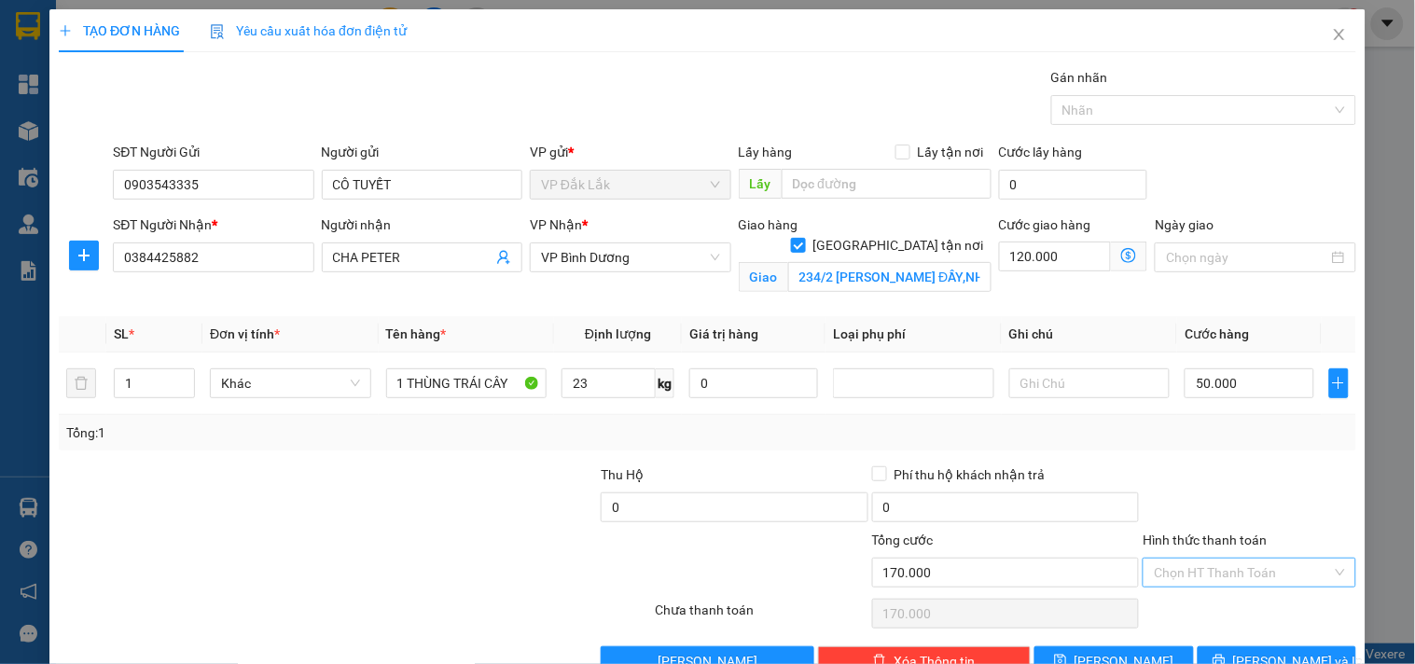
click at [1196, 559] on input "Hình thức thanh toán" at bounding box center [1242, 573] width 177 height 28
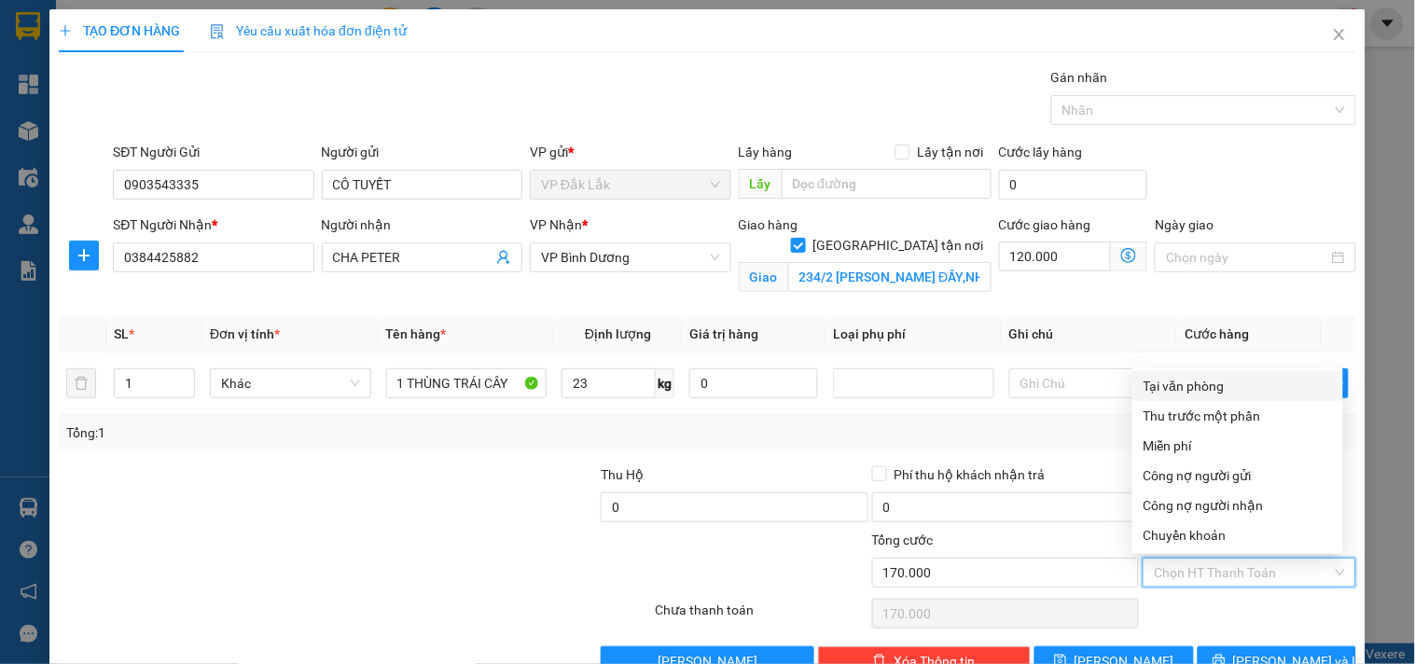
click at [1231, 376] on div "Tại văn phòng" at bounding box center [1237, 386] width 188 height 21
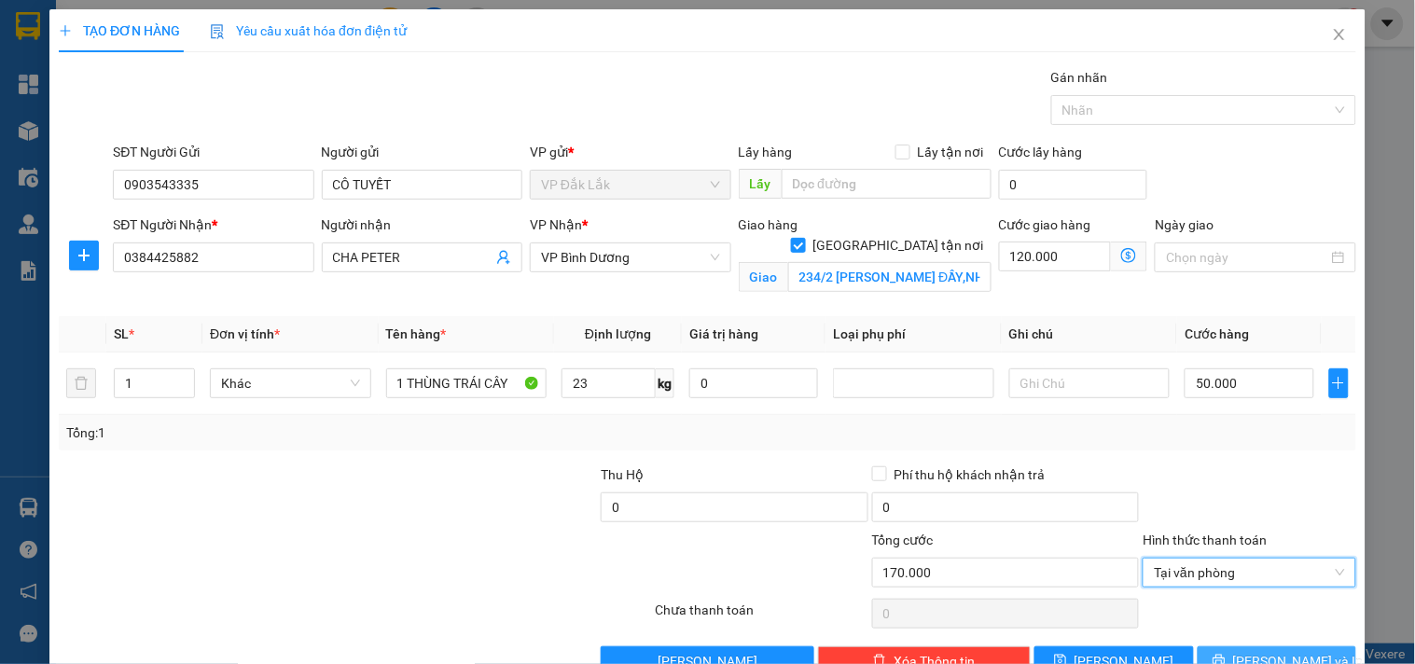
click at [1252, 651] on span "[PERSON_NAME] và In" at bounding box center [1298, 661] width 131 height 21
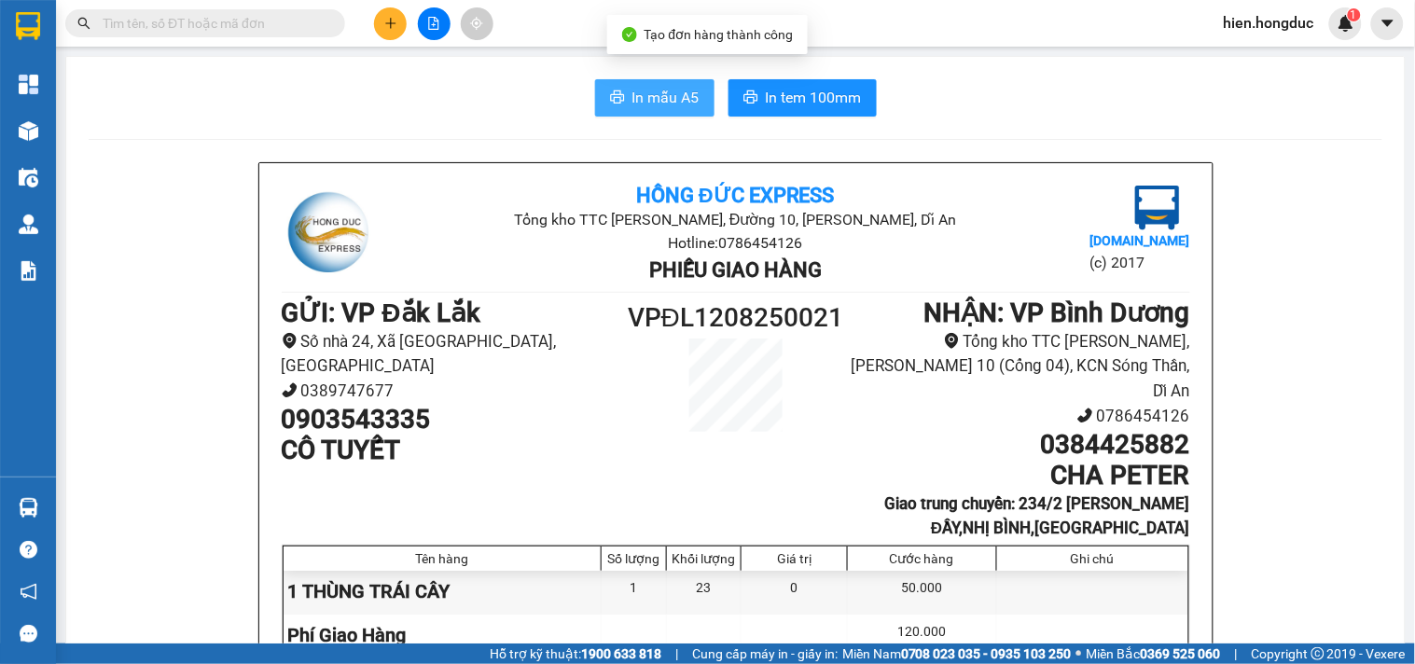
click at [632, 105] on span "In mẫu A5" at bounding box center [665, 97] width 67 height 23
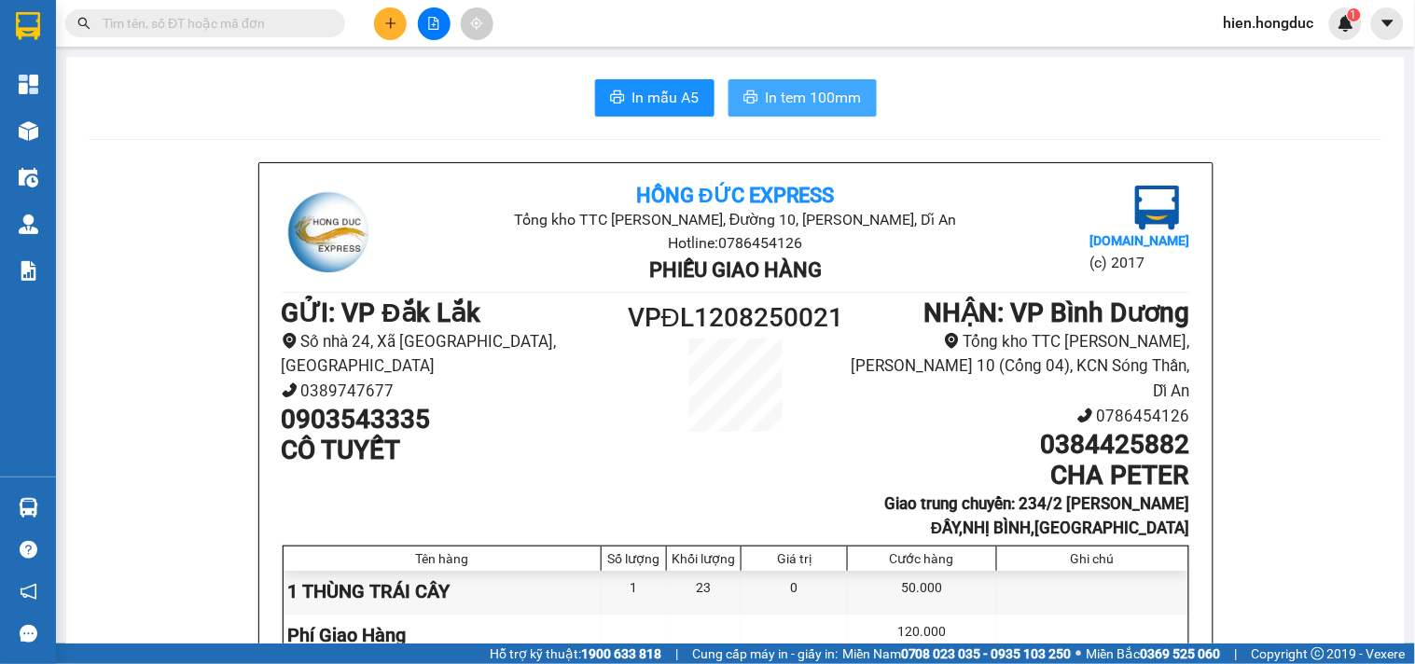
click at [800, 105] on span "In tem 100mm" at bounding box center [814, 97] width 96 height 23
click at [673, 94] on span "In mẫu A5" at bounding box center [665, 97] width 67 height 23
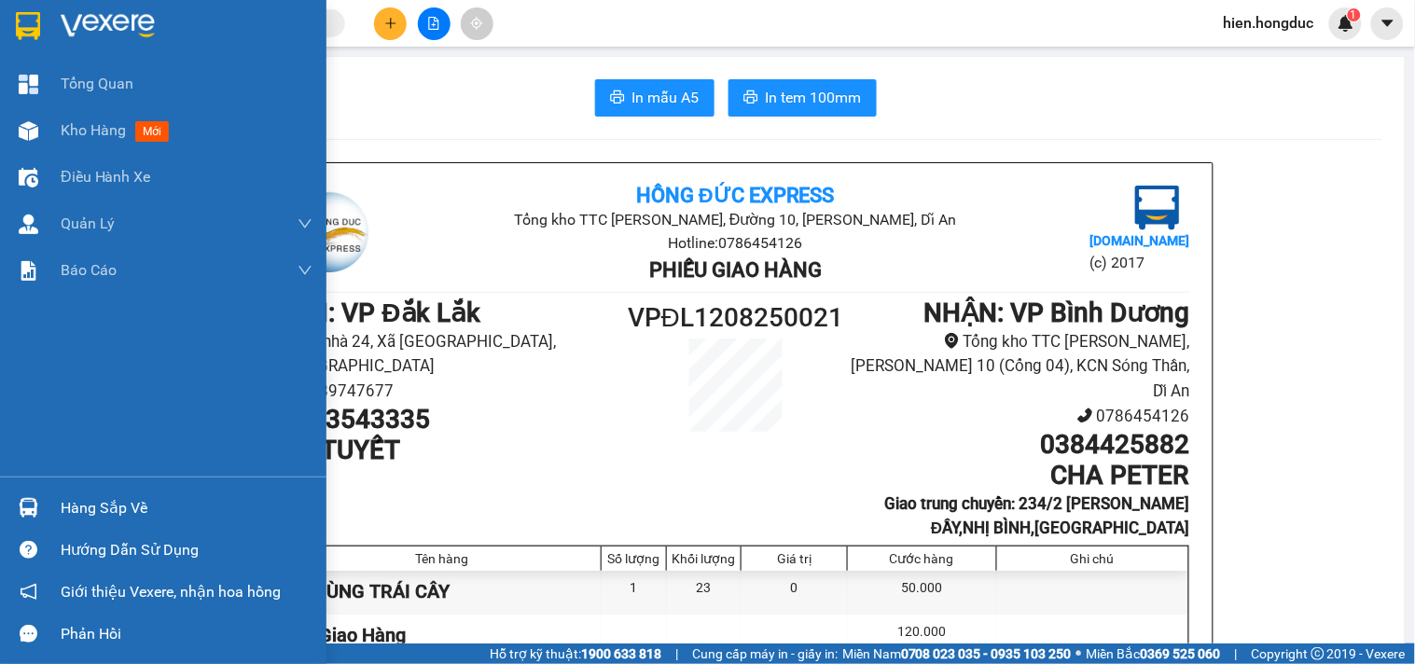
click at [109, 14] on img at bounding box center [108, 26] width 94 height 28
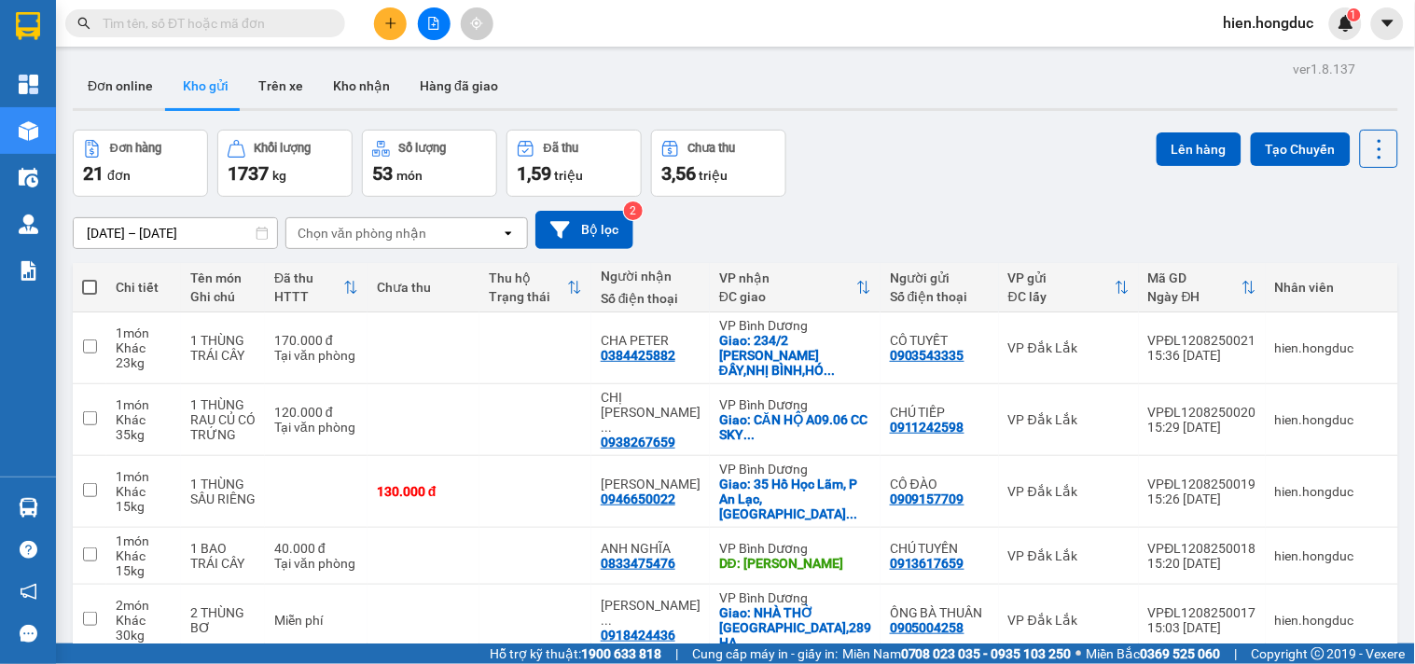
click at [173, 9] on span at bounding box center [205, 23] width 280 height 28
click at [173, 29] on input "text" at bounding box center [213, 23] width 220 height 21
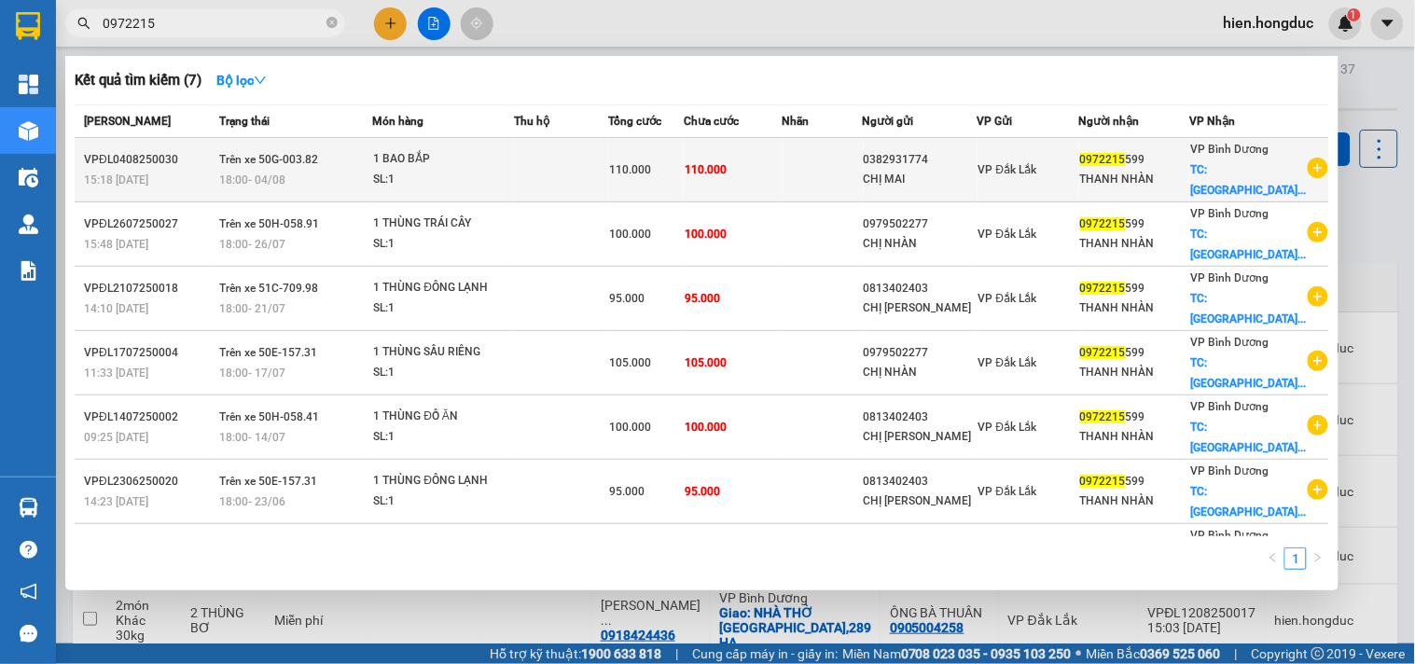
click at [1307, 173] on icon "plus-circle" at bounding box center [1317, 168] width 21 height 21
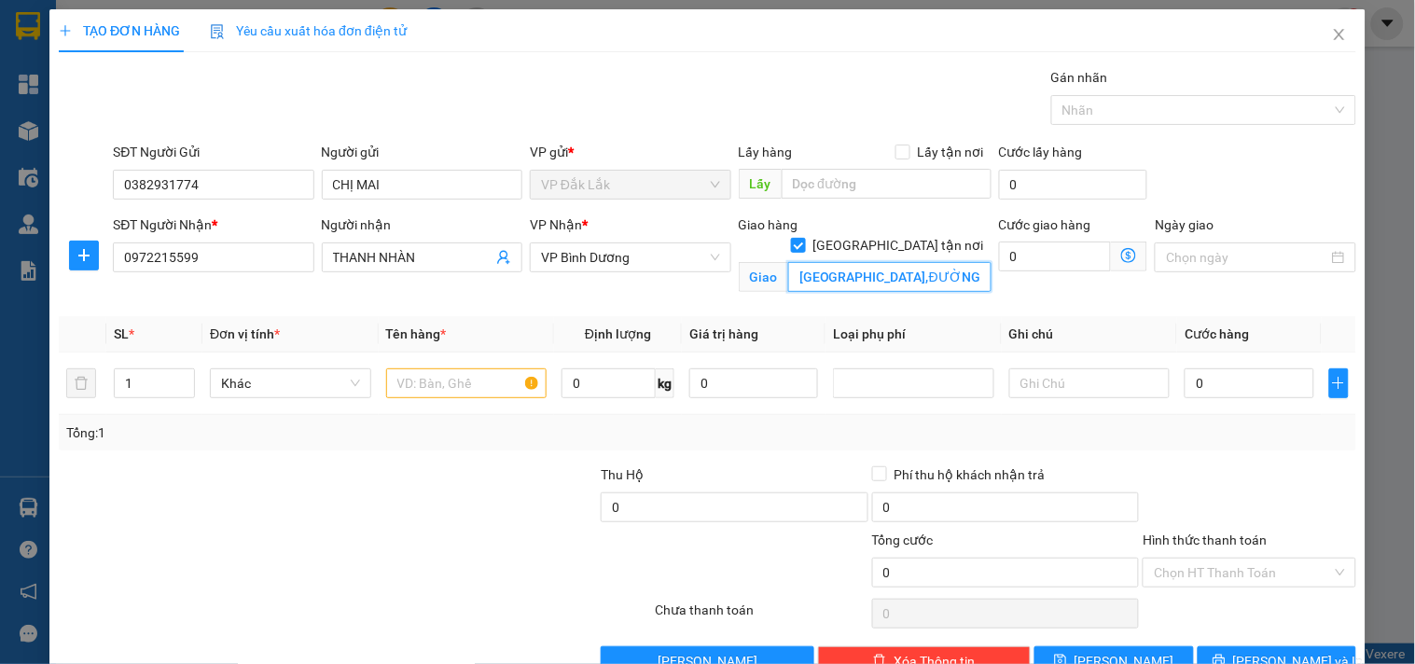
click at [917, 267] on input "[GEOGRAPHIC_DATA],ĐƯỜNG SỐ 10,P10,[GEOGRAPHIC_DATA]" at bounding box center [889, 277] width 203 height 30
click at [925, 262] on input "[GEOGRAPHIC_DATA],ĐƯỜNG SỐ 10,P10,[GEOGRAPHIC_DATA]" at bounding box center [889, 277] width 203 height 30
click at [1054, 275] on div "Cước giao hàng 0" at bounding box center [1073, 246] width 149 height 65
click at [1045, 255] on input "0" at bounding box center [1055, 257] width 113 height 30
click at [449, 395] on input "text" at bounding box center [466, 383] width 161 height 30
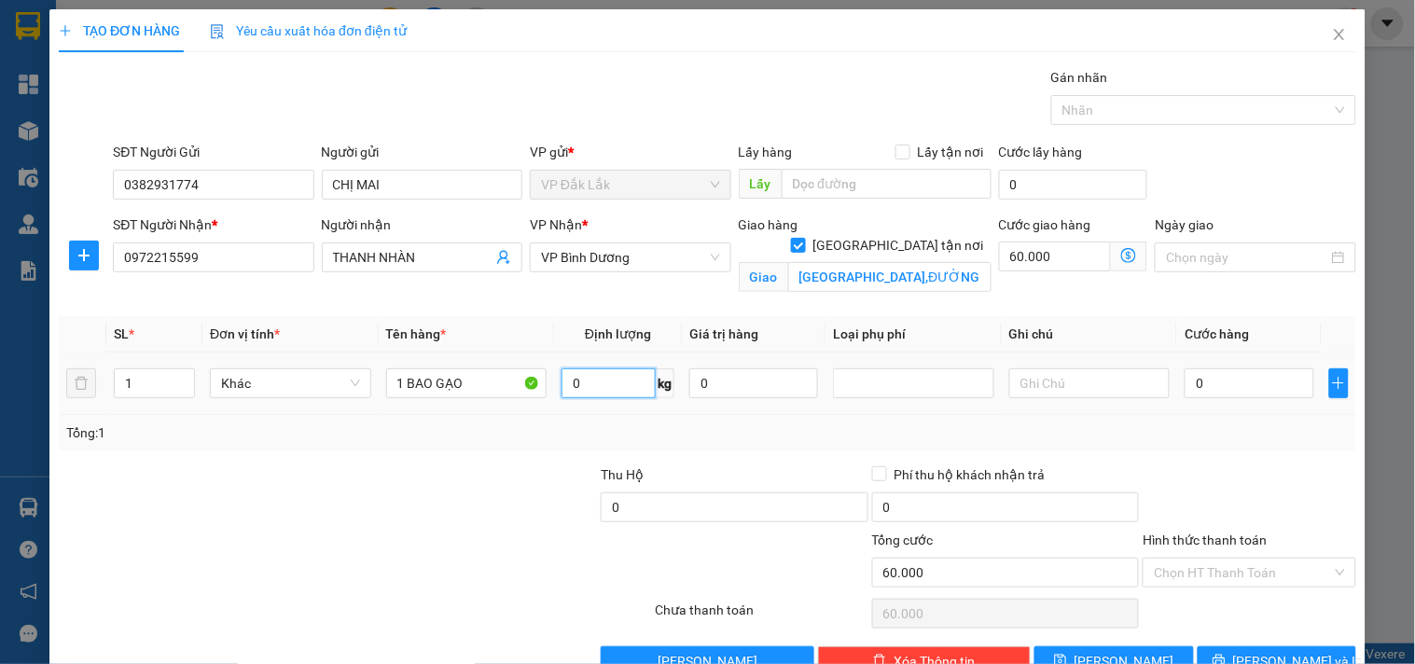
click at [585, 388] on input "0" at bounding box center [608, 383] width 94 height 30
click at [1207, 384] on input "0" at bounding box center [1248, 383] width 129 height 30
click at [1225, 654] on icon "printer" at bounding box center [1218, 660] width 13 height 13
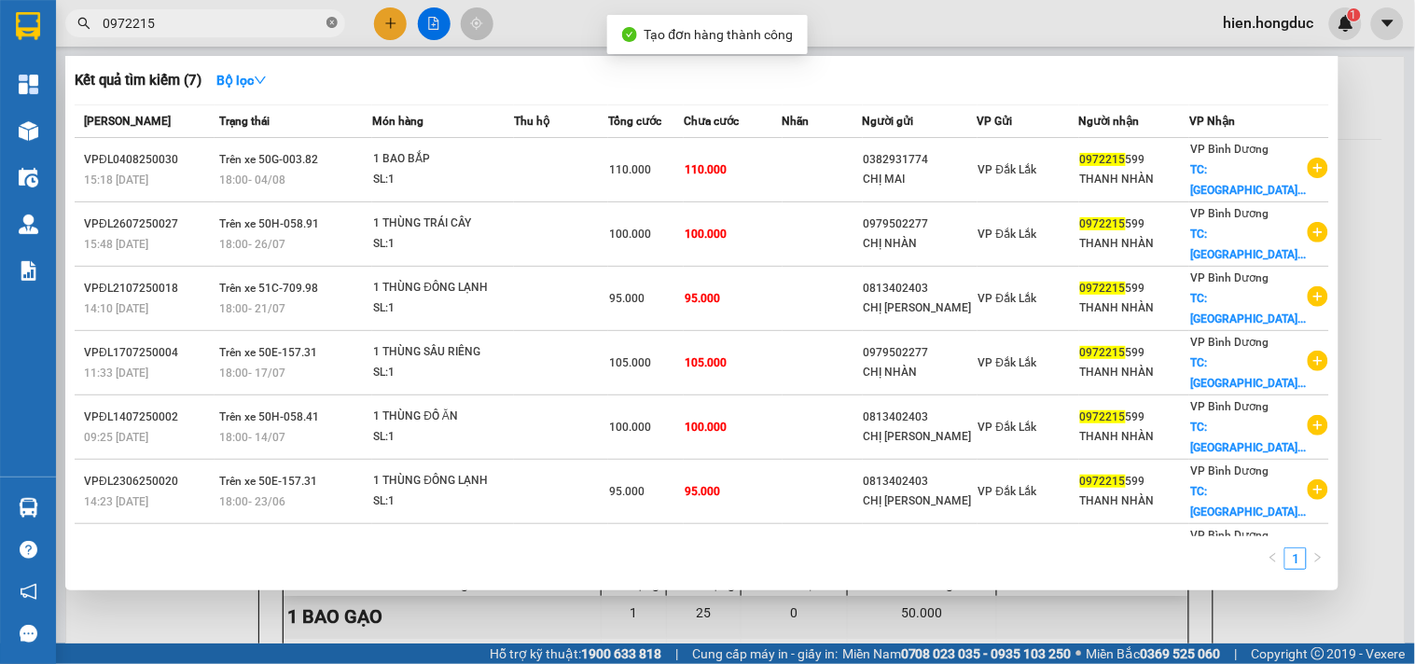
click at [331, 19] on icon "close-circle" at bounding box center [331, 22] width 11 height 11
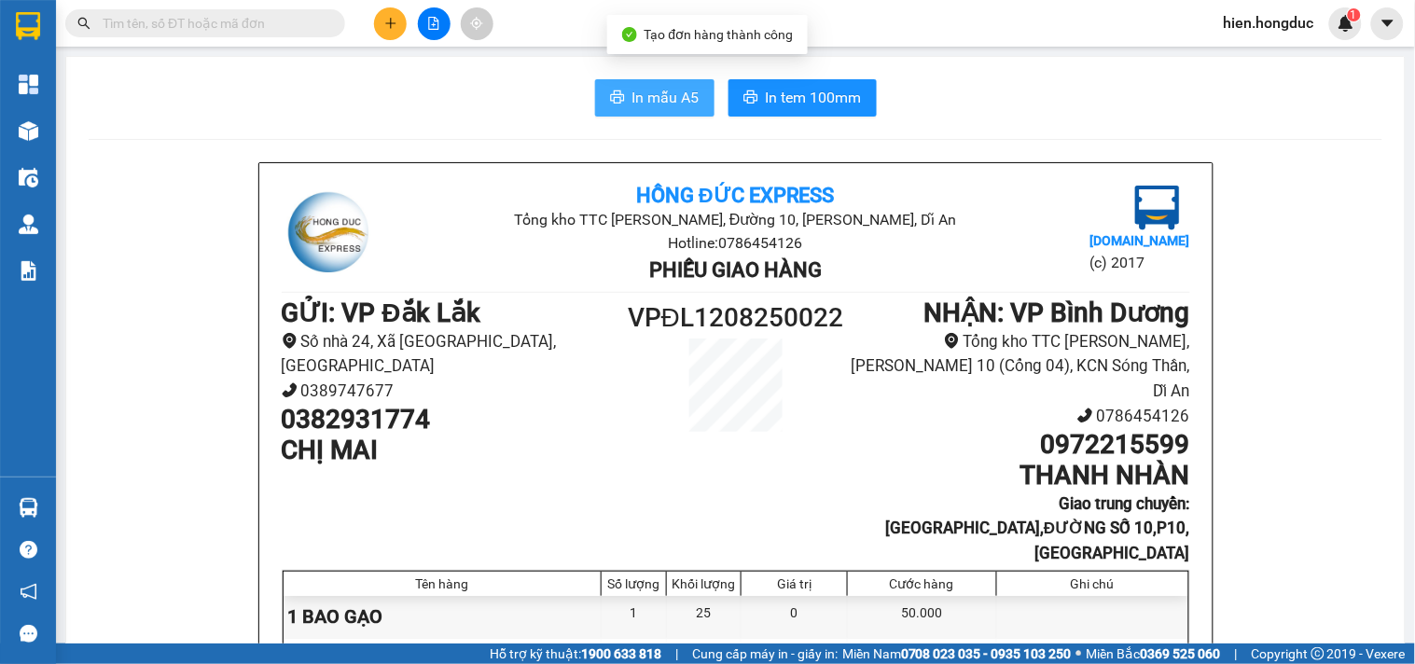
click at [659, 96] on span "In mẫu A5" at bounding box center [665, 97] width 67 height 23
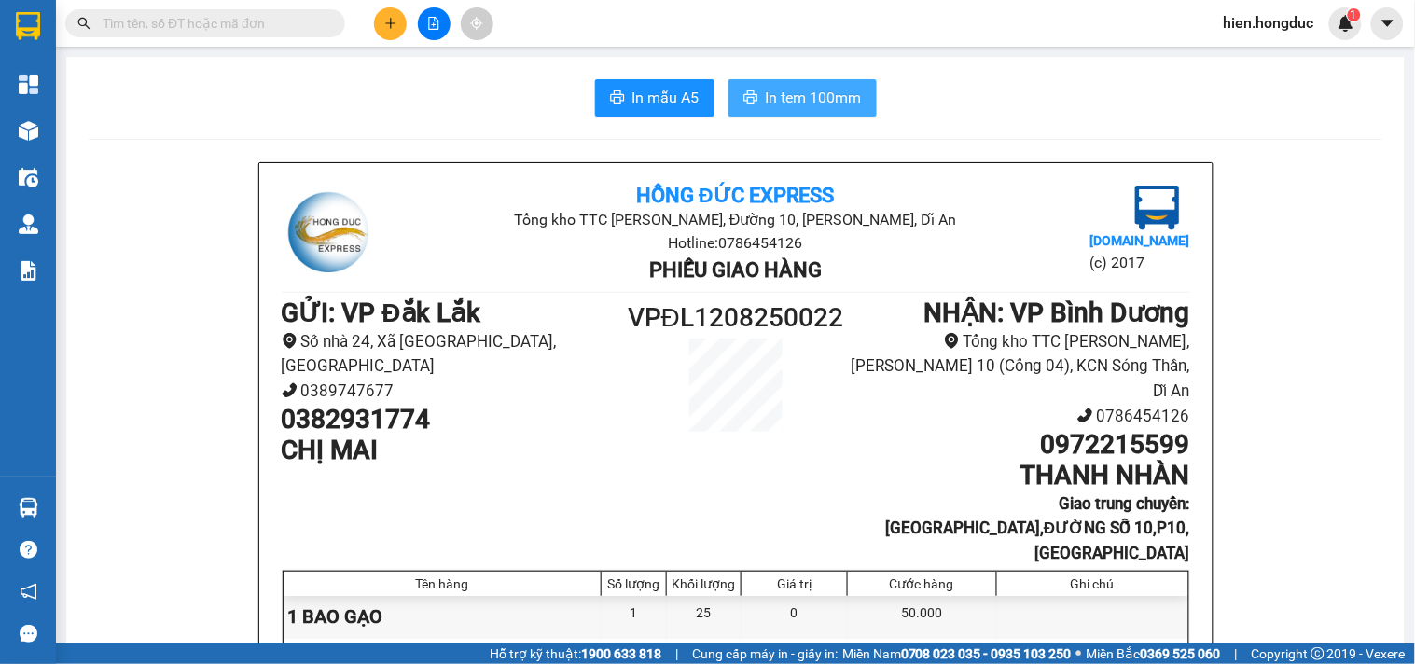
click at [795, 88] on span "In tem 100mm" at bounding box center [814, 97] width 96 height 23
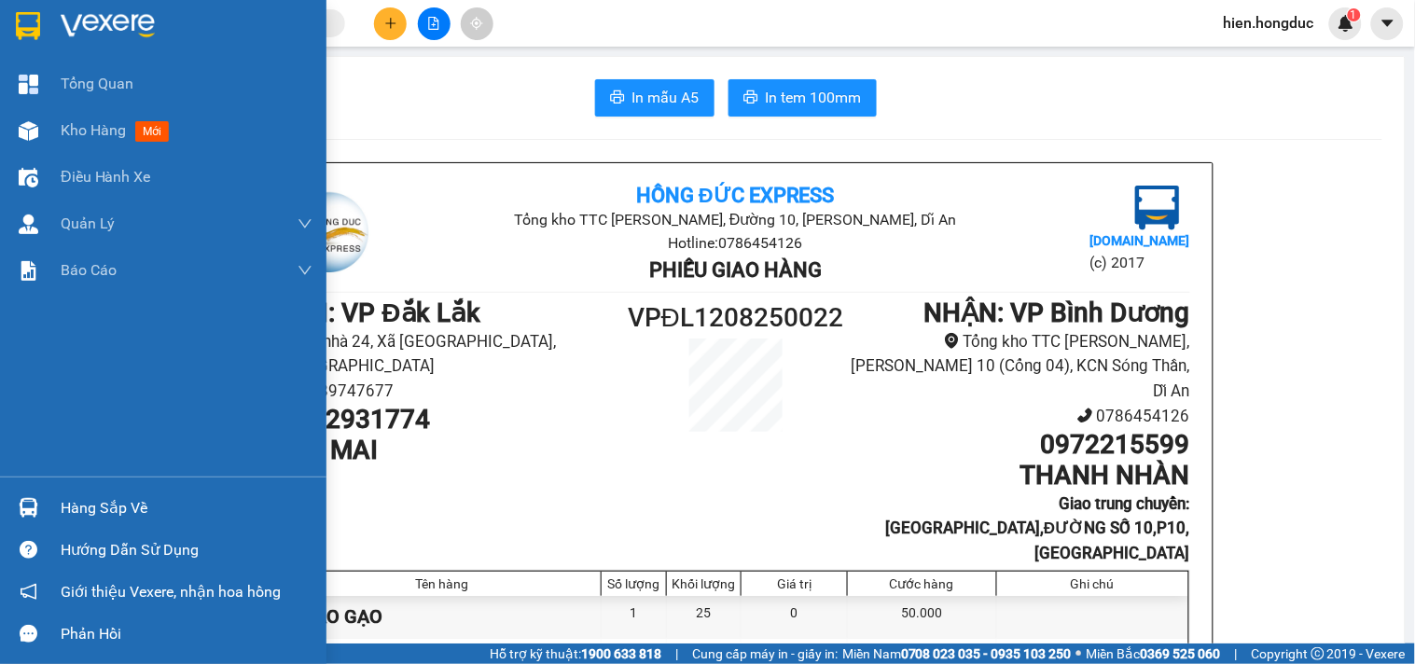
click at [78, 19] on img at bounding box center [108, 26] width 94 height 28
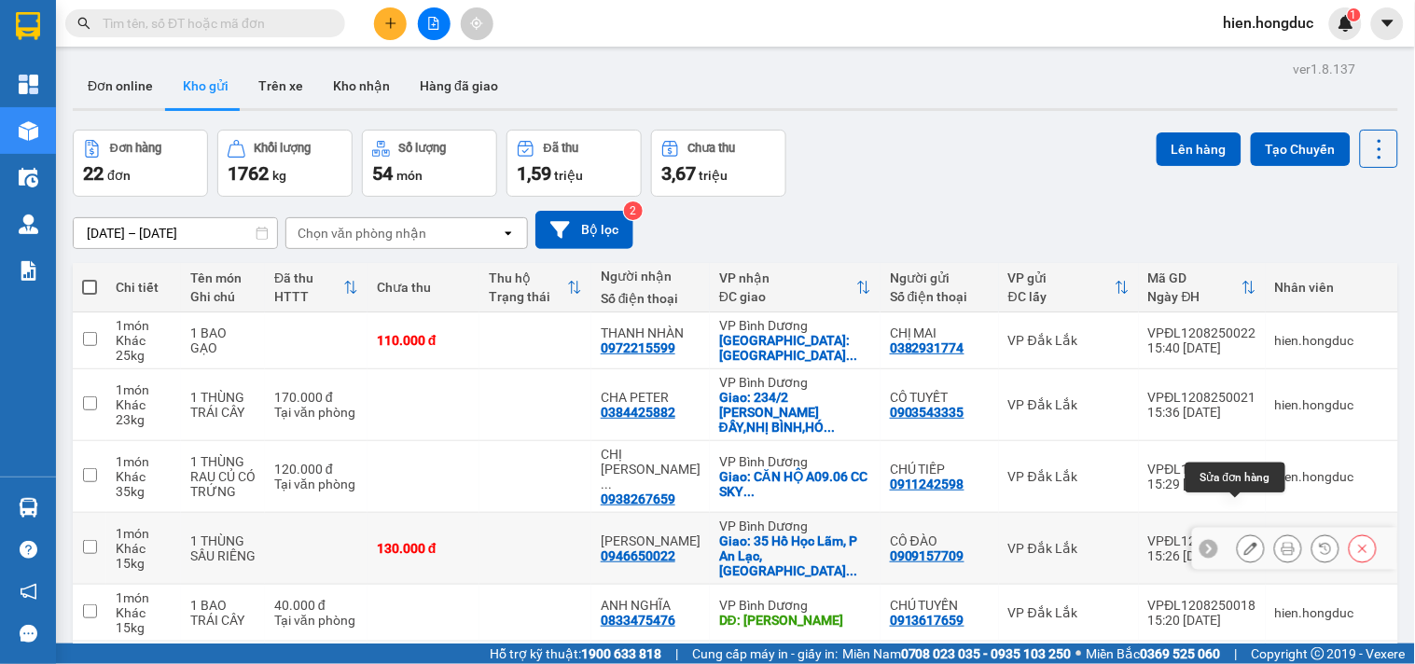
click at [1237, 532] on button at bounding box center [1250, 548] width 26 height 33
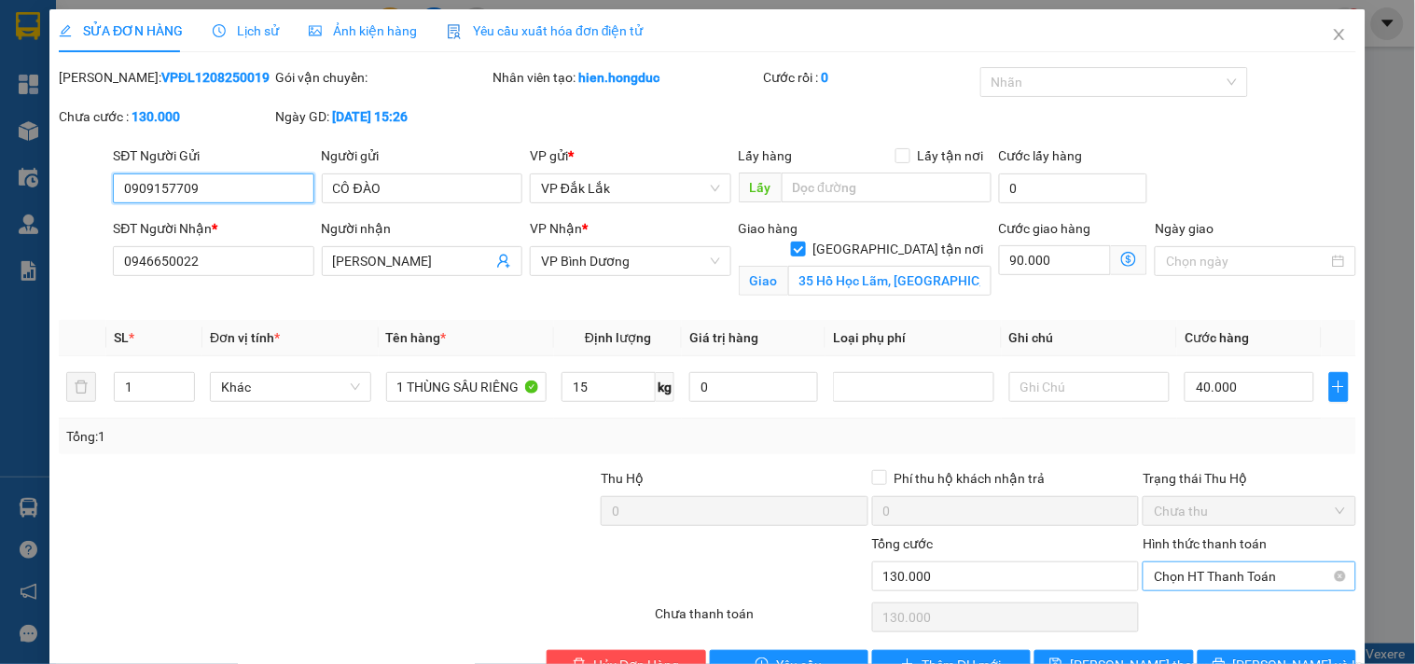
click at [1206, 562] on span "Chọn HT Thanh Toán" at bounding box center [1249, 576] width 190 height 28
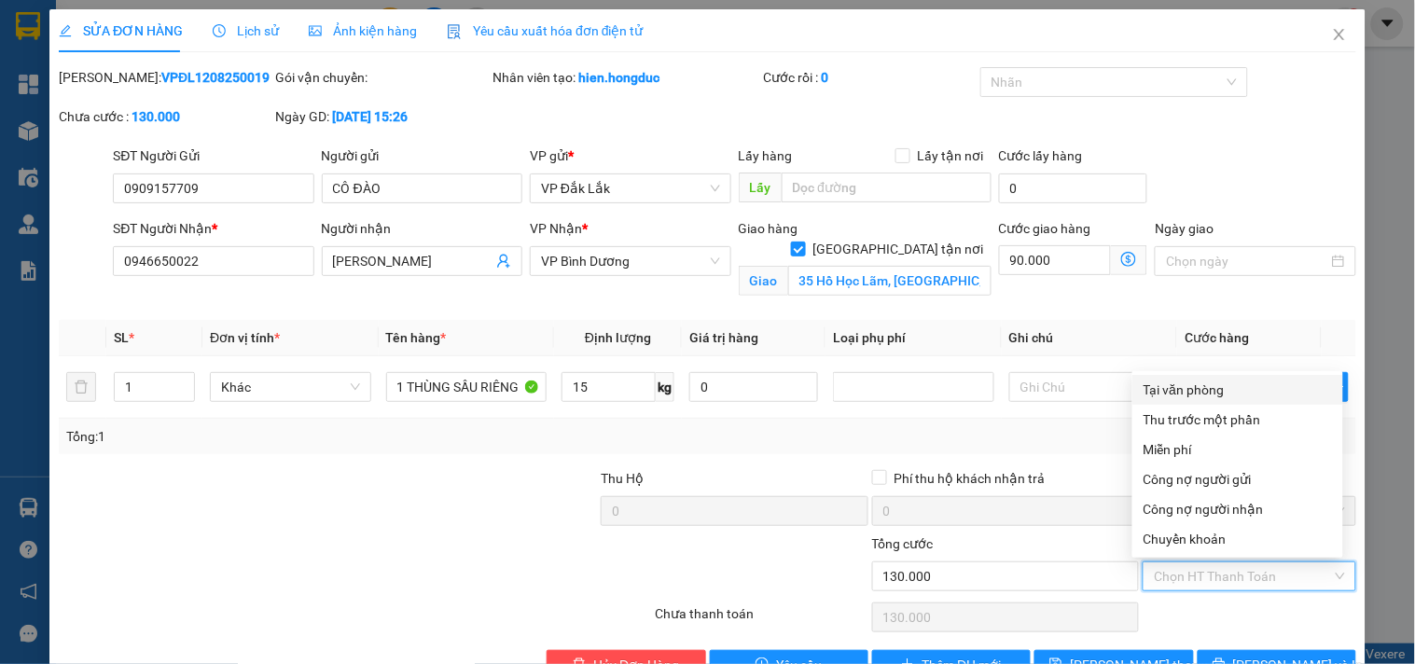
click at [1186, 380] on div "Tại văn phòng" at bounding box center [1237, 390] width 188 height 21
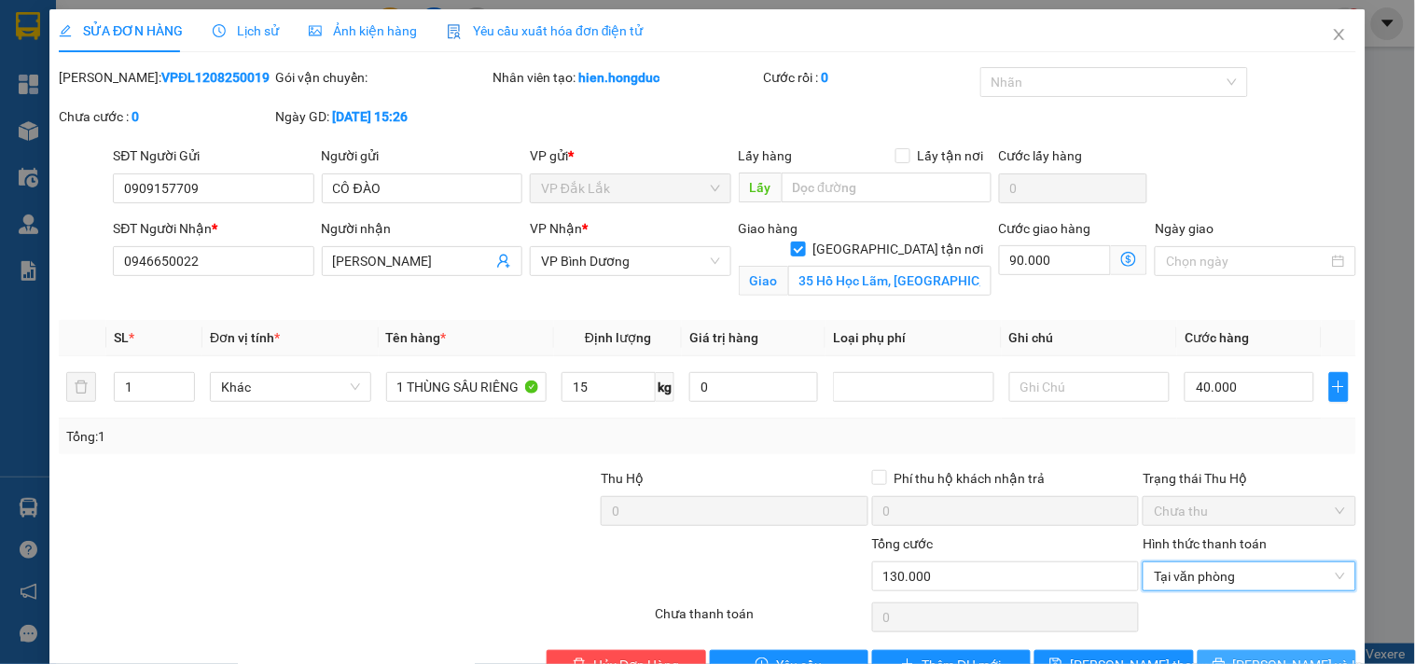
click at [1292, 655] on span "[PERSON_NAME] và In" at bounding box center [1298, 665] width 131 height 21
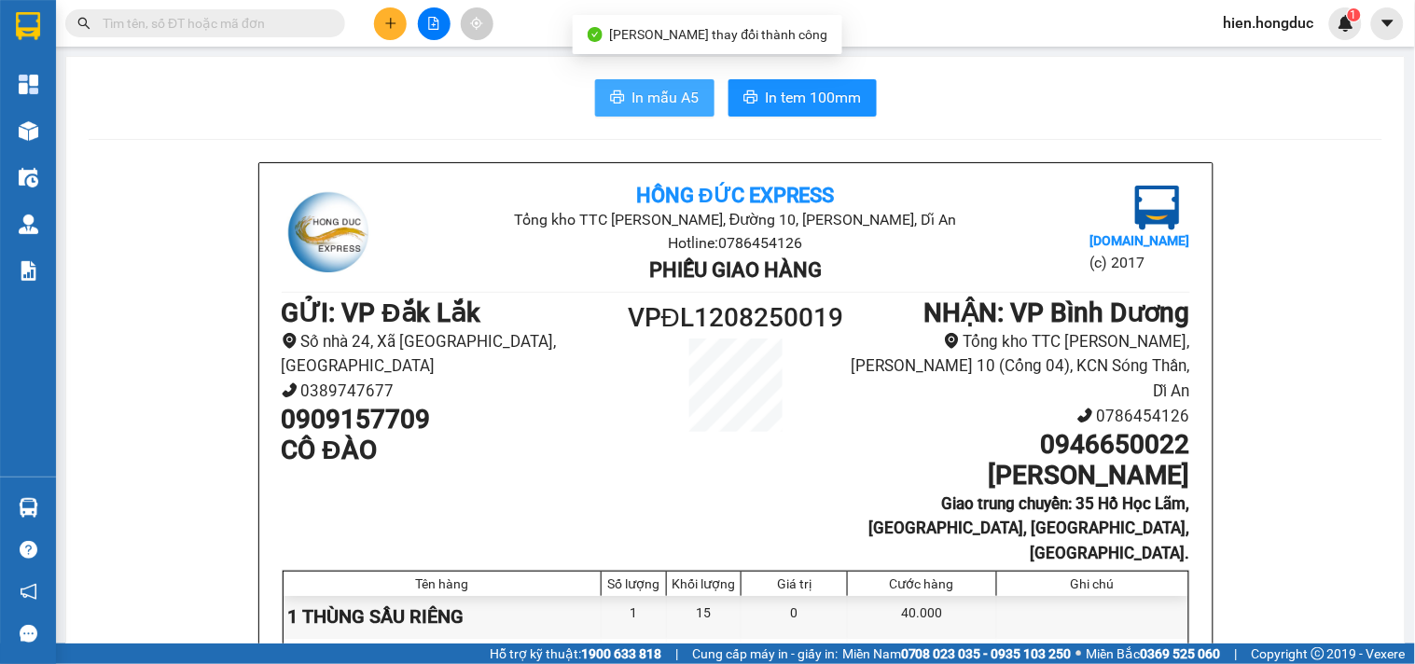
click at [654, 107] on span "In mẫu A5" at bounding box center [665, 97] width 67 height 23
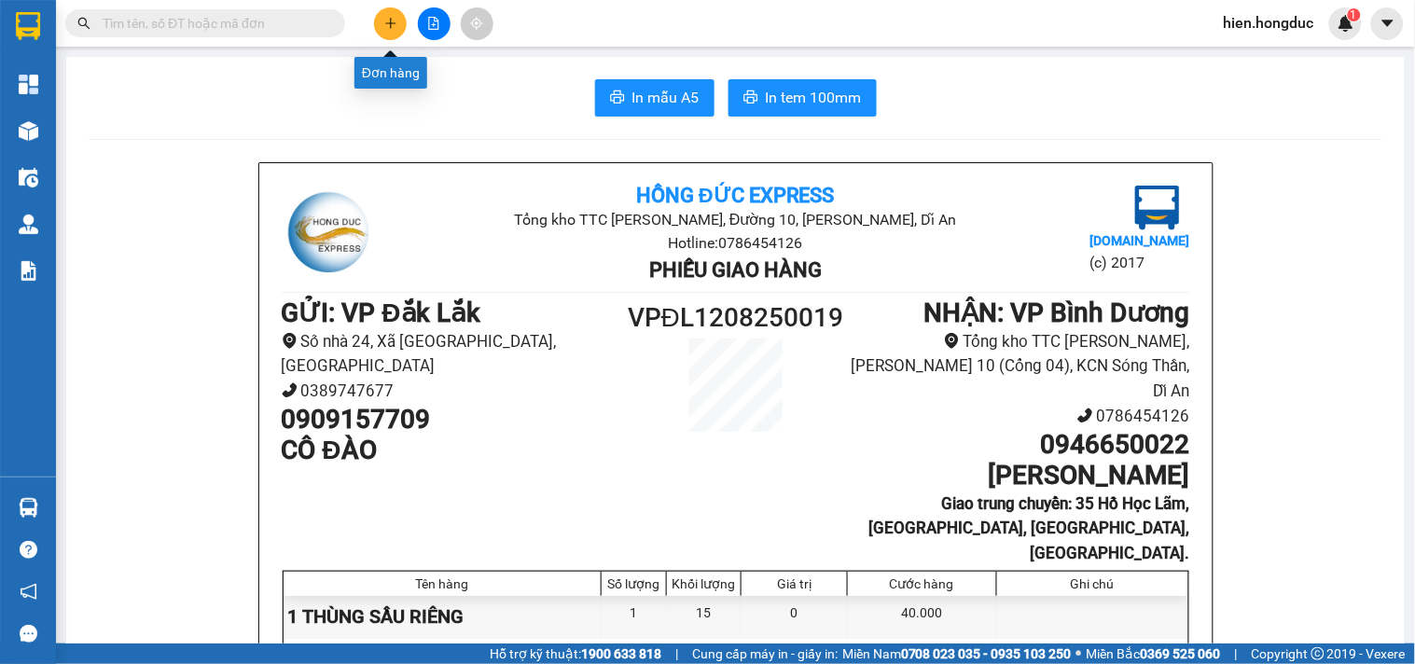
click at [385, 22] on icon "plus" at bounding box center [390, 23] width 13 height 13
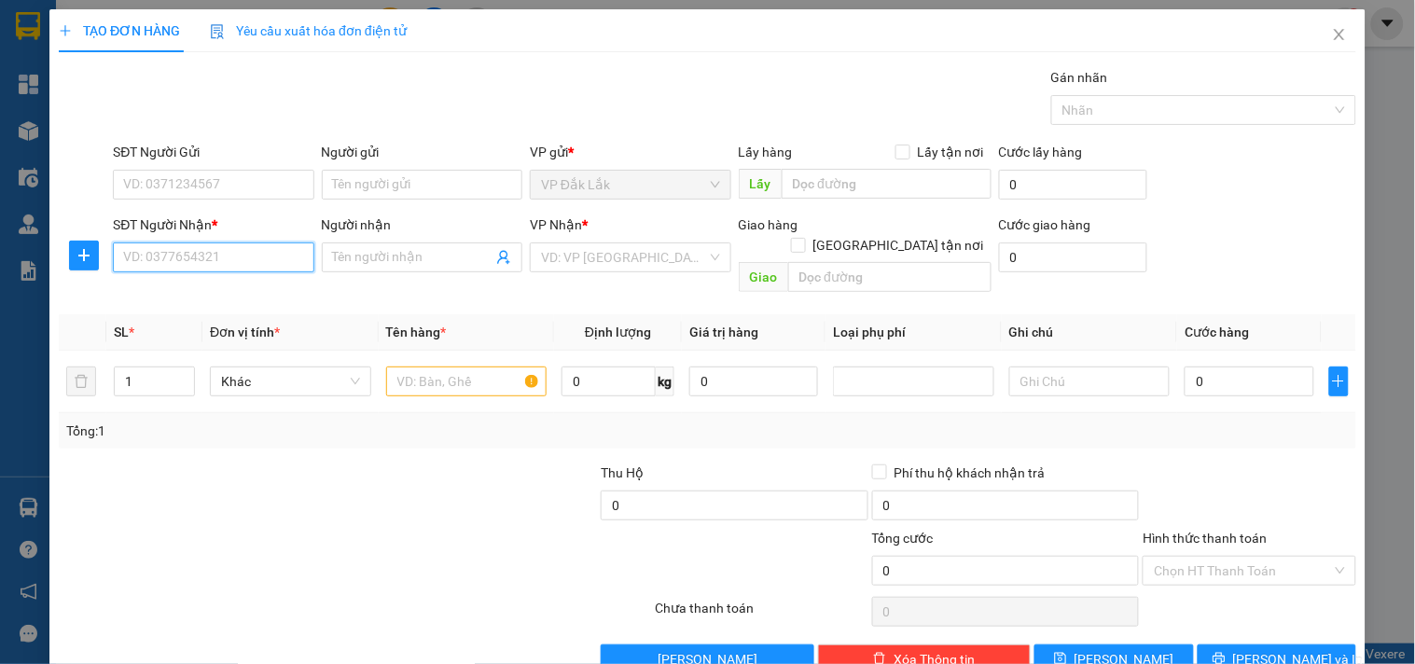
click at [221, 262] on input "SĐT Người Nhận *" at bounding box center [213, 257] width 200 height 30
click at [259, 293] on div "0902645586 - ANH TRƯỜNG" at bounding box center [211, 294] width 176 height 21
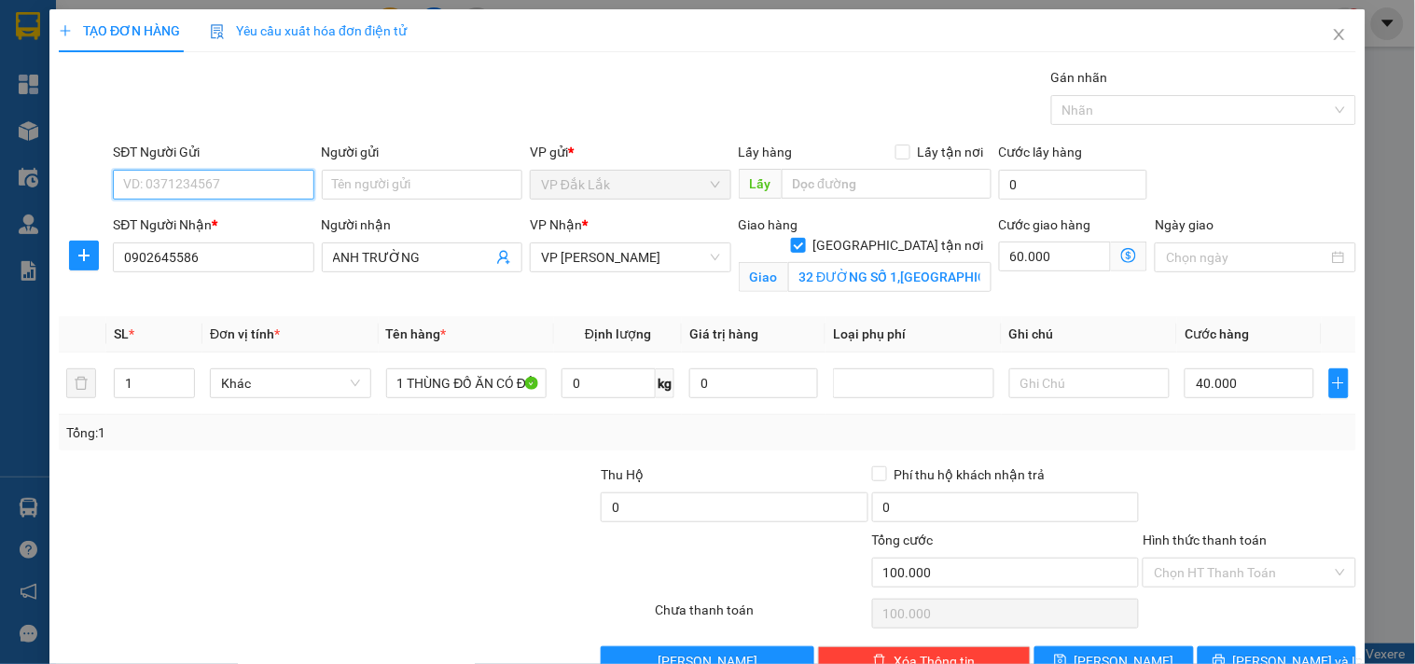
click at [257, 182] on input "SĐT Người Gửi" at bounding box center [213, 185] width 200 height 30
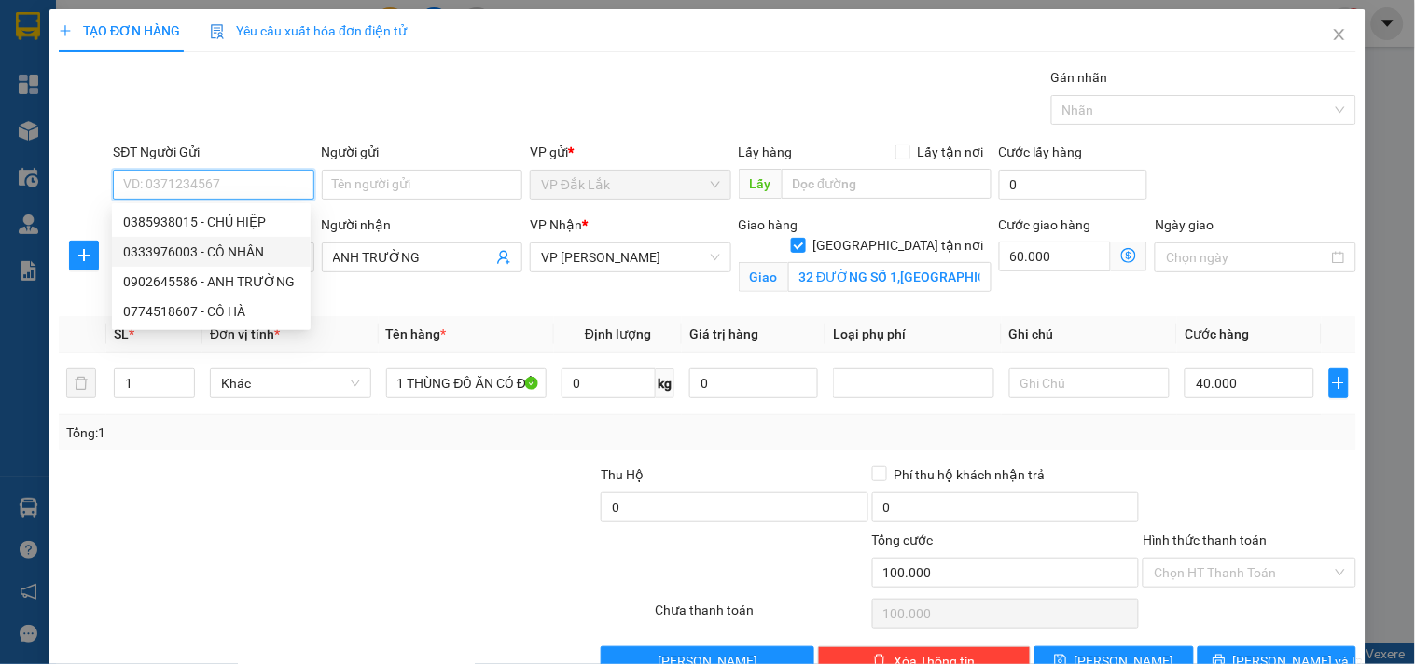
click at [256, 249] on div "0333976003 - CÔ NHÂN" at bounding box center [211, 252] width 176 height 21
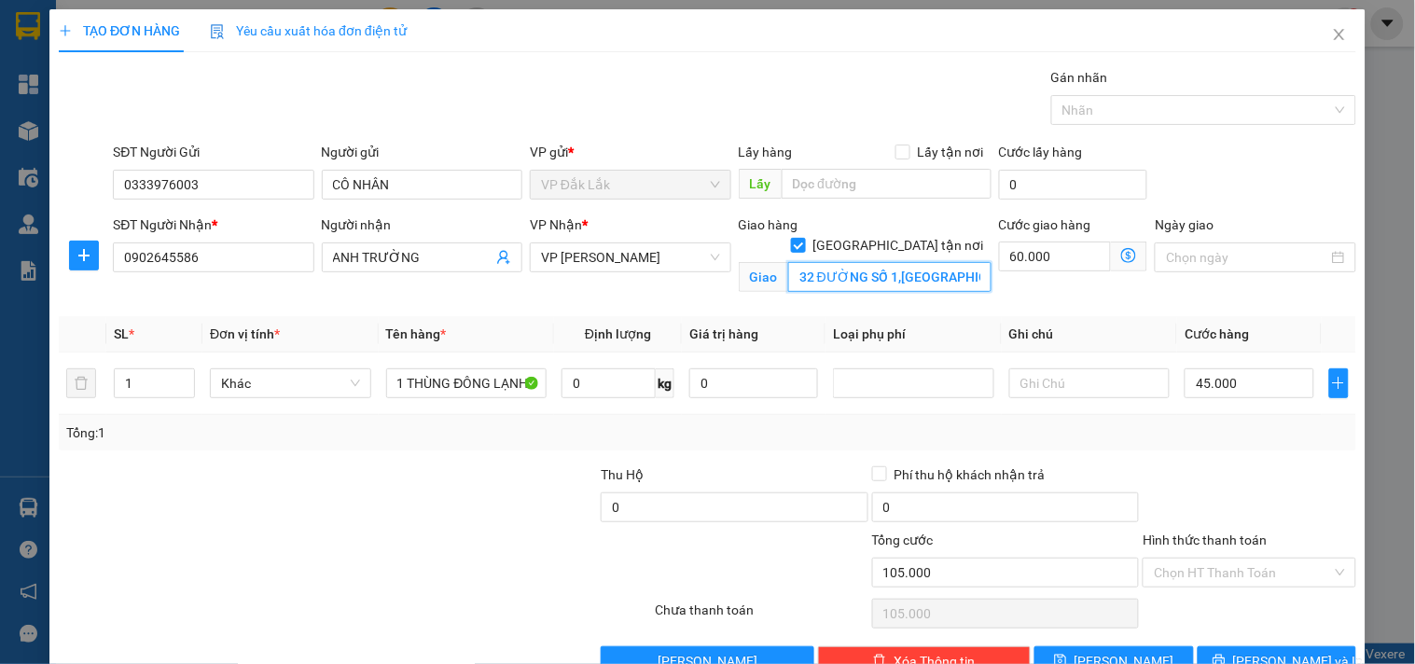
click at [936, 262] on input "32 ĐƯỜNG SỐ 1,[GEOGRAPHIC_DATA],THỦ [GEOGRAPHIC_DATA]" at bounding box center [889, 277] width 203 height 30
click at [964, 262] on input "32 ĐƯỜNG SỐ 1,[GEOGRAPHIC_DATA],THỦ [GEOGRAPHIC_DATA]" at bounding box center [889, 277] width 203 height 30
click at [603, 394] on input "0" at bounding box center [608, 383] width 94 height 30
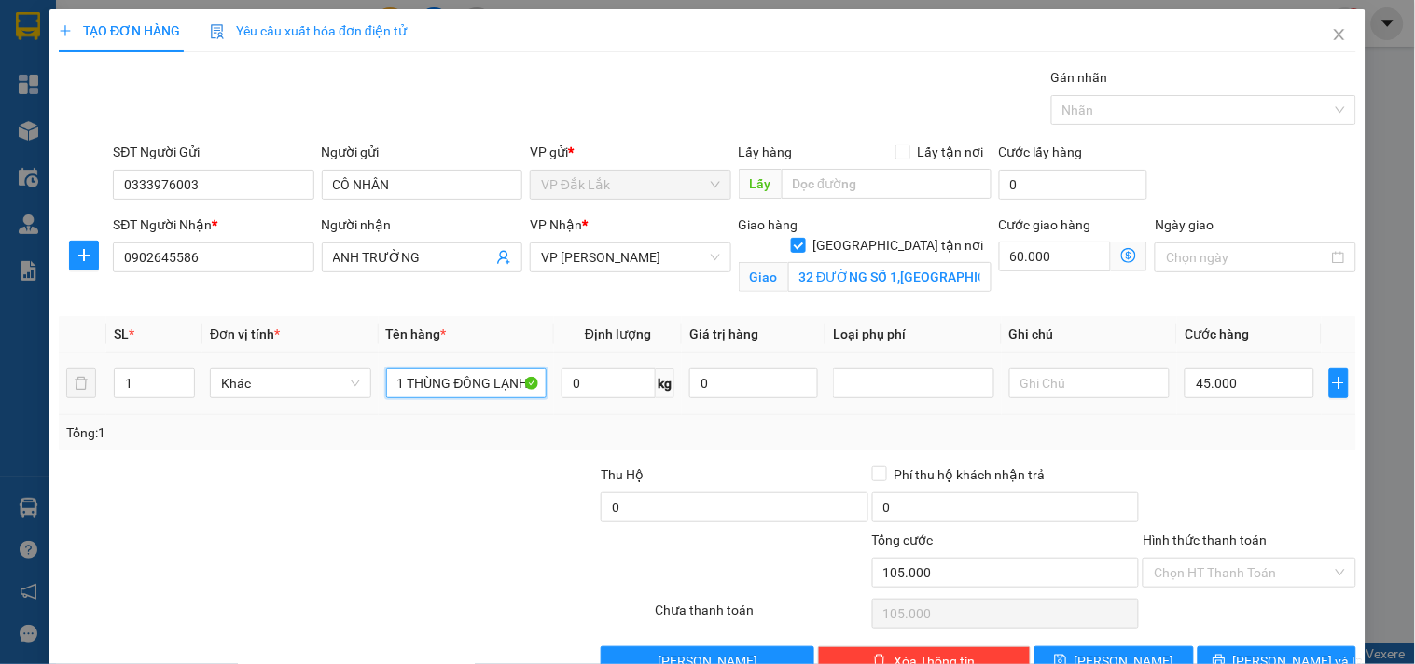
drag, startPoint x: 452, startPoint y: 380, endPoint x: 666, endPoint y: 397, distance: 214.3
click at [666, 397] on tr "1 Khác 1 THÙNG ĐÔNG LẠNH 0 kg 0 45.000" at bounding box center [707, 384] width 1297 height 62
click at [597, 386] on input "0" at bounding box center [608, 383] width 94 height 30
click at [1240, 389] on input "45.000" at bounding box center [1248, 383] width 129 height 30
click at [1237, 559] on input "Hình thức thanh toán" at bounding box center [1242, 573] width 177 height 28
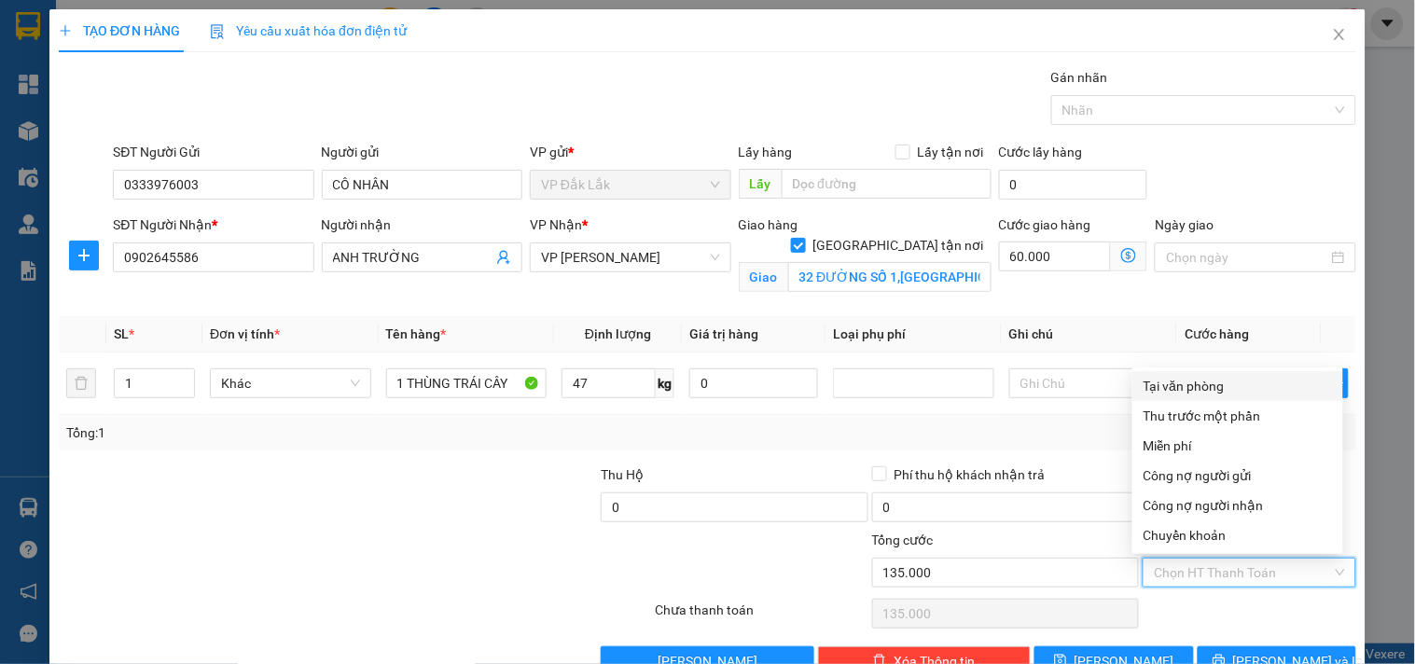
click at [1206, 376] on div "Tại văn phòng" at bounding box center [1237, 386] width 188 height 21
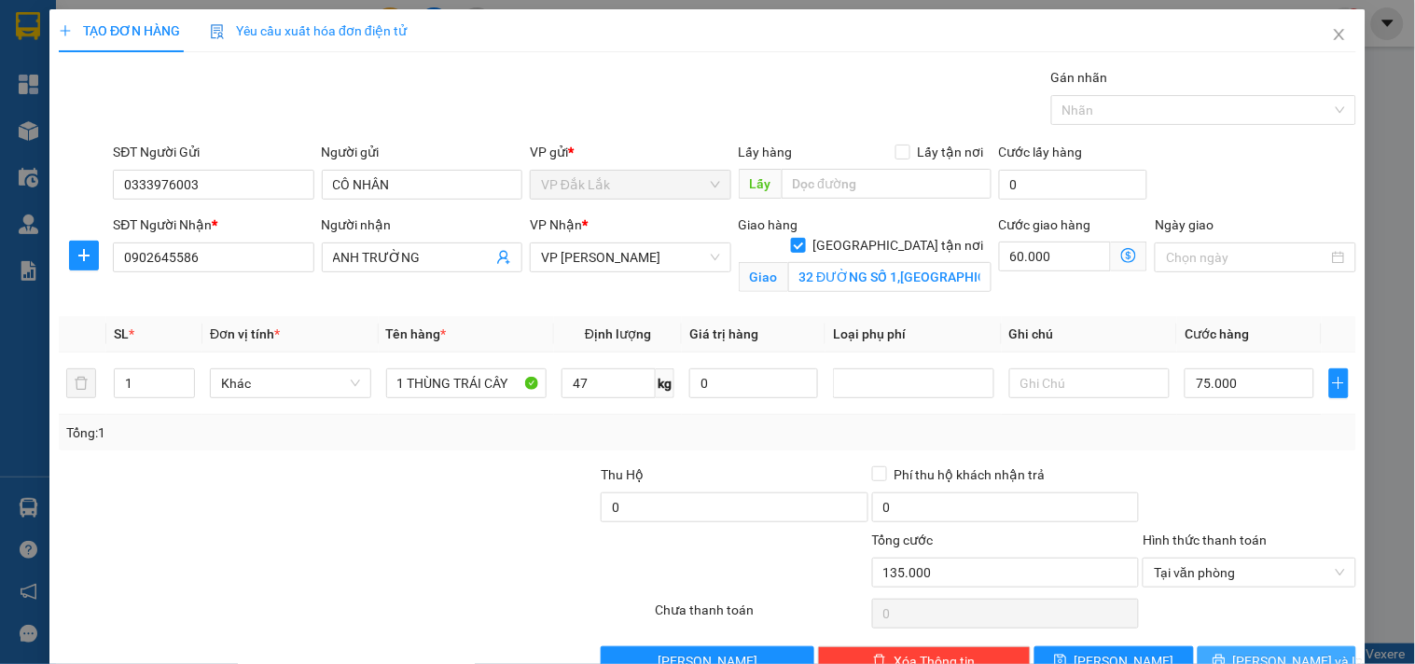
click at [1225, 654] on icon "printer" at bounding box center [1218, 660] width 13 height 13
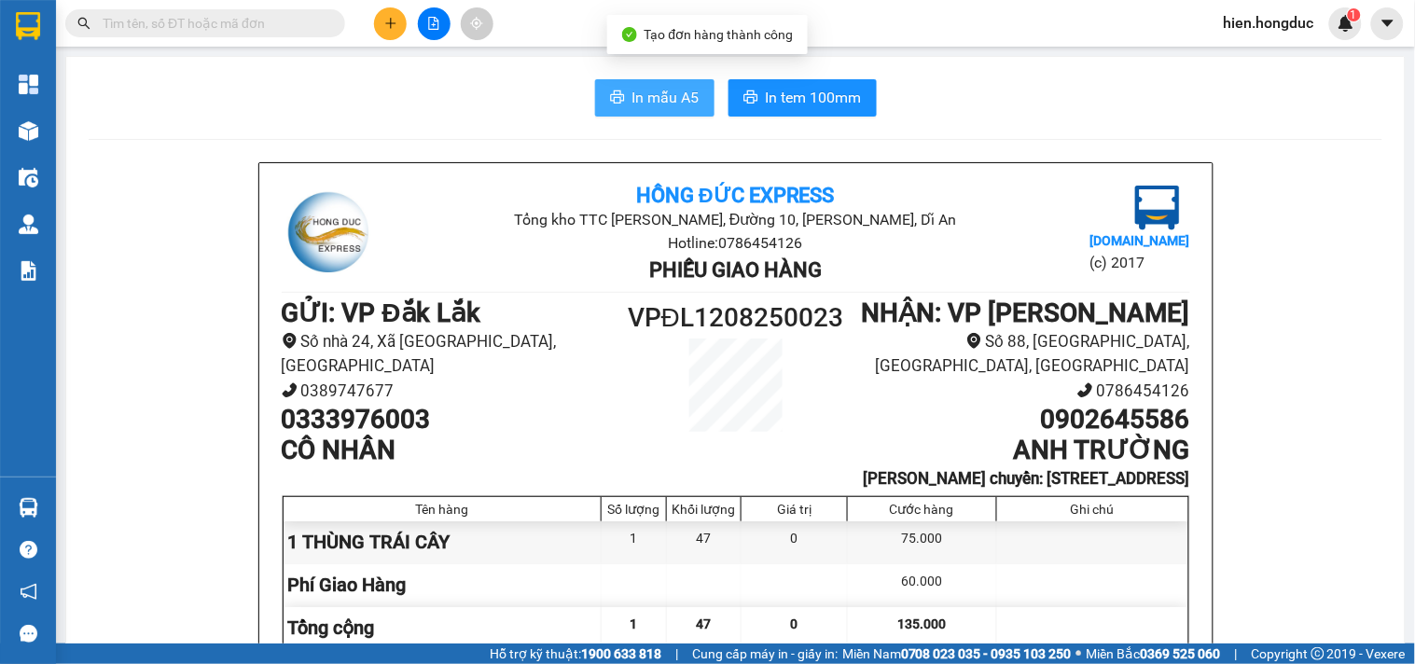
click at [632, 104] on span "In mẫu A5" at bounding box center [665, 97] width 67 height 23
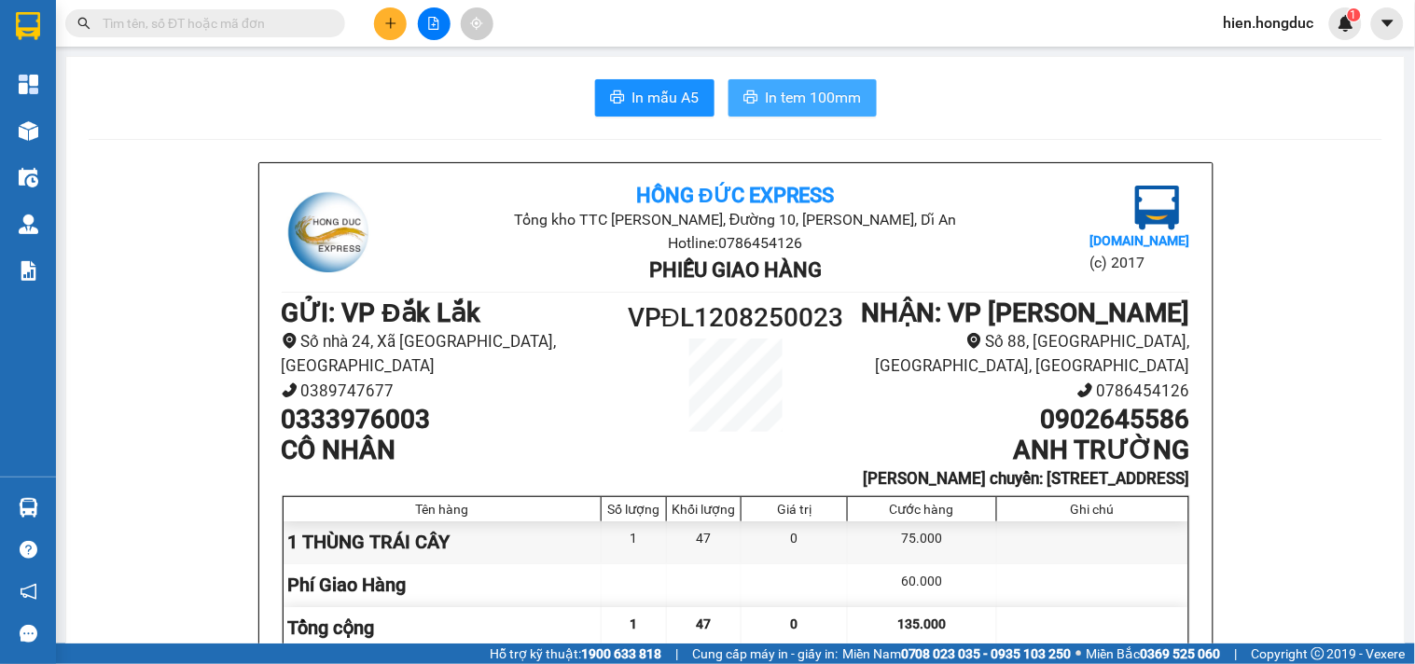
click at [781, 99] on span "In tem 100mm" at bounding box center [814, 97] width 96 height 23
click at [392, 28] on icon "plus" at bounding box center [390, 23] width 13 height 13
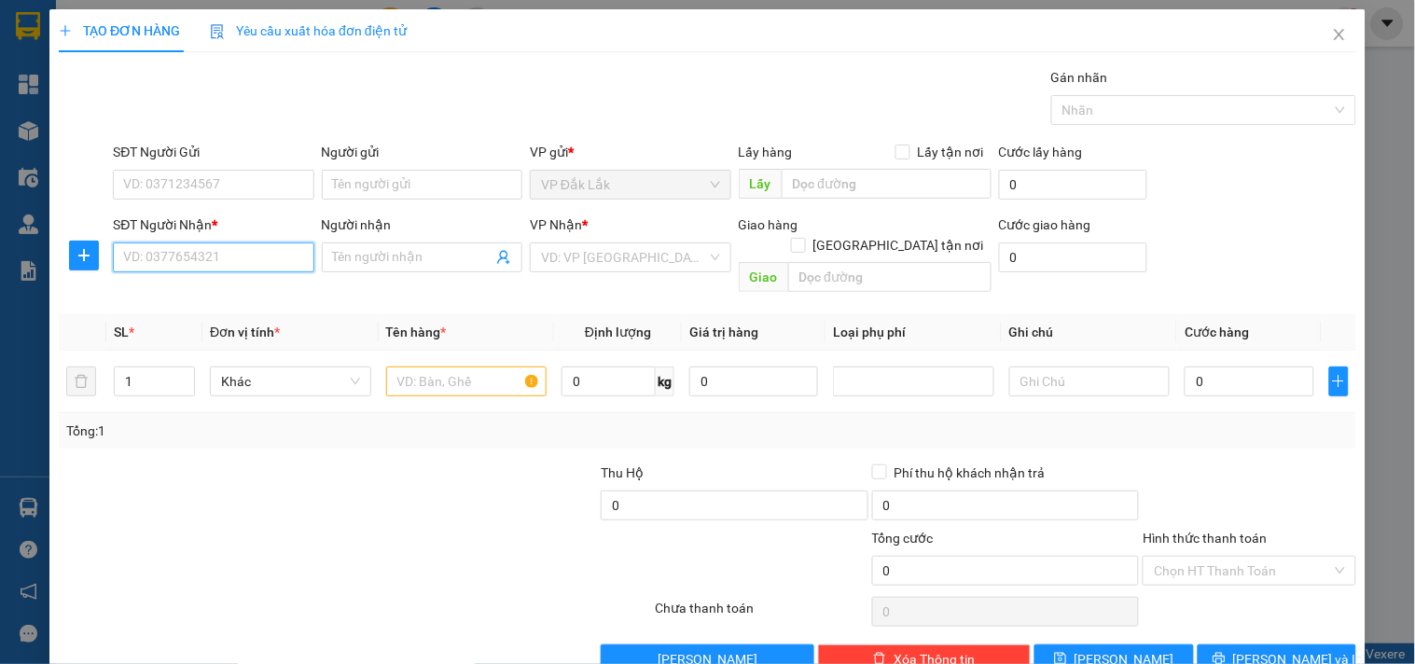
click at [205, 247] on input "SĐT Người Nhận *" at bounding box center [213, 257] width 200 height 30
click at [377, 261] on input "Người nhận" at bounding box center [412, 257] width 159 height 21
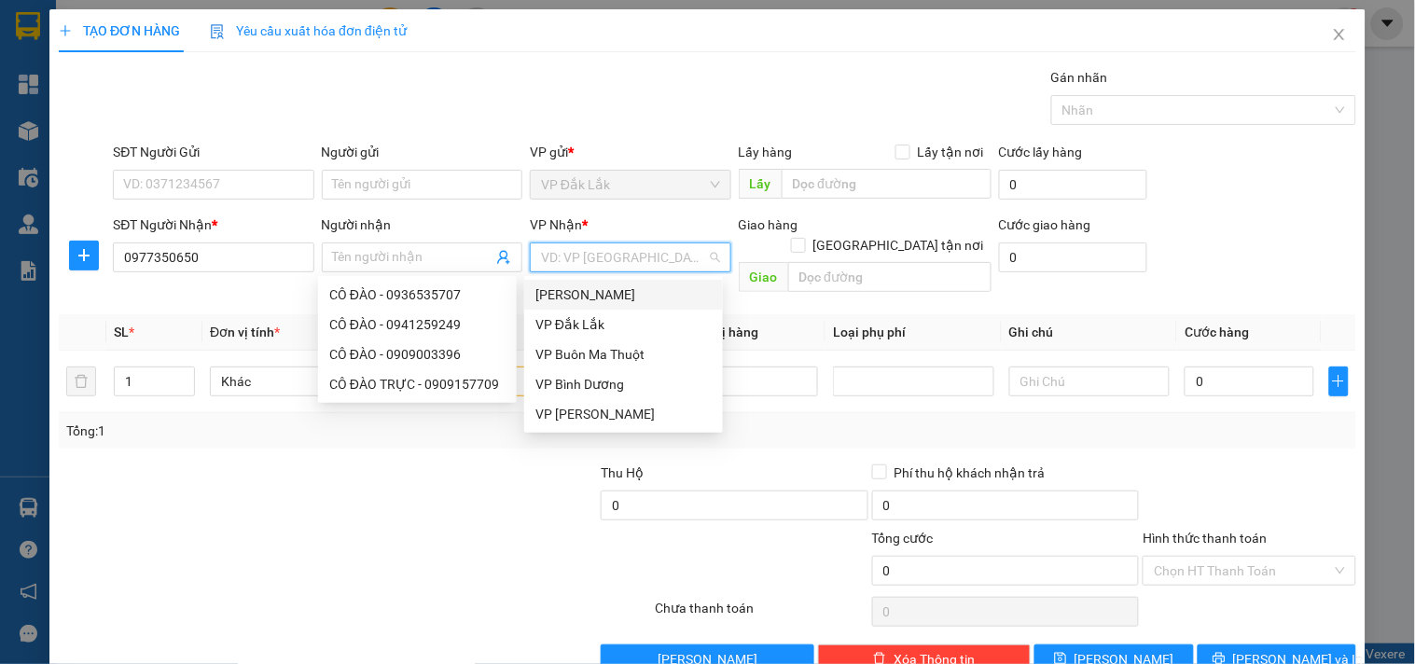
click at [646, 256] on input "search" at bounding box center [623, 257] width 165 height 28
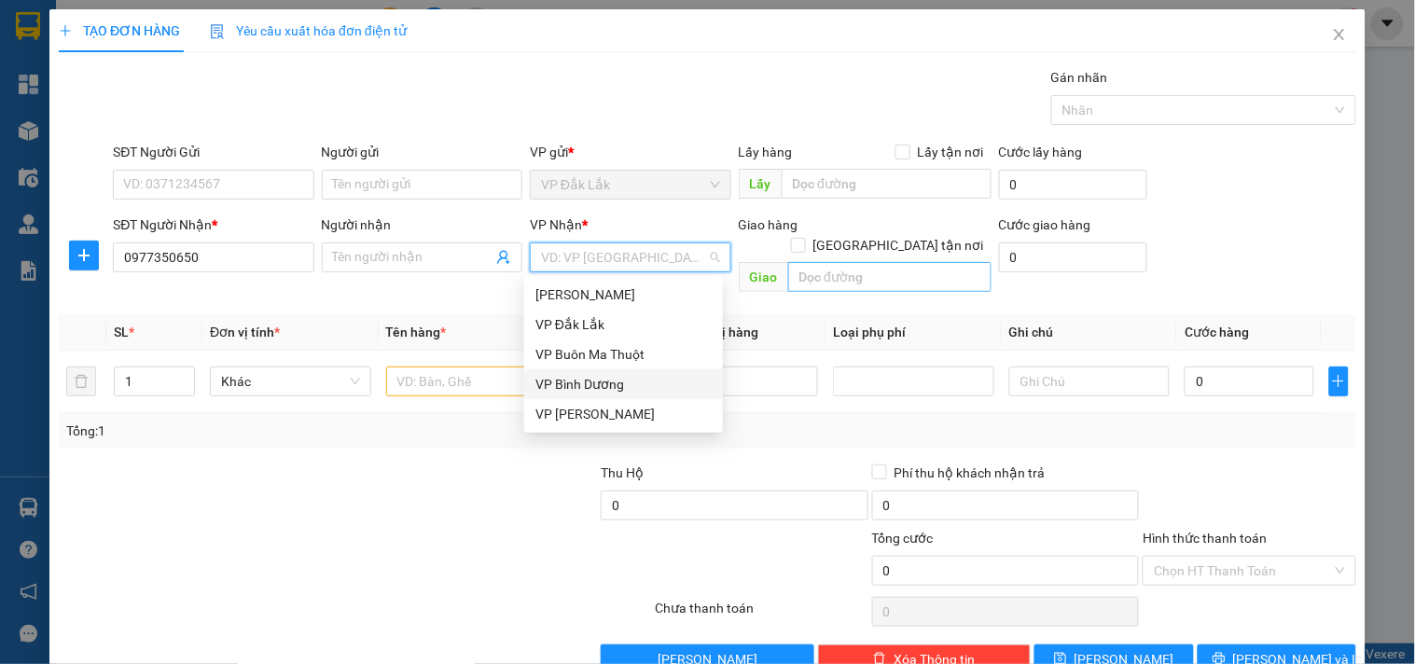
drag, startPoint x: 604, startPoint y: 385, endPoint x: 887, endPoint y: 248, distance: 314.1
click at [611, 382] on div "VP Bình Dương" at bounding box center [623, 384] width 176 height 21
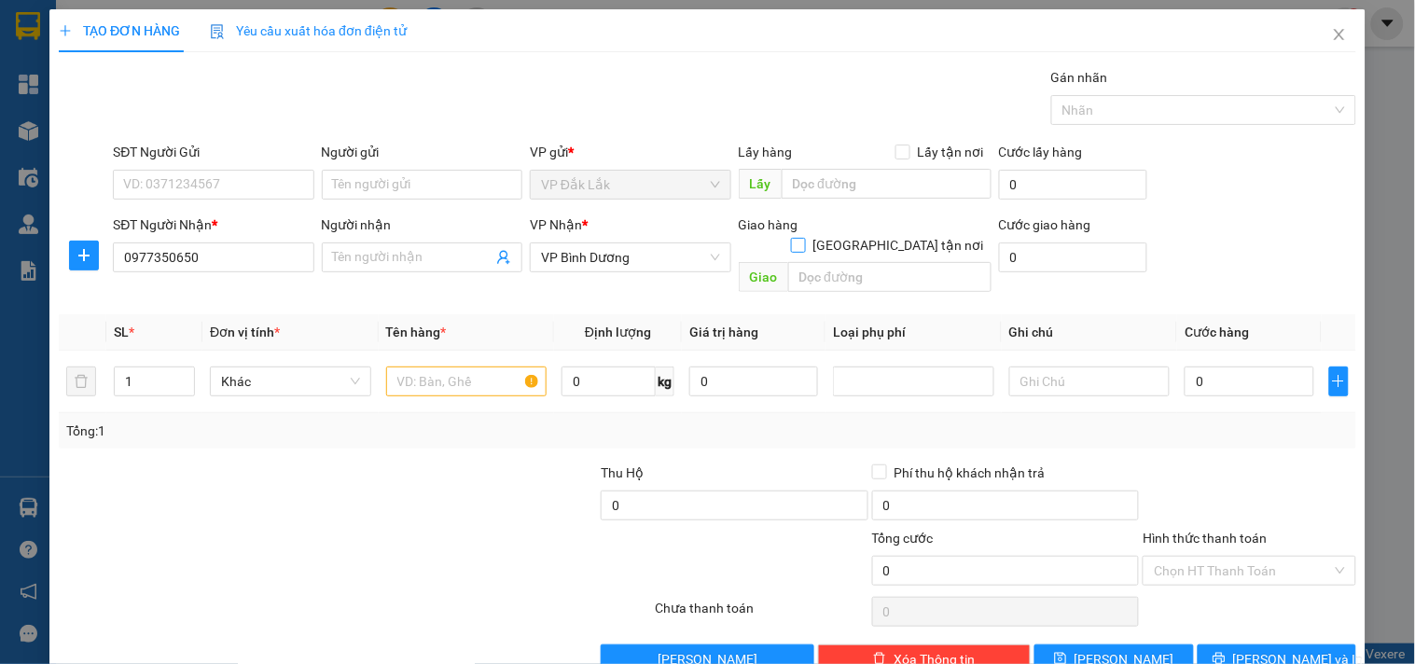
click at [804, 238] on input "[GEOGRAPHIC_DATA] tận nơi" at bounding box center [797, 244] width 13 height 13
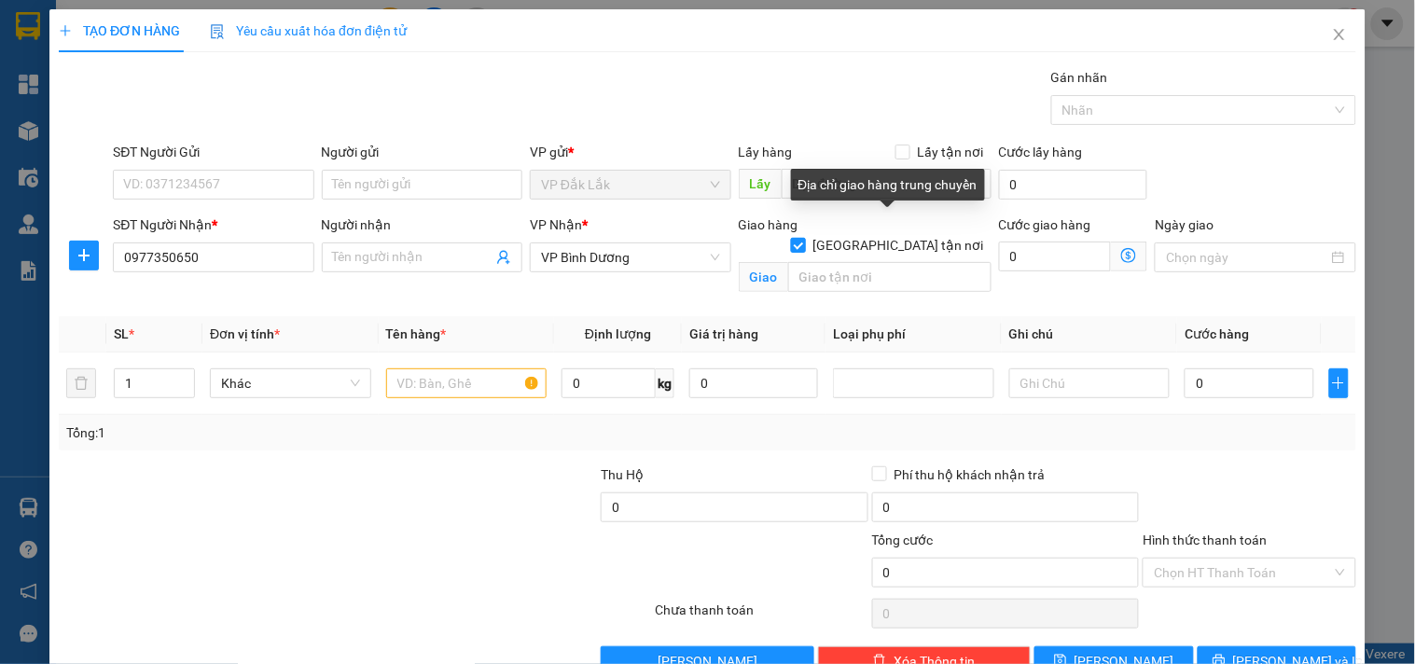
click at [791, 238] on input "[GEOGRAPHIC_DATA] tận nơi" at bounding box center [797, 244] width 13 height 13
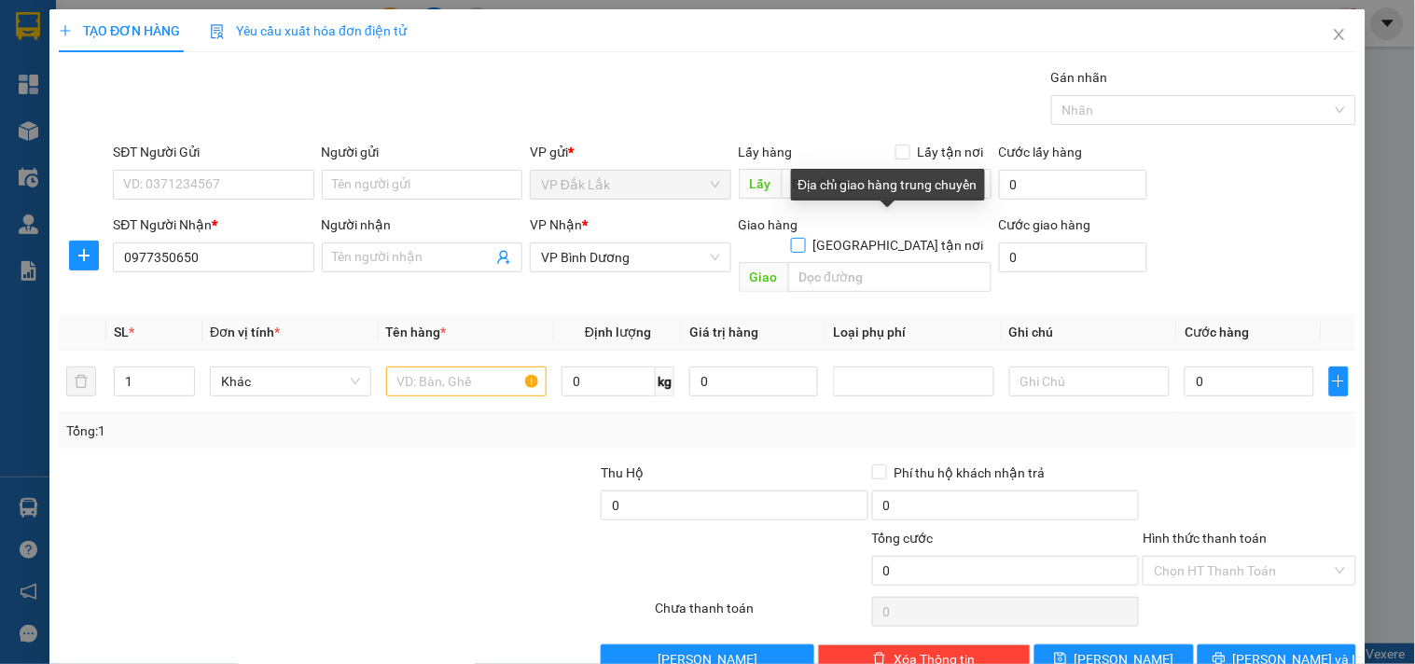
click at [791, 238] on input "[GEOGRAPHIC_DATA] tận nơi" at bounding box center [797, 244] width 13 height 13
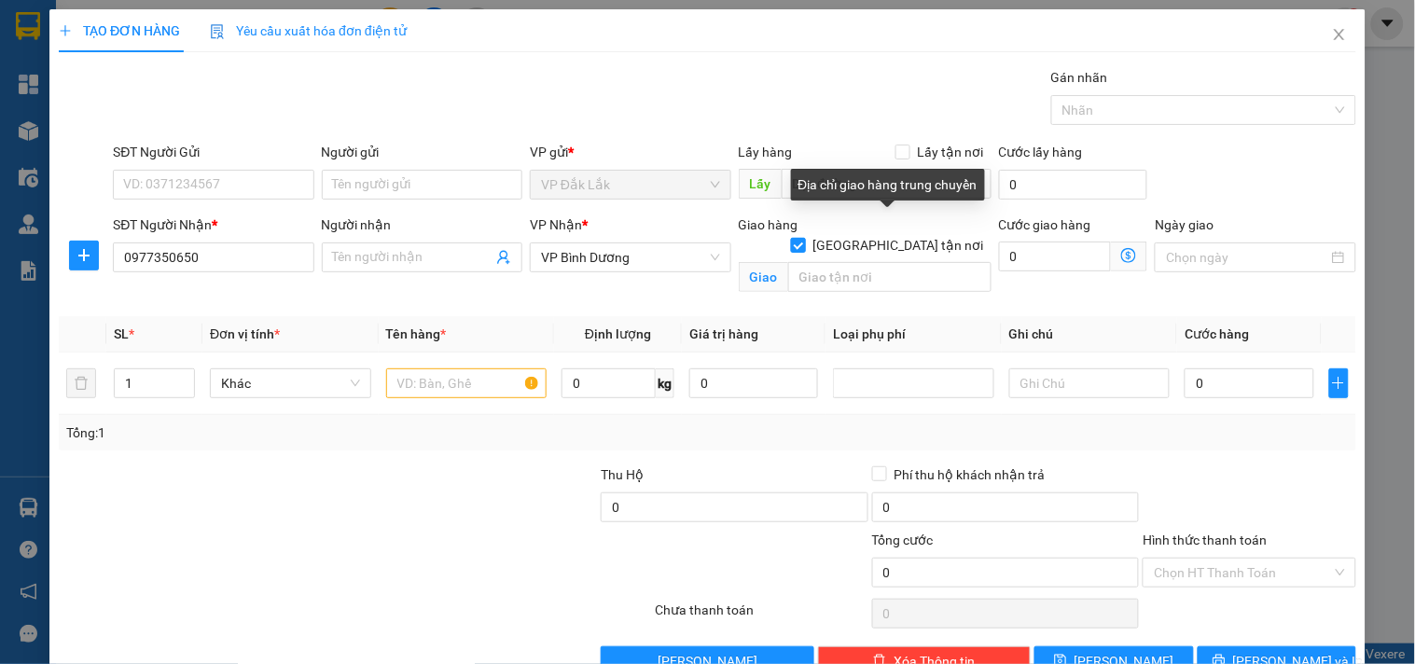
click at [791, 238] on input "[GEOGRAPHIC_DATA] tận nơi" at bounding box center [797, 244] width 13 height 13
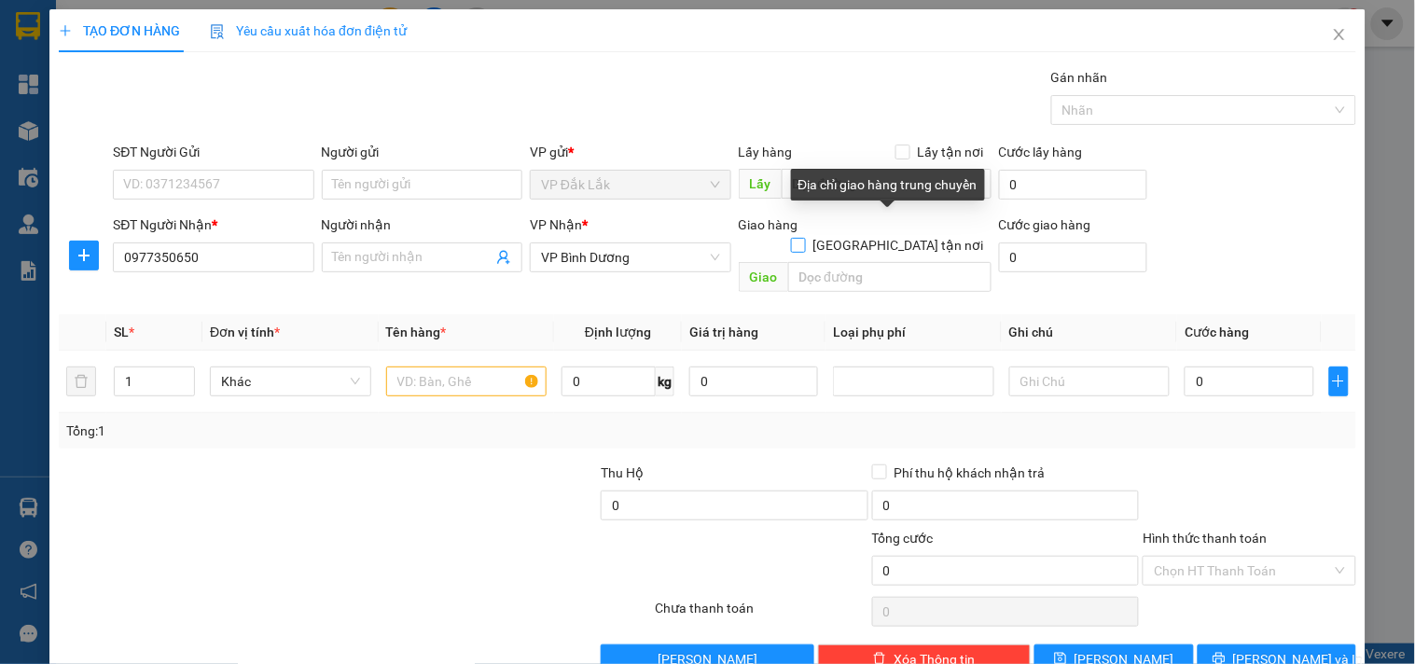
click at [791, 238] on input "[GEOGRAPHIC_DATA] tận nơi" at bounding box center [797, 244] width 13 height 13
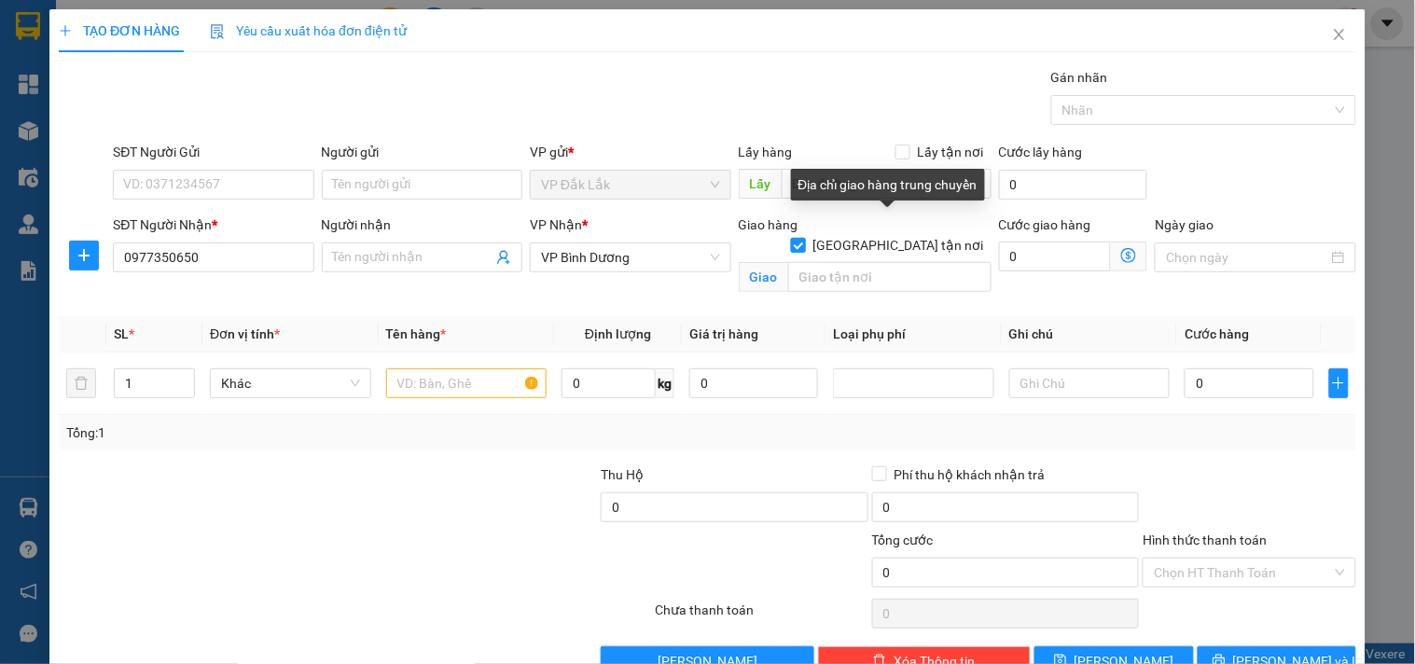
click at [791, 238] on input "[GEOGRAPHIC_DATA] tận nơi" at bounding box center [797, 244] width 13 height 13
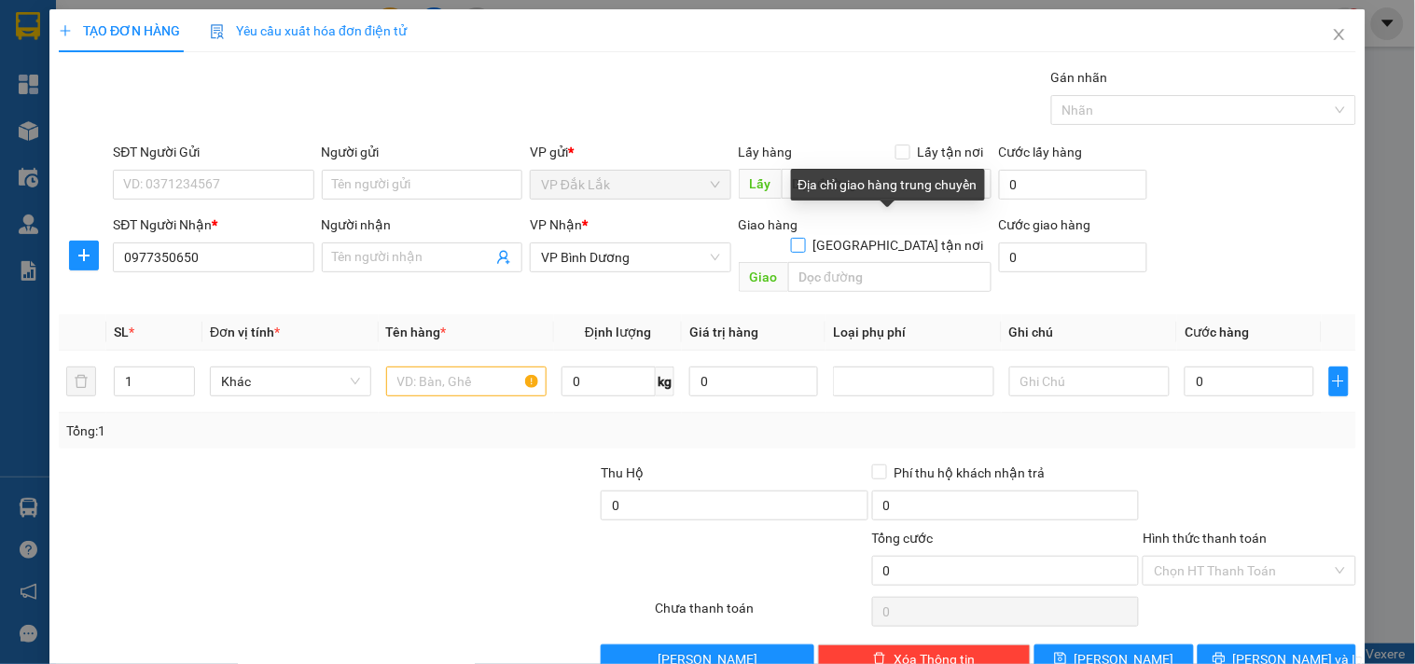
click at [791, 238] on input "[GEOGRAPHIC_DATA] tận nơi" at bounding box center [797, 244] width 13 height 13
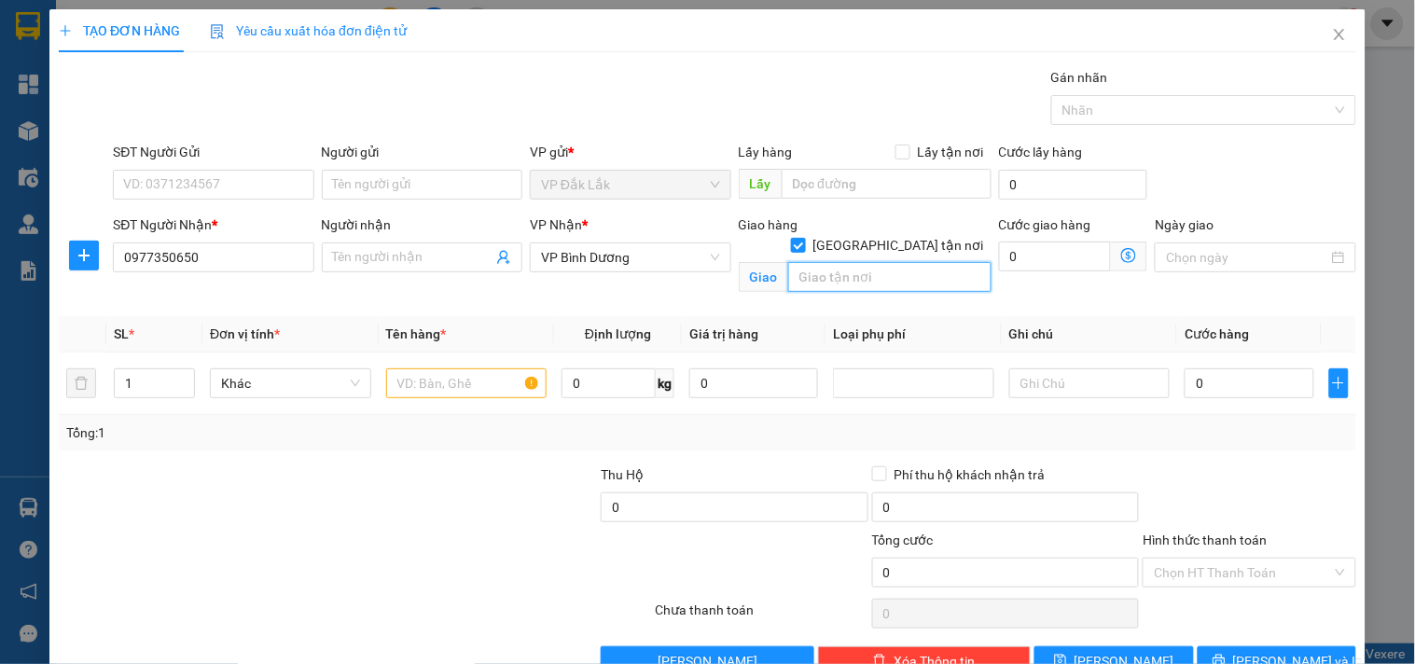
click at [854, 268] on input "text" at bounding box center [889, 277] width 203 height 30
click at [795, 262] on input "120 KHO C2 ĐƯỜNG BÃI SẬY," at bounding box center [889, 277] width 203 height 30
drag, startPoint x: 783, startPoint y: 263, endPoint x: 1037, endPoint y: 262, distance: 253.7
click at [1037, 262] on div "SĐT Người Nhận * 0977350650 Người nhận Tên người nhận VP Nhận * VP Bình Dương G…" at bounding box center [734, 258] width 1251 height 88
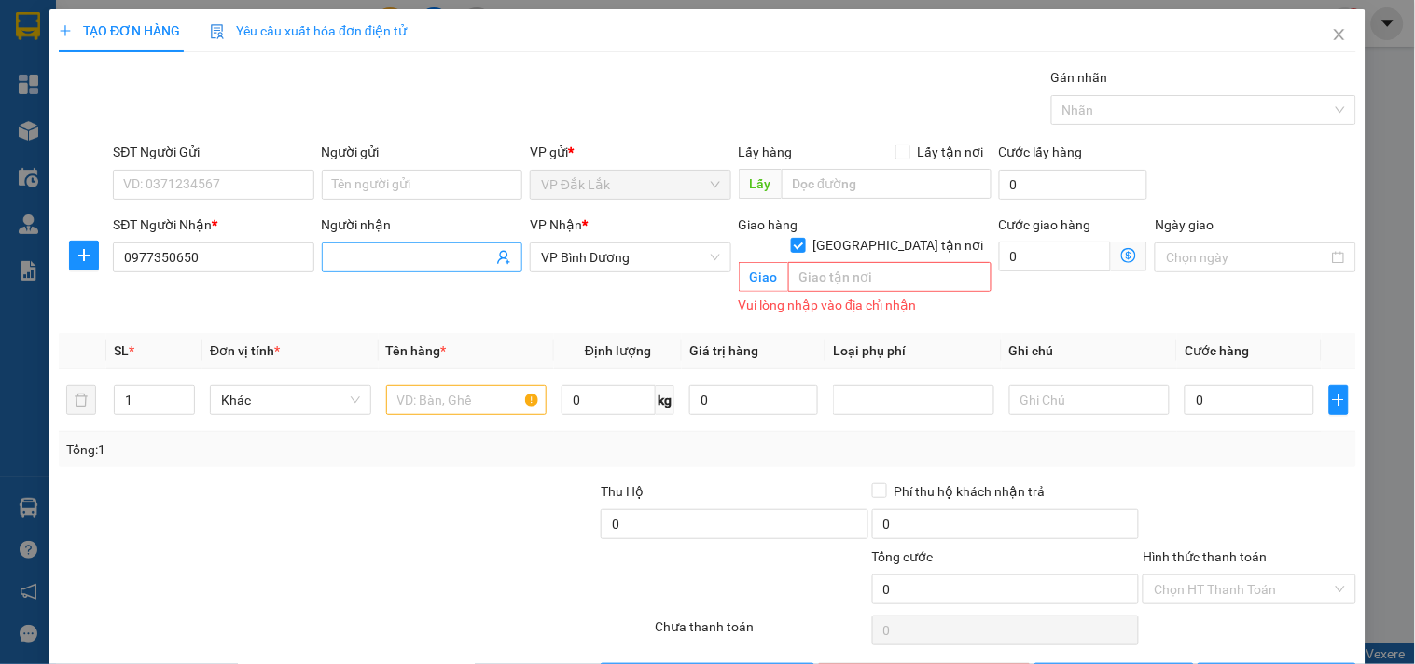
click at [397, 267] on input "Người nhận" at bounding box center [412, 257] width 159 height 21
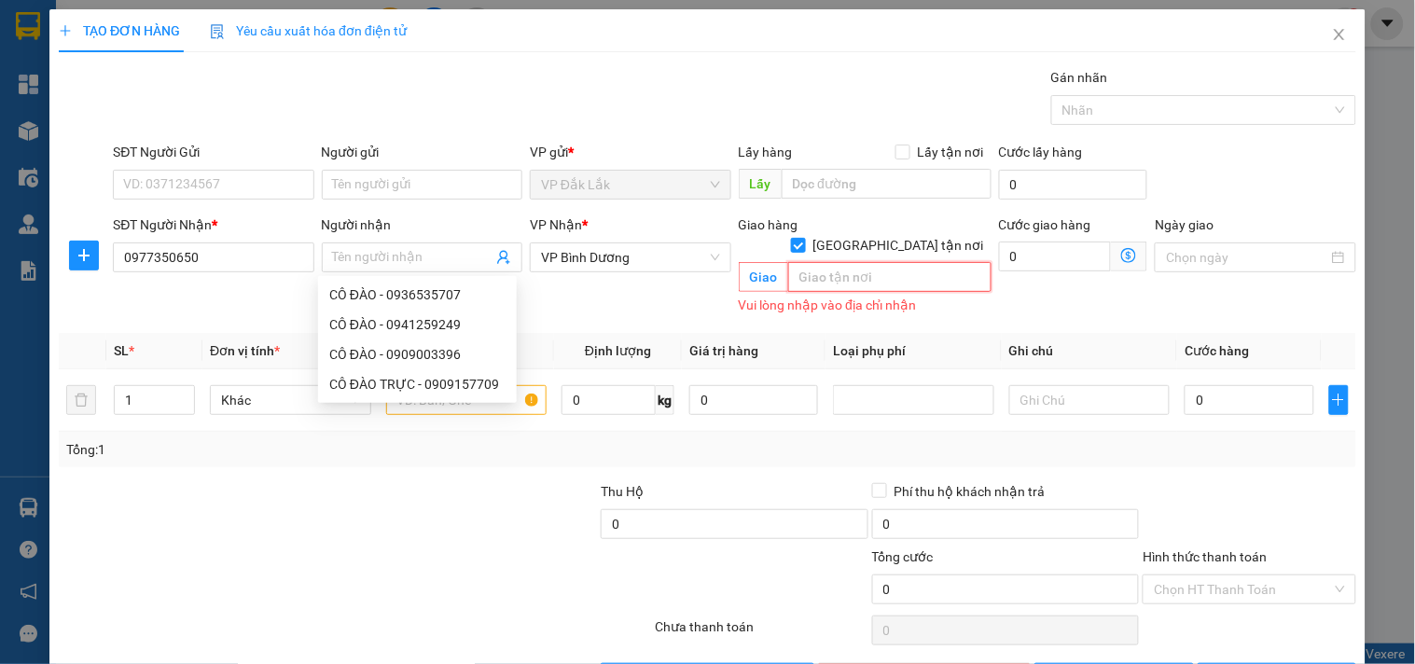
click at [858, 262] on input "text" at bounding box center [889, 277] width 203 height 30
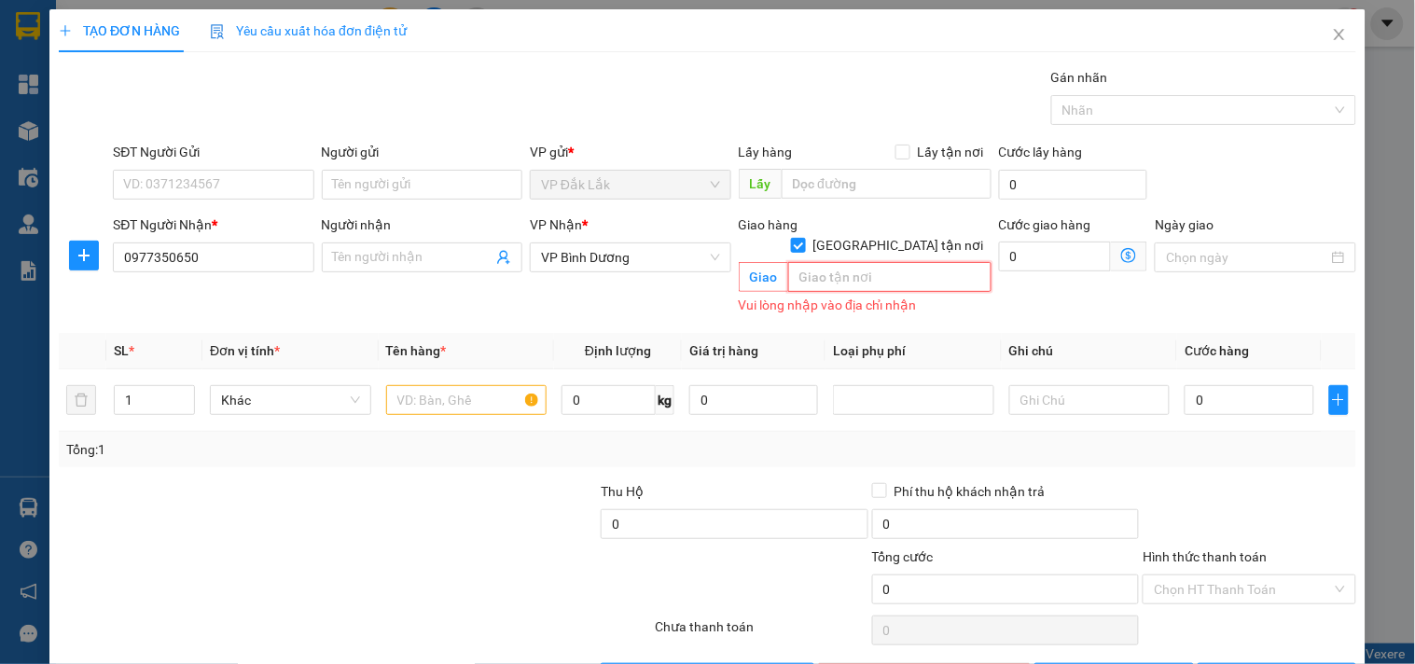
click at [837, 262] on input "text" at bounding box center [889, 277] width 203 height 30
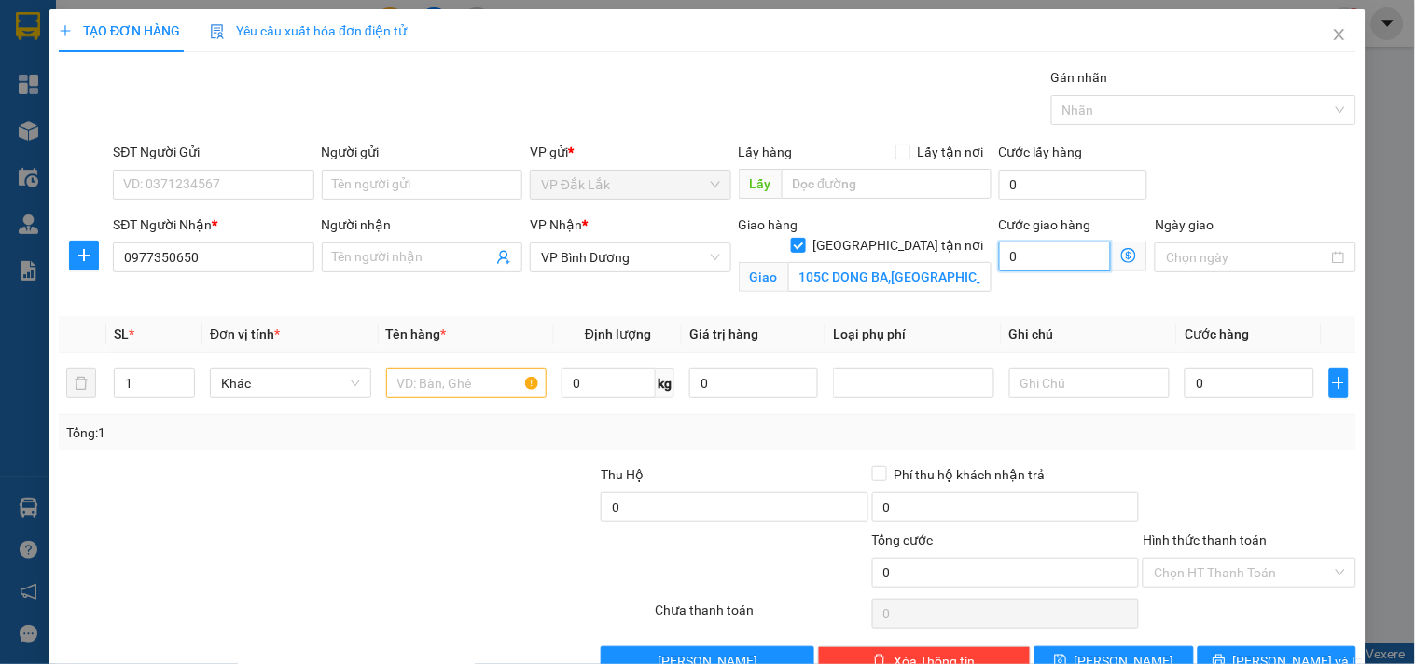
click at [1042, 263] on input "0" at bounding box center [1055, 257] width 113 height 30
drag, startPoint x: 218, startPoint y: 259, endPoint x: 101, endPoint y: 306, distance: 126.4
click at [101, 306] on div "Transit Pickup Surcharge Ids Transit Deliver Surcharge Ids Transit Deliver Surc…" at bounding box center [707, 371] width 1297 height 609
click at [347, 264] on input "Người nhận" at bounding box center [412, 257] width 159 height 21
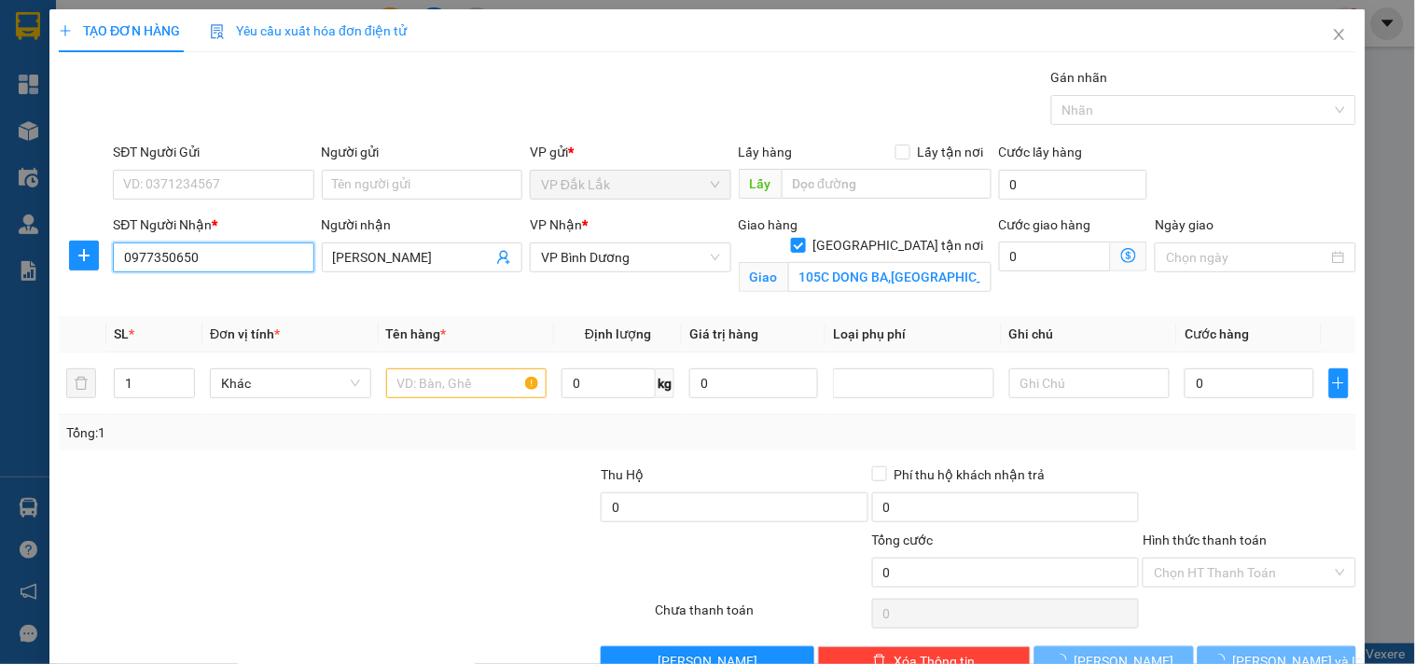
drag, startPoint x: 241, startPoint y: 256, endPoint x: 108, endPoint y: 283, distance: 135.2
click at [109, 283] on div "SĐT Người Nhận * 0977350650 0977350650" at bounding box center [213, 258] width 208 height 88
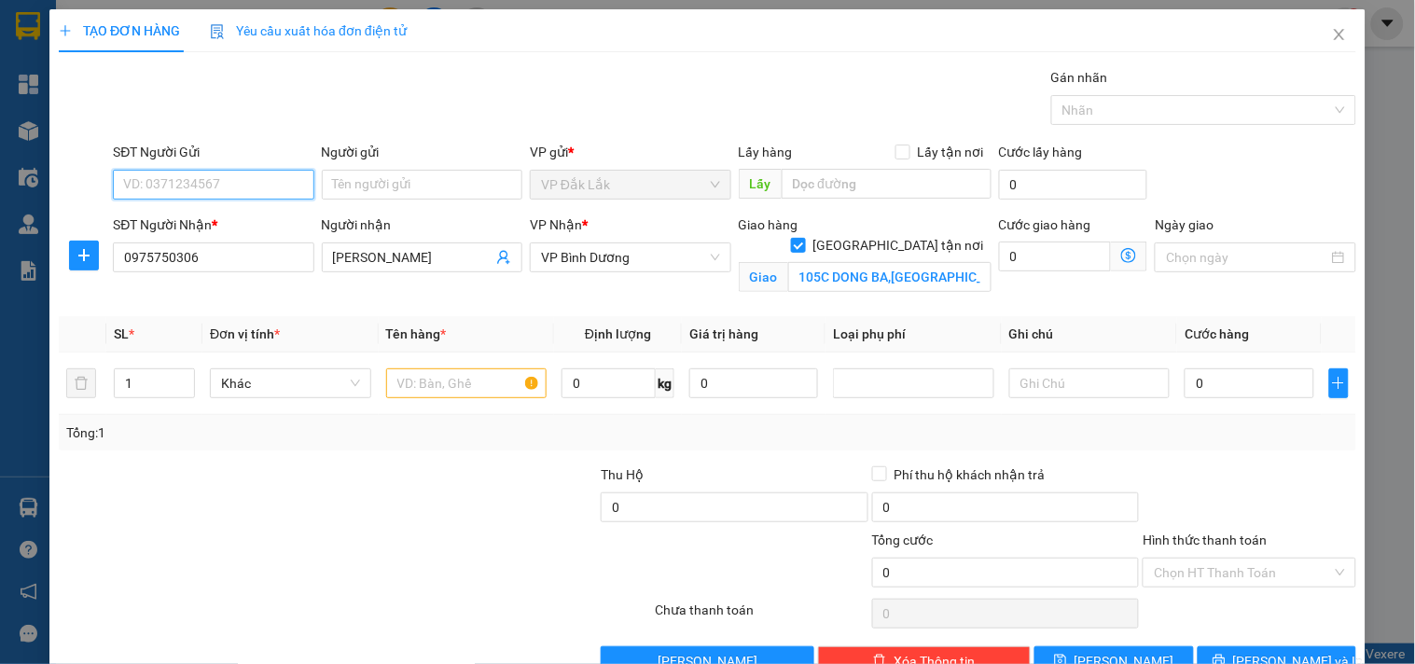
click at [219, 191] on input "SĐT Người Gửi" at bounding box center [213, 185] width 200 height 30
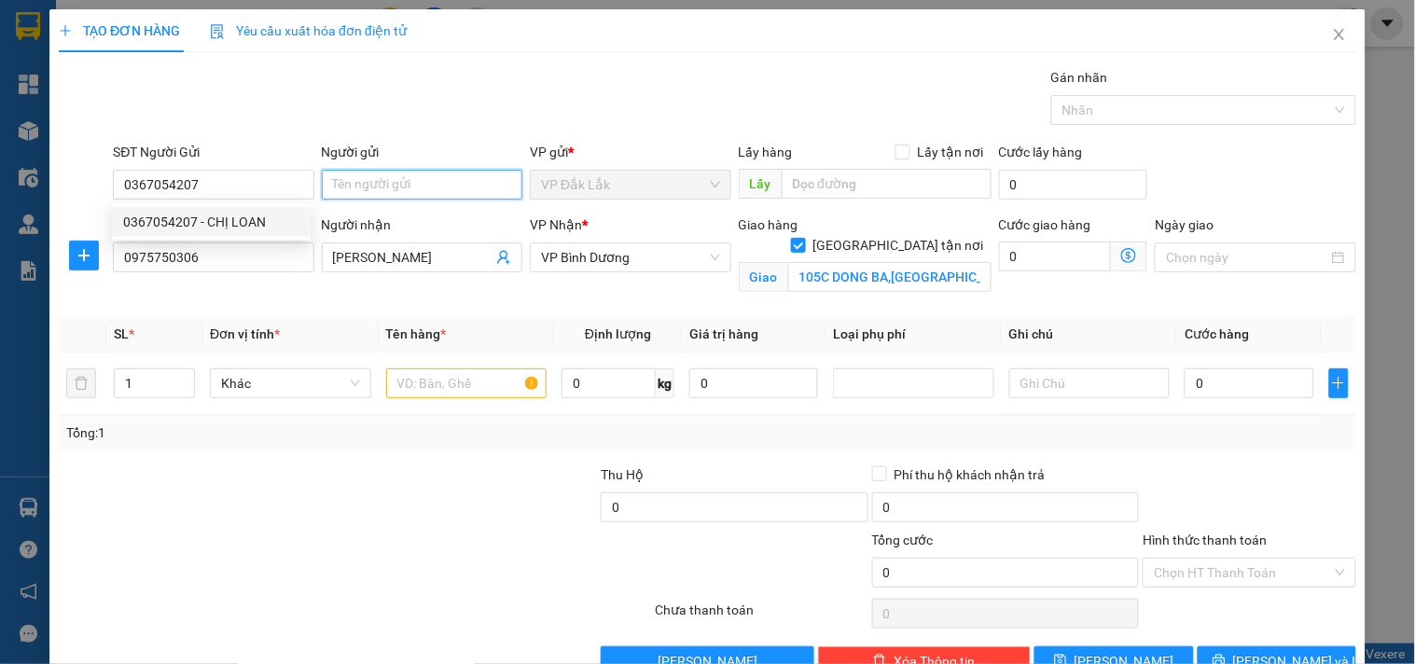
click at [357, 178] on input "Người gửi" at bounding box center [422, 185] width 200 height 30
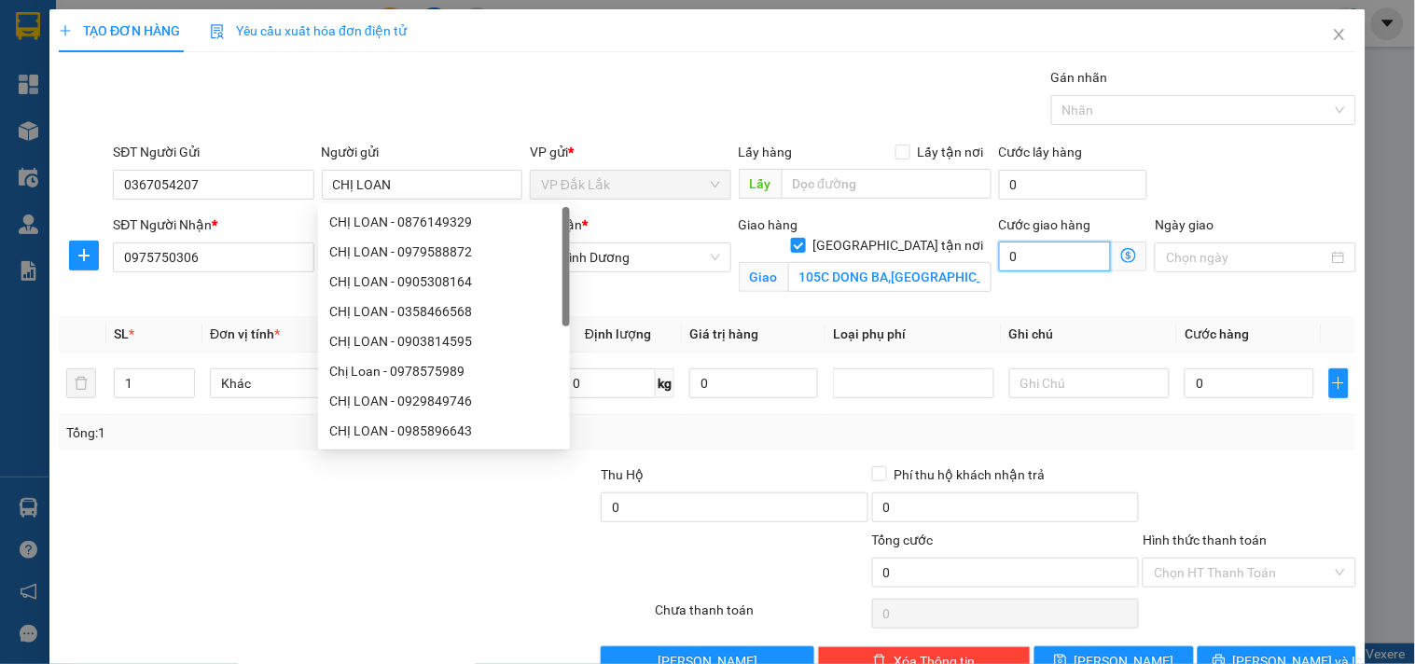
click at [1005, 263] on input "0" at bounding box center [1055, 257] width 113 height 30
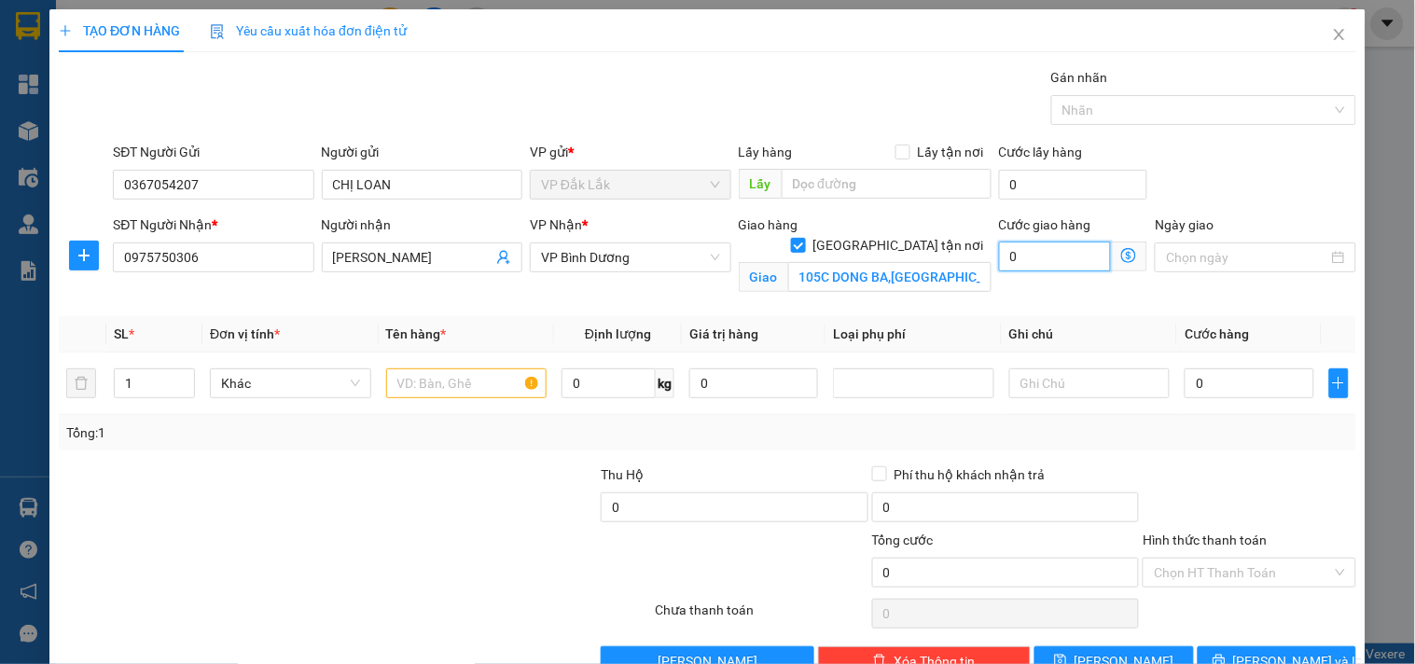
drag, startPoint x: 1012, startPoint y: 262, endPoint x: 972, endPoint y: 284, distance: 45.9
click at [972, 284] on div "SĐT Người Nhận * 0975750306 Người nhận ANH TUẤN VP Nhận * VP [PERSON_NAME] hàng…" at bounding box center [734, 258] width 1251 height 88
click at [411, 393] on input "text" at bounding box center [466, 383] width 161 height 30
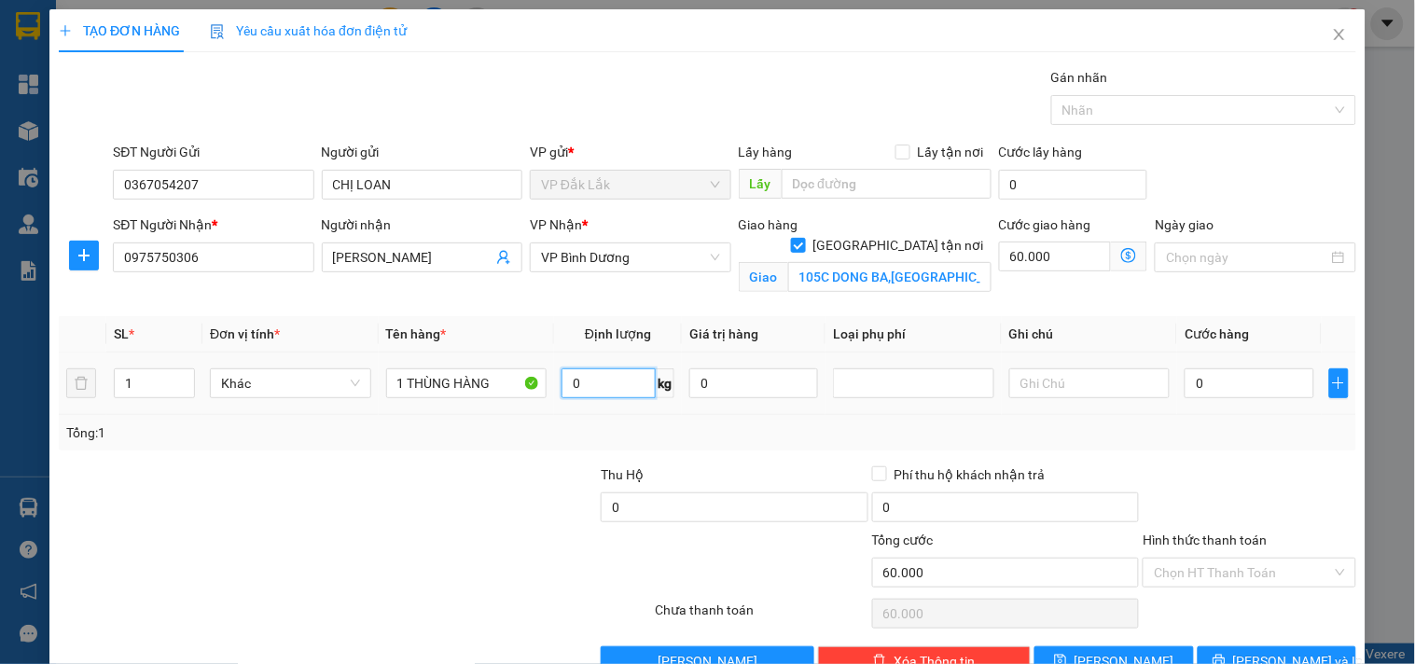
click at [582, 389] on input "0" at bounding box center [608, 383] width 94 height 30
click at [1224, 388] on input "0" at bounding box center [1248, 383] width 129 height 30
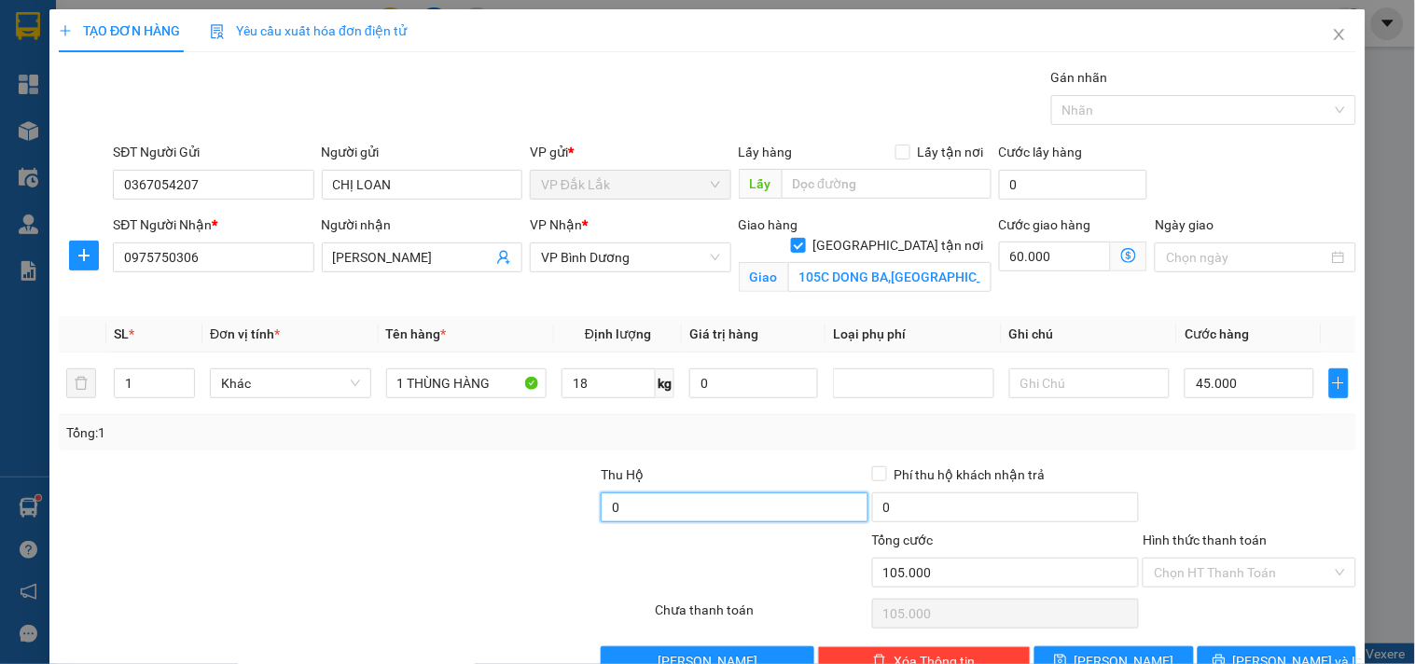
click at [658, 492] on input "0" at bounding box center [735, 507] width 268 height 30
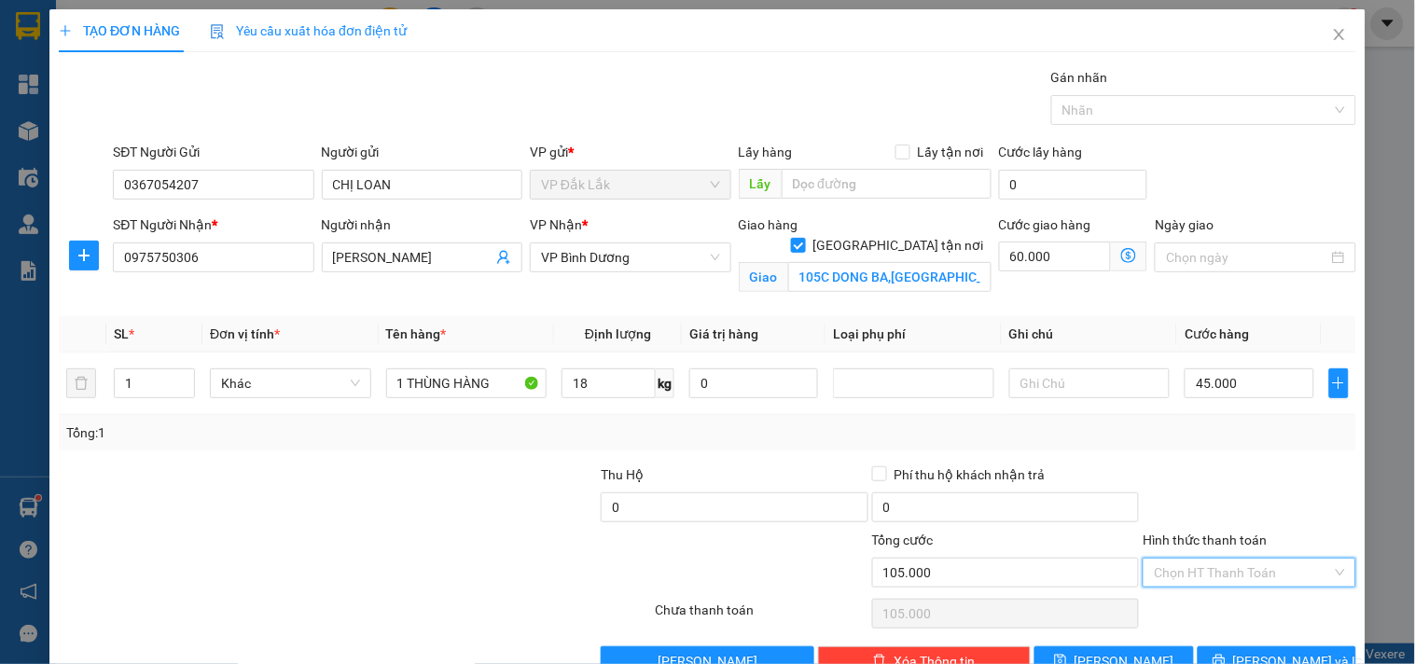
click at [1260, 559] on input "Hình thức thanh toán" at bounding box center [1242, 573] width 177 height 28
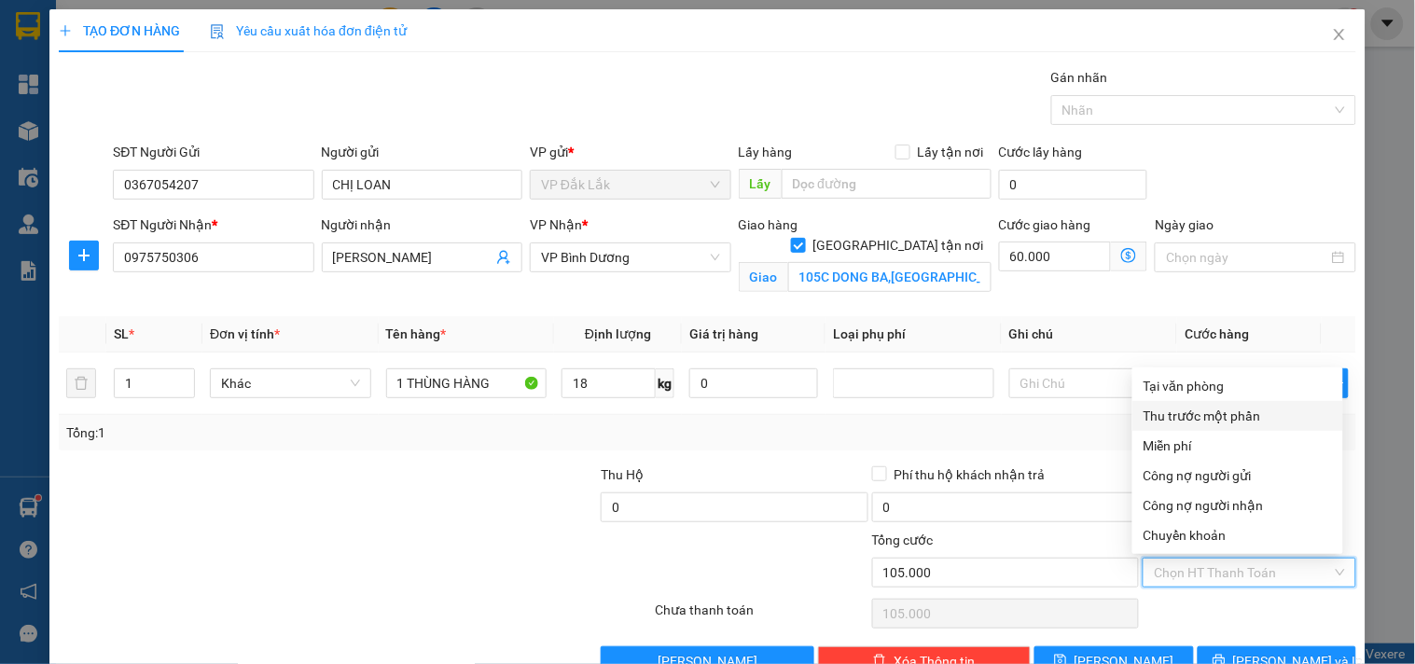
click at [1197, 406] on div "Thu trước một phần" at bounding box center [1237, 416] width 188 height 21
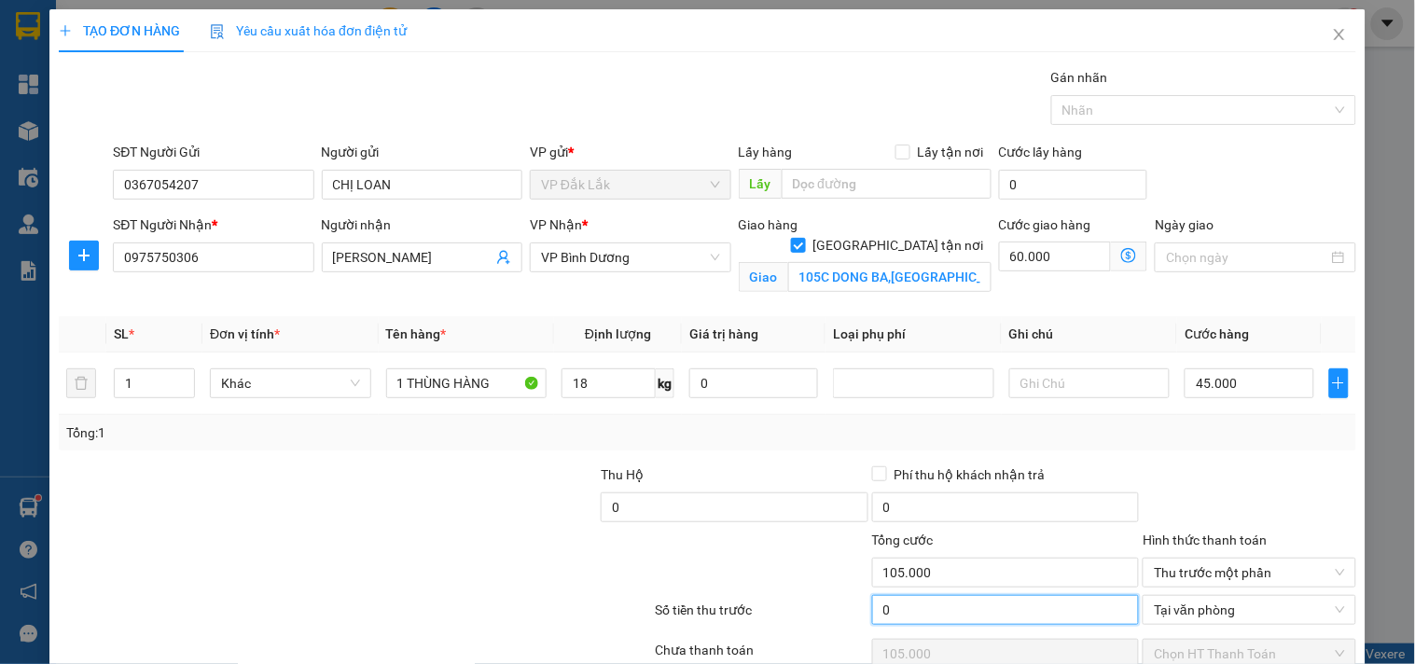
click at [890, 595] on input "0" at bounding box center [1006, 610] width 268 height 30
click at [1233, 596] on span "Tại văn phòng" at bounding box center [1249, 610] width 190 height 28
click at [905, 595] on input "0" at bounding box center [1006, 610] width 268 height 30
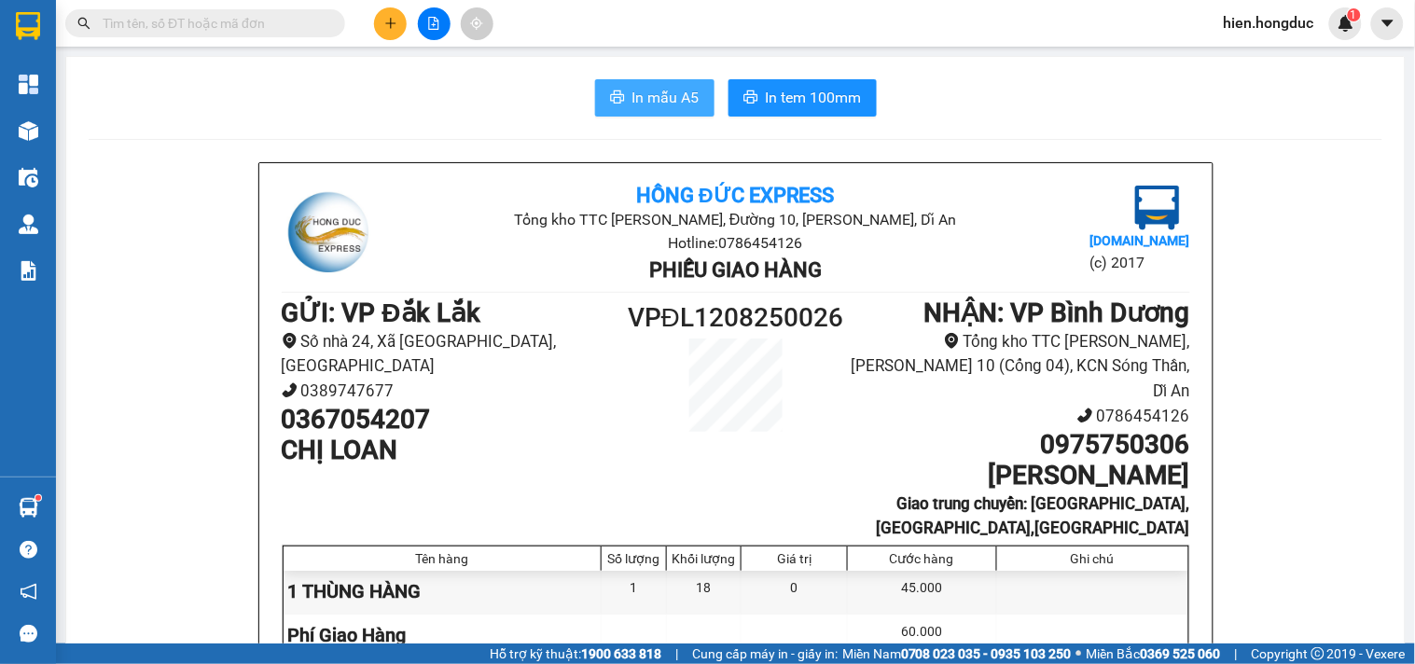
click at [684, 106] on span "In mẫu A5" at bounding box center [665, 97] width 67 height 23
click at [644, 84] on button "In mẫu A5" at bounding box center [654, 97] width 119 height 37
click at [778, 96] on span "In tem 100mm" at bounding box center [814, 97] width 96 height 23
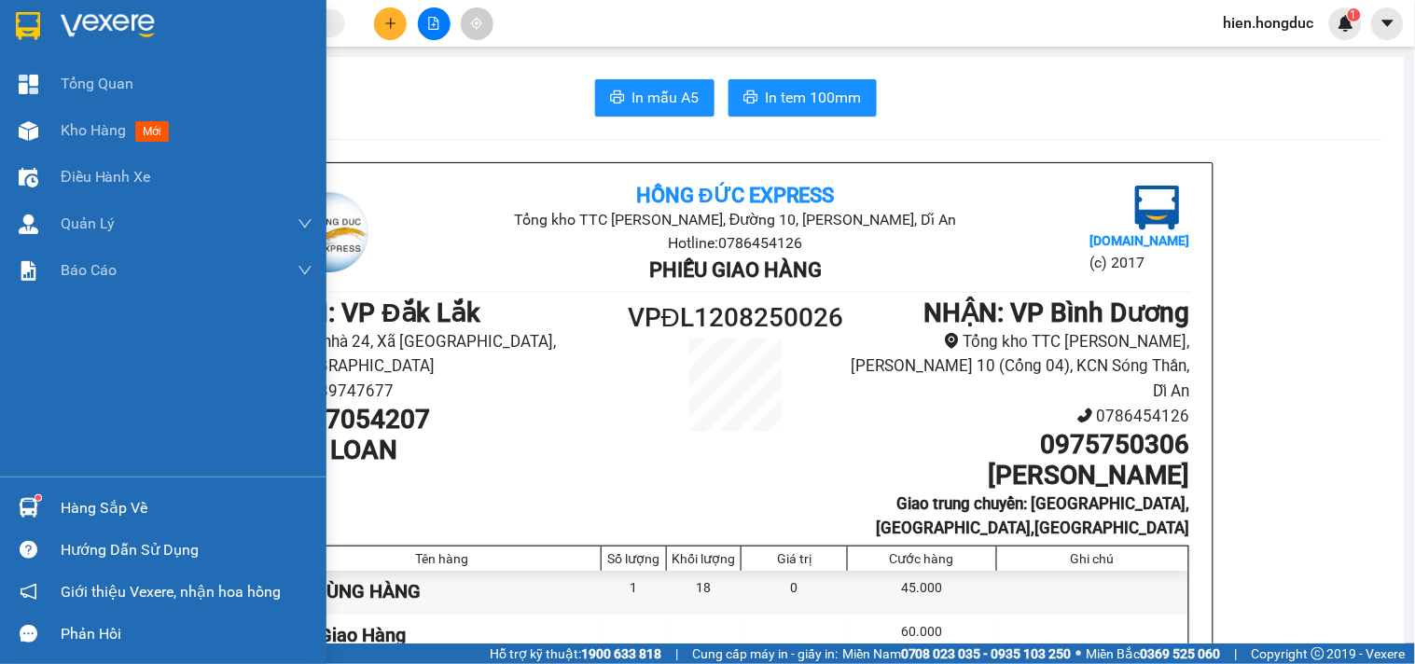
click at [110, 12] on img at bounding box center [108, 26] width 94 height 28
